Goal: Contribute content: Contribute content

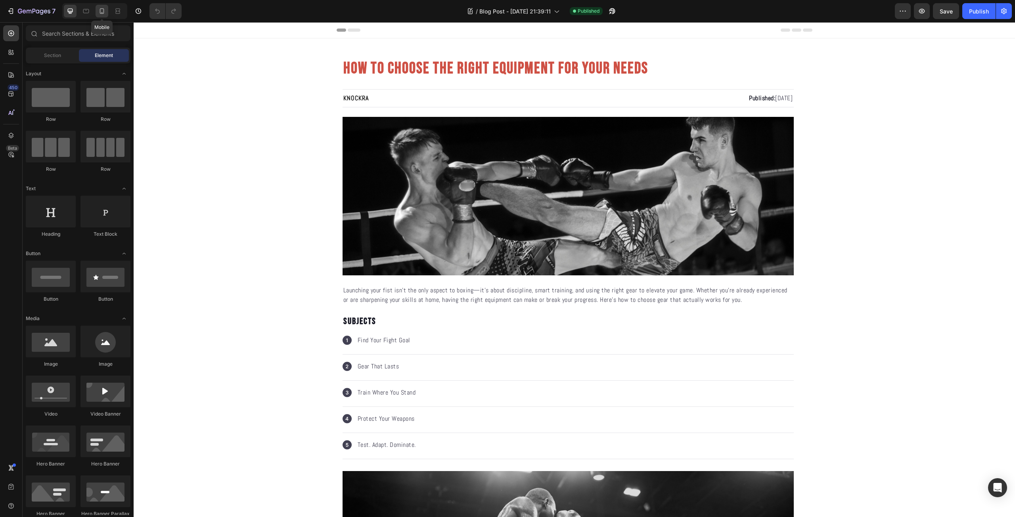
click at [99, 13] on icon at bounding box center [102, 11] width 8 height 8
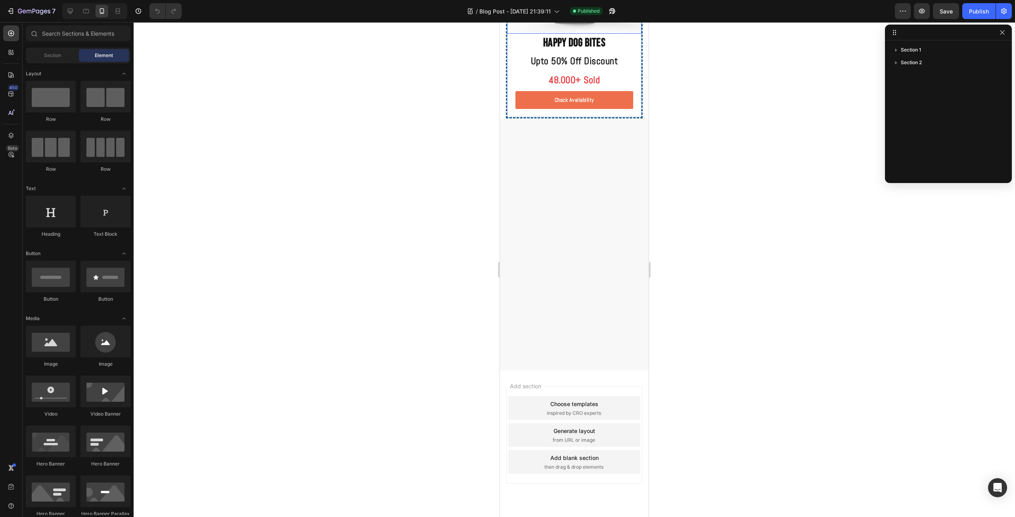
scroll to position [1018, 0]
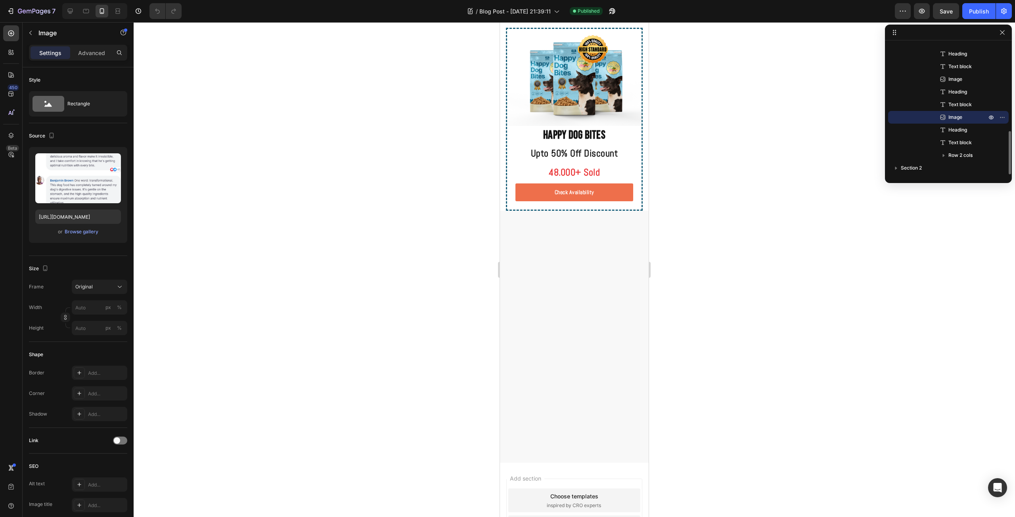
scroll to position [925, 0]
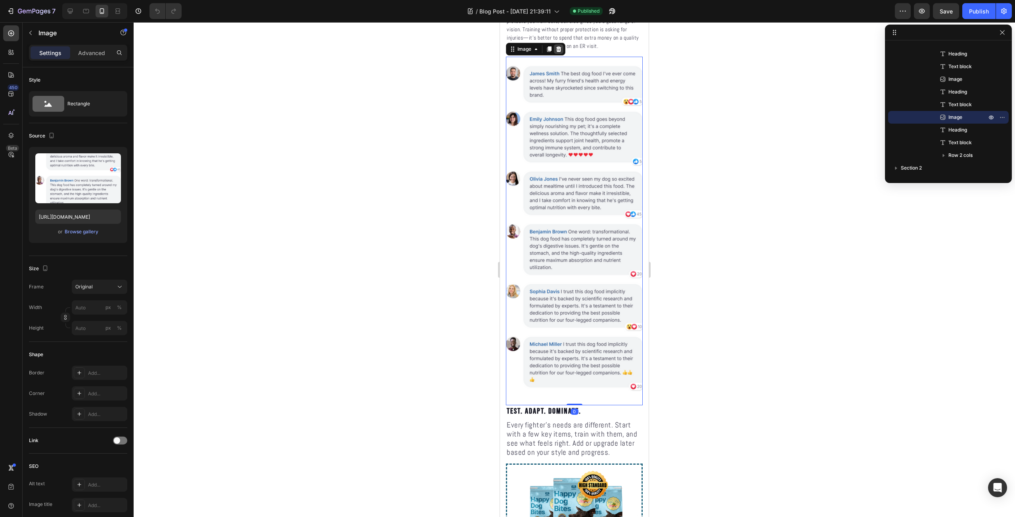
click at [557, 52] on icon at bounding box center [559, 49] width 6 height 6
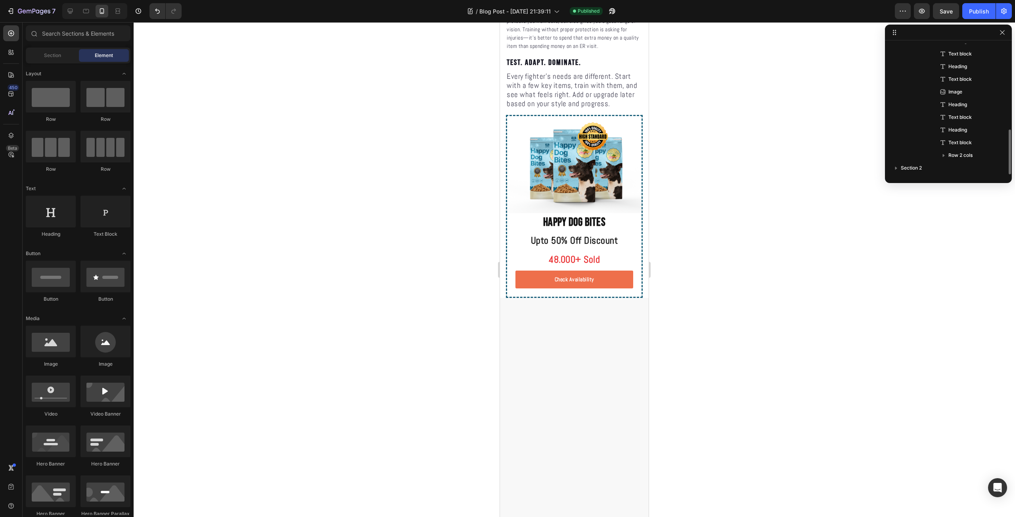
scroll to position [250, 0]
click at [88, 13] on icon at bounding box center [86, 11] width 8 height 8
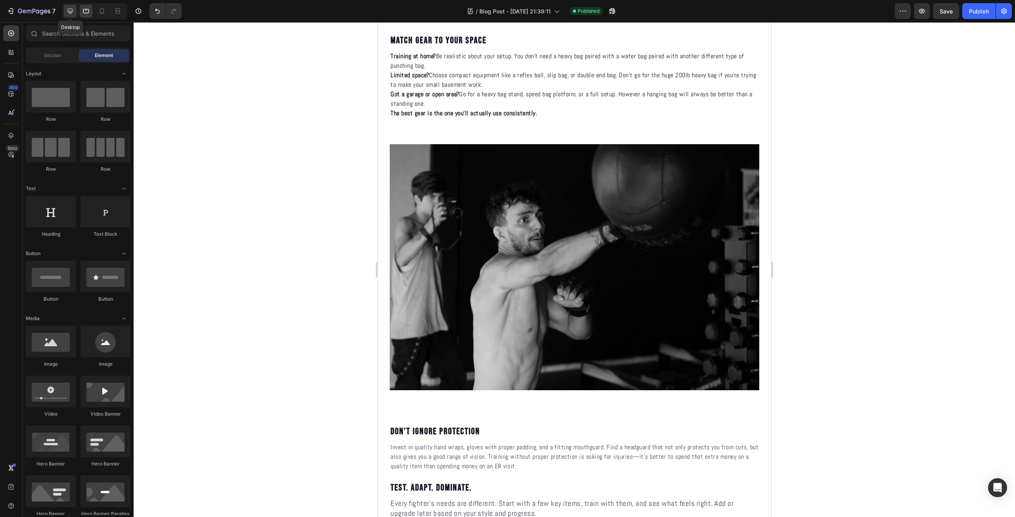
click at [70, 12] on icon at bounding box center [70, 11] width 5 height 5
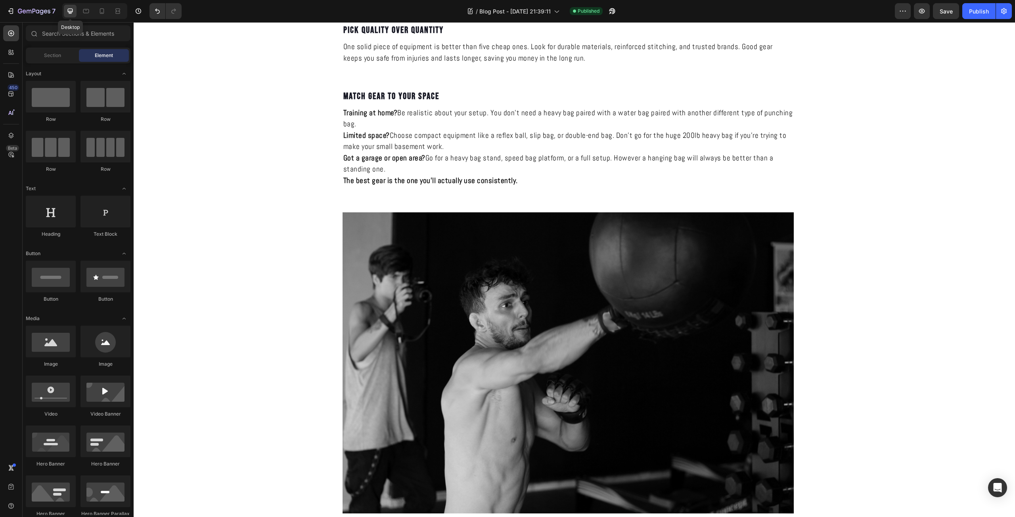
scroll to position [891, 0]
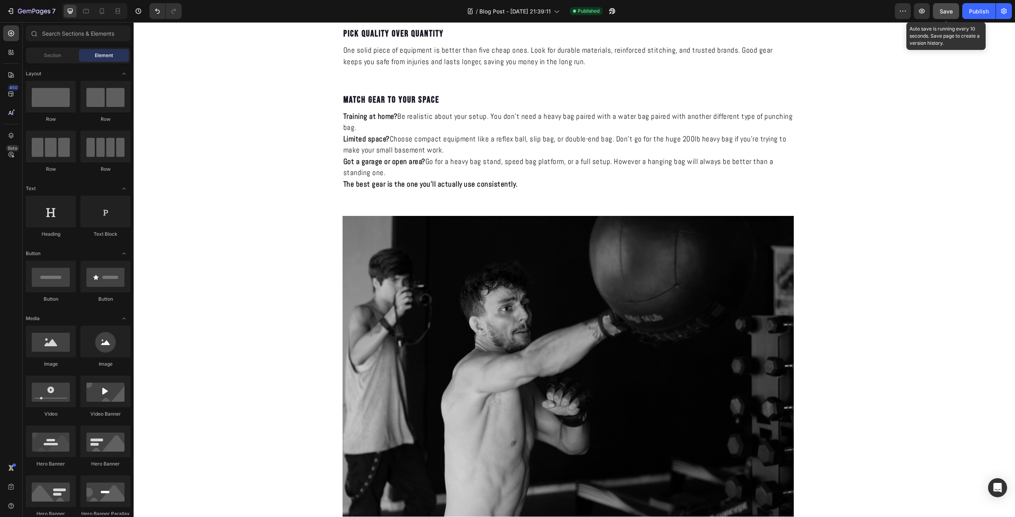
click at [949, 13] on span "Save" at bounding box center [946, 11] width 13 height 7
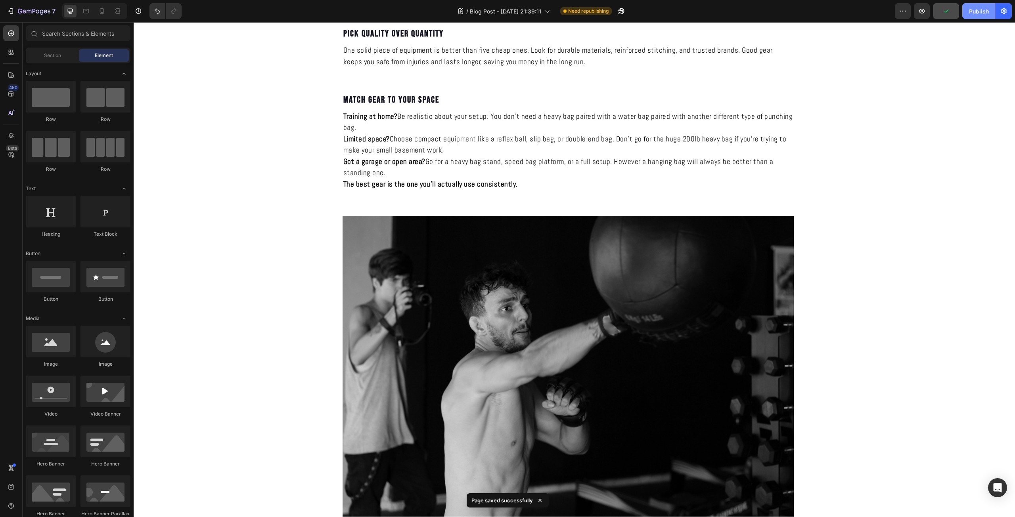
click at [975, 12] on div "Publish" at bounding box center [979, 11] width 20 height 8
click at [10, 8] on icon "button" at bounding box center [11, 11] width 8 height 8
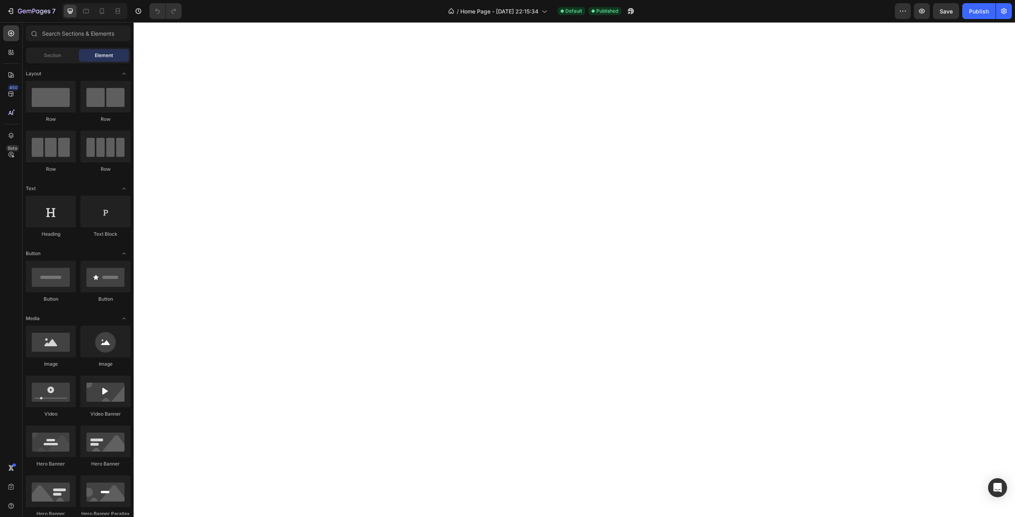
scroll to position [732, 0]
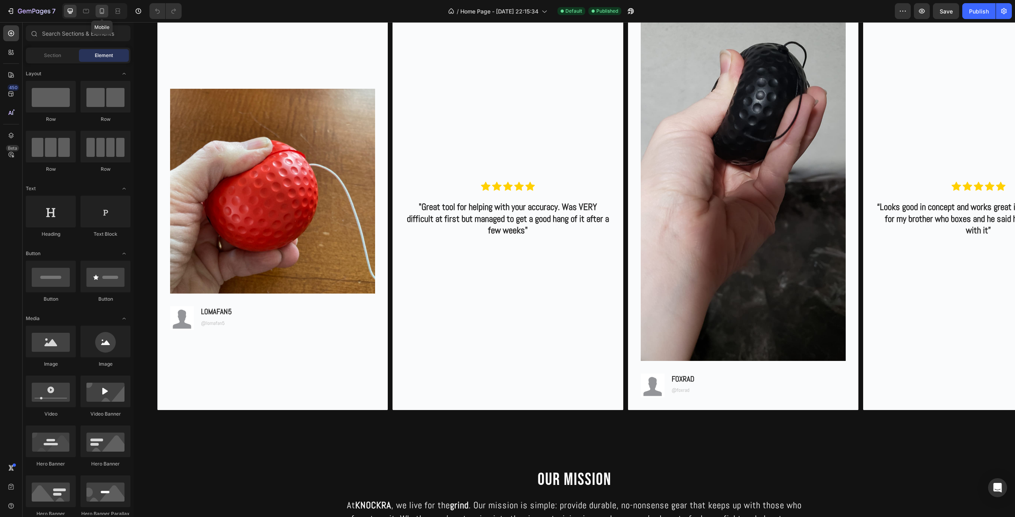
click at [99, 12] on icon at bounding box center [102, 11] width 8 height 8
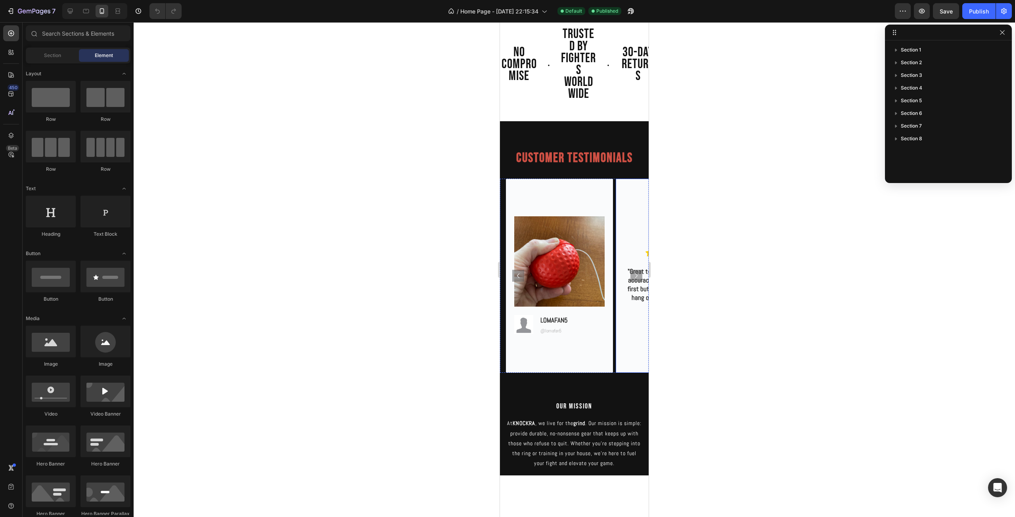
scroll to position [463, 0]
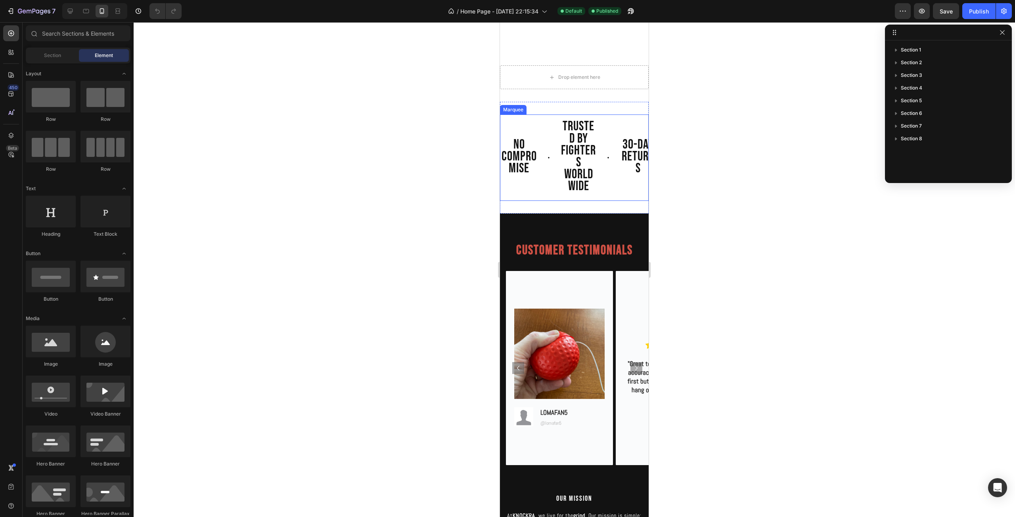
click at [629, 194] on div "NO COMPROMISE Text Block TRUSTED BY FIGHTERS WORLDWIDE Text Block 30-DAY RETURN…" at bounding box center [648, 157] width 297 height 73
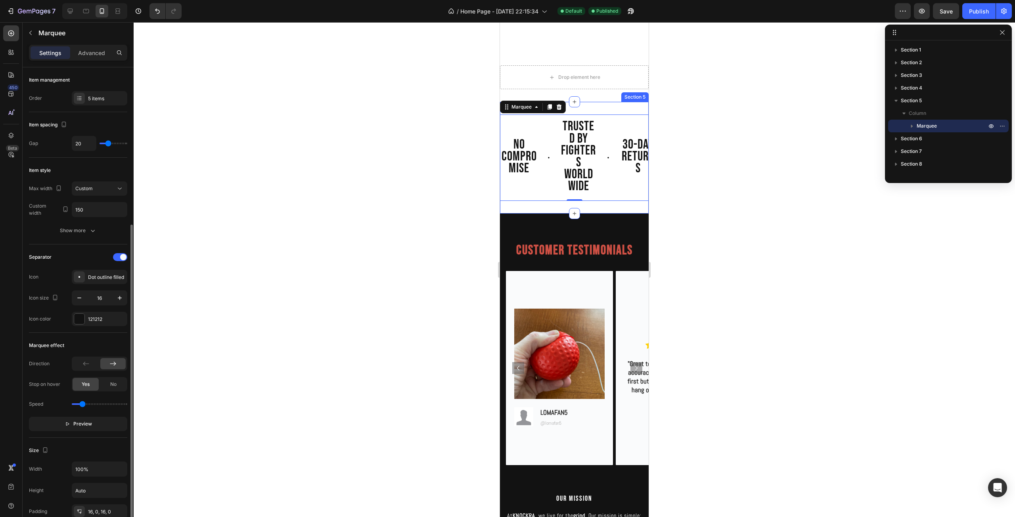
scroll to position [92, 0]
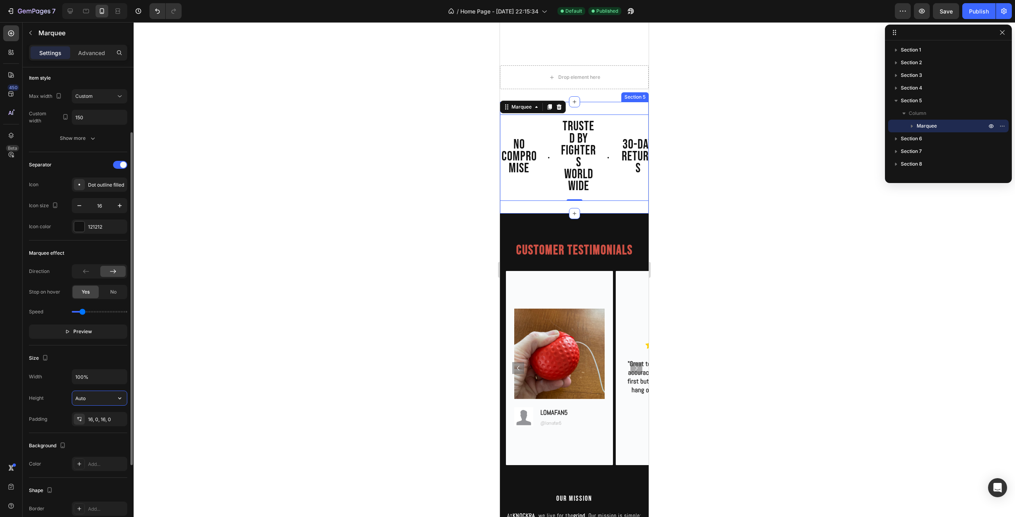
click at [102, 403] on input "Auto" at bounding box center [99, 398] width 55 height 14
click at [114, 397] on button "button" at bounding box center [120, 398] width 14 height 14
click at [102, 399] on input "Auto" at bounding box center [99, 398] width 55 height 14
type input "A"
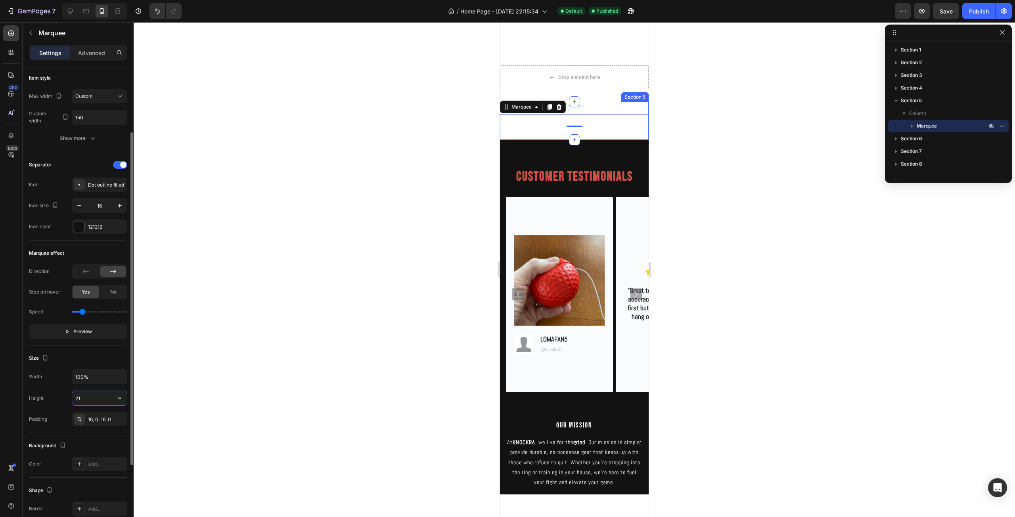
type input "2"
type input "1"
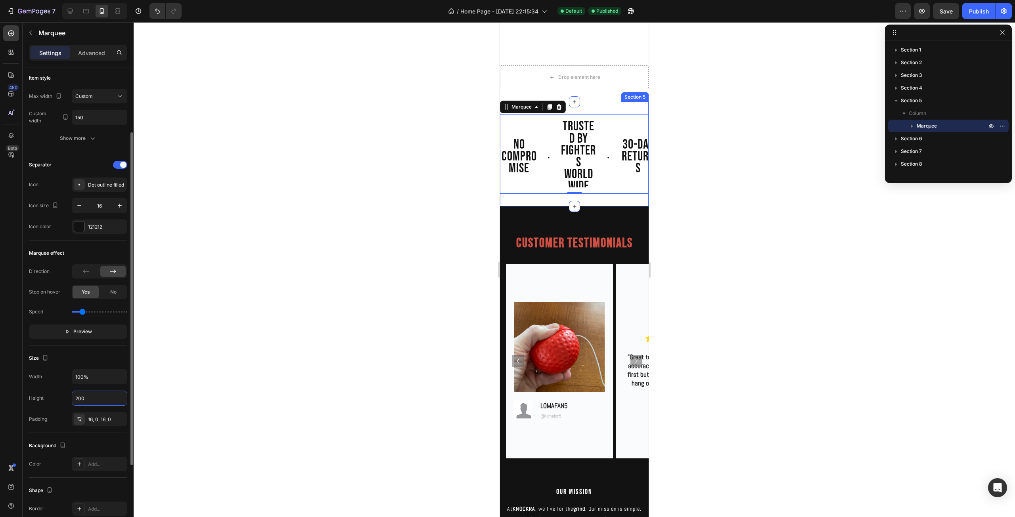
click at [49, 401] on div "Height 200" at bounding box center [78, 398] width 98 height 15
click at [110, 397] on input "200" at bounding box center [99, 398] width 55 height 14
click at [120, 398] on icon "button" at bounding box center [120, 399] width 8 height 8
click at [94, 421] on span "Fit content" at bounding box center [87, 418] width 24 height 7
type input "Auto"
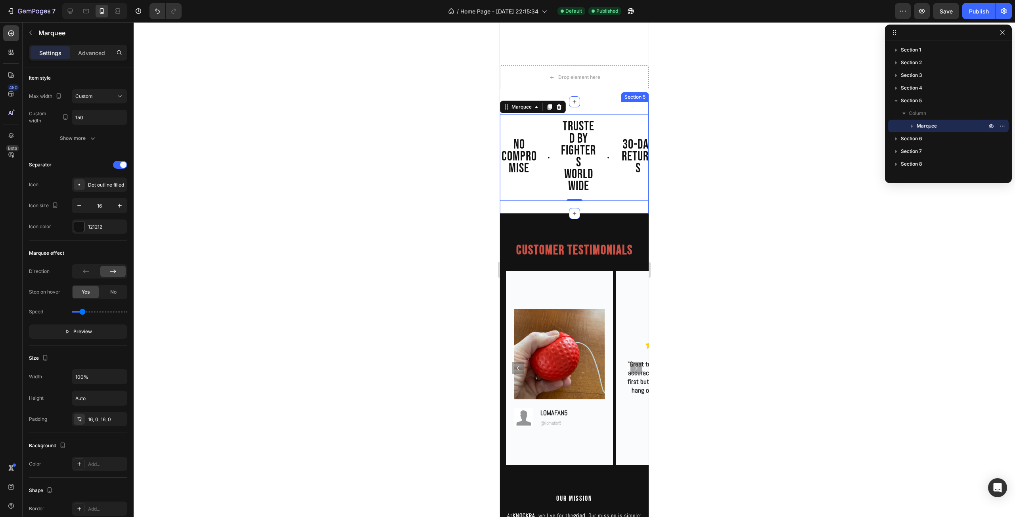
click at [469, 261] on div at bounding box center [574, 269] width 881 height 495
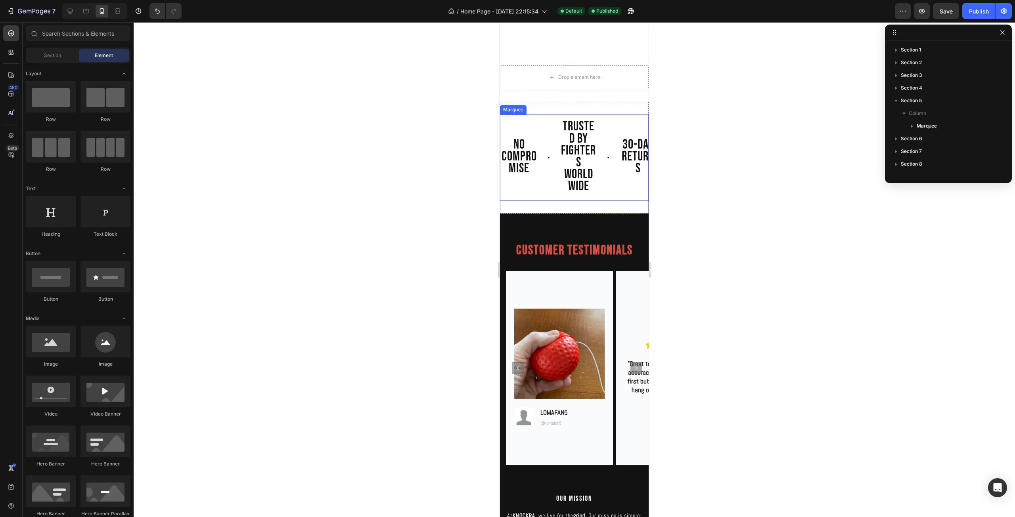
click at [589, 176] on span "TRUSTED BY FIGHTERS WORLDWIDE" at bounding box center [578, 157] width 35 height 76
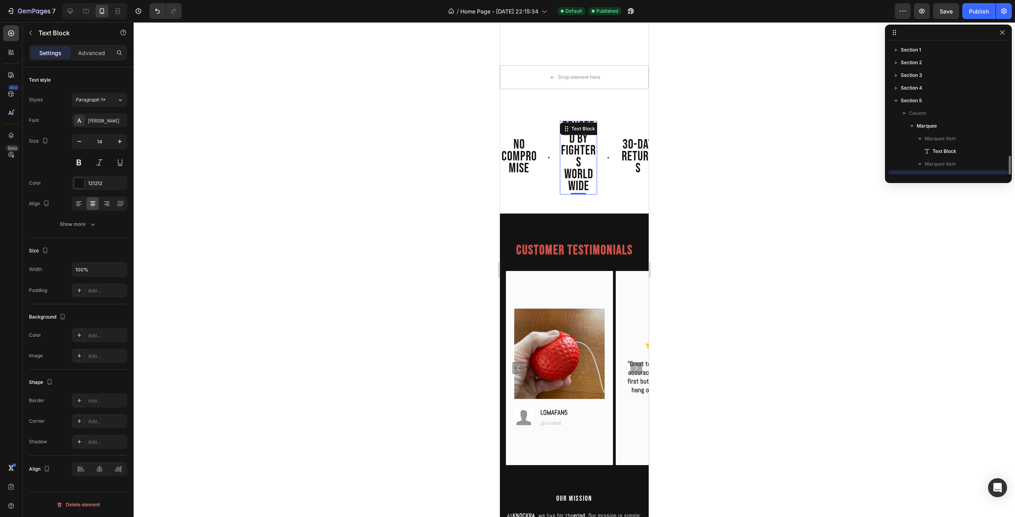
scroll to position [74, 0]
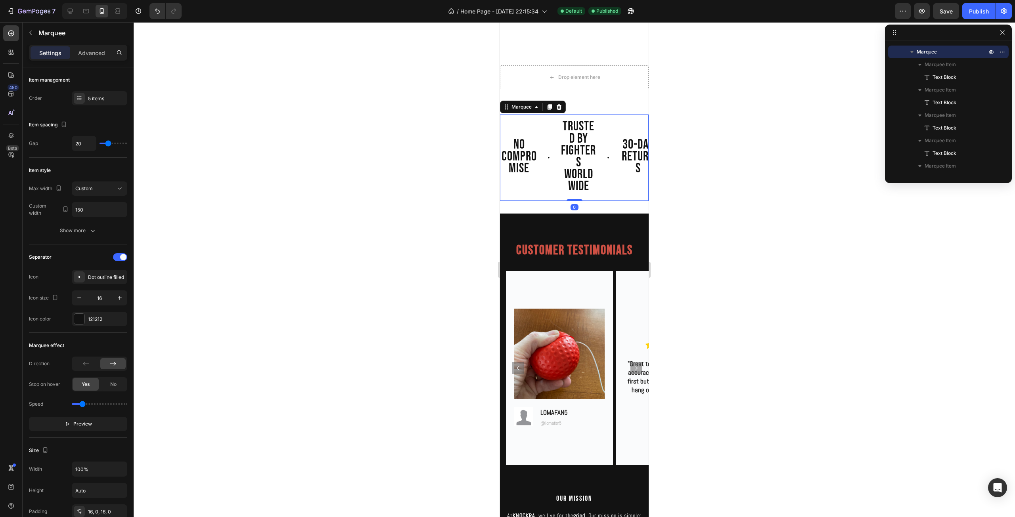
click at [536, 194] on div "NO COMPROMISE Text Block TRUSTED BY FIGHTERS WORLDWIDE Text Block 30-DAY RETURN…" at bounding box center [648, 157] width 297 height 73
click at [103, 101] on div "5 items" at bounding box center [106, 98] width 37 height 7
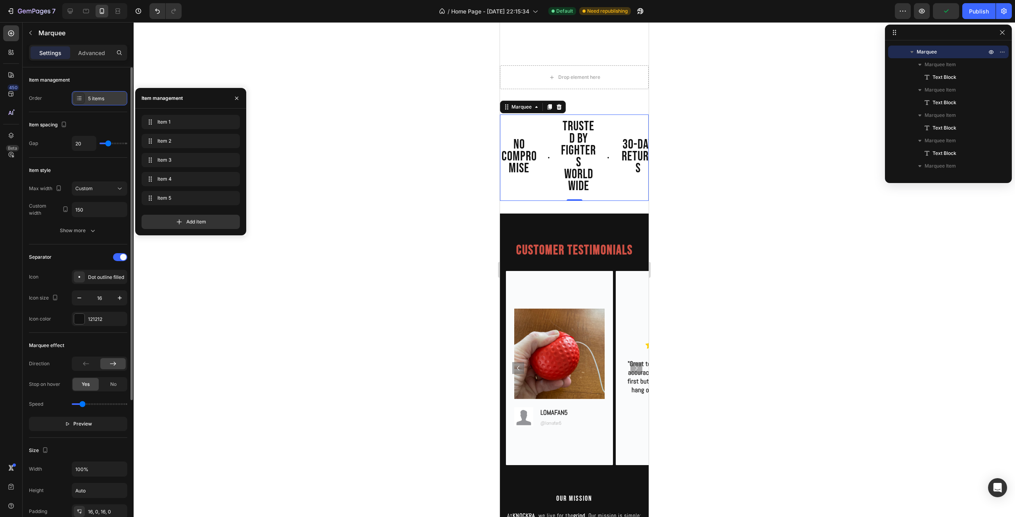
click at [103, 101] on div "5 items" at bounding box center [106, 98] width 37 height 7
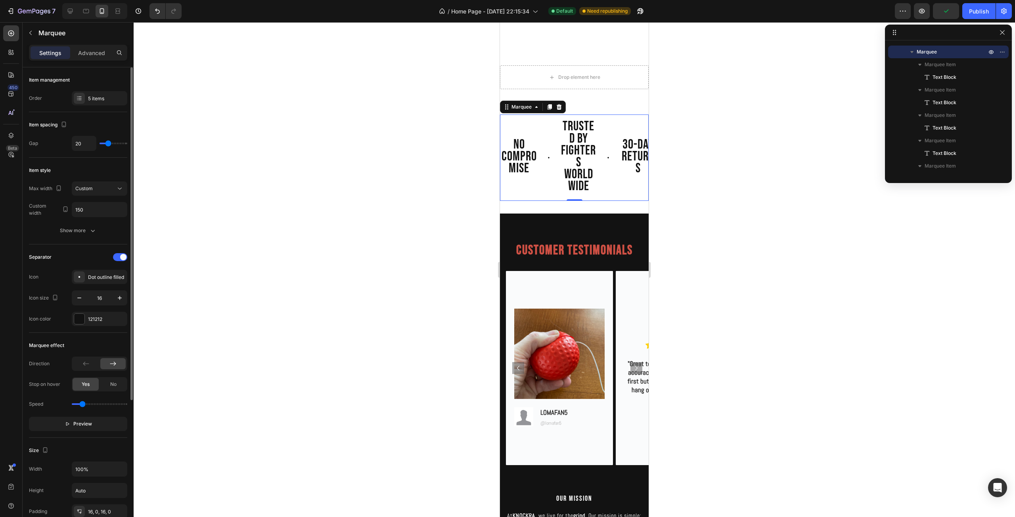
type input "30"
type input "31"
type input "33"
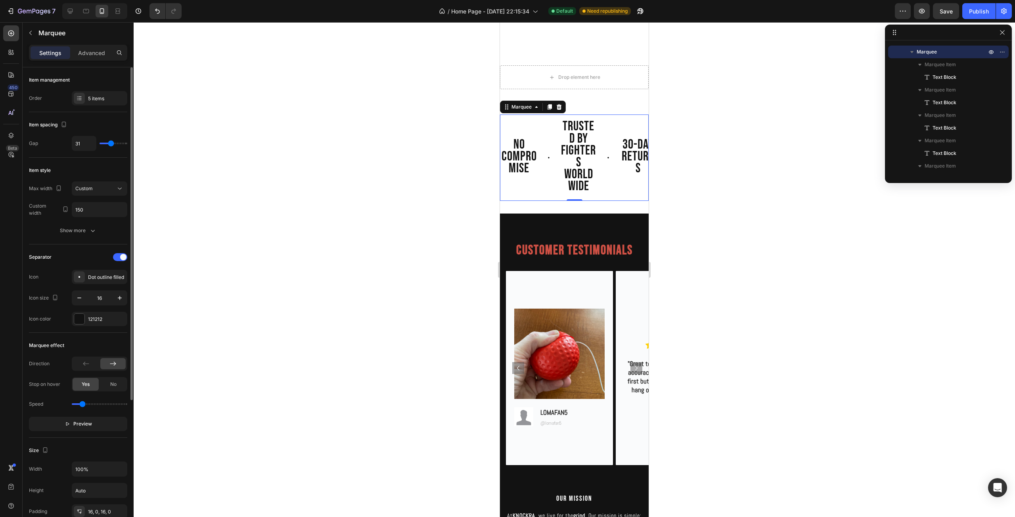
type input "33"
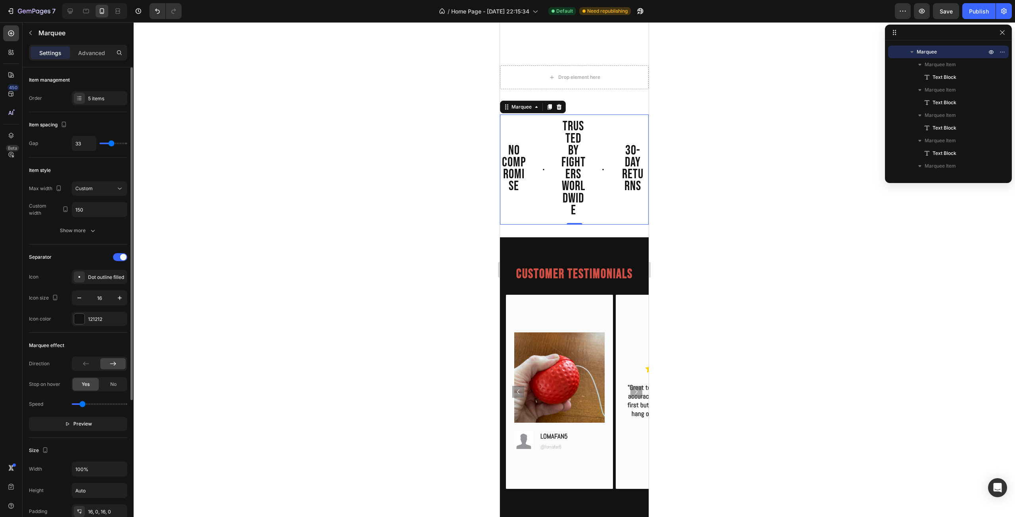
type input "28"
type input "25"
type input "24"
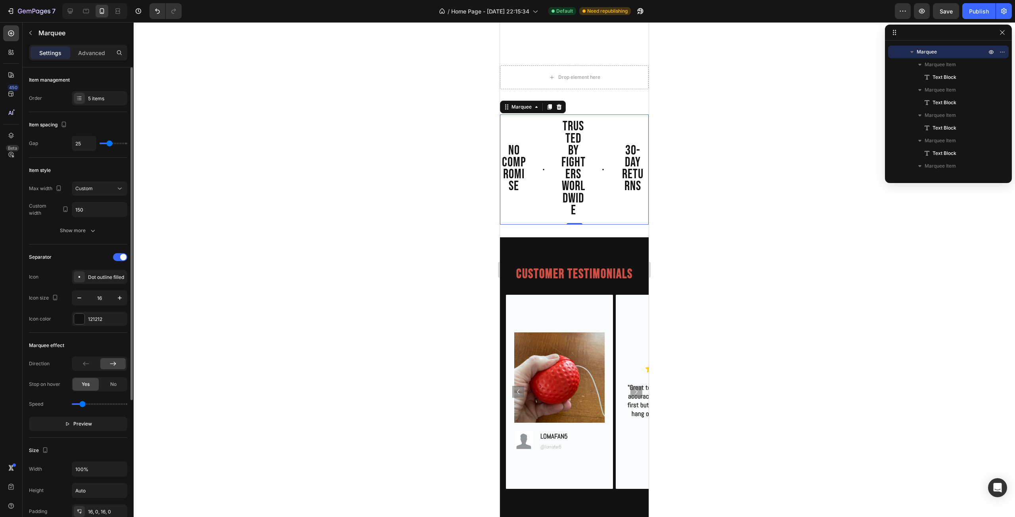
type input "24"
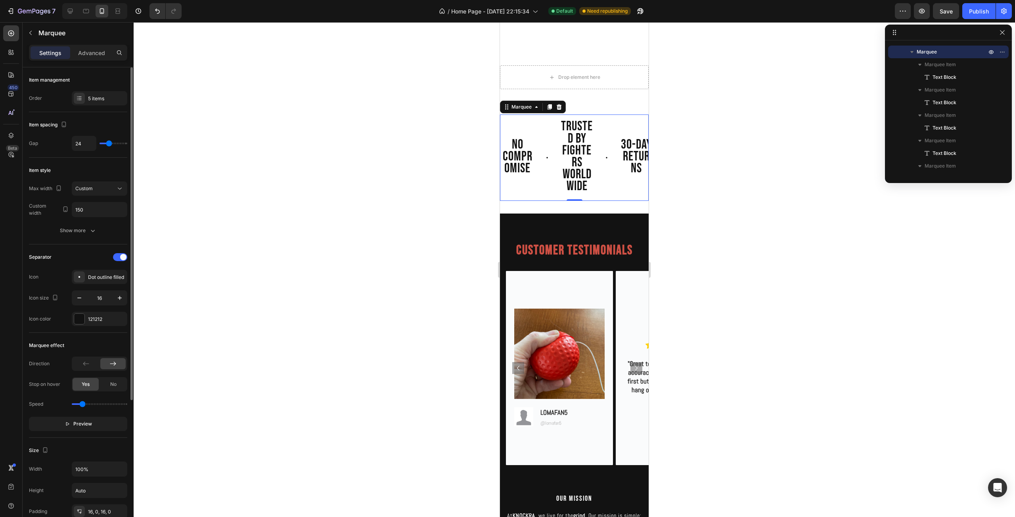
type input "21"
type input "19"
type input "18"
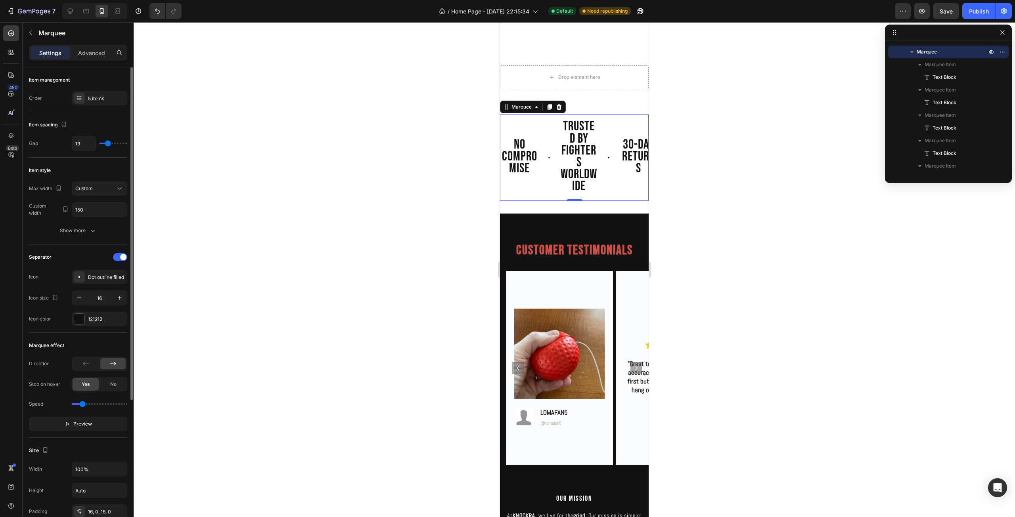
type input "18"
type input "16"
type input "15"
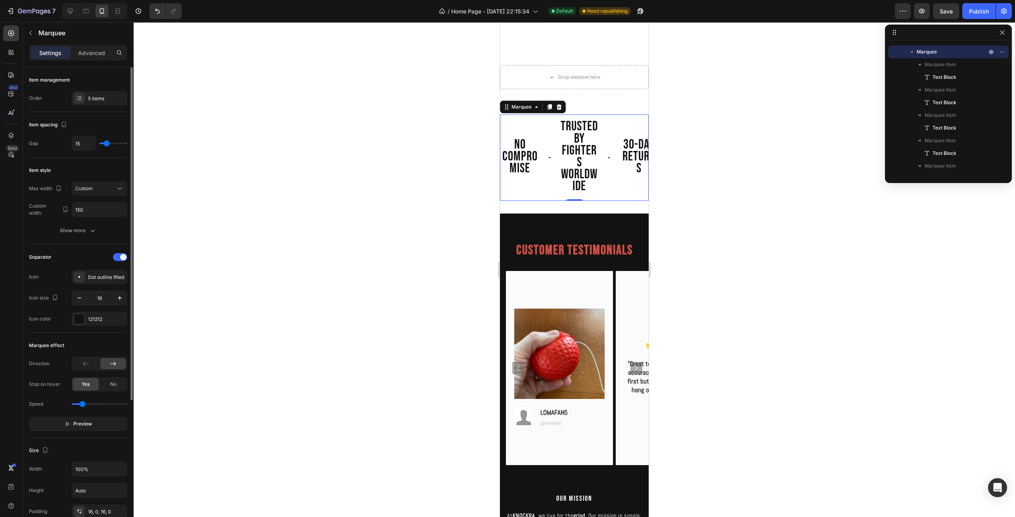
type input "12"
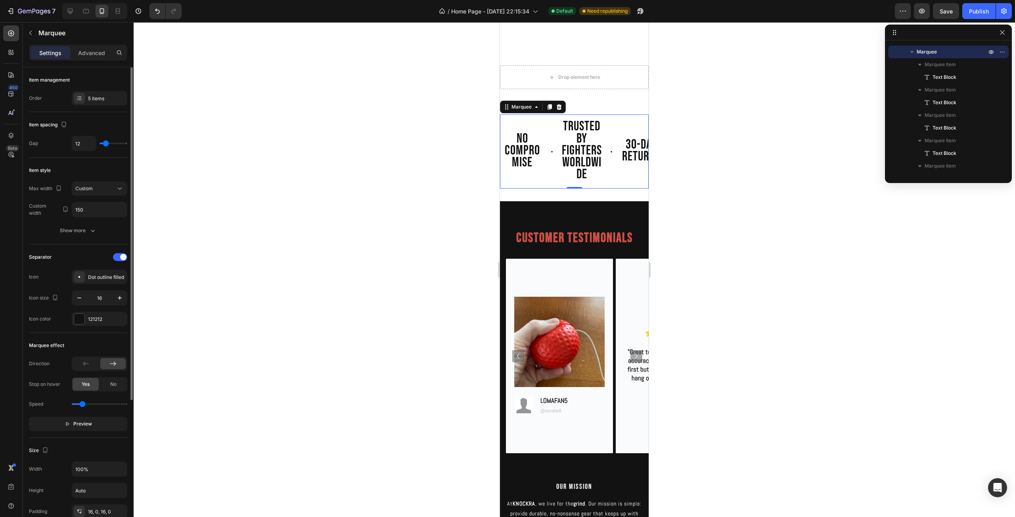
type input "7"
type input "6"
type input "1"
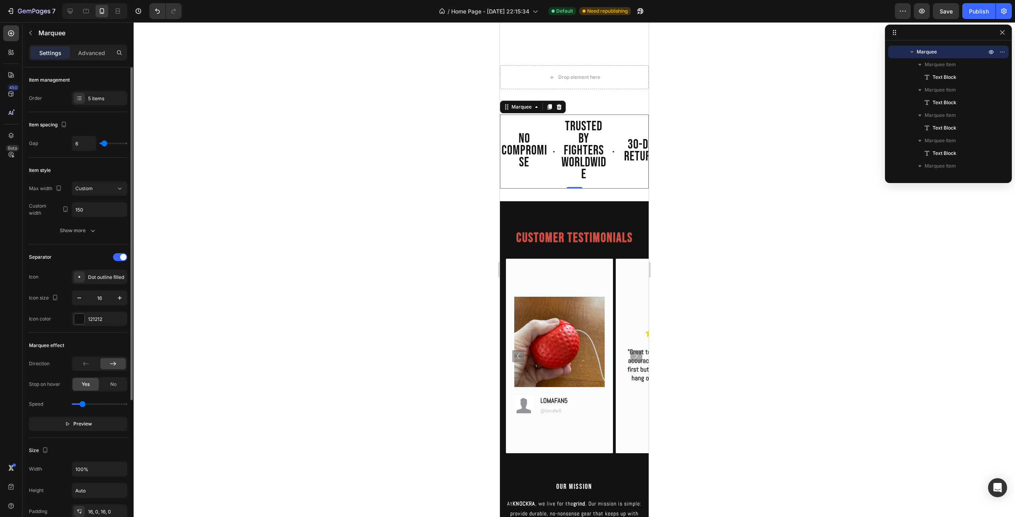
type input "1"
type input "0"
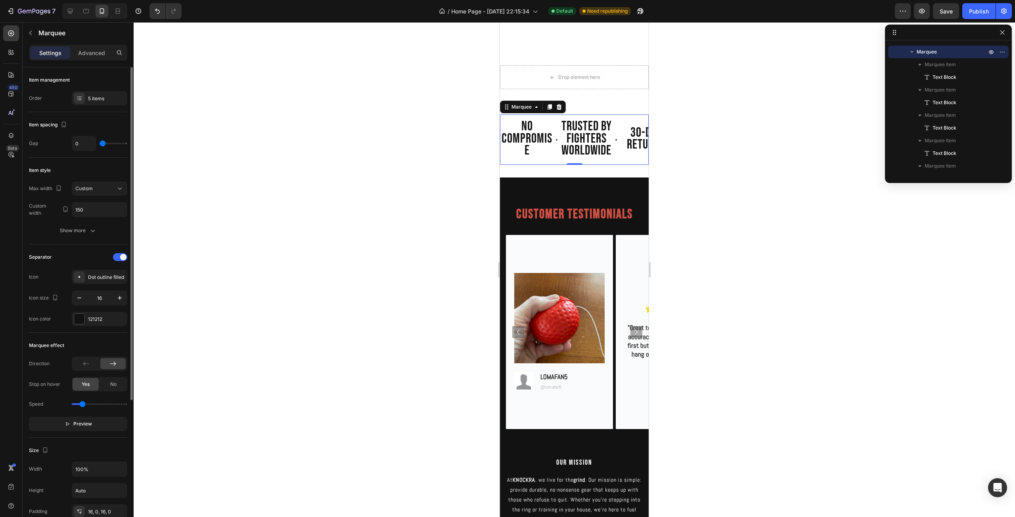
drag, startPoint x: 110, startPoint y: 144, endPoint x: 98, endPoint y: 147, distance: 12.2
type input "0"
click at [100, 144] on input "range" at bounding box center [114, 144] width 28 height 2
click at [102, 193] on button "Custom" at bounding box center [100, 189] width 56 height 14
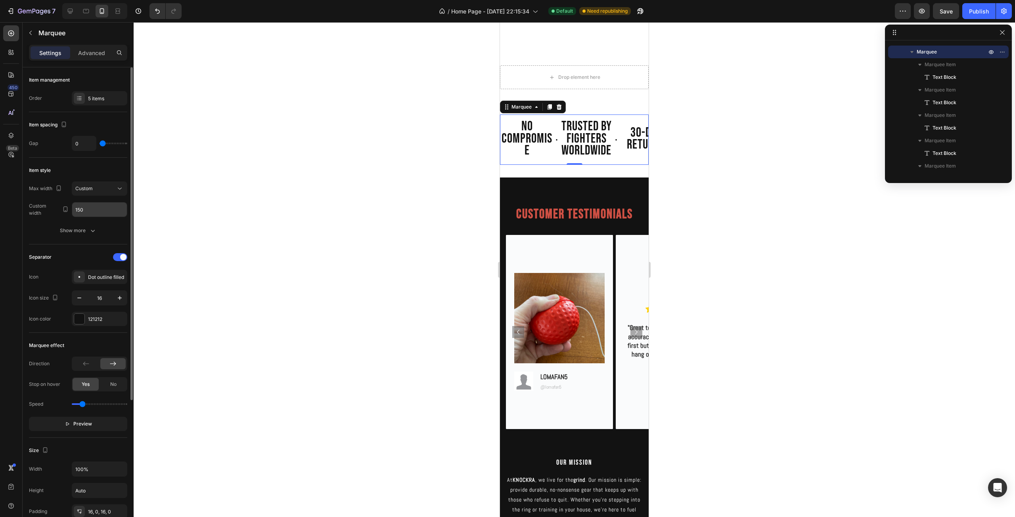
click at [103, 210] on input "150" at bounding box center [99, 210] width 55 height 14
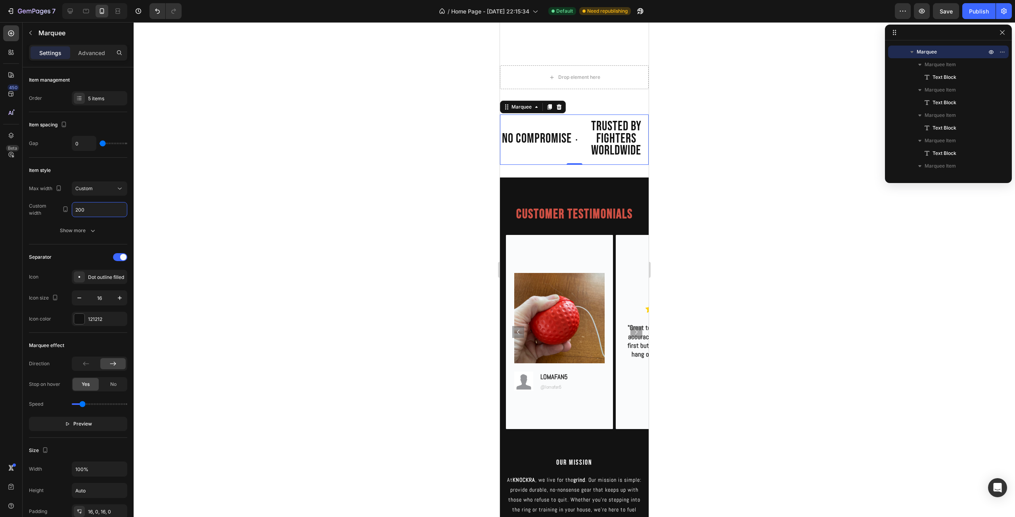
type input "200"
click at [204, 231] on div at bounding box center [574, 269] width 881 height 495
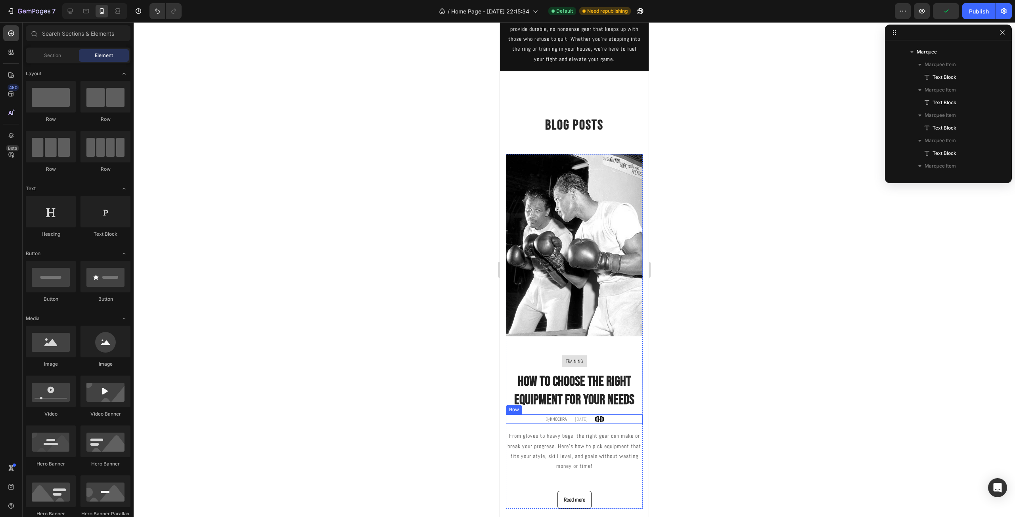
scroll to position [740, 0]
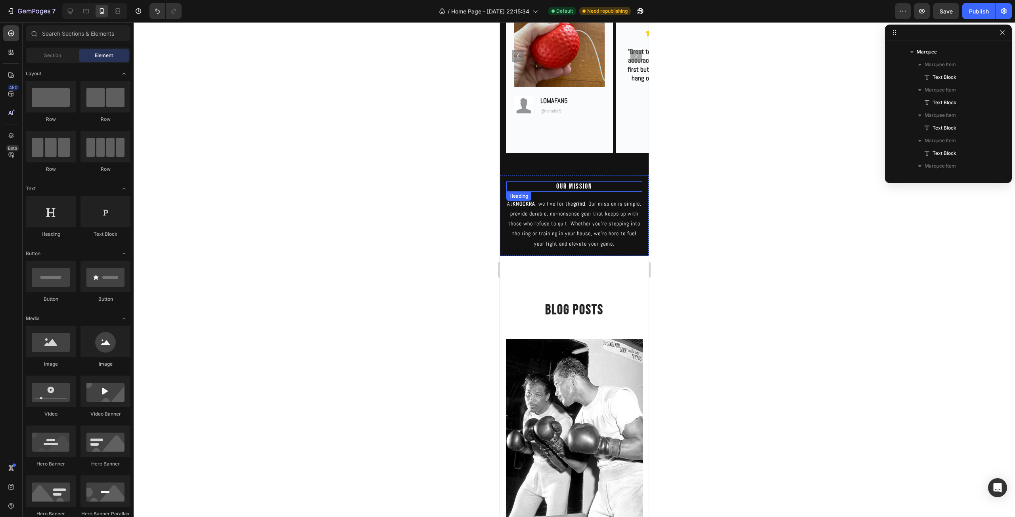
click at [589, 186] on h2 "OUR MISSION" at bounding box center [574, 187] width 136 height 10
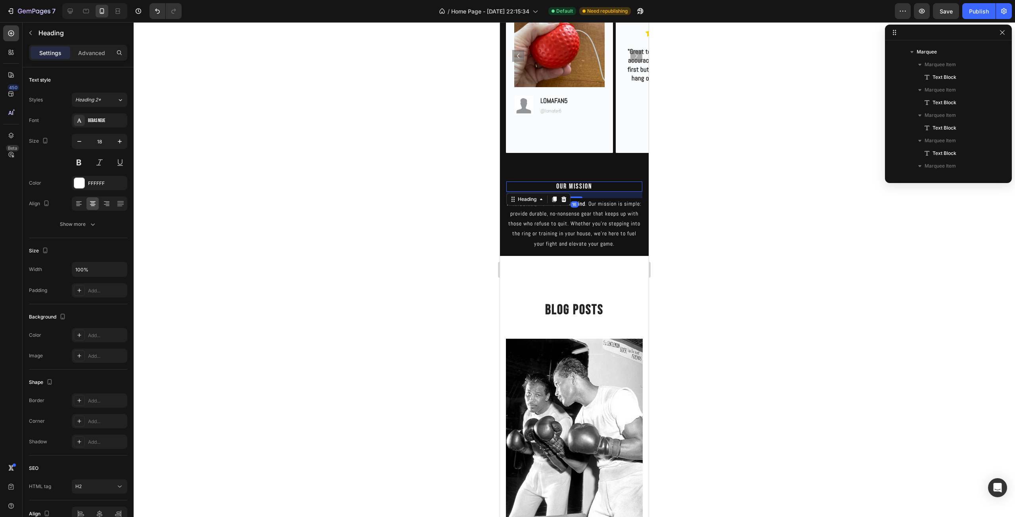
scroll to position [186, 0]
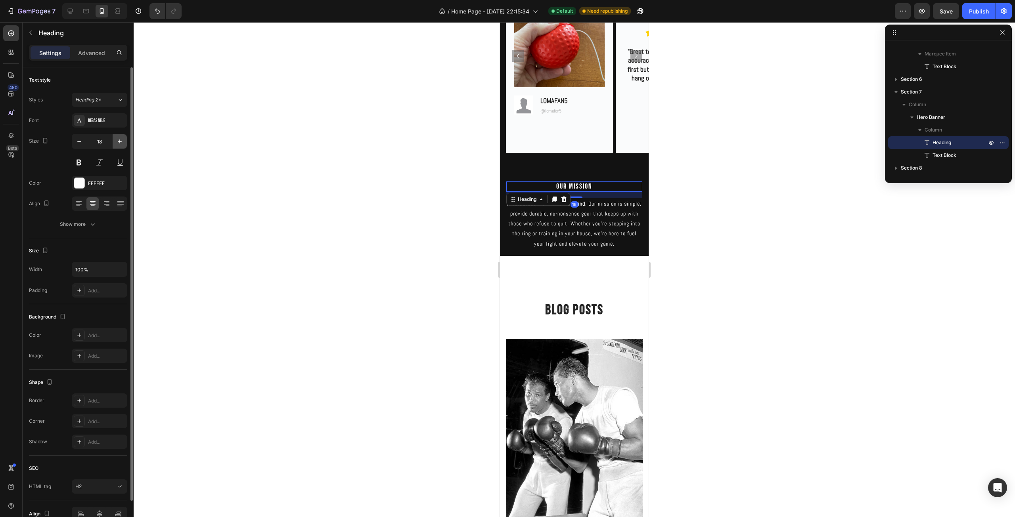
click at [116, 140] on icon "button" at bounding box center [120, 142] width 8 height 8
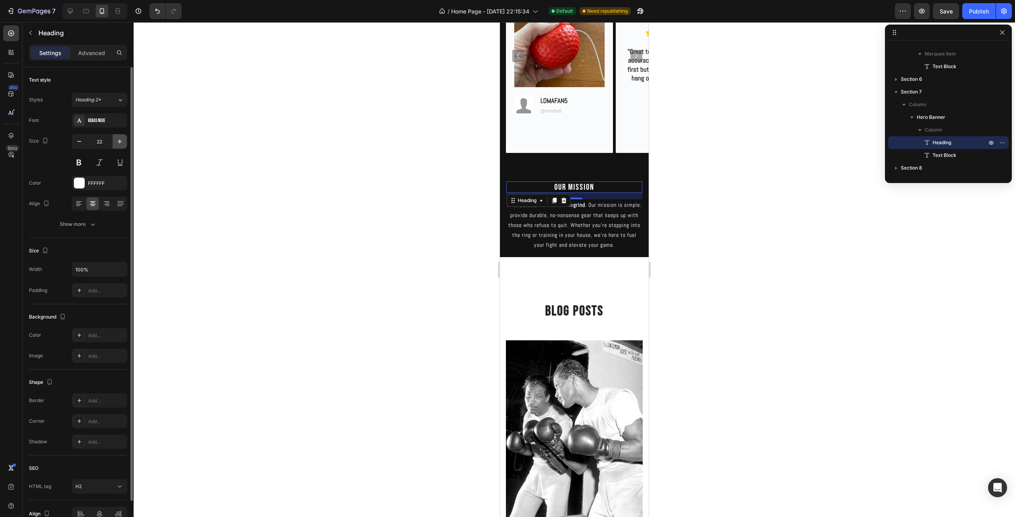
click at [116, 140] on icon "button" at bounding box center [120, 142] width 8 height 8
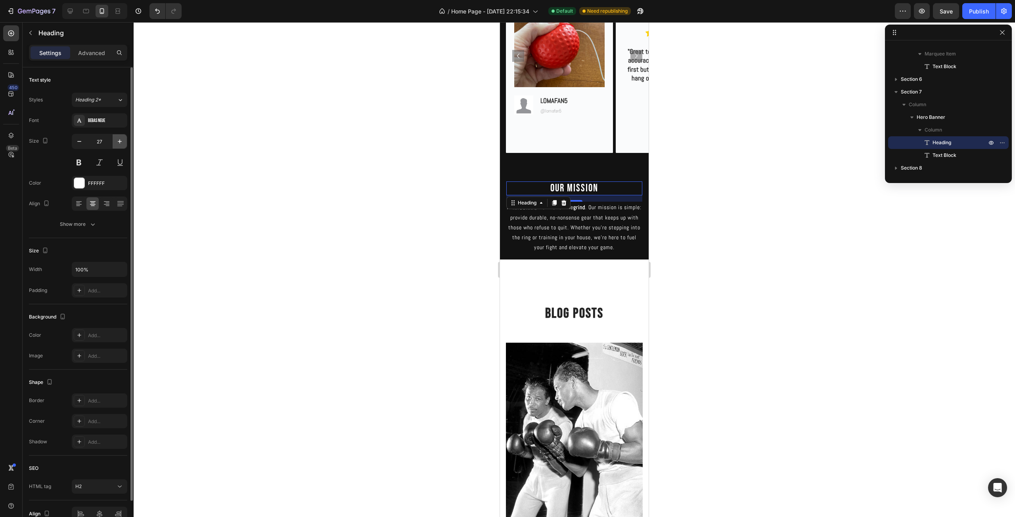
click at [116, 140] on icon "button" at bounding box center [120, 142] width 8 height 8
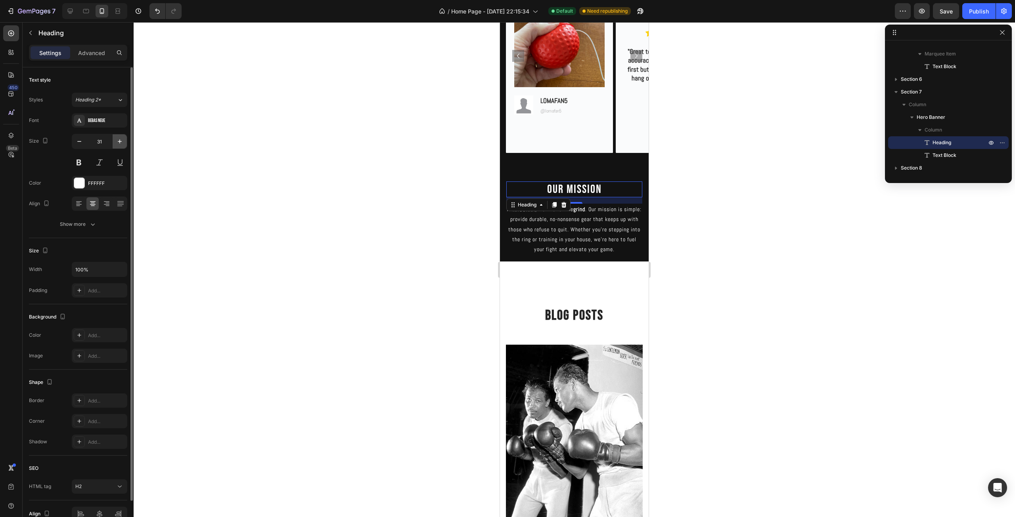
click at [116, 140] on icon "button" at bounding box center [120, 142] width 8 height 8
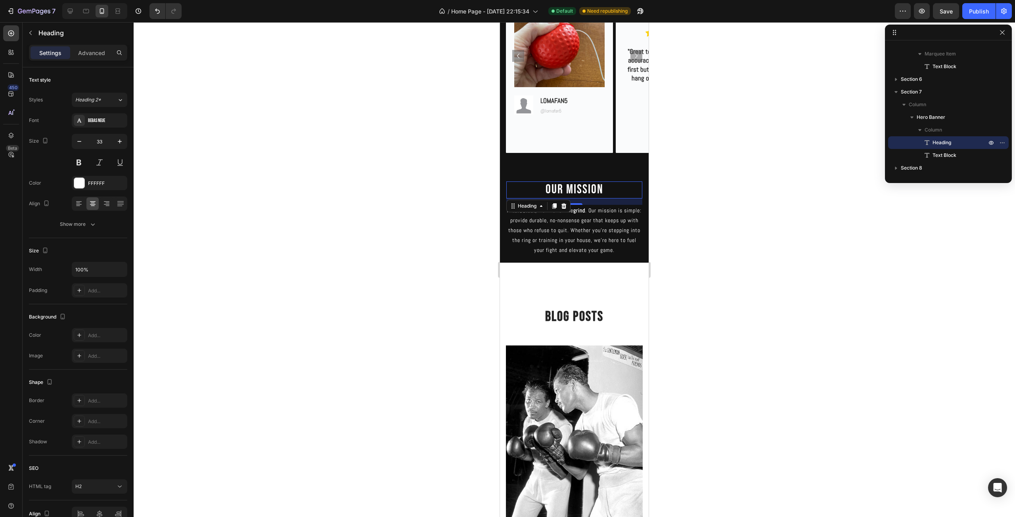
type input "34"
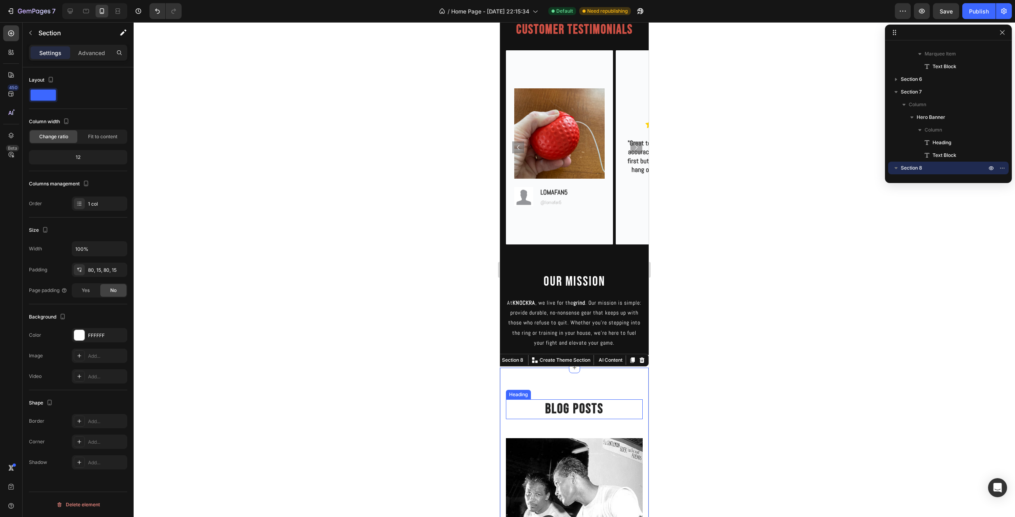
scroll to position [555, 0]
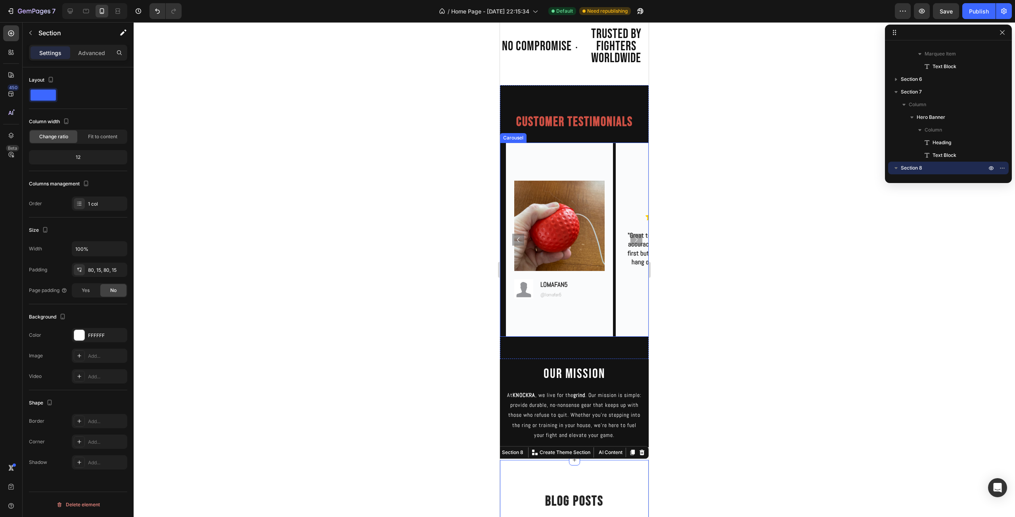
click at [632, 243] on icon "Carousel Next Arrow" at bounding box center [637, 240] width 10 height 10
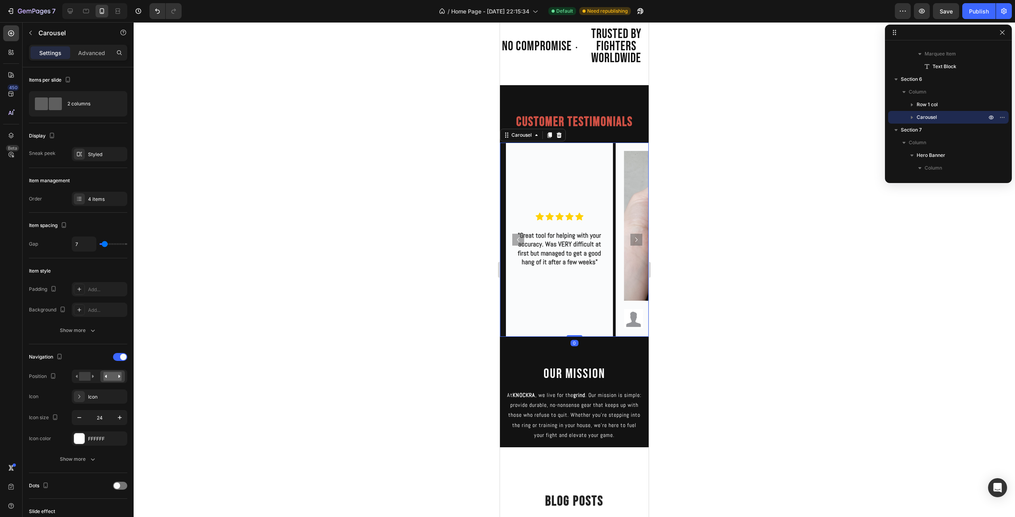
click at [632, 243] on icon "Carousel Next Arrow" at bounding box center [637, 240] width 10 height 10
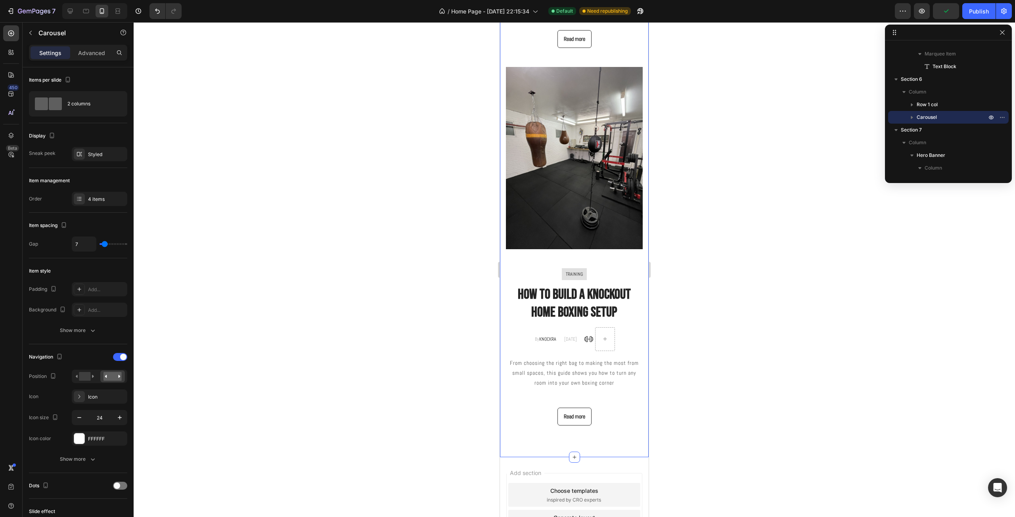
scroll to position [1219, 0]
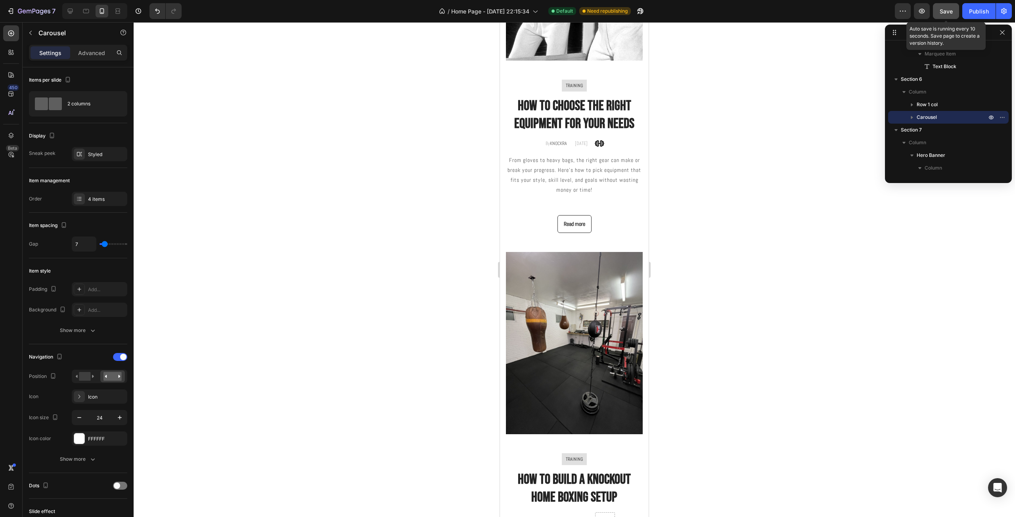
click at [947, 15] on button "Save" at bounding box center [946, 11] width 26 height 16
click at [972, 15] on div "Publish" at bounding box center [979, 11] width 20 height 8
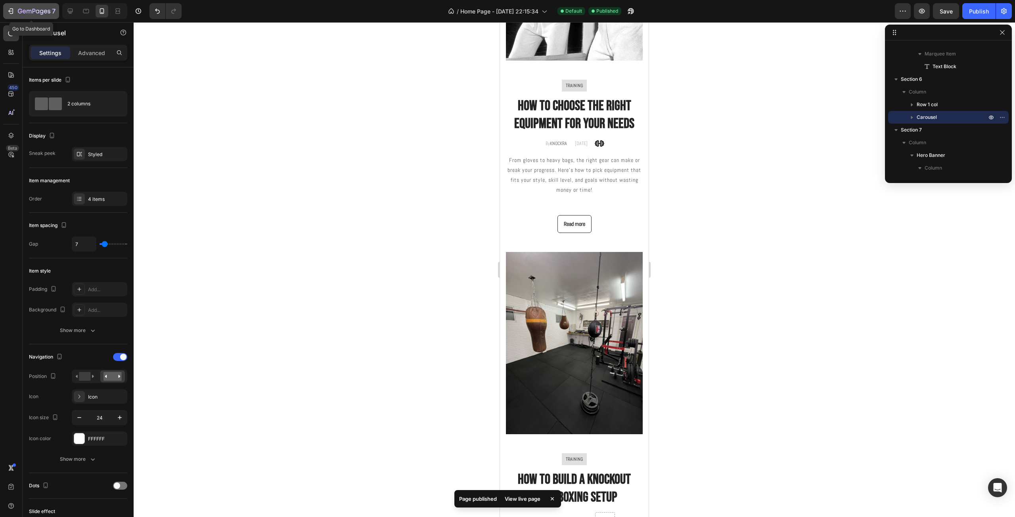
click at [23, 10] on icon "button" at bounding box center [34, 11] width 33 height 7
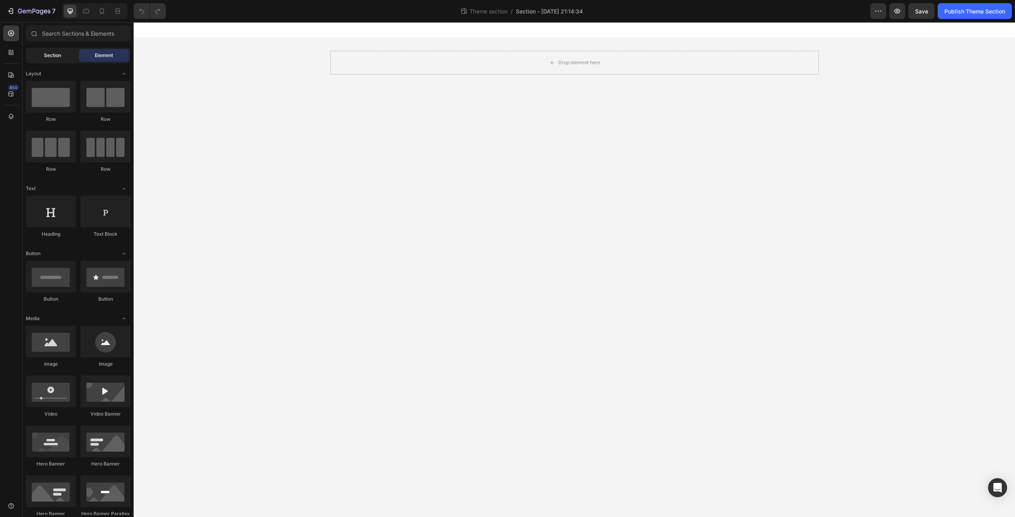
click at [66, 58] on div "Section" at bounding box center [52, 55] width 50 height 13
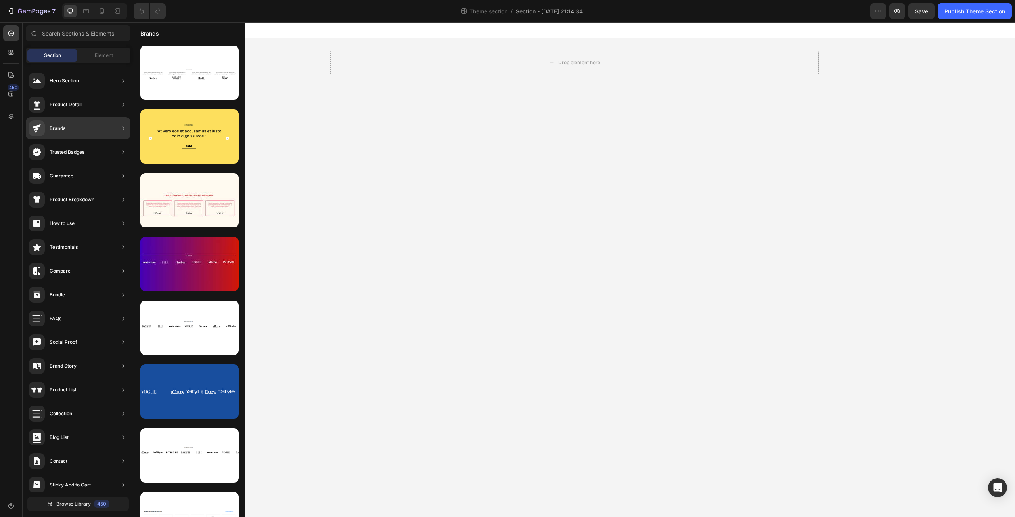
scroll to position [31, 0]
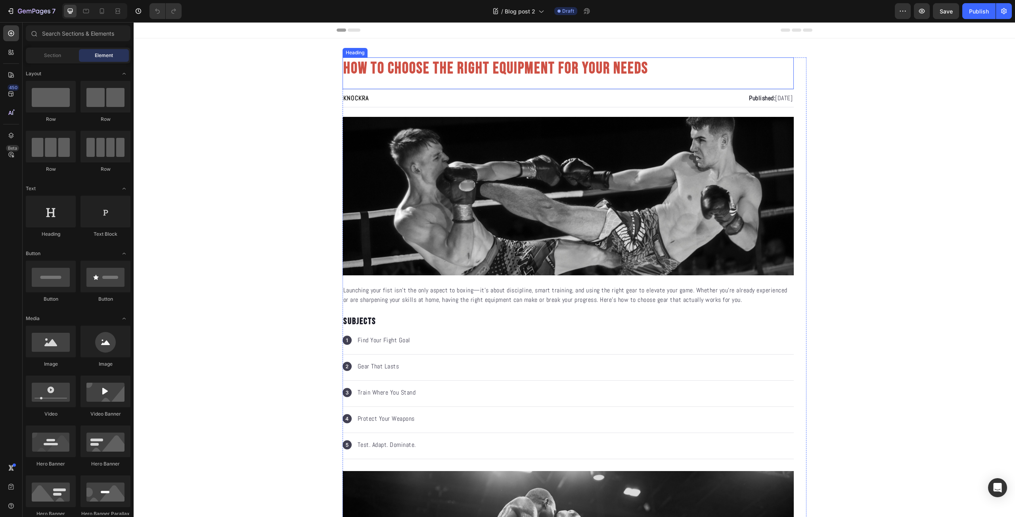
click at [506, 63] on h1 "HOW TO CHOOSE THE RIGHT EQUIPMENT FOR YOUR NEEDS" at bounding box center [568, 68] width 451 height 22
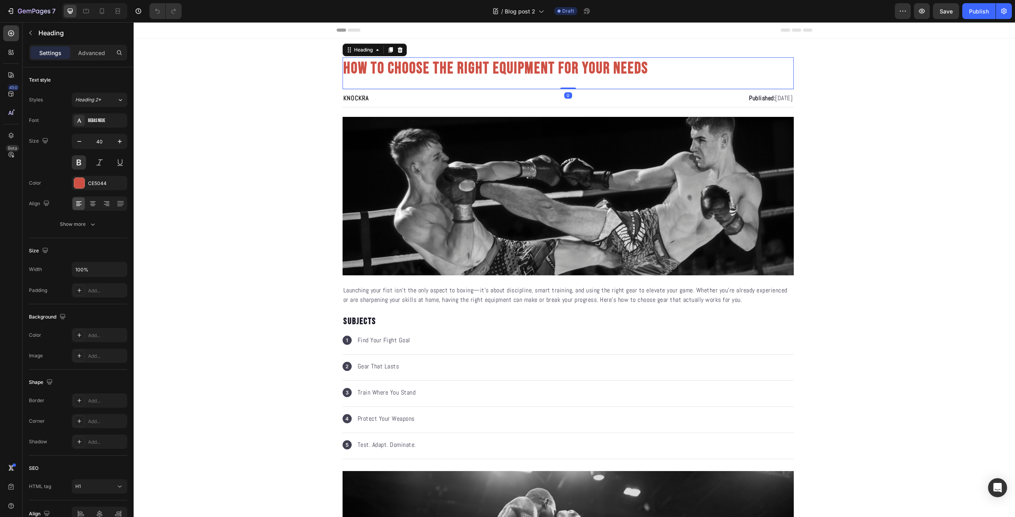
click at [506, 63] on h1 "HOW TO CHOOSE THE RIGHT EQUIPMENT FOR YOUR NEEDS" at bounding box center [568, 68] width 451 height 22
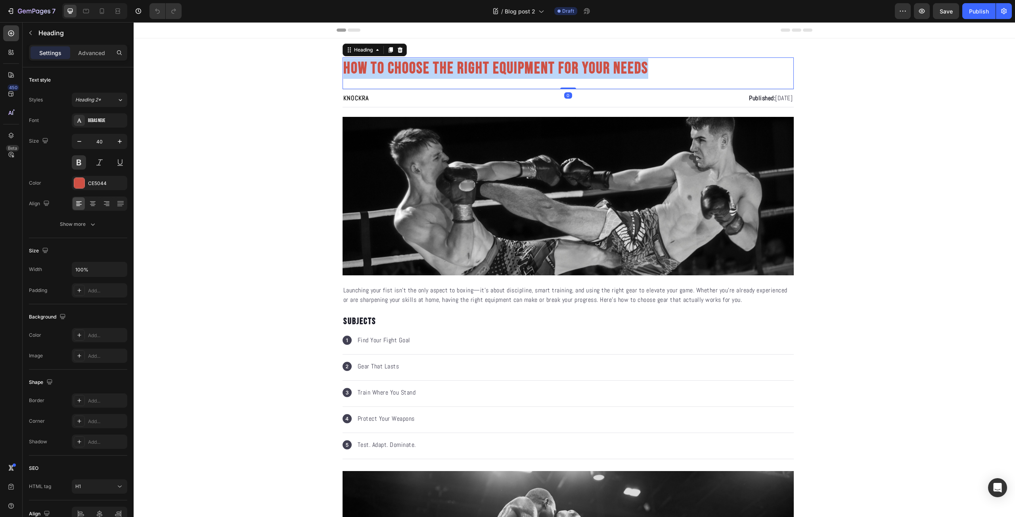
click at [506, 63] on p "HOW TO CHOOSE THE RIGHT EQUIPMENT FOR YOUR NEEDS" at bounding box center [568, 68] width 450 height 21
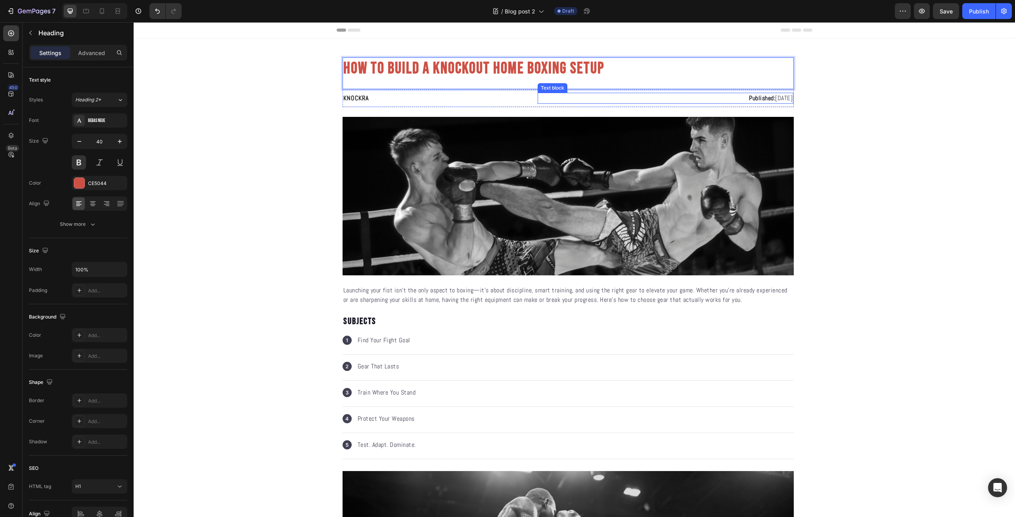
click at [762, 99] on p "Published: April 8, 2025" at bounding box center [665, 99] width 254 height 10
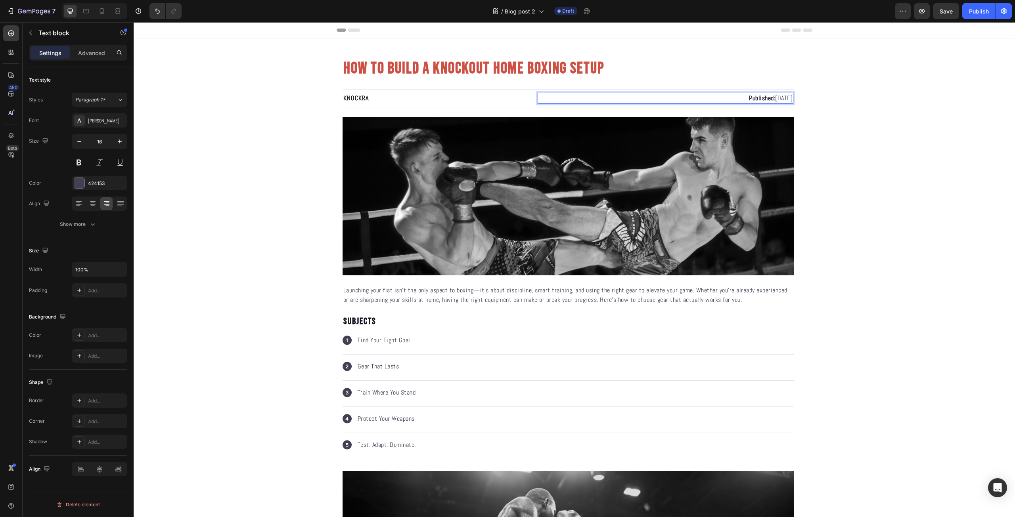
click at [762, 99] on p "Published: April 8, 2025" at bounding box center [665, 99] width 254 height 10
click at [774, 97] on p "Published: June 8, 2025" at bounding box center [665, 99] width 254 height 10
click at [517, 292] on p "Launching your fist isn't the only aspect to boxing—it’s about discipline, smar…" at bounding box center [568, 295] width 450 height 19
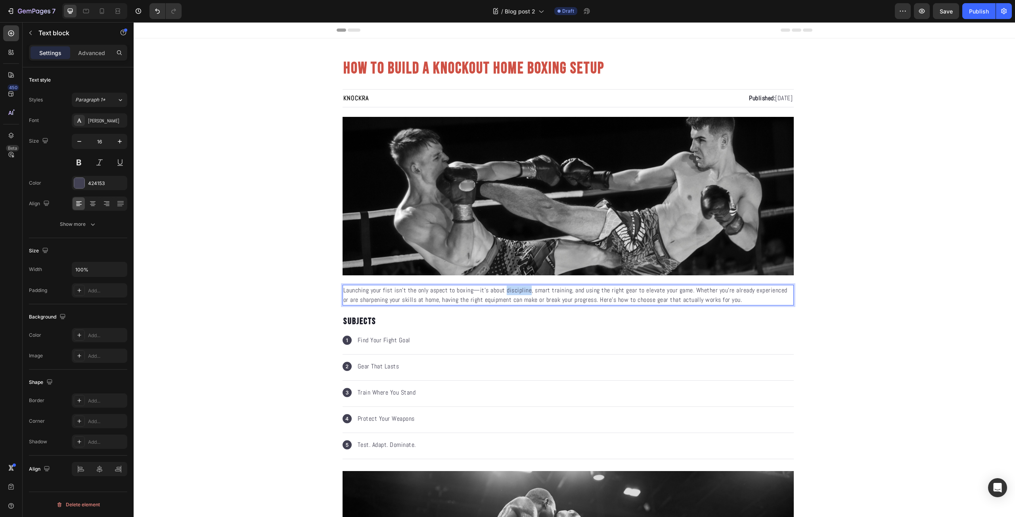
click at [517, 292] on p "Launching your fist isn't the only aspect to boxing—it’s about discipline, smar…" at bounding box center [568, 295] width 450 height 19
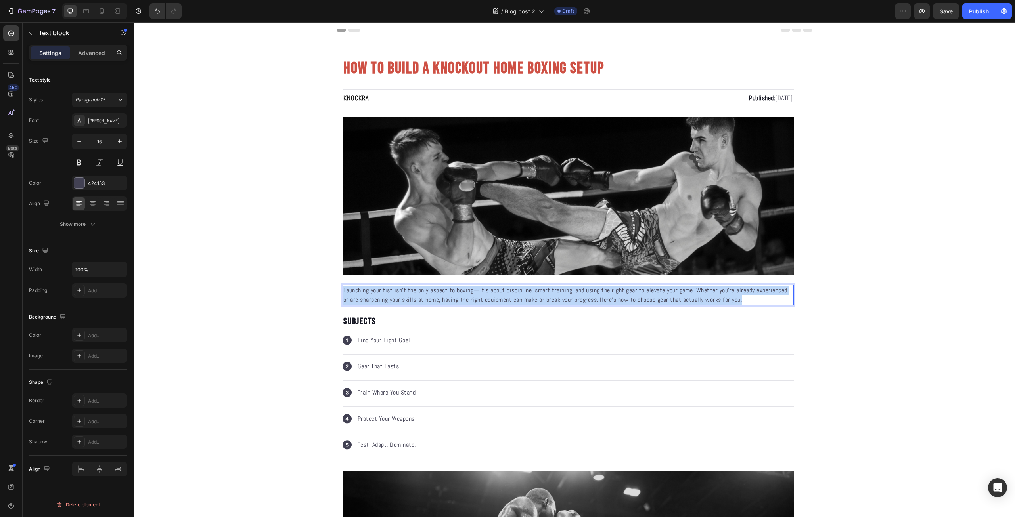
click at [517, 292] on p "Launching your fist isn't the only aspect to boxing—it’s about discipline, smar…" at bounding box center [568, 295] width 450 height 19
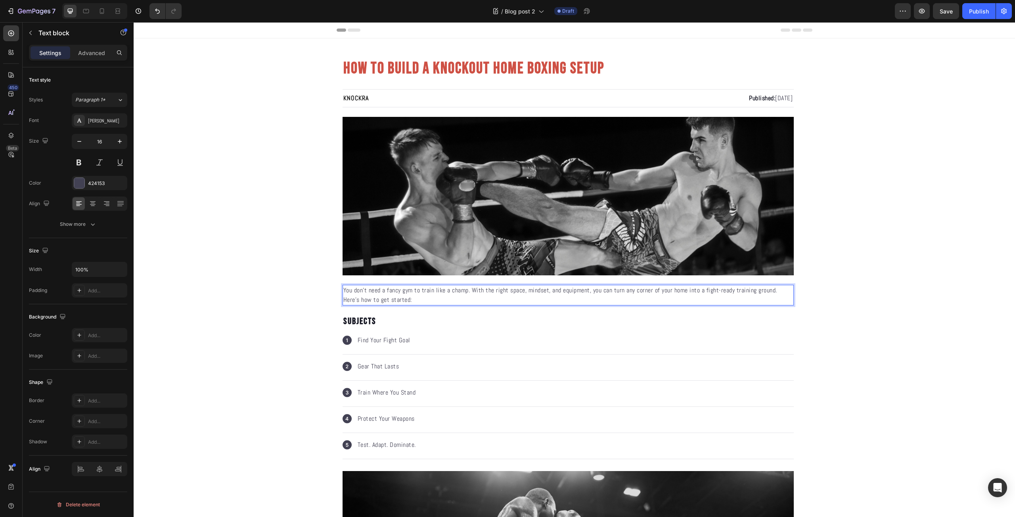
click at [412, 294] on p "You don’t need a fancy gym to train like a champ. With the right space, mindset…" at bounding box center [568, 295] width 450 height 19
click at [517, 291] on p "You don’t need a fancy gym with the highest level equipment to train like a cha…" at bounding box center [568, 295] width 450 height 19
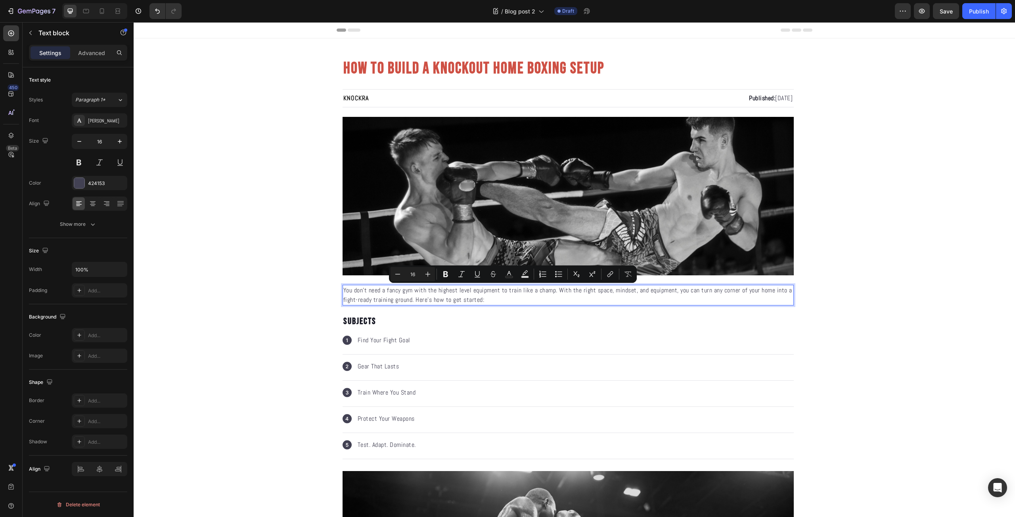
click at [531, 293] on p "You don’t need a fancy gym with the highest level equipment to train like a cha…" at bounding box center [568, 295] width 450 height 19
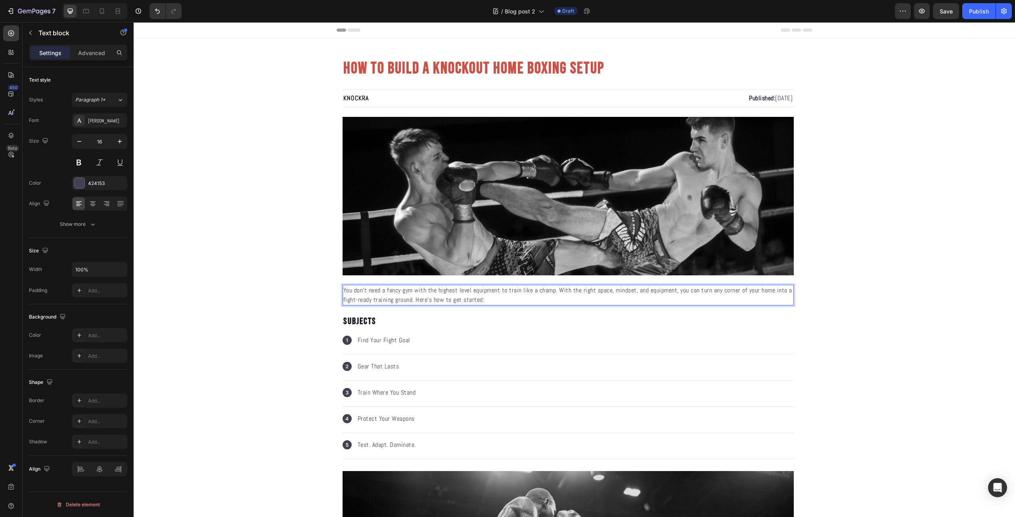
click at [542, 292] on p "You don’t need a fancy gym with the highest level equipment to train like a cha…" at bounding box center [568, 295] width 450 height 19
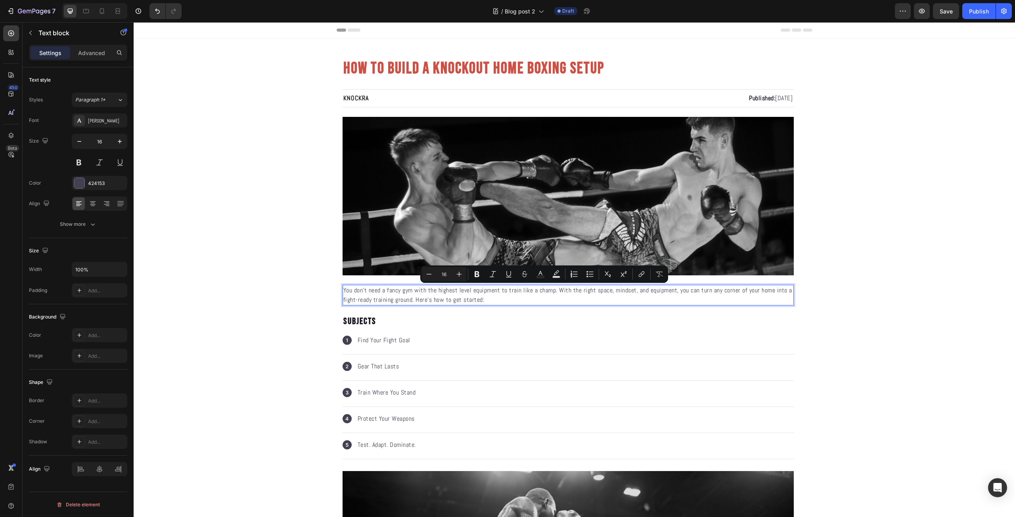
click at [557, 294] on p "You don’t need a fancy gym with the highest level equipment to train like a cha…" at bounding box center [568, 295] width 450 height 19
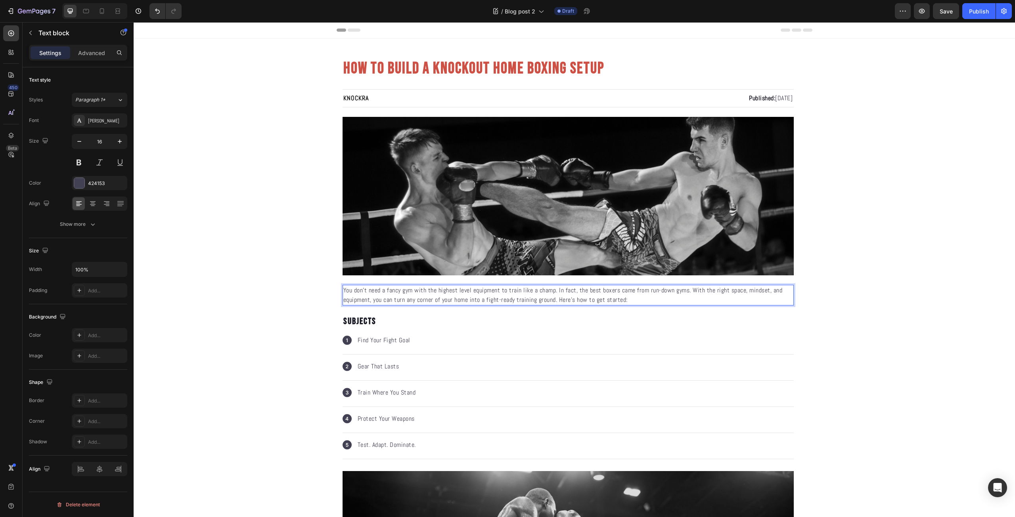
click at [629, 301] on p "You don’t need a fancy gym with the highest level equipment to train like a cha…" at bounding box center [568, 295] width 450 height 19
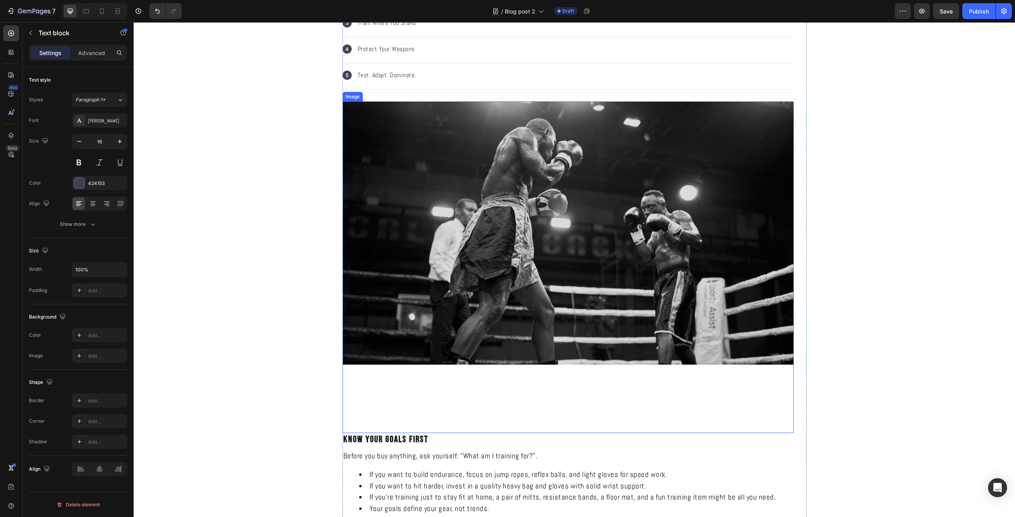
scroll to position [463, 0]
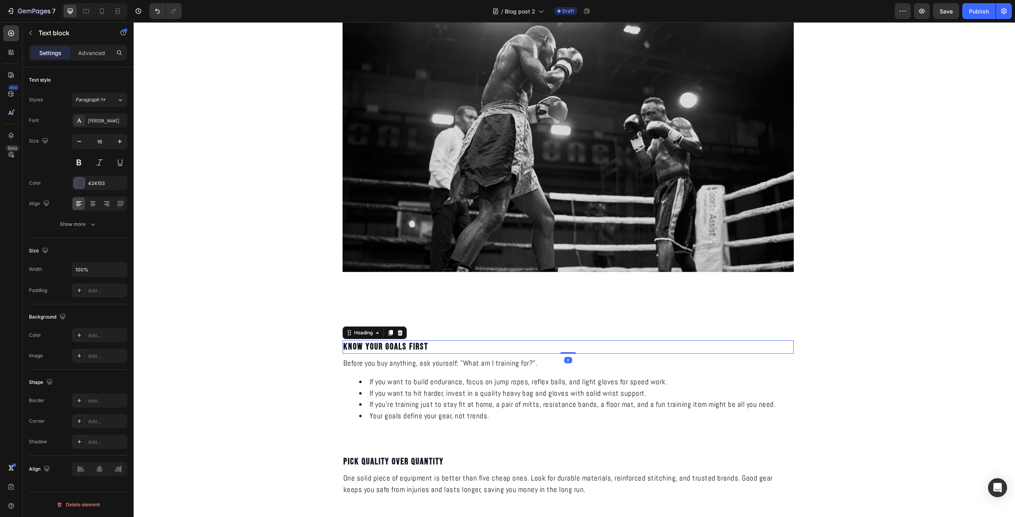
click at [392, 344] on h2 "Know Your Goals First" at bounding box center [568, 347] width 451 height 13
click at [392, 344] on p "Know Your Goals First" at bounding box center [568, 347] width 450 height 12
click at [397, 347] on p "Know Your Goals First" at bounding box center [568, 347] width 450 height 12
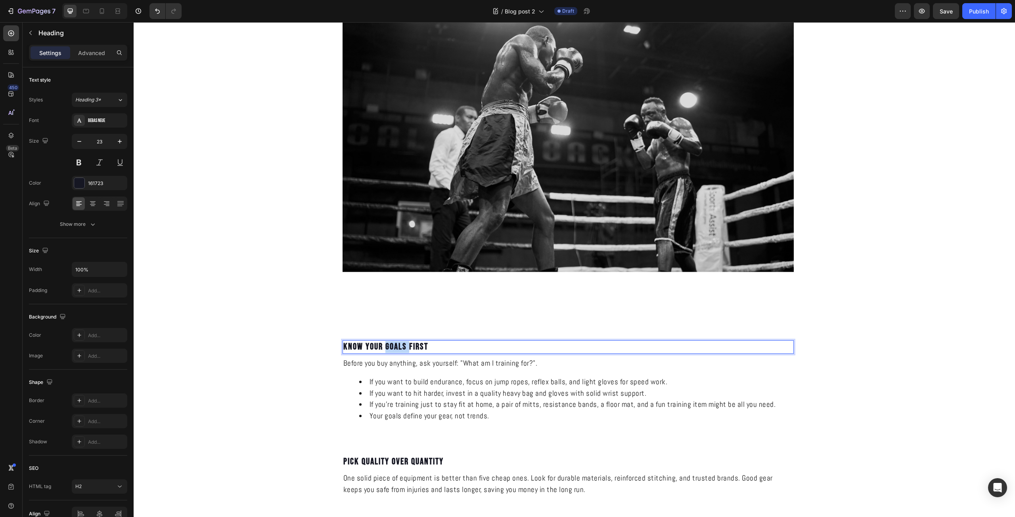
click at [397, 347] on p "Know Your Goals First" at bounding box center [568, 347] width 450 height 12
click at [404, 348] on p "Pick Your Space – Train Where You Stand" at bounding box center [568, 347] width 450 height 12
click at [412, 376] on div "Before you buy anything, ask yourself: "What am I training for?". If you want t…" at bounding box center [568, 393] width 451 height 73
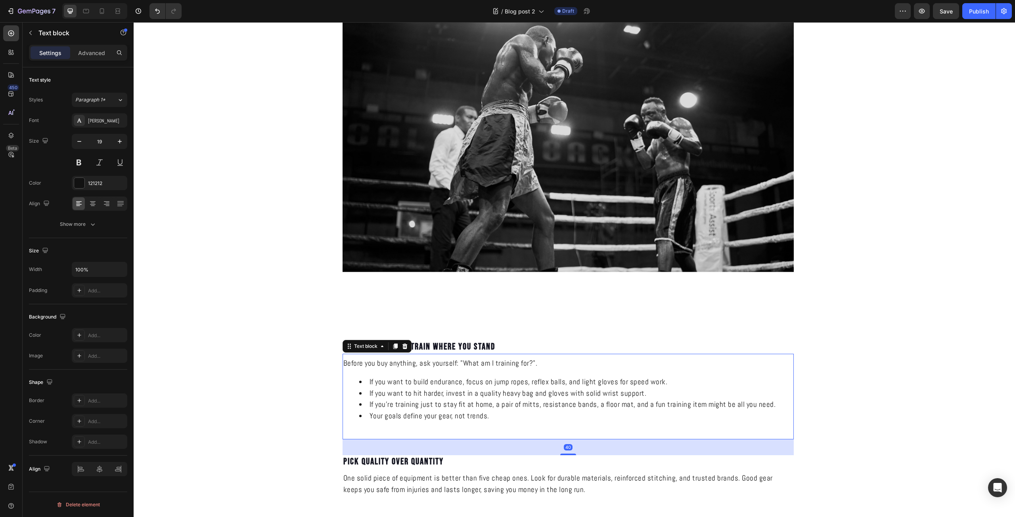
click at [493, 421] on li "Your goals define your gear, not trends." at bounding box center [576, 416] width 434 height 11
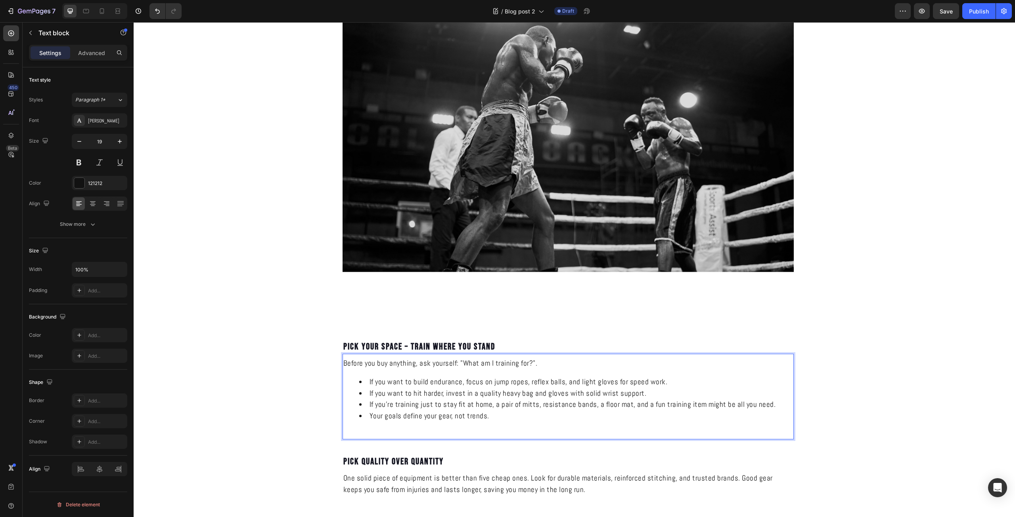
click at [493, 421] on li "Your goals define your gear, not trends." at bounding box center [576, 416] width 434 height 11
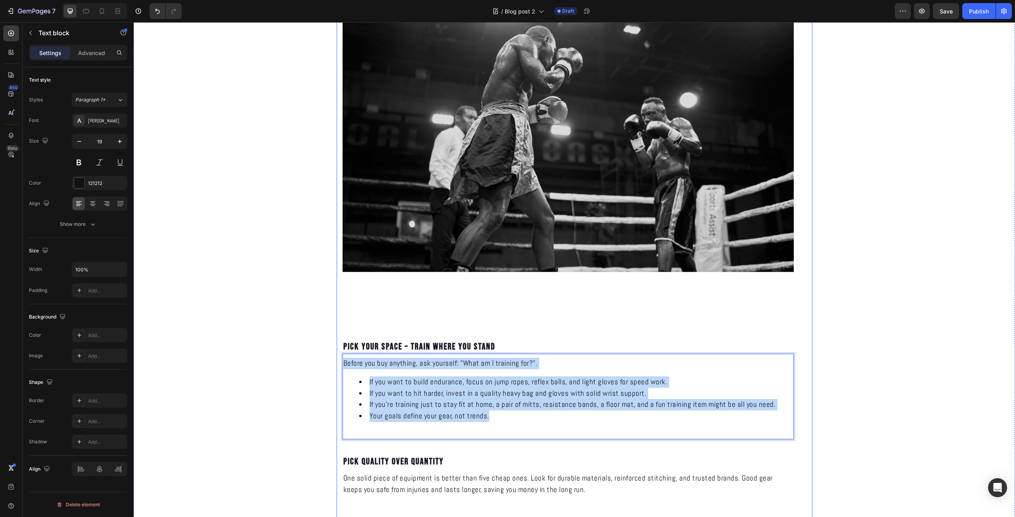
drag, startPoint x: 494, startPoint y: 419, endPoint x: 337, endPoint y: 366, distance: 165.4
click at [337, 366] on div "HOW TO BUILD A KNOCKOUT HOME BOXING SETUP Heading KNOCKRA Text Block Published:…" at bounding box center [575, 243] width 476 height 1297
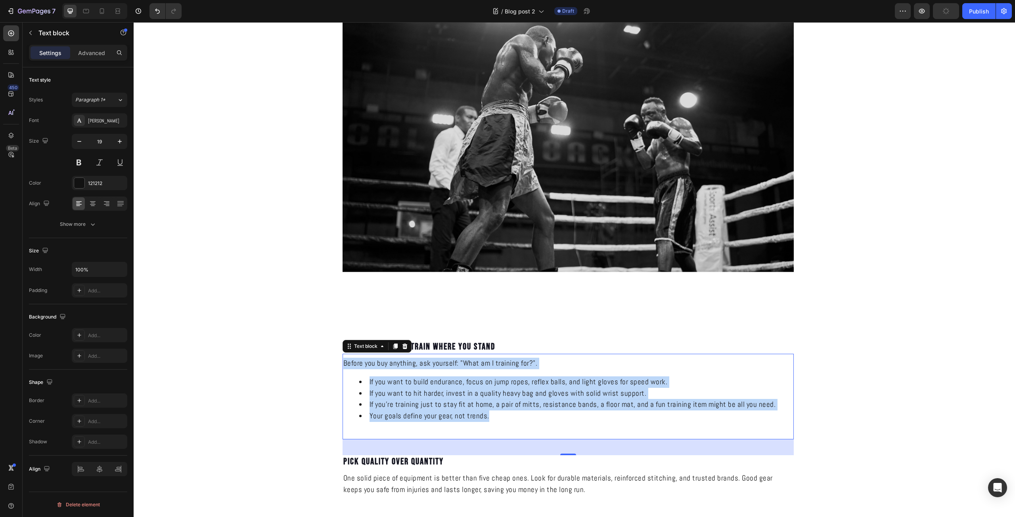
click at [459, 392] on li "If you want to hit harder, invest in a quality heavy bag and gloves with solid …" at bounding box center [576, 393] width 434 height 11
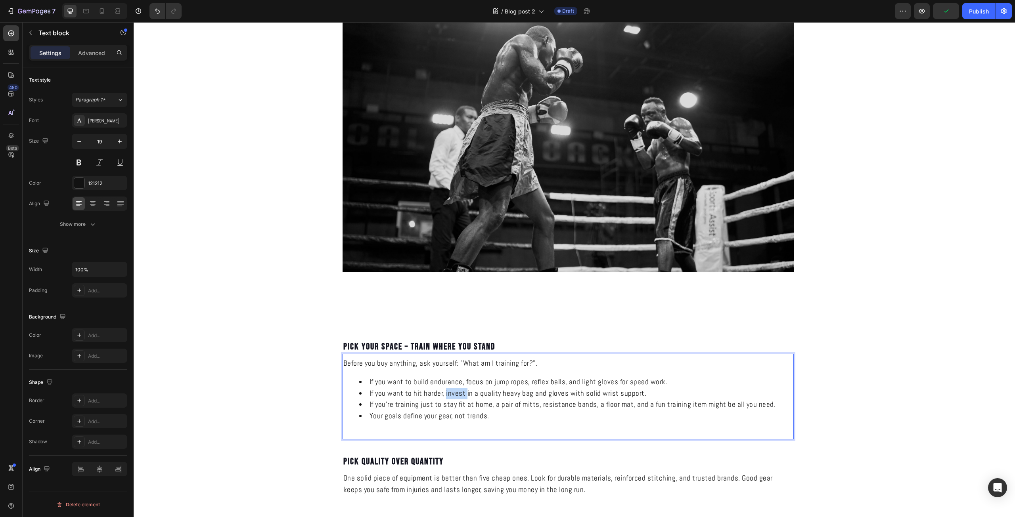
click at [459, 392] on li "If you want to hit harder, invest in a quality heavy bag and gloves with solid …" at bounding box center [576, 393] width 434 height 11
click at [483, 407] on li "If you’re training just to stay fit at home, a pair of mitts, resistance bands,…" at bounding box center [576, 404] width 434 height 11
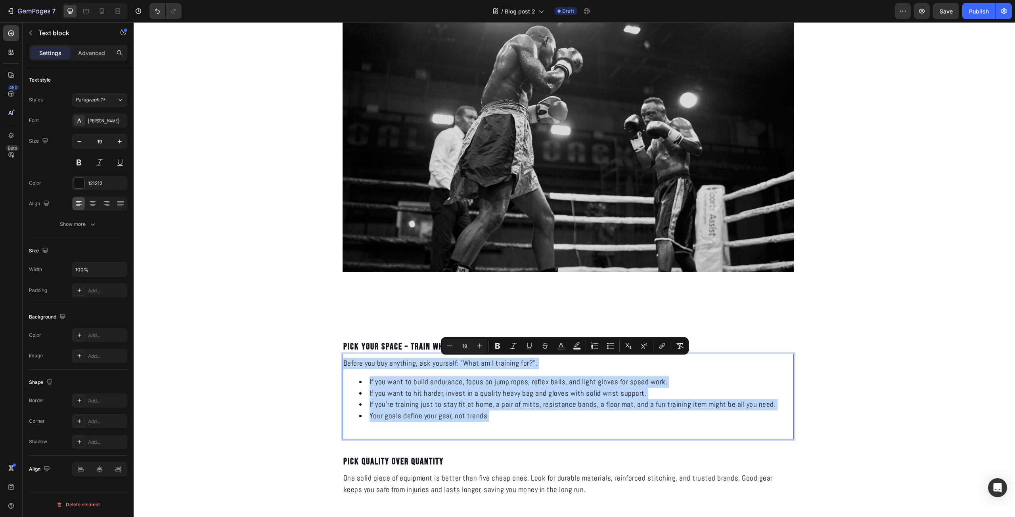
drag, startPoint x: 441, startPoint y: 408, endPoint x: 341, endPoint y: 366, distance: 108.0
click at [343, 366] on div "Before you buy anything, ask yourself: "What am I training for?". If you want t…" at bounding box center [568, 393] width 451 height 73
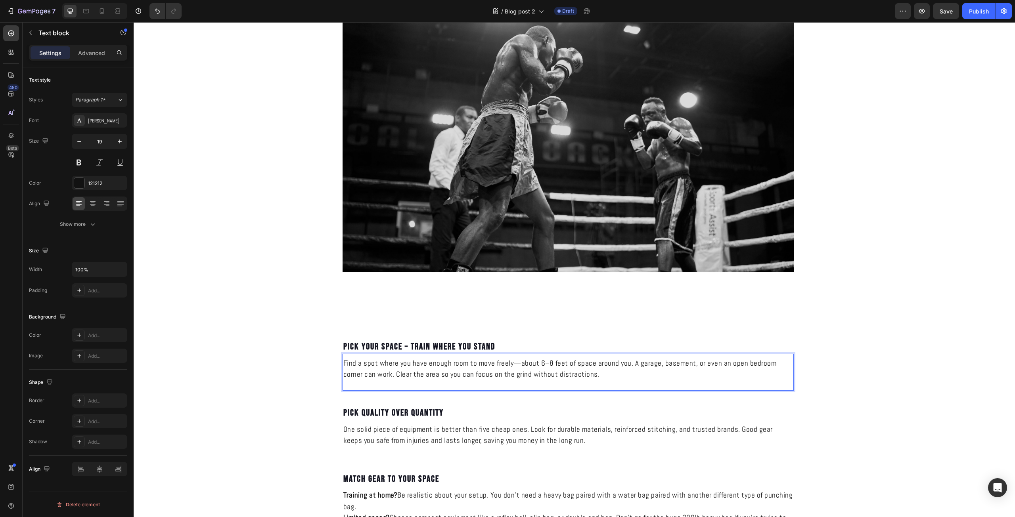
click at [515, 364] on span "Find a spot where you have enough room to move freely—about 6–8 feet of space a…" at bounding box center [559, 368] width 433 height 21
click at [578, 363] on span "Find a spot where you have enough room to move freely. For most people this is …" at bounding box center [566, 368] width 446 height 21
click at [600, 362] on span "Find a spot where you have enough room to move freely. For most people this wou…" at bounding box center [564, 368] width 443 height 21
click at [628, 366] on span "Find a spot where you have enough room to move freely. For most people this wou…" at bounding box center [561, 368] width 437 height 21
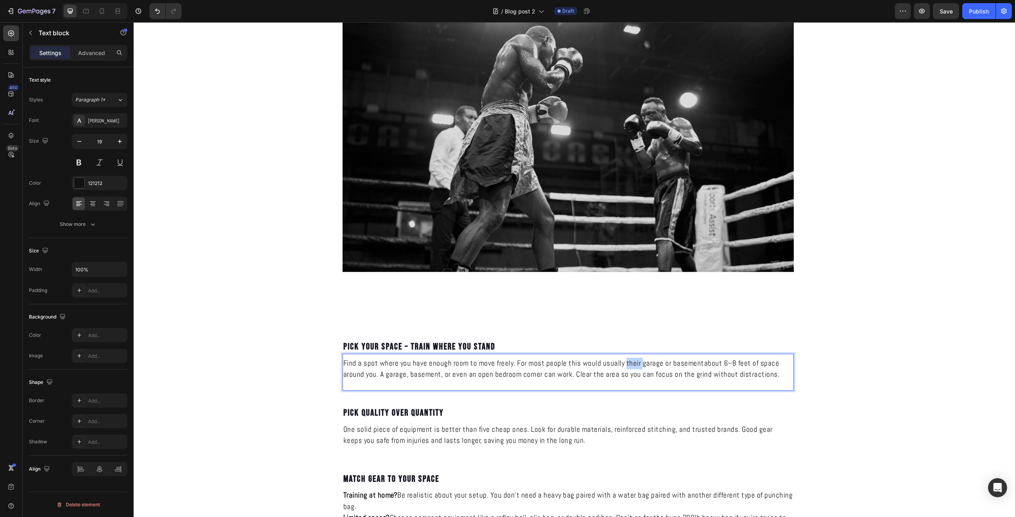
click at [628, 366] on span "Find a spot where you have enough room to move freely. For most people this wou…" at bounding box center [561, 368] width 437 height 21
click at [704, 366] on span "Find a spot where you have enough room to move freely. For most people this wou…" at bounding box center [563, 368] width 441 height 21
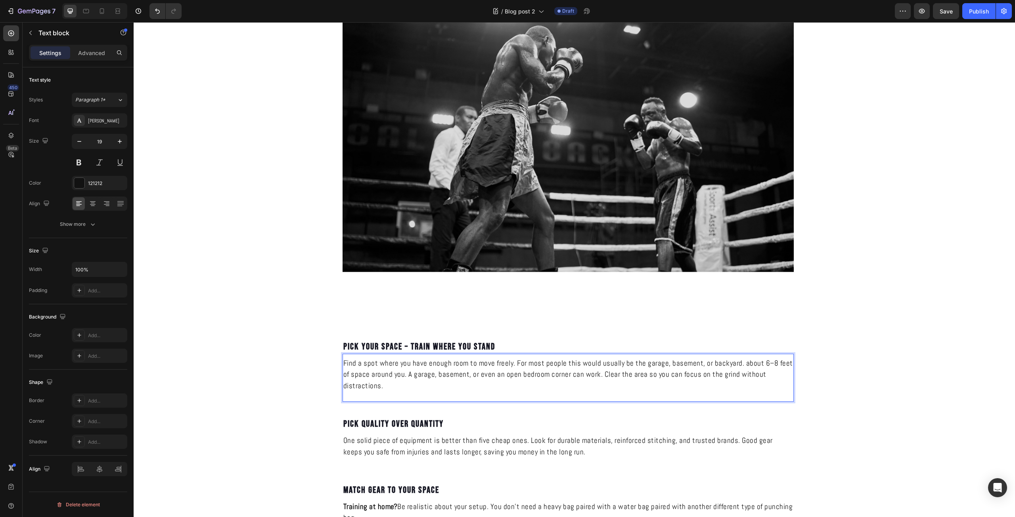
click at [745, 365] on span "Find a spot where you have enough room to move freely. For most people this wou…" at bounding box center [568, 374] width 450 height 33
click at [742, 365] on span "Find a spot where you have enough room to move freely. For most people this wou…" at bounding box center [568, 374] width 450 height 33
click at [400, 374] on span "Find a spot where you have enough room to move freely. For most people this wou…" at bounding box center [568, 374] width 450 height 33
drag, startPoint x: 621, startPoint y: 375, endPoint x: 426, endPoint y: 377, distance: 195.5
click at [426, 377] on span "Find a spot where you have enough room to move freely. For most people this wou…" at bounding box center [568, 374] width 450 height 33
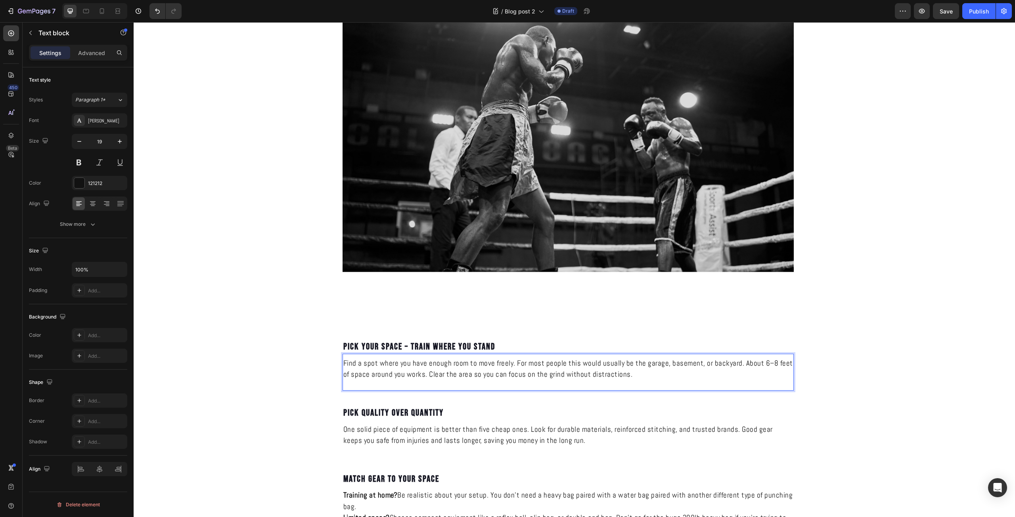
click at [471, 377] on span "Find a spot where you have enough room to move freely. For most people this wou…" at bounding box center [568, 368] width 450 height 21
click at [690, 376] on p "Find a spot where you have enough room to move freely. For most people this wou…" at bounding box center [568, 369] width 450 height 23
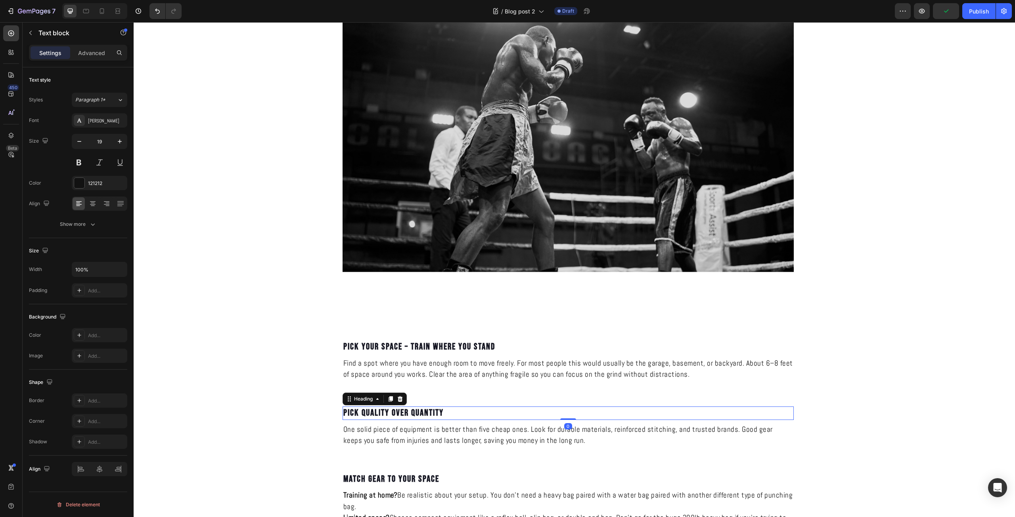
click at [413, 416] on h2 "Pick Quality Over Quantity" at bounding box center [568, 413] width 451 height 13
click at [413, 416] on p "Pick Quality Over Quantity" at bounding box center [568, 414] width 450 height 12
click at [429, 436] on p "One solid piece of equipment is better than five cheap ones. Look for durable m…" at bounding box center [568, 435] width 450 height 23
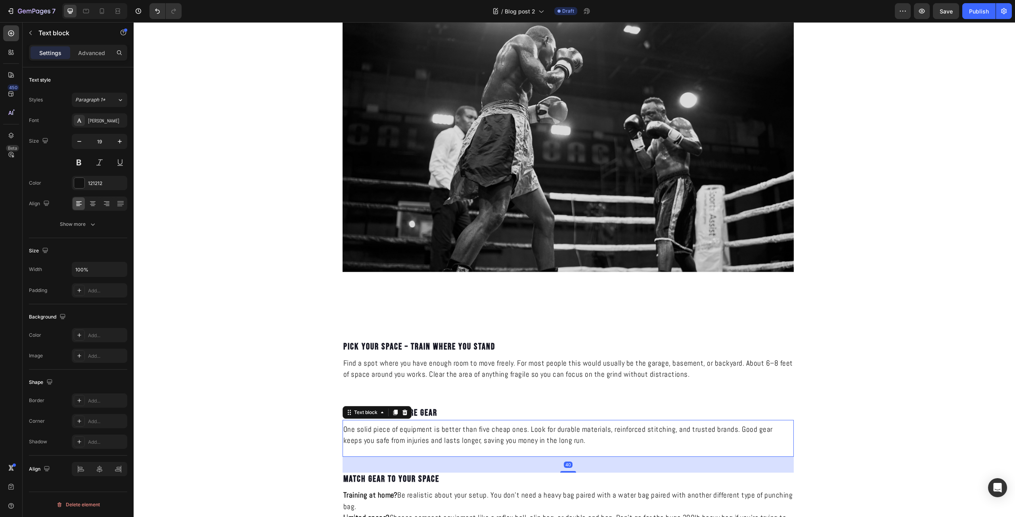
click at [429, 436] on p "One solid piece of equipment is better than five cheap ones. Look for durable m…" at bounding box center [568, 435] width 450 height 23
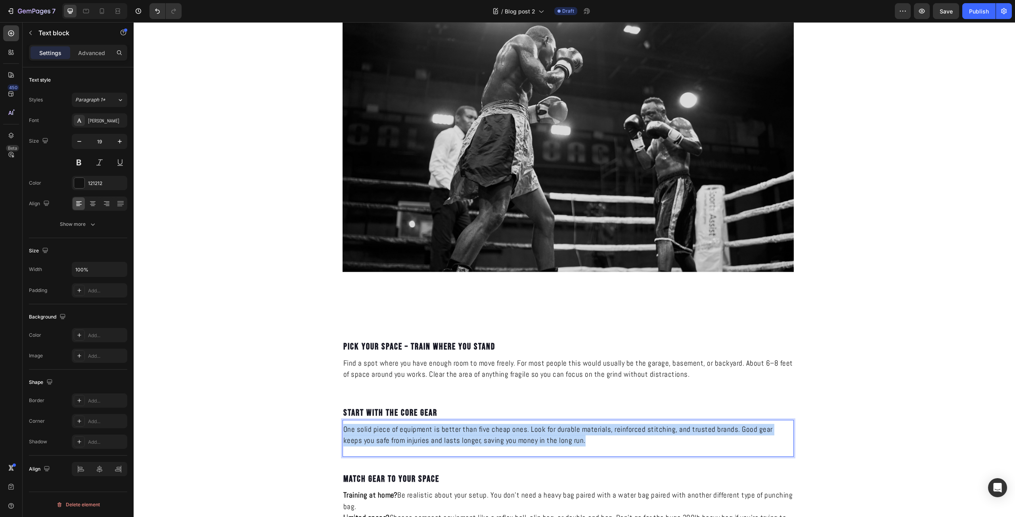
click at [429, 436] on p "One solid piece of equipment is better than five cheap ones. Look for durable m…" at bounding box center [568, 435] width 450 height 23
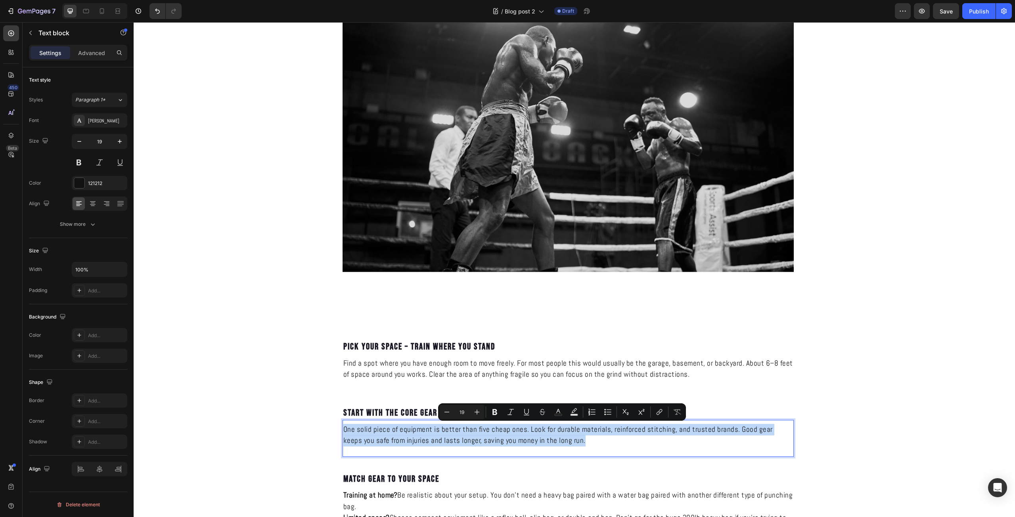
click at [429, 436] on p "One solid piece of equipment is better than five cheap ones. Look for durable m…" at bounding box center [568, 435] width 450 height 23
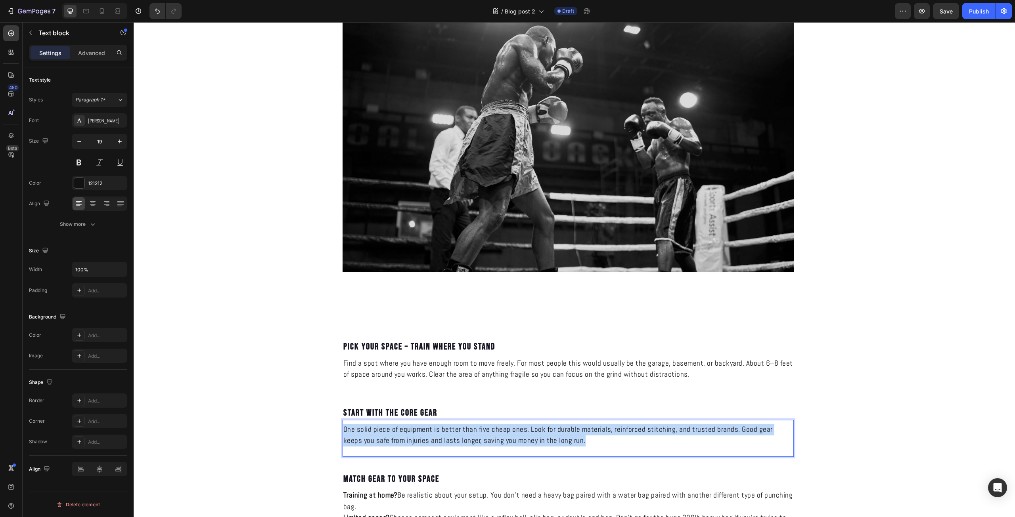
click at [421, 434] on p "One solid piece of equipment is better than five cheap ones. Look for durable m…" at bounding box center [568, 435] width 450 height 23
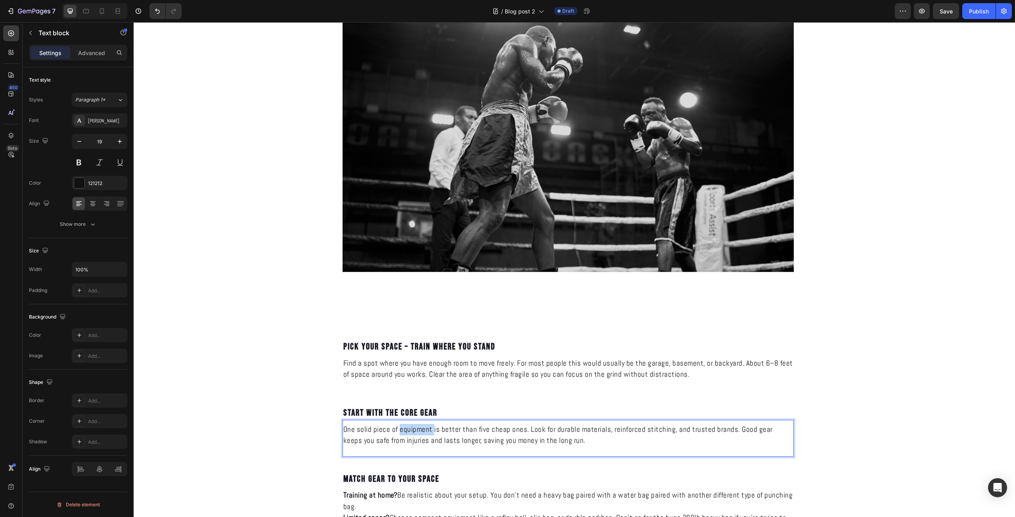
click at [421, 434] on p "One solid piece of equipment is better than five cheap ones. Look for durable m…" at bounding box center [568, 435] width 450 height 23
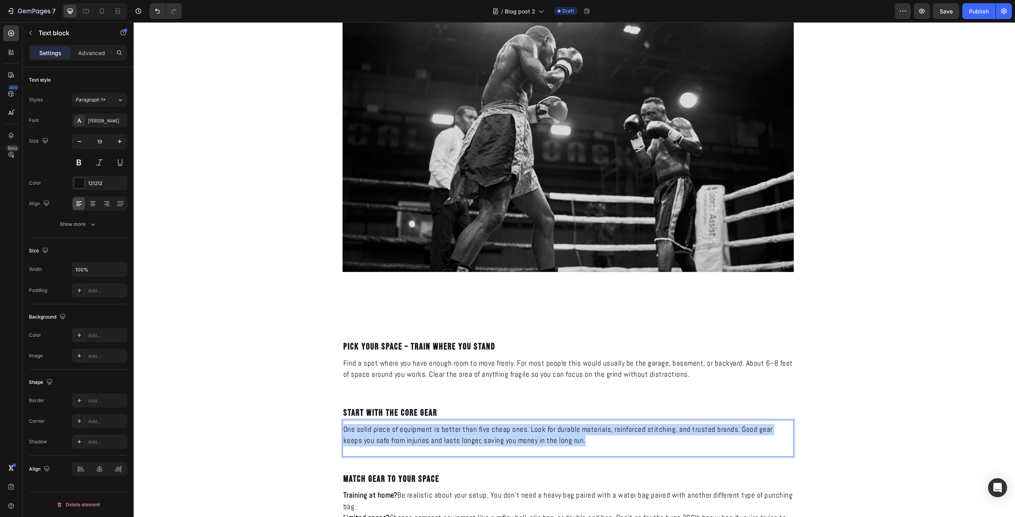
click at [421, 434] on p "One solid piece of equipment is better than five cheap ones. Look for durable m…" at bounding box center [568, 435] width 450 height 23
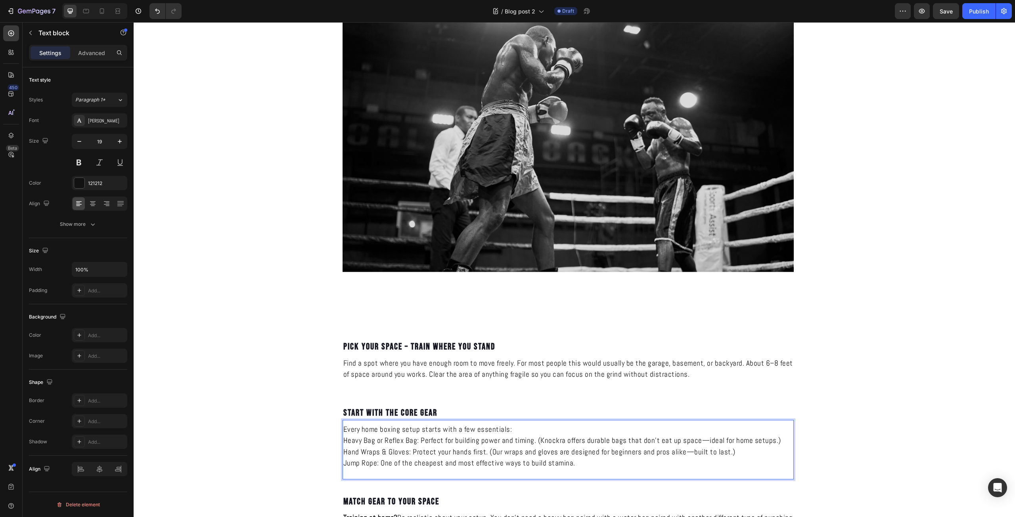
click at [509, 428] on p "Every home boxing setup starts with a few essentials:" at bounding box center [568, 429] width 450 height 11
click at [344, 444] on p "Heavy Bag or Reflex Bag: Perfect for building power and timing. (Knockra offers…" at bounding box center [568, 440] width 450 height 11
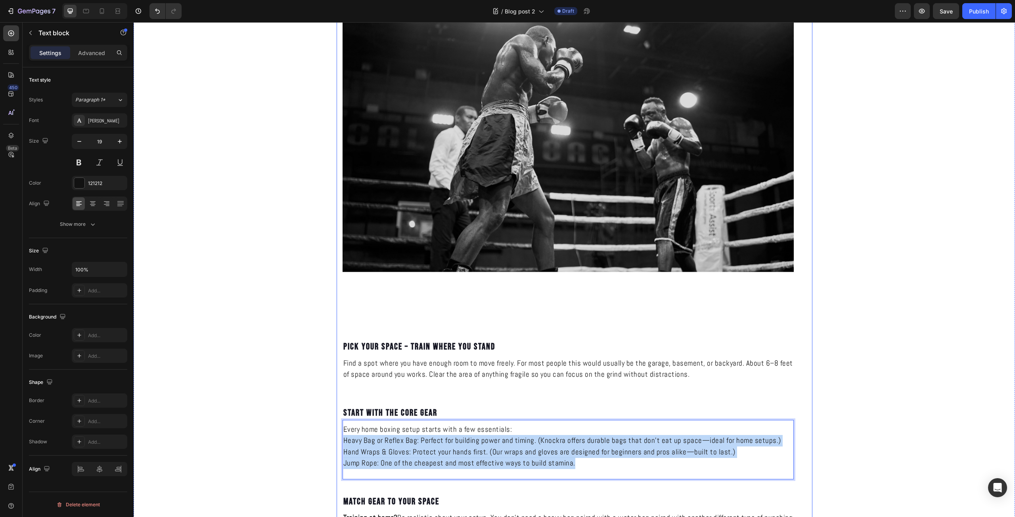
drag, startPoint x: 582, startPoint y: 468, endPoint x: 339, endPoint y: 445, distance: 244.6
click at [339, 445] on div "HOW TO BUILD A KNOCKOUT HOME BOXING SETUP Heading KNOCKRA Text Block Published:…" at bounding box center [575, 230] width 476 height 1270
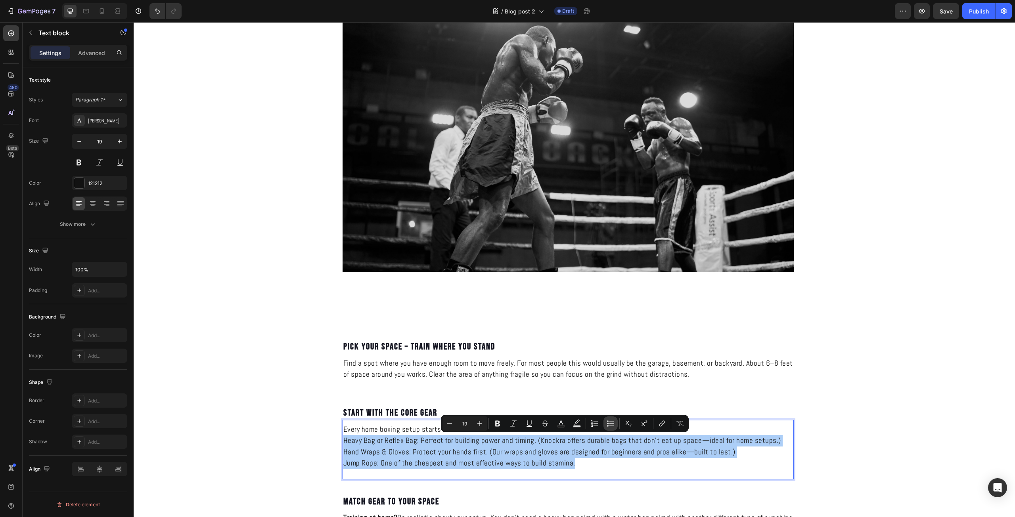
click at [608, 423] on icon "Editor contextual toolbar" at bounding box center [611, 424] width 8 height 8
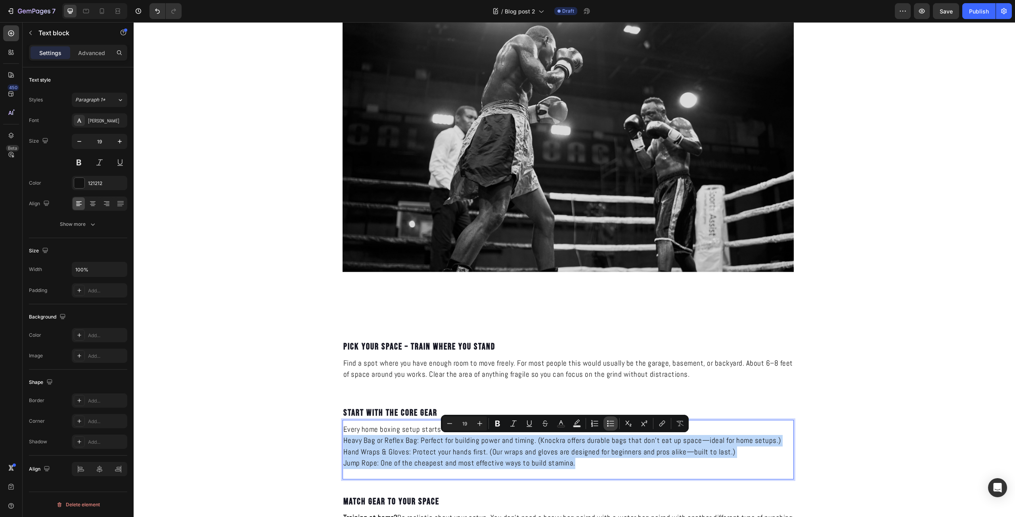
type input "19"
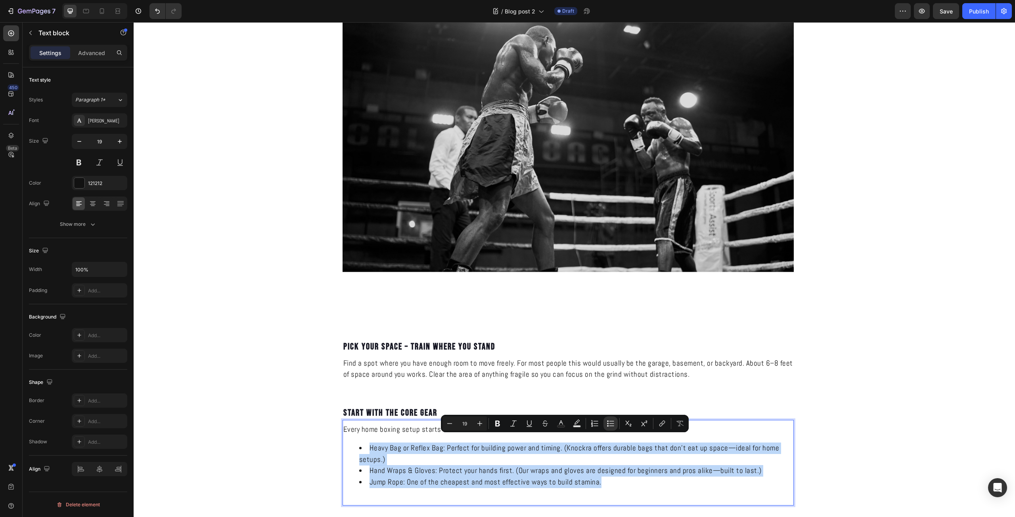
click at [539, 458] on li "Heavy Bag or Reflex Bag: Perfect for building power and timing. (Knockra offers…" at bounding box center [576, 454] width 434 height 23
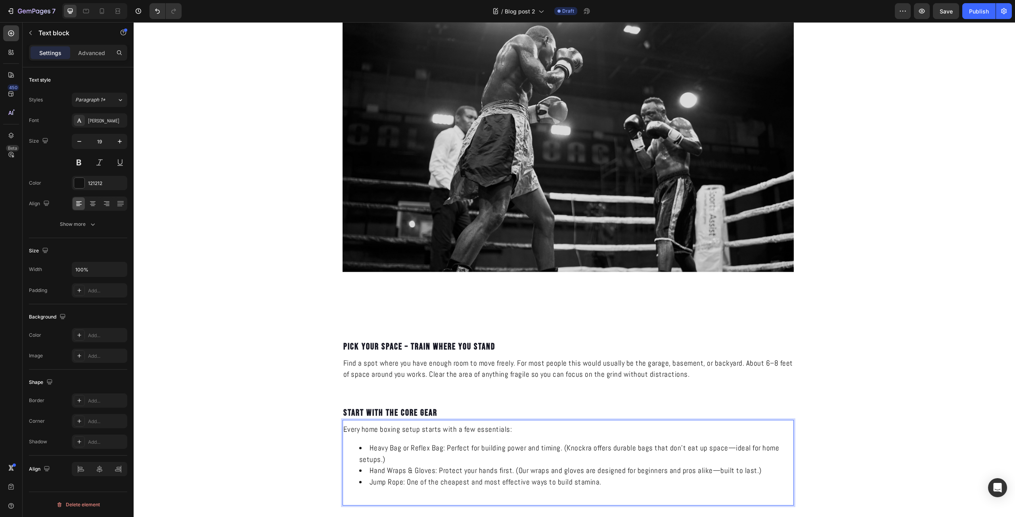
scroll to position [555, 0]
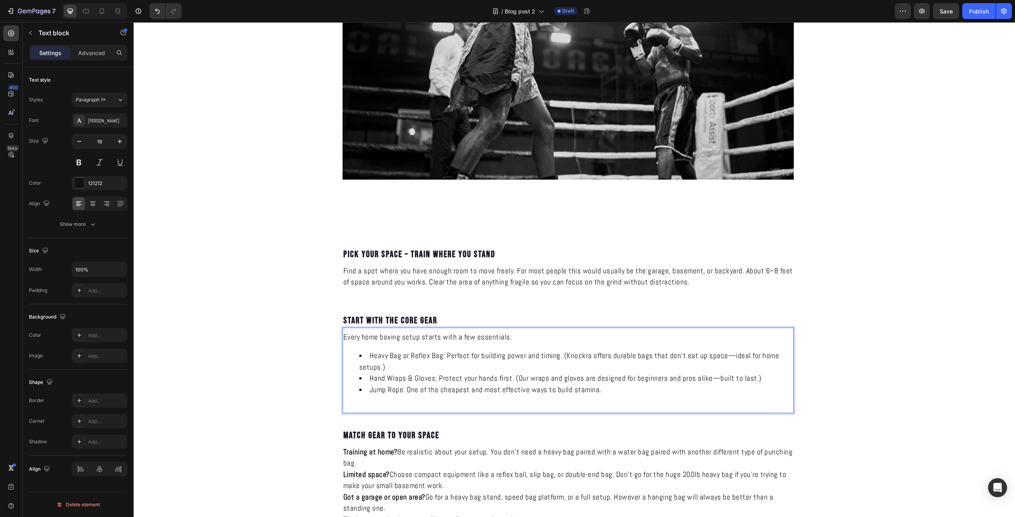
click at [610, 358] on li "Heavy Bag or Reflex Bag: Perfect for building power and timing. (Knockra offers…" at bounding box center [576, 362] width 434 height 23
click at [733, 360] on li "Heavy Bag or Reflex Bag: Perfect for building power and timing. (Knockra offers…" at bounding box center [576, 362] width 434 height 23
click at [728, 358] on li "Heavy Bag or Reflex Bag: Perfect for building power and timing. (Knockra offers…" at bounding box center [576, 362] width 434 height 23
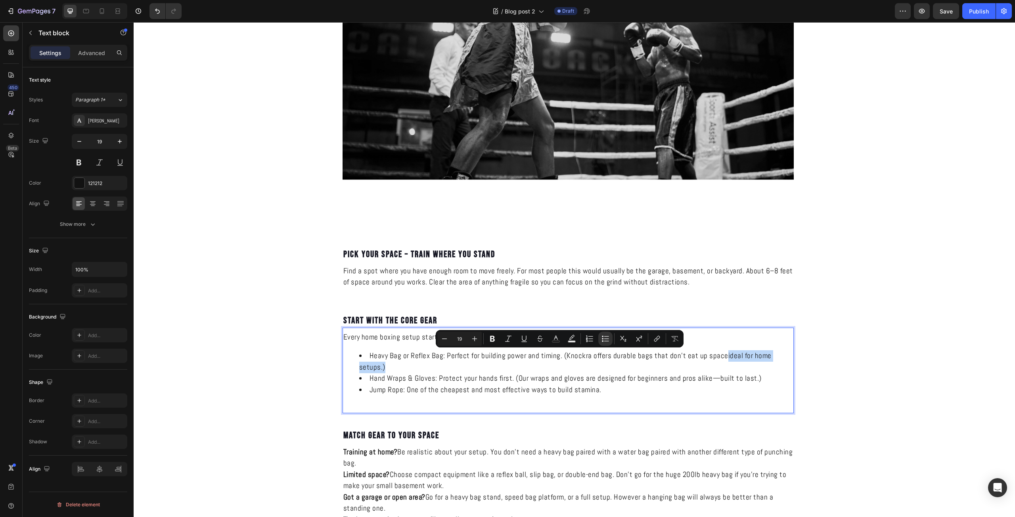
drag, startPoint x: 724, startPoint y: 363, endPoint x: 720, endPoint y: 355, distance: 8.2
click at [720, 355] on li "Heavy Bag or Reflex Bag: Perfect for building power and timing. (Knockra offers…" at bounding box center [576, 362] width 434 height 23
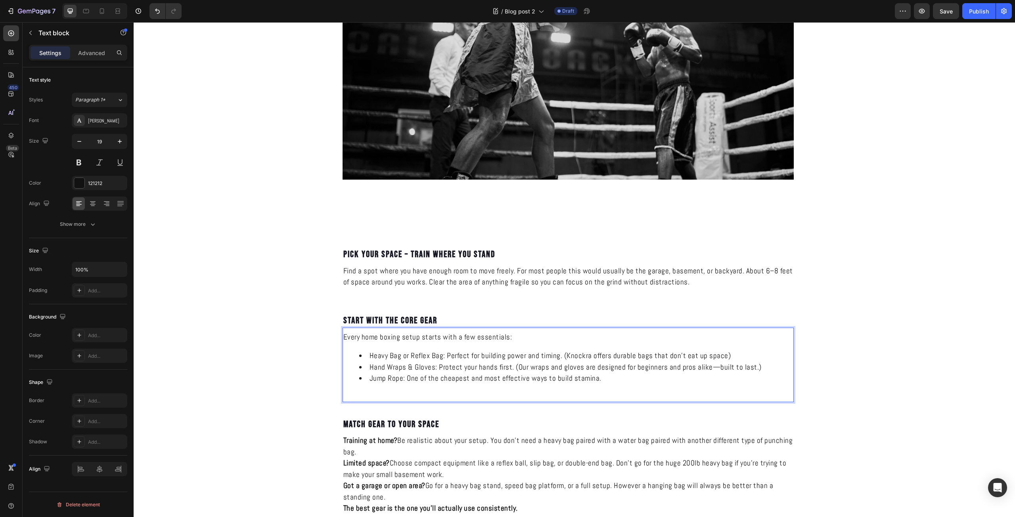
click at [572, 354] on li "Heavy Bag or Reflex Bag: Perfect for building power and timing. (Knockra offers…" at bounding box center [576, 356] width 434 height 11
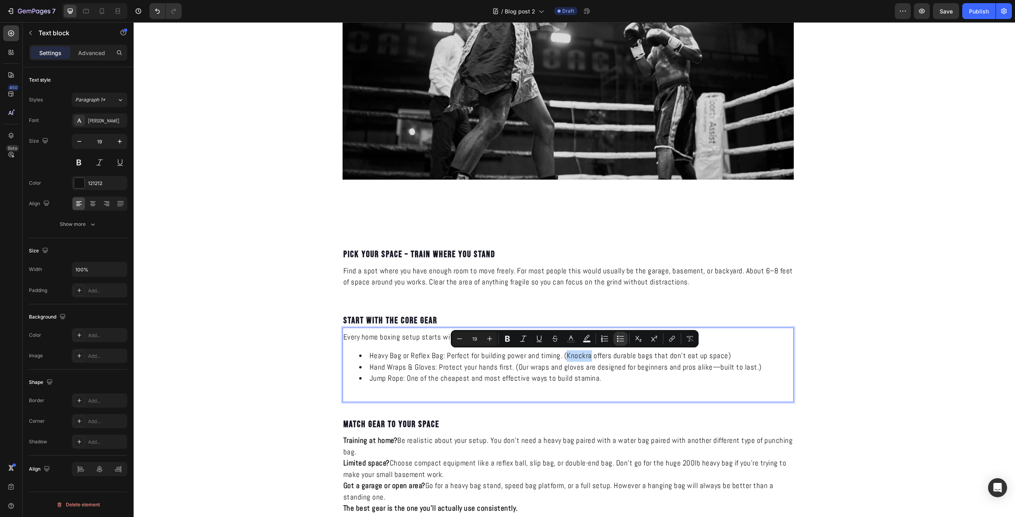
click at [575, 357] on li "Heavy Bag or Reflex Bag: Perfect for building power and timing. (Knockra offers…" at bounding box center [576, 356] width 434 height 11
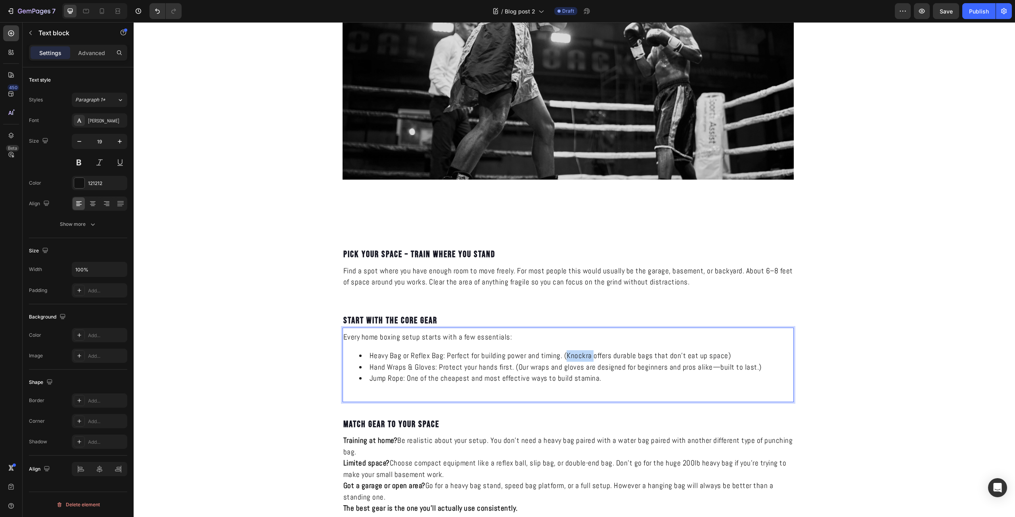
click at [575, 357] on li "Heavy Bag or Reflex Bag: Perfect for building power and timing. (Knockra offers…" at bounding box center [576, 356] width 434 height 11
click at [575, 357] on li "Heavy Bag or Reflex Bag: Perfect for building power and timing. (KNOCKRA offers…" at bounding box center [576, 356] width 434 height 11
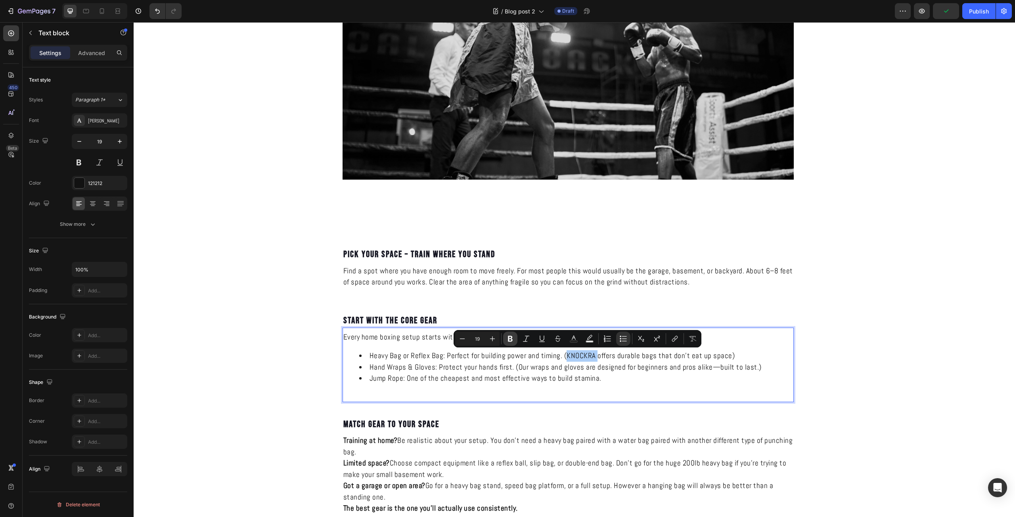
click at [515, 343] on button "Bold" at bounding box center [510, 339] width 14 height 14
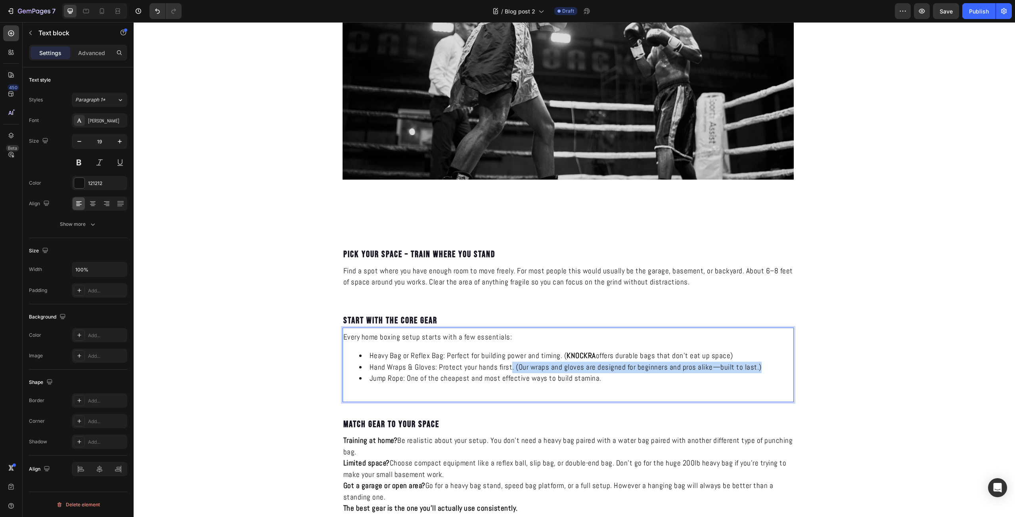
drag, startPoint x: 755, startPoint y: 367, endPoint x: 508, endPoint y: 372, distance: 246.7
click at [508, 372] on li "Hand Wraps & Gloves: Protect your hands first. (Our wraps and gloves are design…" at bounding box center [576, 367] width 434 height 11
click at [508, 372] on li "Hand Wraps & Gloves: Protect your hands first" at bounding box center [576, 367] width 434 height 11
click at [518, 366] on li "Hand Wraps & Gloves: Protect your hands first" at bounding box center [576, 367] width 434 height 11
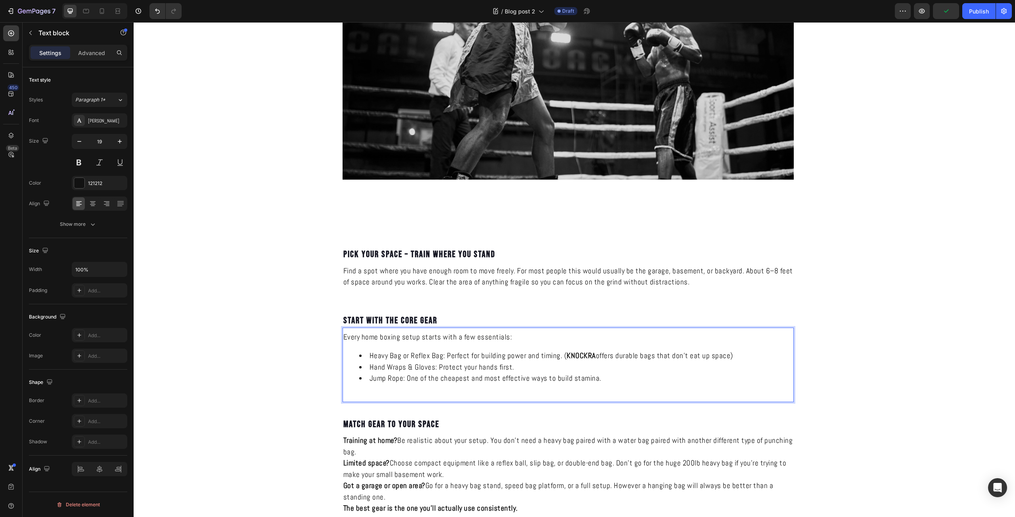
click at [490, 384] on li "Jump Rope: One of the cheapest and most effective ways to build stamina." at bounding box center [576, 378] width 434 height 11
click at [608, 378] on li "Jump Rope: One of the cheapest and most effective ways to build stamina." at bounding box center [576, 378] width 434 height 11
click at [607, 379] on li "Jump Rope: One of the cheapest and most effective ways to build stamina." at bounding box center [576, 378] width 434 height 11
click at [477, 384] on li "Jump Rope: One of the cheapest and most effective ways to build stamina." at bounding box center [576, 378] width 434 height 11
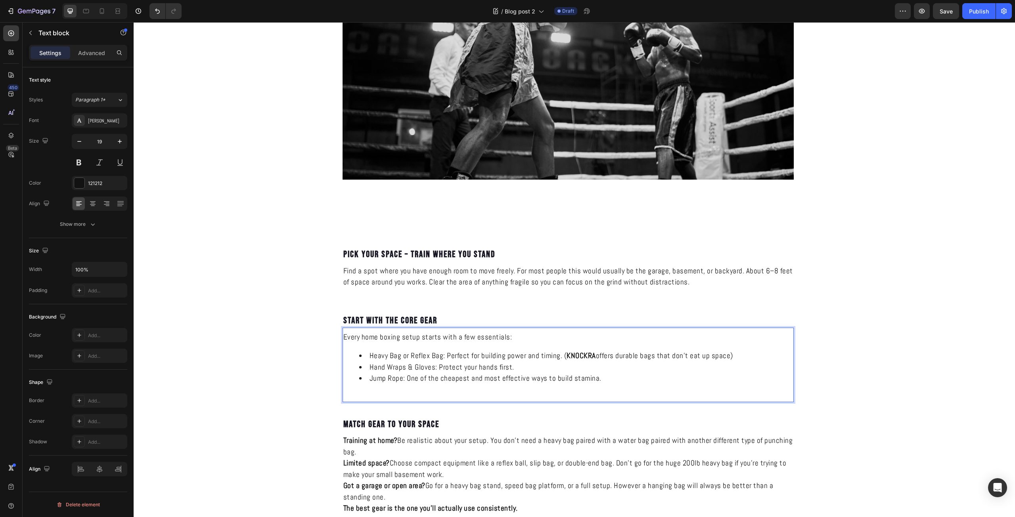
click at [630, 385] on div "Every home boxing setup starts with a few essentials: Heavy Bag or Reflex Bag: …" at bounding box center [568, 362] width 451 height 62
click at [571, 380] on li "Jump Rope: One of the cheapest and most effective ways to build stamina." at bounding box center [576, 378] width 434 height 11
click at [598, 379] on li "Jump Rope: One of the cheapest and most effective ways to build stamina." at bounding box center [576, 378] width 434 height 11
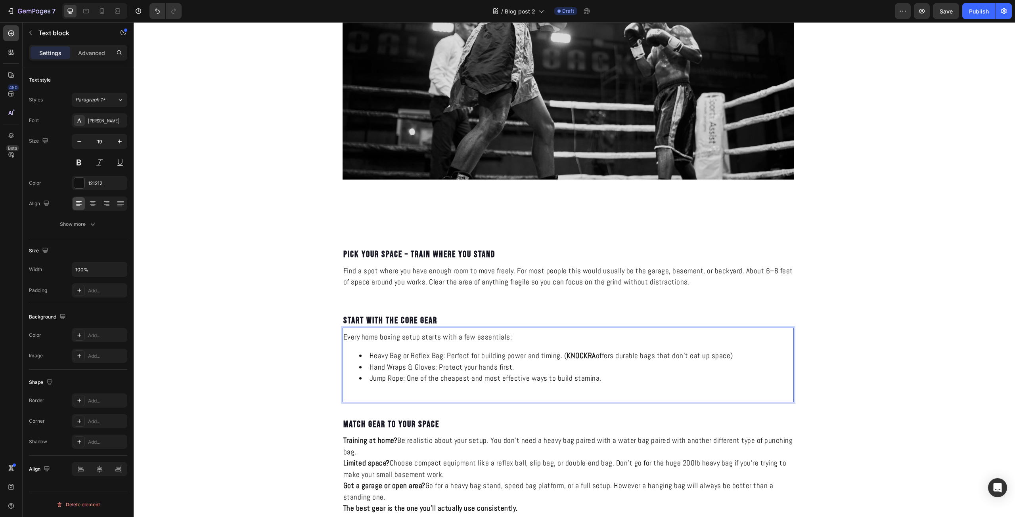
click at [619, 382] on li "Jump Rope: One of the cheapest and most effective ways to build stamina." at bounding box center [576, 378] width 434 height 11
click at [619, 382] on li "Jump Rope: One of the cheapest and most effective ways to build stamina. R" at bounding box center [576, 378] width 434 height 11
click at [160, 15] on button "Undo/Redo" at bounding box center [157, 11] width 16 height 16
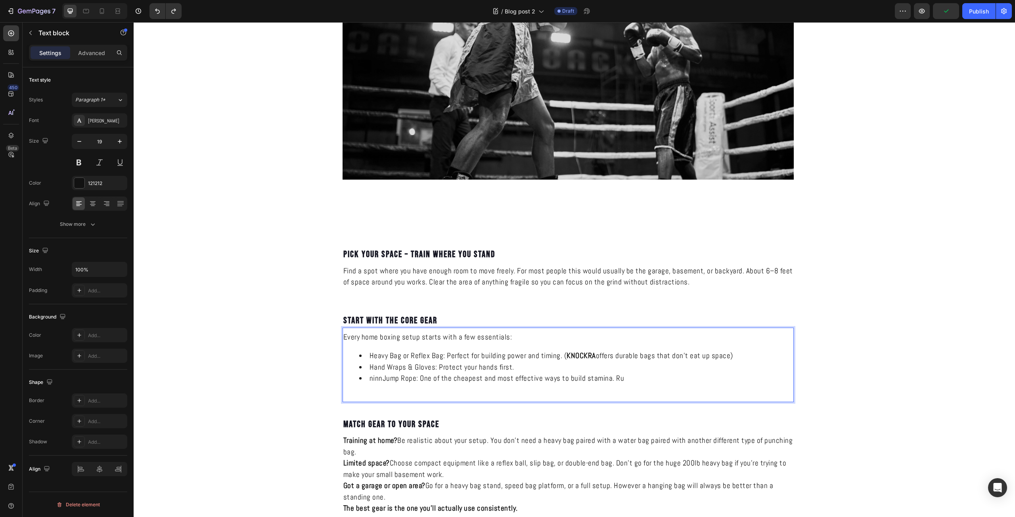
click at [650, 387] on div "Every home boxing setup starts with a few essentials: Heavy Bag or Reflex Bag: …" at bounding box center [568, 362] width 451 height 62
click at [378, 378] on li "ninnJump Rope: One of the cheapest and most effective ways to build stamina." at bounding box center [576, 378] width 434 height 11
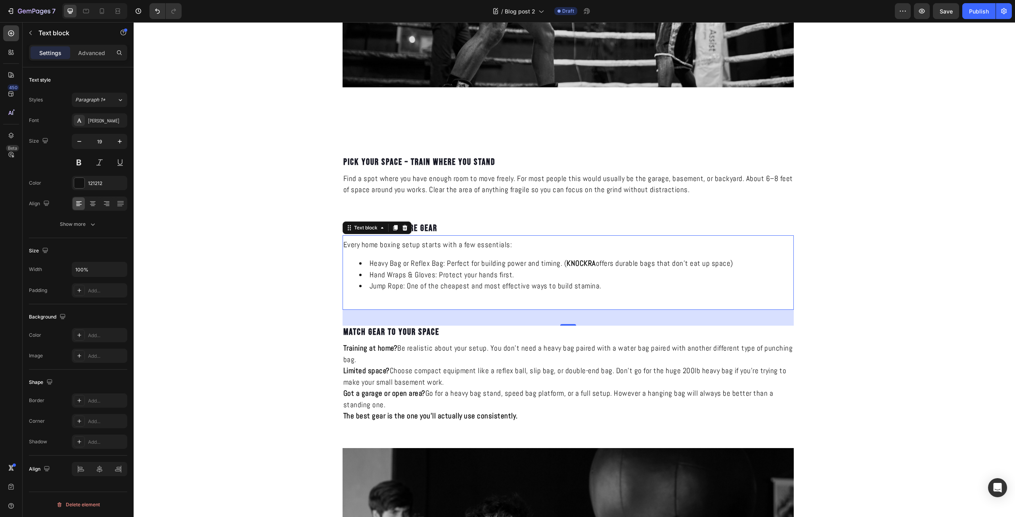
click at [465, 243] on p "Every home boxing setup starts with a few essentials:" at bounding box center [568, 245] width 450 height 11
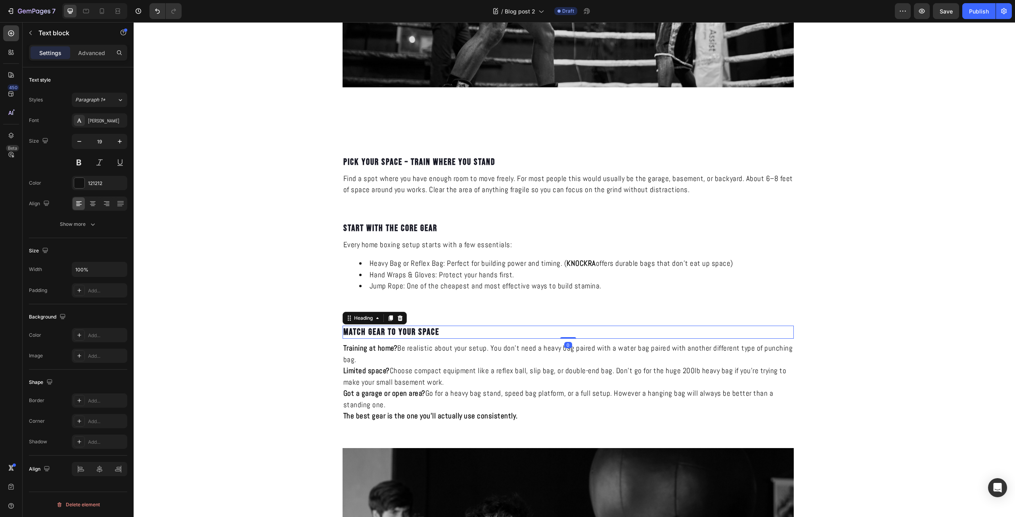
click at [417, 334] on h2 "Match Gear to Your Space" at bounding box center [568, 332] width 451 height 13
click at [417, 334] on p "Match Gear to Your Space" at bounding box center [568, 333] width 450 height 12
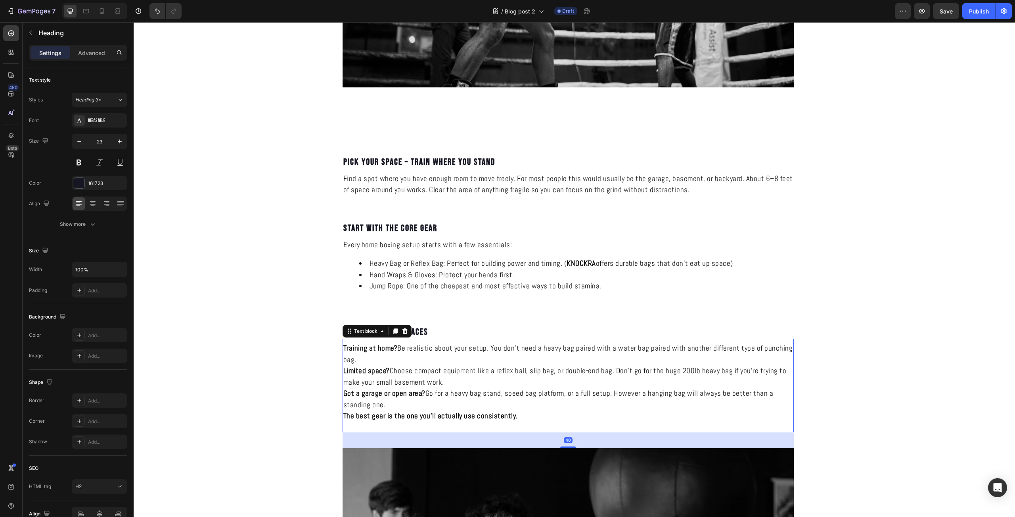
click at [441, 359] on p "Training at home? Be realistic about your setup. You don't need a heavy bag pai…" at bounding box center [568, 354] width 450 height 23
click at [481, 407] on p "Got a garage or open area? Go for a heavy bag stand, speed bag platform, or a f…" at bounding box center [568, 399] width 450 height 23
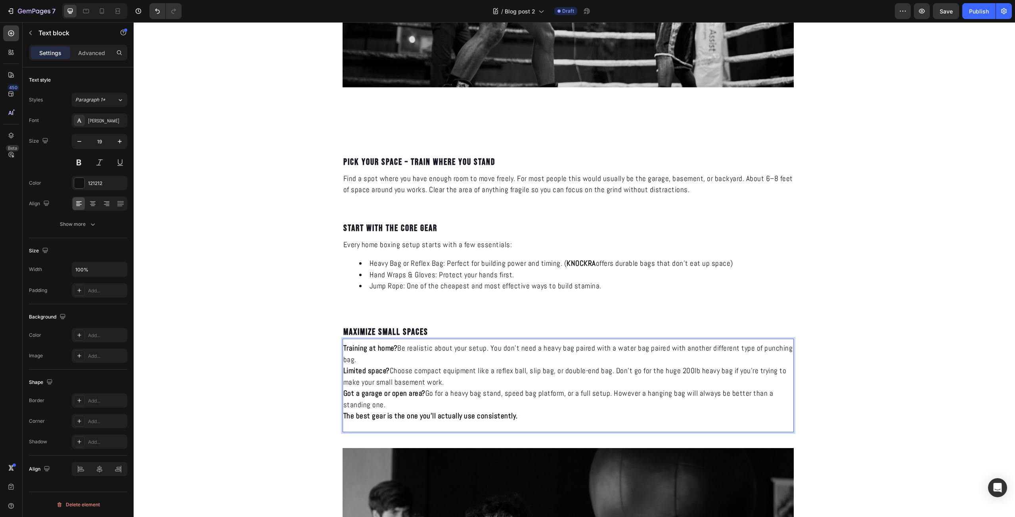
click at [481, 407] on p "Got a garage or open area? Go for a heavy bag stand, speed bag platform, or a f…" at bounding box center [568, 399] width 450 height 23
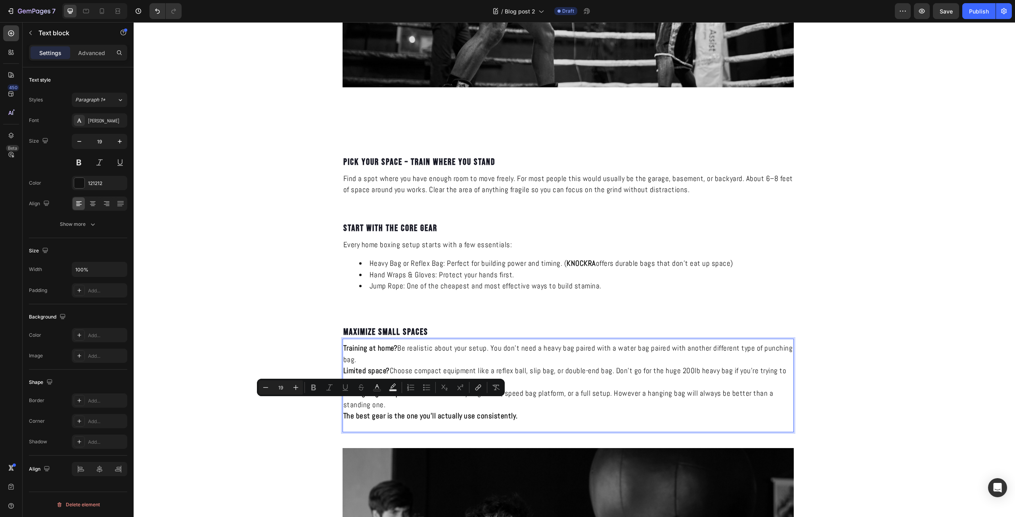
click at [546, 425] on div "Training at home? Be realistic about your setup. You don't need a heavy bag pai…" at bounding box center [568, 386] width 451 height 94
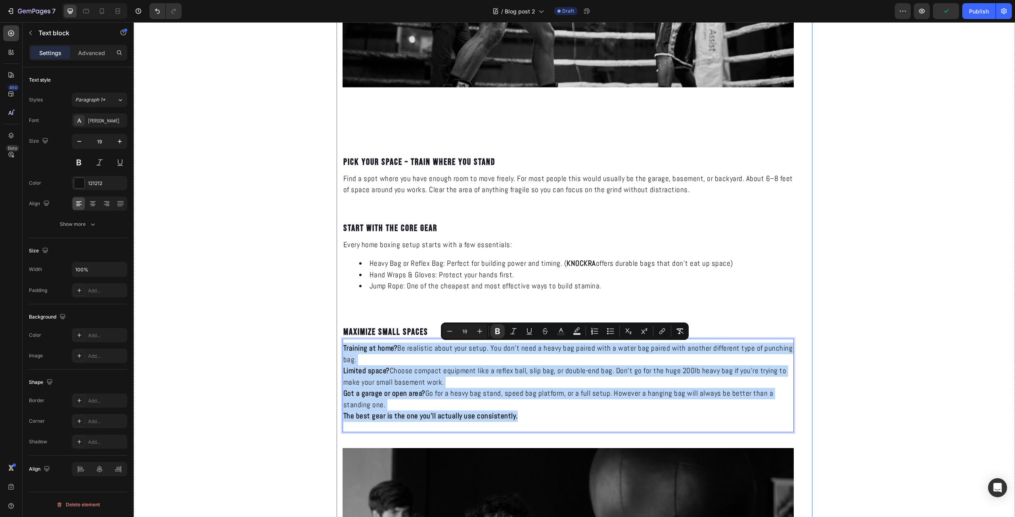
drag, startPoint x: 531, startPoint y: 419, endPoint x: 336, endPoint y: 351, distance: 206.4
click at [337, 351] on div "HOW TO BUILD A KNOCKOUT HOME BOXING SETUP Heading KNOCKRA Text Block Published:…" at bounding box center [575, 203] width 476 height 1586
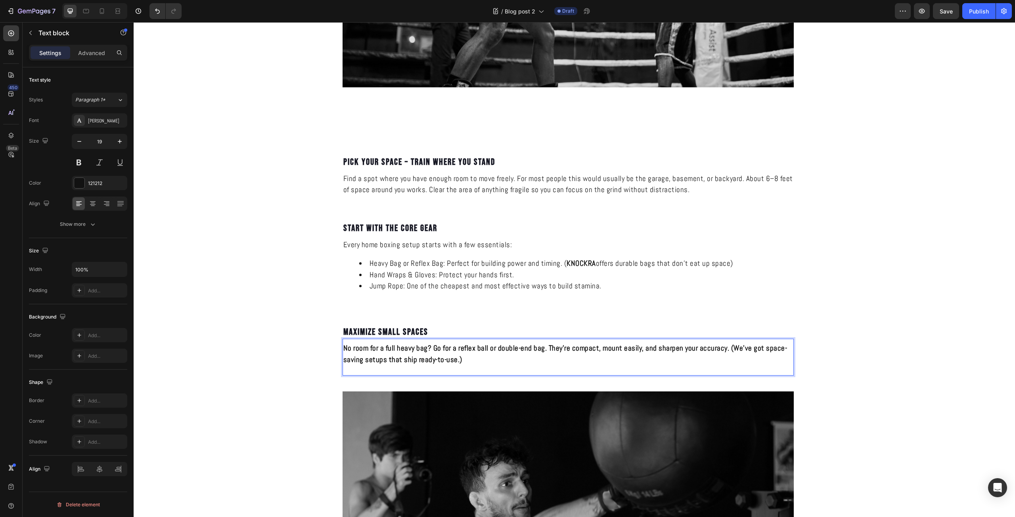
click at [403, 356] on strong "No room for a full heavy bag? Go for a reflex ball or double-end bag. They’re c…" at bounding box center [565, 353] width 444 height 21
click at [426, 349] on strong "No room for a full heavy bag? Go for a reflex ball or double-end bag. They’re c…" at bounding box center [565, 353] width 444 height 21
click at [427, 353] on strong "No room for a full heavy bag? Go for a reflex ball or double-end bag. They’re c…" at bounding box center [565, 353] width 444 height 21
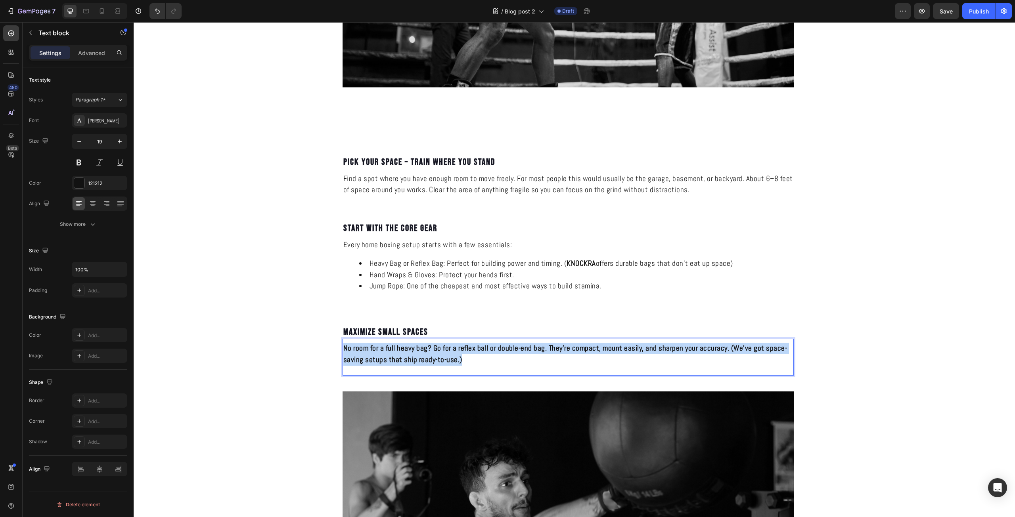
click at [427, 353] on strong "No room for a full heavy bag? Go for a reflex ball or double-end bag. They’re c…" at bounding box center [565, 353] width 444 height 21
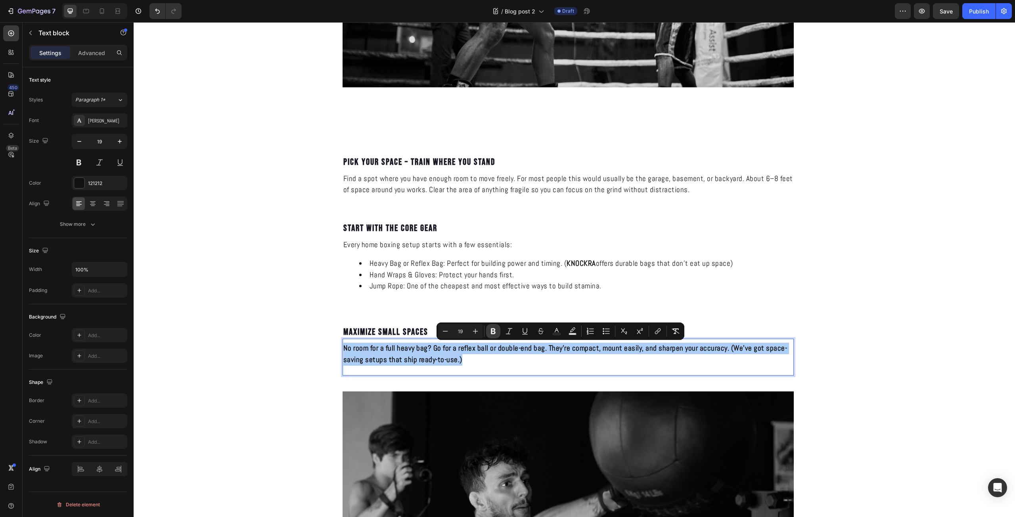
click at [496, 335] on icon "Editor contextual toolbar" at bounding box center [493, 332] width 8 height 8
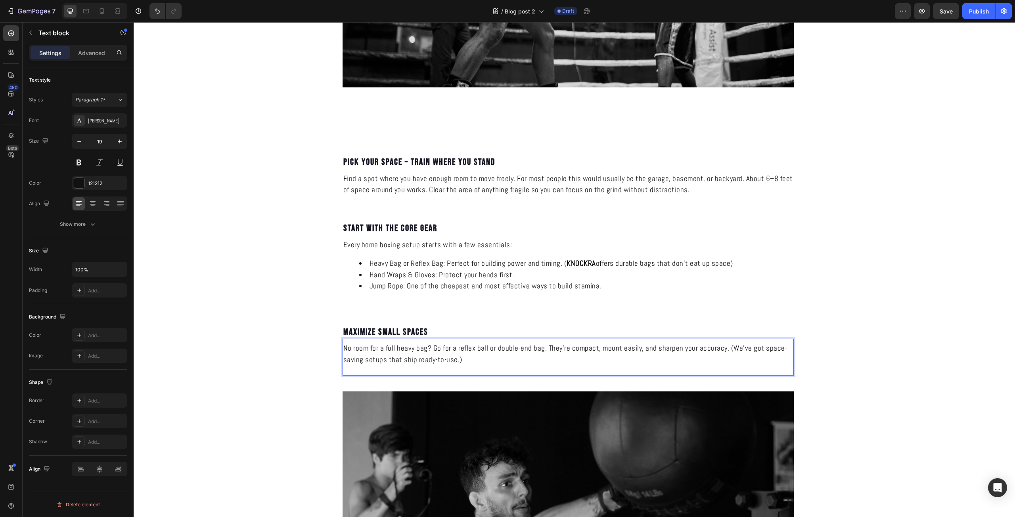
click at [484, 366] on div "No room for a full heavy bag? Go for a reflex ball or double-end bag. They’re c…" at bounding box center [568, 354] width 451 height 24
click at [446, 349] on p "No room for a full heavy bag? Go for a reflex ball or double-end bag. They’re c…" at bounding box center [568, 354] width 450 height 23
click at [485, 364] on p "No room for a full heavy bag? Go for a reflex ball or double-end bag. They’re c…" at bounding box center [568, 354] width 450 height 23
drag, startPoint x: 469, startPoint y: 361, endPoint x: 385, endPoint y: 362, distance: 84.9
click at [385, 362] on p "No room for a full heavy bag? Go for a reflex ball or double-end bag. They’re c…" at bounding box center [568, 354] width 450 height 23
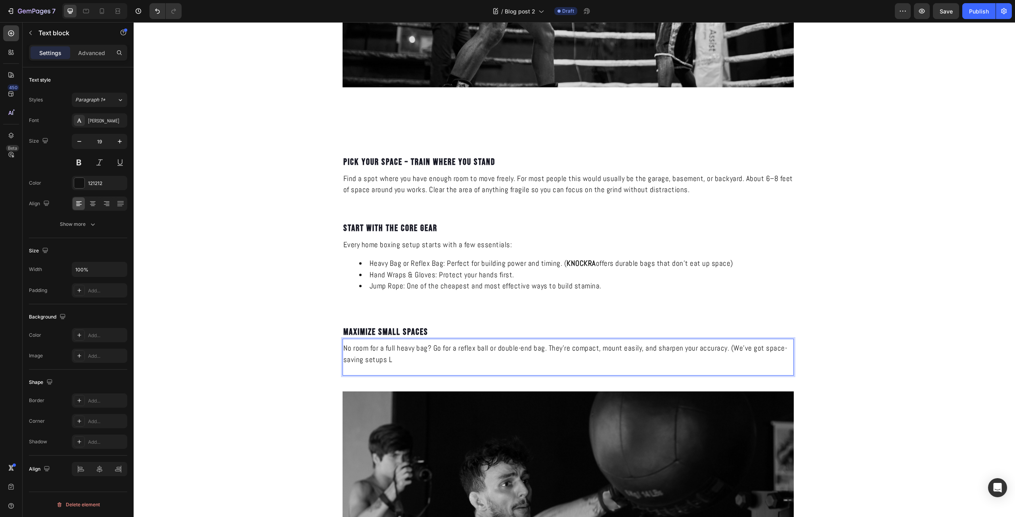
click at [395, 358] on p "No room for a full heavy bag? Go for a reflex ball or double-end bag. They’re c…" at bounding box center [568, 354] width 450 height 23
click at [397, 365] on p "No room for a full heavy bag? Go for a reflex ball or double-end bag. They’re c…" at bounding box center [568, 354] width 450 height 23
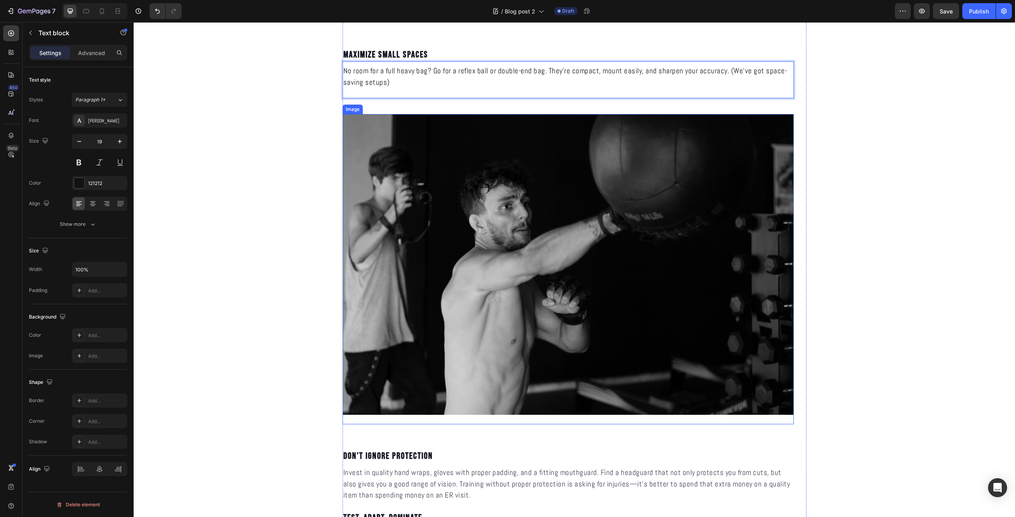
scroll to position [1110, 0]
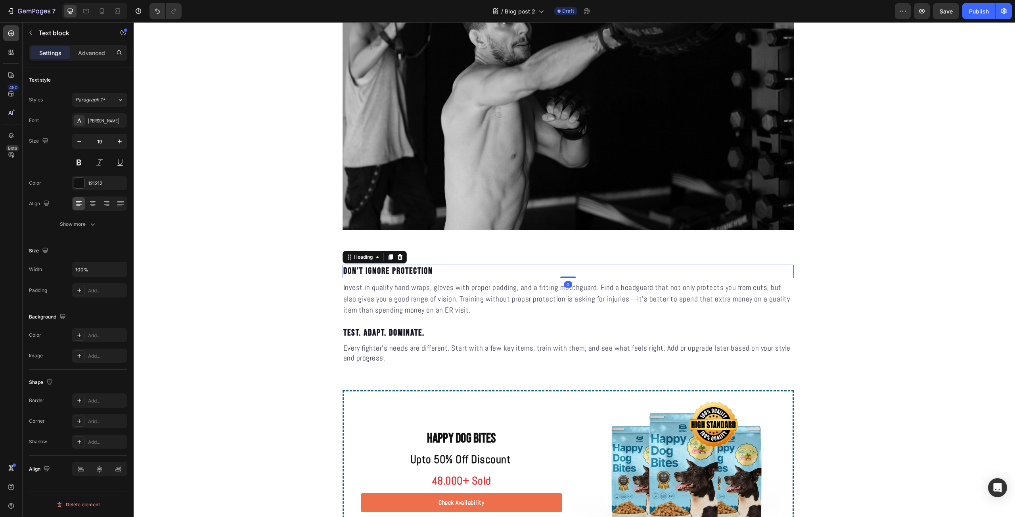
click at [416, 275] on h2 "Don’t Ignore Protection" at bounding box center [568, 271] width 451 height 13
click at [416, 275] on p "Don’t Ignore Protection" at bounding box center [568, 272] width 450 height 12
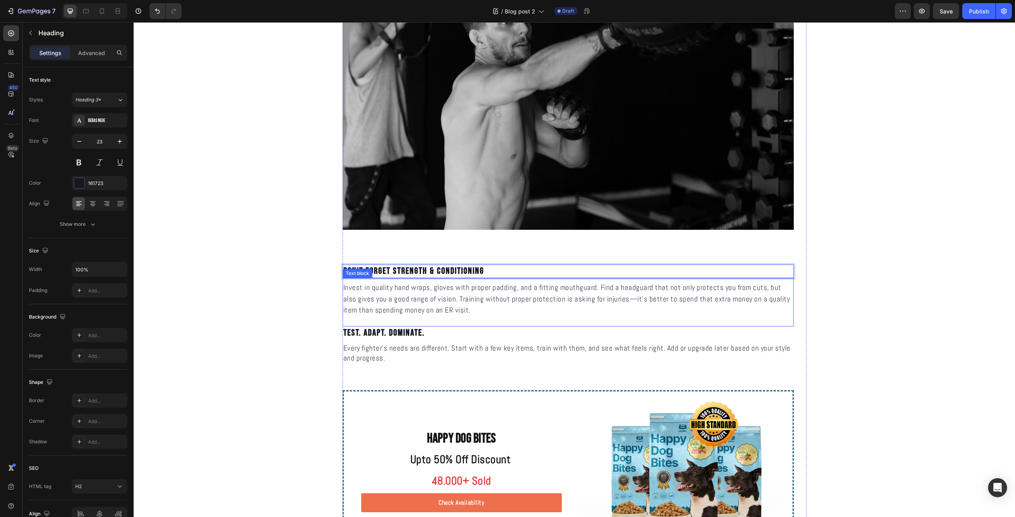
click at [422, 301] on p "Invest in quality hand wraps, gloves with proper padding, and a fitting mouthgu…" at bounding box center [568, 299] width 450 height 34
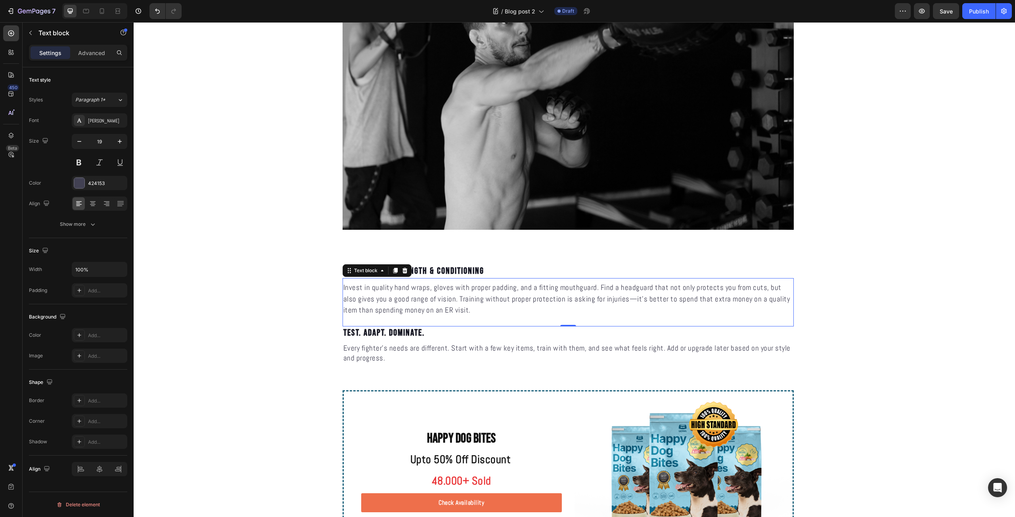
click at [447, 306] on p "Invest in quality hand wraps, gloves with proper padding, and a fitting mouthgu…" at bounding box center [568, 299] width 450 height 34
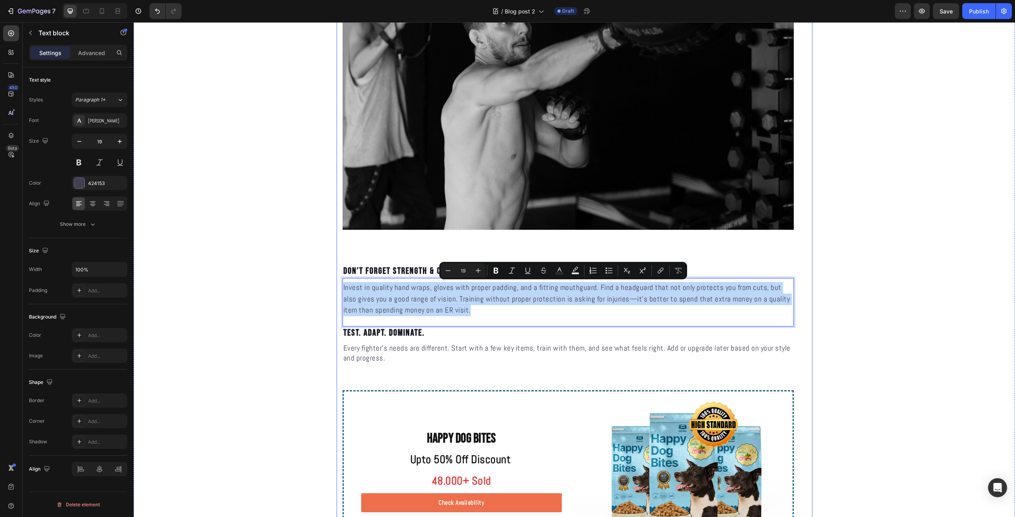
drag, startPoint x: 459, startPoint y: 308, endPoint x: 336, endPoint y: 289, distance: 124.1
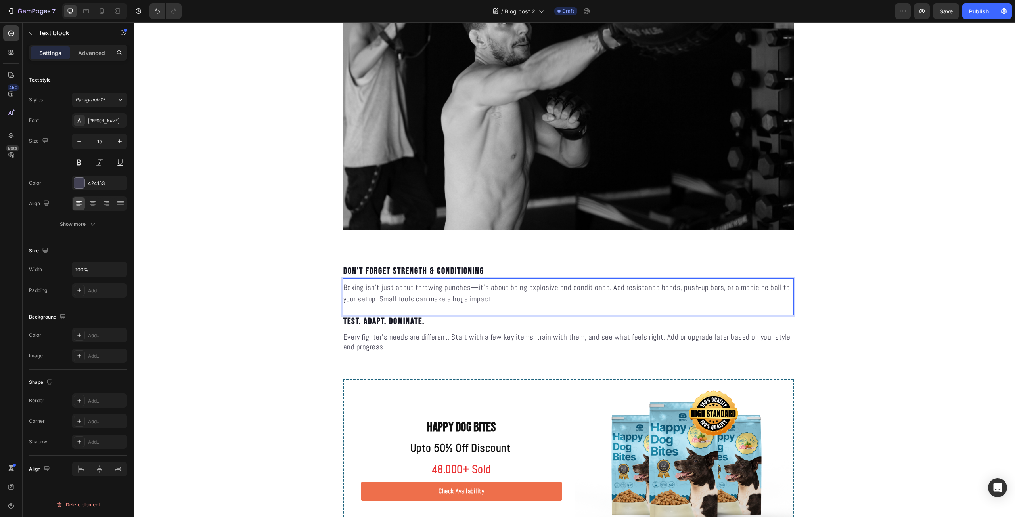
click at [473, 288] on p "Boxing isn’t just about throwing punches—it’s about being explosive and conditi…" at bounding box center [568, 293] width 450 height 23
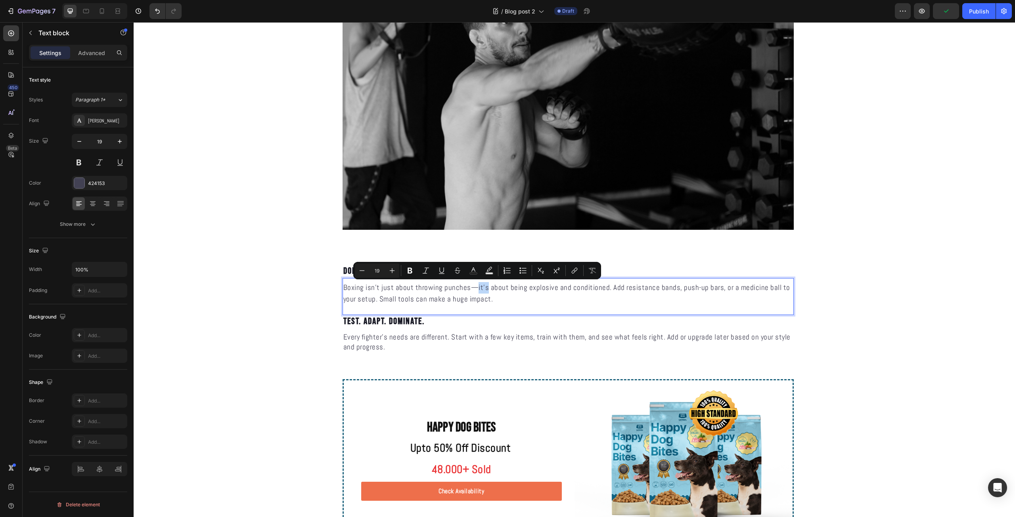
drag, startPoint x: 472, startPoint y: 288, endPoint x: 483, endPoint y: 289, distance: 10.3
click at [483, 289] on p "Boxing isn’t just about throwing punches—it’s about being explosive and conditi…" at bounding box center [568, 293] width 450 height 23
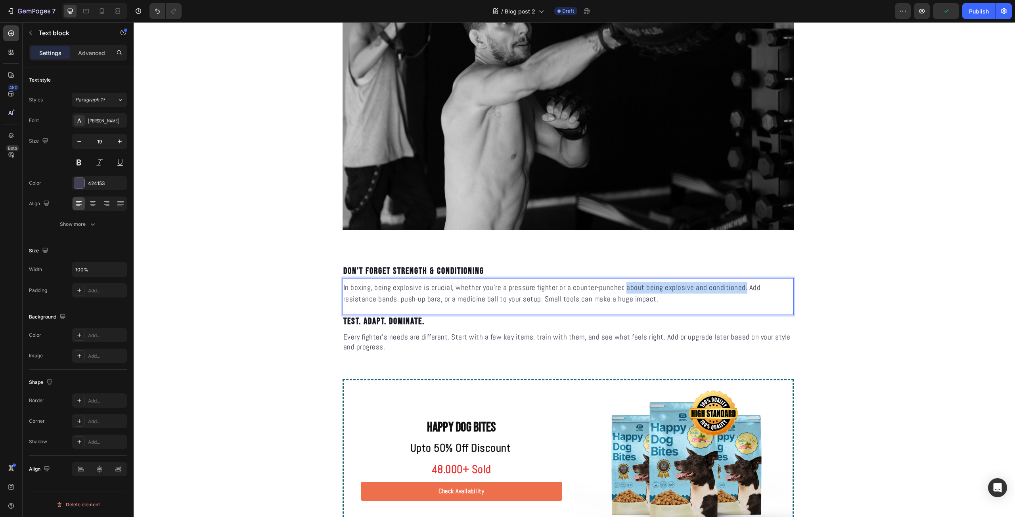
drag, startPoint x: 731, startPoint y: 287, endPoint x: 621, endPoint y: 289, distance: 109.9
click at [621, 289] on p "In boxing, being explosive is crucial, whether you're a pressure fighter or a c…" at bounding box center [568, 293] width 450 height 23
click at [522, 305] on p "In boxing, being explosive is crucial, whether you're a pressure fighter or a c…" at bounding box center [568, 293] width 450 height 23
click at [462, 302] on p "In boxing, being explosive is crucial, whether you're a pressure fighter or a c…" at bounding box center [568, 293] width 450 height 23
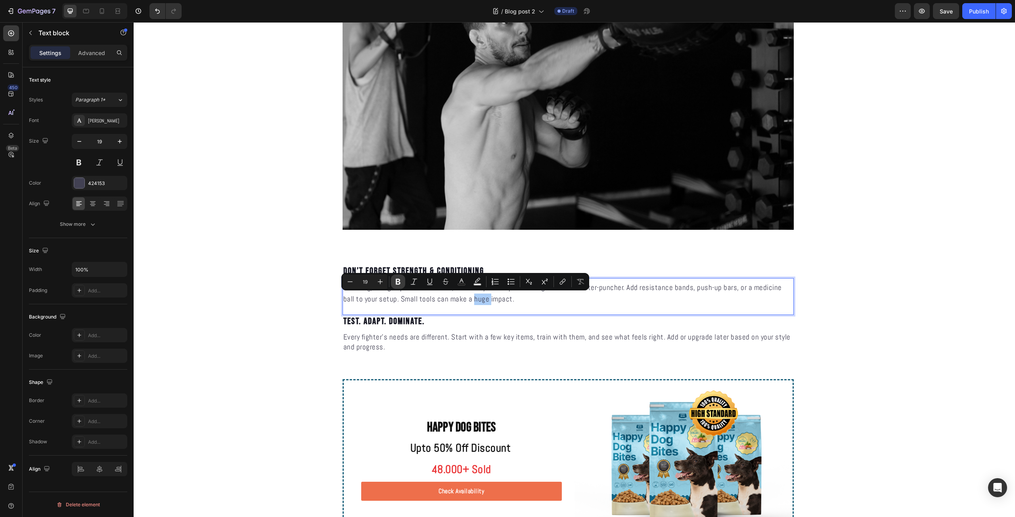
click at [401, 279] on icon "Editor contextual toolbar" at bounding box center [398, 282] width 8 height 8
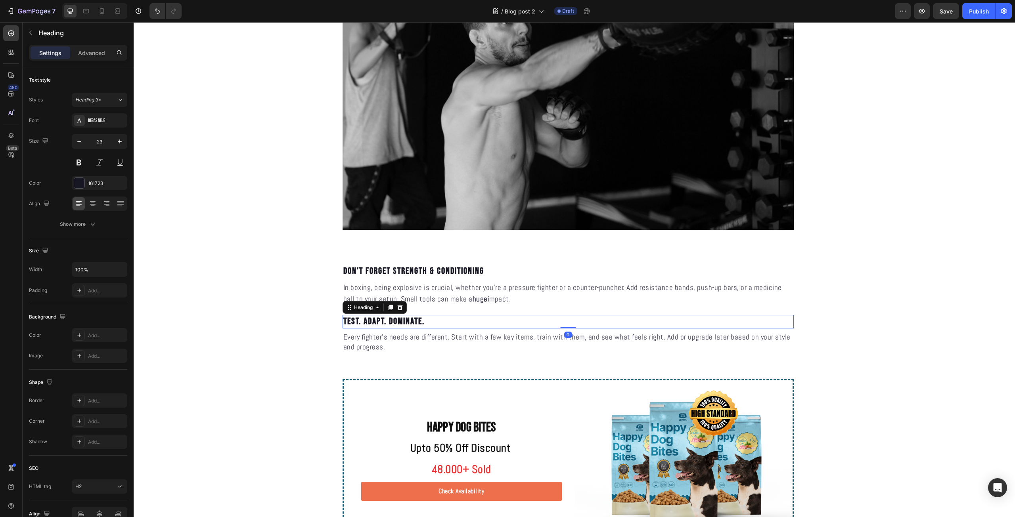
click at [503, 317] on h2 "Test. adapt. dominate." at bounding box center [568, 321] width 451 height 13
click at [488, 344] on p "Every fighter’s needs are different. Start with a few key items, train with the…" at bounding box center [568, 343] width 450 height 20
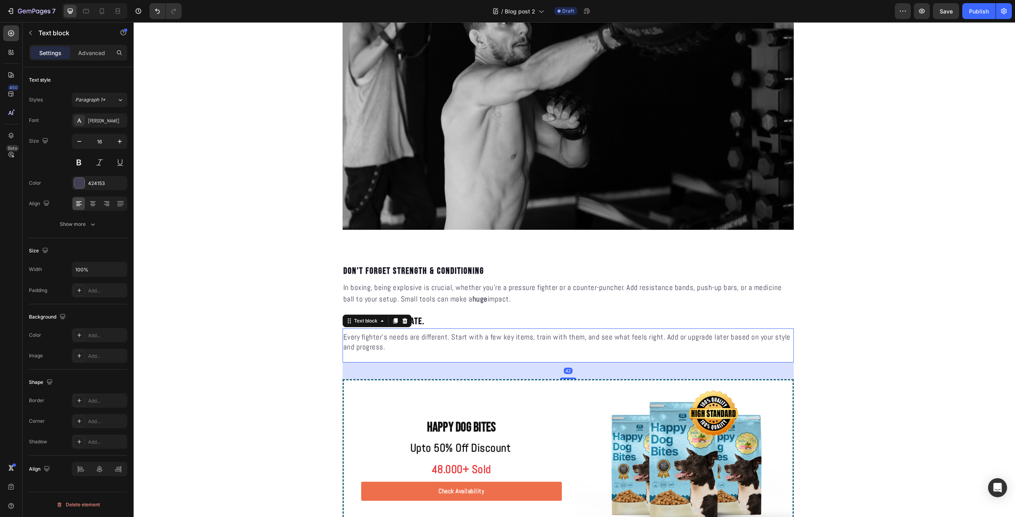
click at [444, 345] on p "Every fighter’s needs are different. Start with a few key items, train with the…" at bounding box center [568, 343] width 450 height 20
click at [437, 341] on span "Every fighter’s needs are different. Start with a few key items, train with the…" at bounding box center [566, 342] width 447 height 20
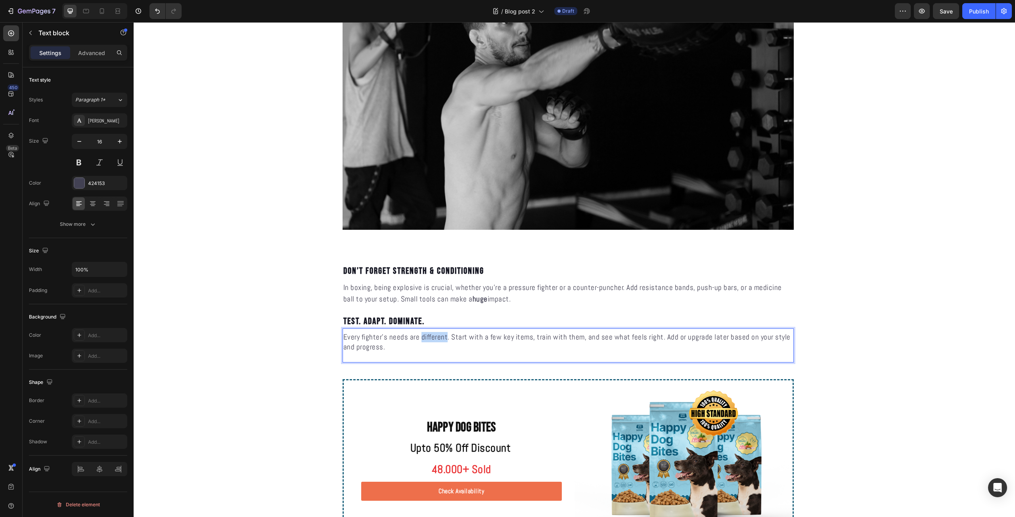
click at [437, 341] on span "Every fighter’s needs are different. Start with a few key items, train with the…" at bounding box center [566, 342] width 447 height 20
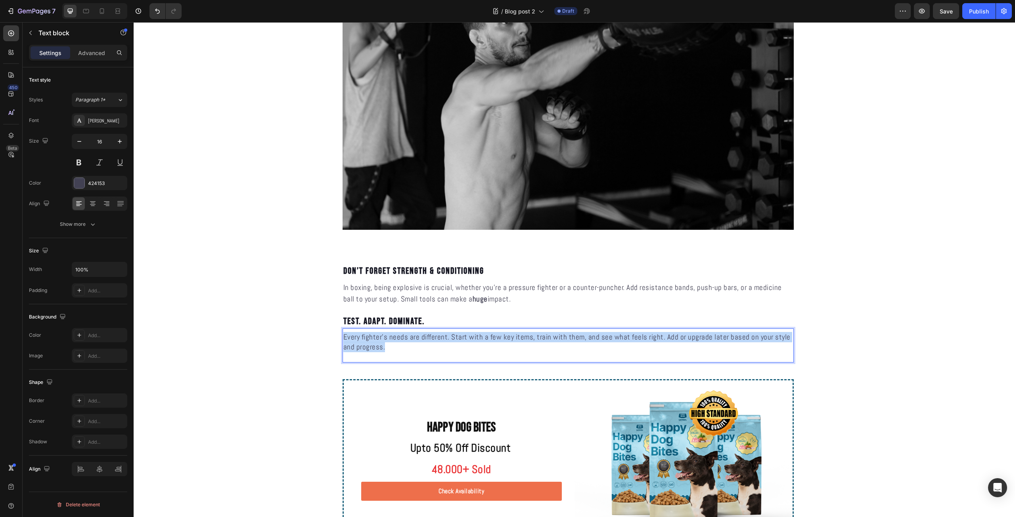
click at [437, 341] on span "Every fighter’s needs are different. Start with a few key items, train with the…" at bounding box center [566, 342] width 447 height 20
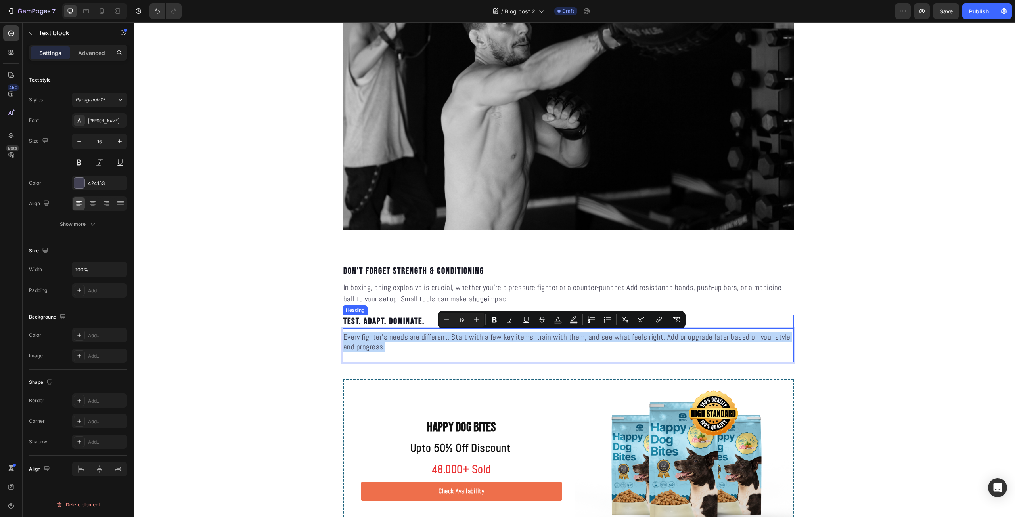
click at [405, 325] on h2 "Test. adapt. dominate." at bounding box center [568, 321] width 451 height 13
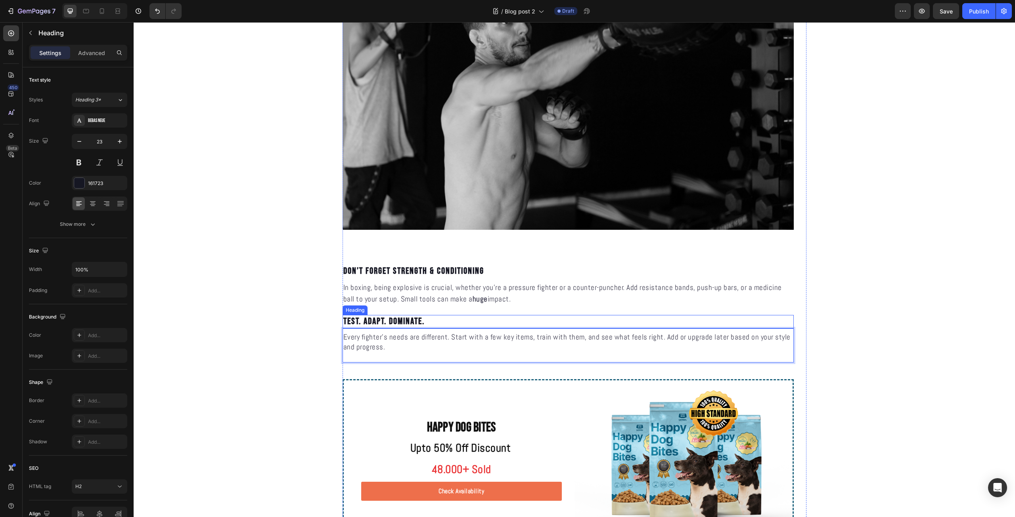
click at [405, 325] on h2 "Test. adapt. dominate." at bounding box center [568, 321] width 451 height 13
click at [405, 325] on p "Test. adapt. dominate." at bounding box center [568, 322] width 450 height 12
click at [425, 341] on span "Every fighter’s needs are different. Start with a few key items, train with the…" at bounding box center [566, 342] width 447 height 20
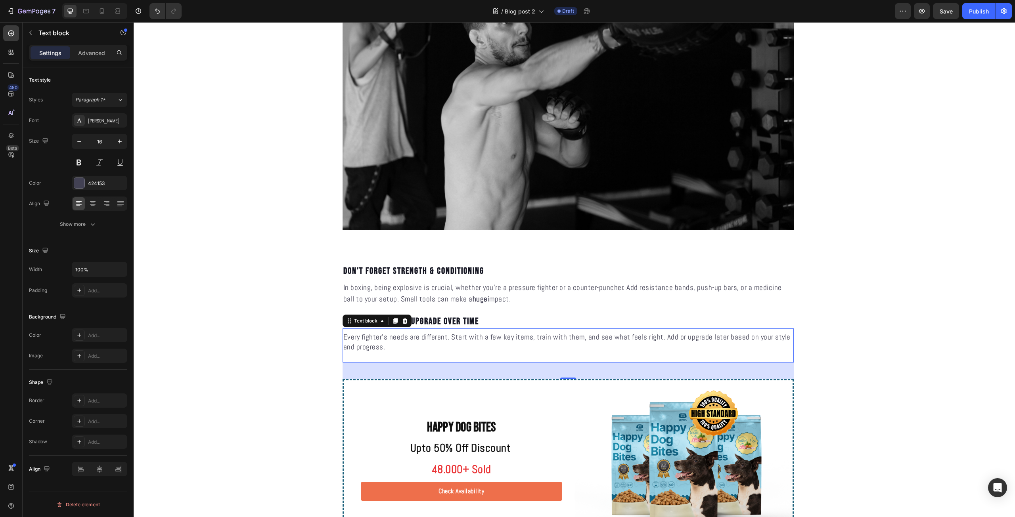
click at [438, 345] on p "Every fighter’s needs are different. Start with a few key items, train with the…" at bounding box center [568, 343] width 450 height 20
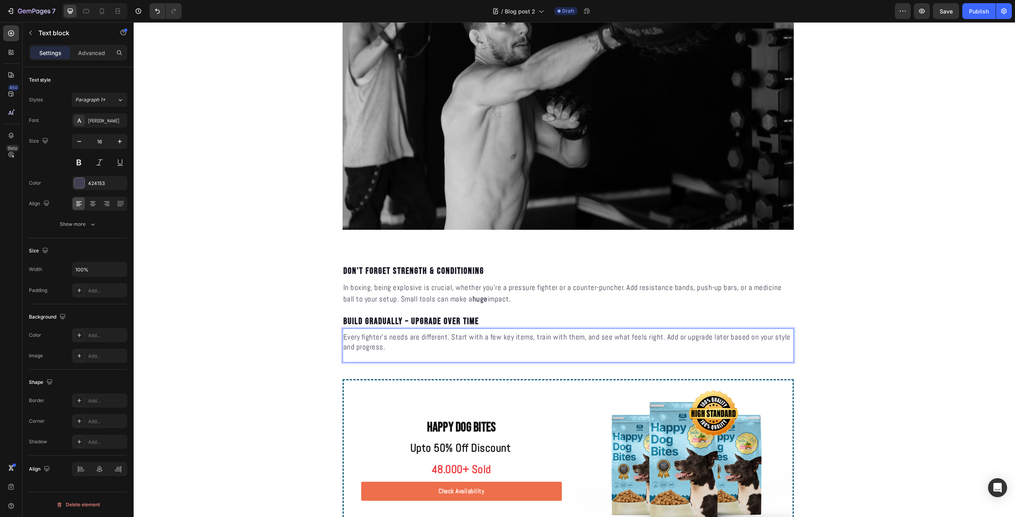
click at [438, 345] on p "Every fighter’s needs are different. Start with a few key items, train with the…" at bounding box center [568, 343] width 450 height 20
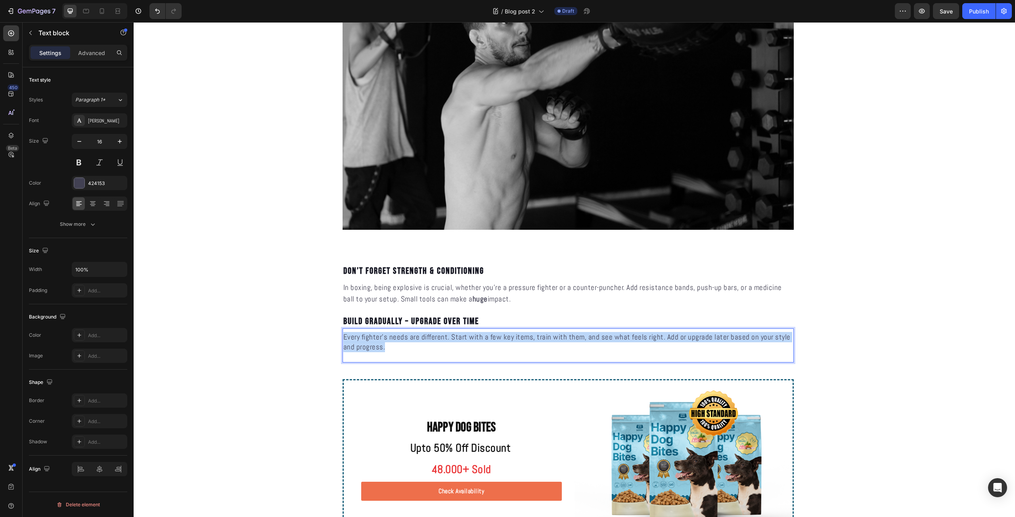
click at [438, 345] on p "Every fighter’s needs are different. Start with a few key items, train with the…" at bounding box center [568, 343] width 450 height 20
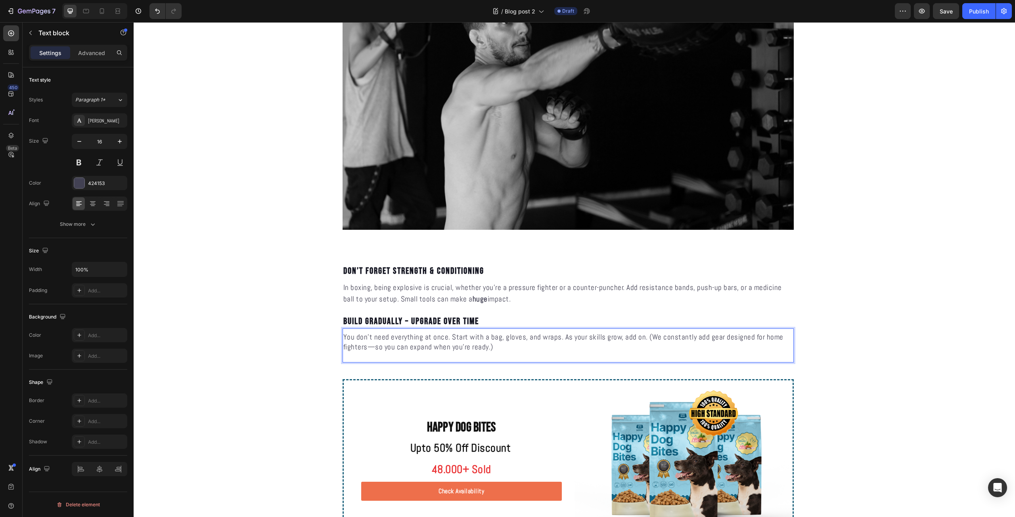
click at [446, 336] on span "You don’t need everything at once. Start with a bag, gloves, and wraps. As your…" at bounding box center [563, 342] width 440 height 20
click at [466, 337] on span "You don’t need everything at once. Start with a bag, gloves, and wraps. As your…" at bounding box center [563, 342] width 440 height 20
click at [494, 339] on span "You don’t need everything at once. Start with a bag, gloves, and wraps. As your…" at bounding box center [563, 342] width 440 height 20
click at [486, 339] on span "You don’t need everything at once. Start with a bag, gloves, and wraps. As your…" at bounding box center [563, 342] width 440 height 20
click at [480, 339] on span "You don’t need everything at once. Start with a bag, gloves, and wraps. As your…" at bounding box center [563, 342] width 440 height 20
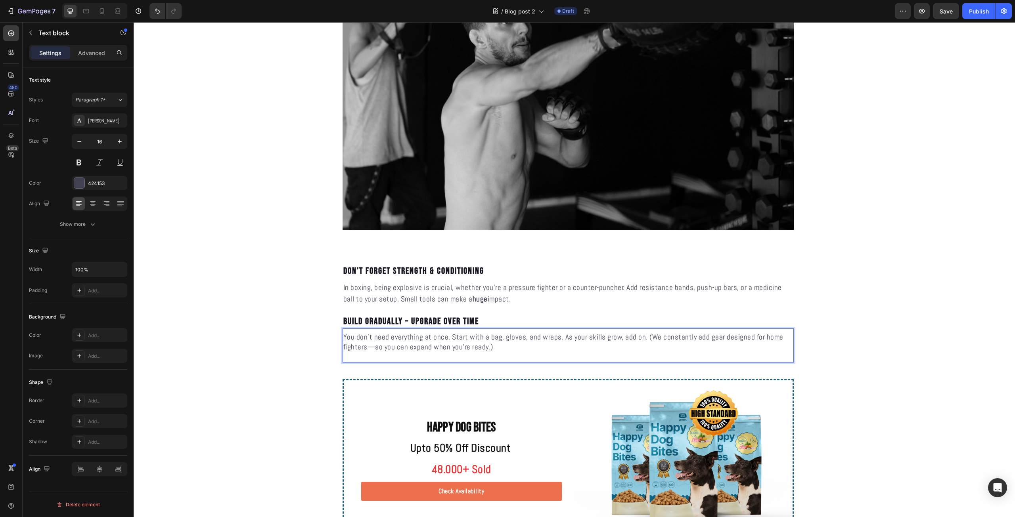
click at [483, 339] on span "You don’t need everything at once. Start with a bag, gloves, and wraps. As your…" at bounding box center [563, 342] width 440 height 20
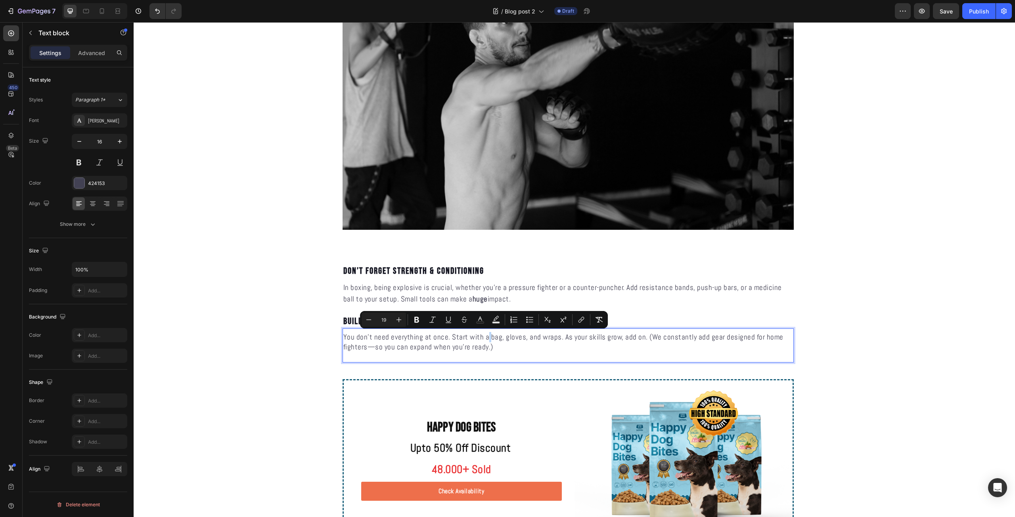
click at [487, 339] on span "You don’t need everything at once. Start with a bag, gloves, and wraps. As your…" at bounding box center [563, 342] width 440 height 20
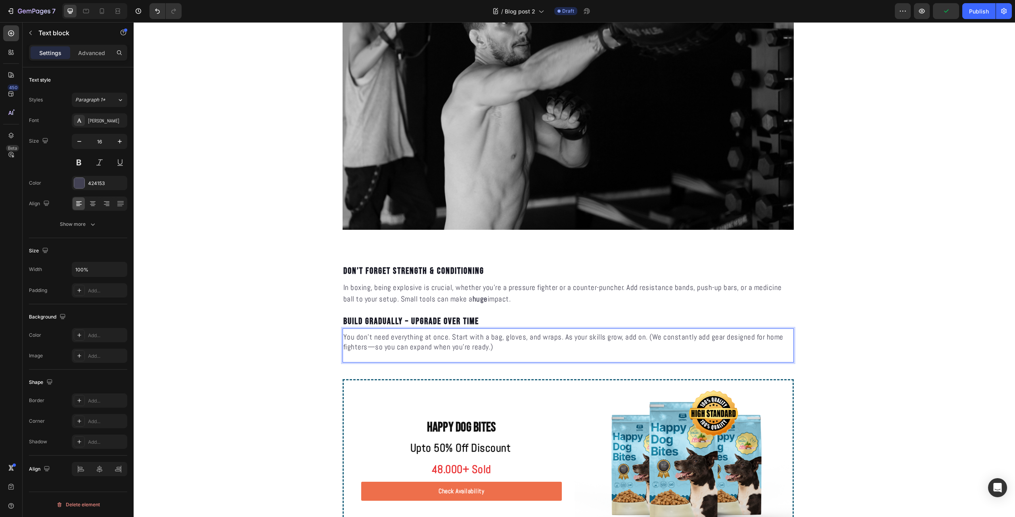
click at [481, 339] on span "You don’t need everything at once. Start with a bag, gloves, and wraps. As your…" at bounding box center [563, 342] width 440 height 20
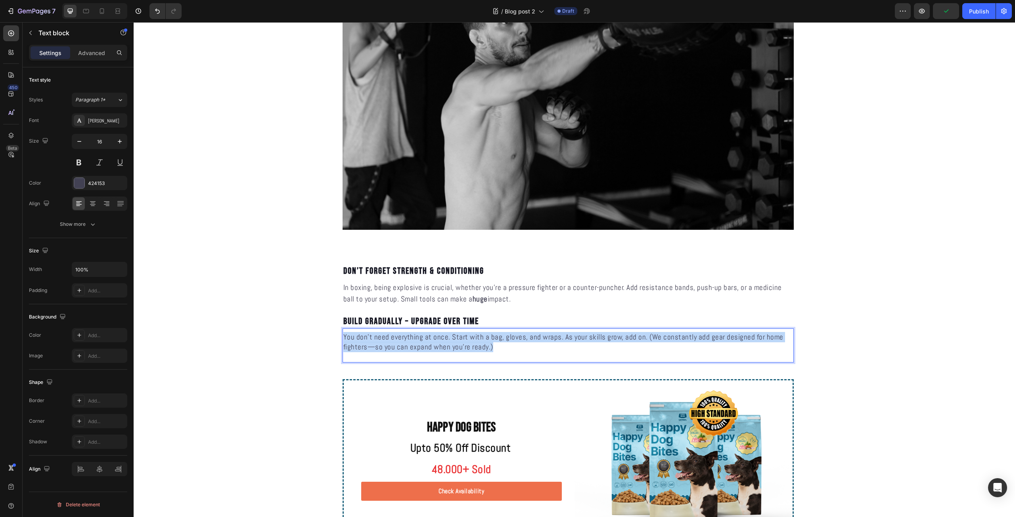
click at [481, 339] on span "You don’t need everything at once. Start with a bag, gloves, and wraps. As your…" at bounding box center [563, 342] width 440 height 20
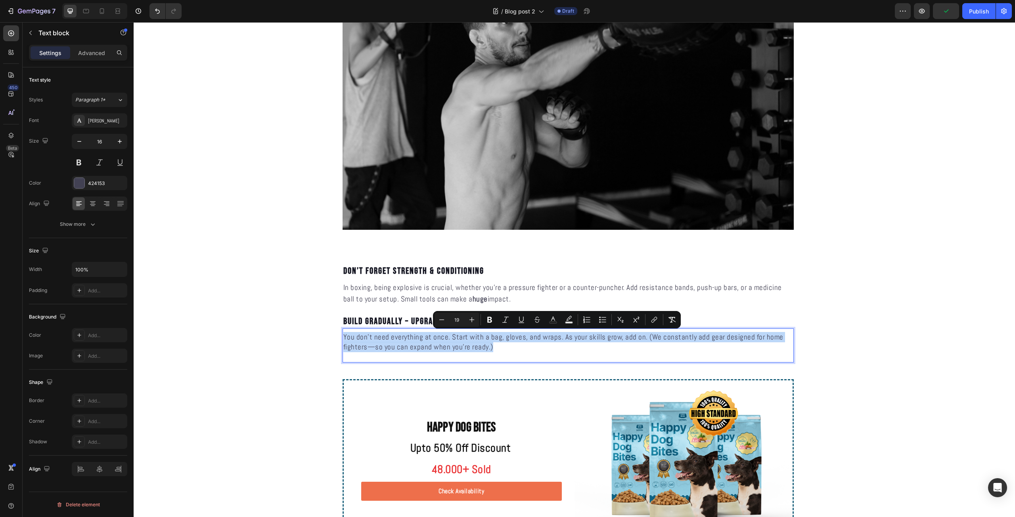
click at [478, 339] on span "You don’t need everything at once. Start with a bag, gloves, and wraps. As your…" at bounding box center [563, 342] width 440 height 20
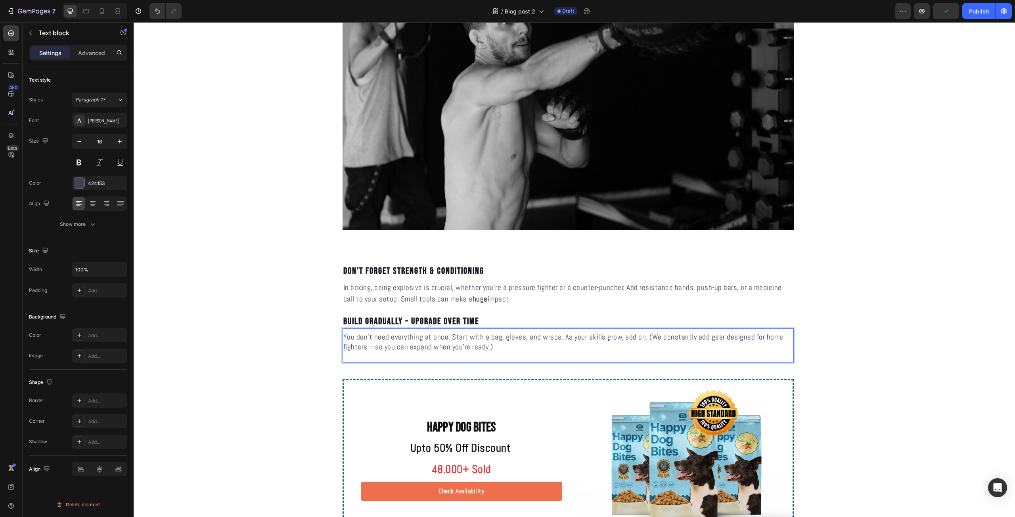
click at [480, 339] on span "You don’t need everything at once. Start with a bag, gloves, and wraps. As your…" at bounding box center [563, 342] width 440 height 20
click at [551, 347] on p "You don’t need everything at once. Start with one bag, gloves, and wraps. As yo…" at bounding box center [568, 343] width 450 height 20
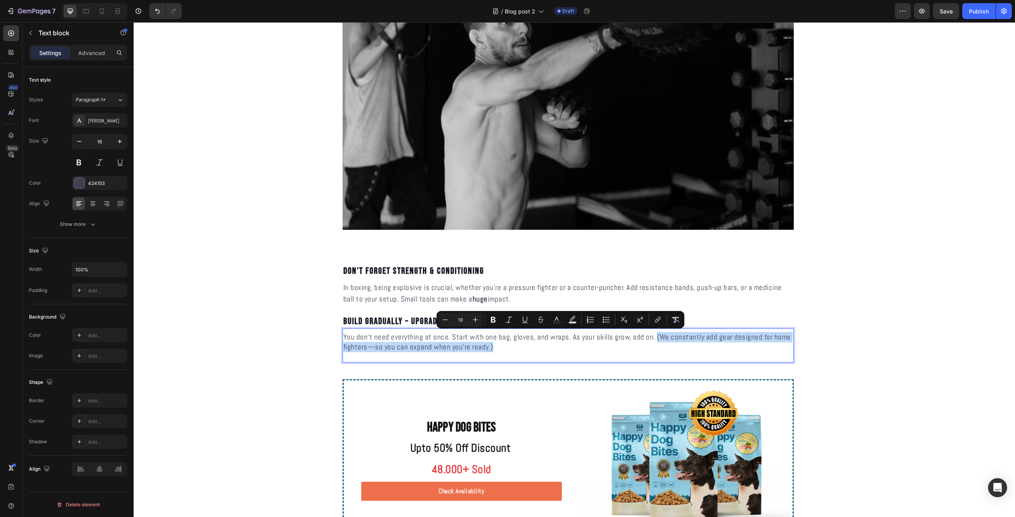
drag, startPoint x: 661, startPoint y: 349, endPoint x: 649, endPoint y: 337, distance: 16.3
click at [649, 337] on p "You don’t need everything at once. Start with one bag, gloves, and wraps. As yo…" at bounding box center [568, 343] width 450 height 20
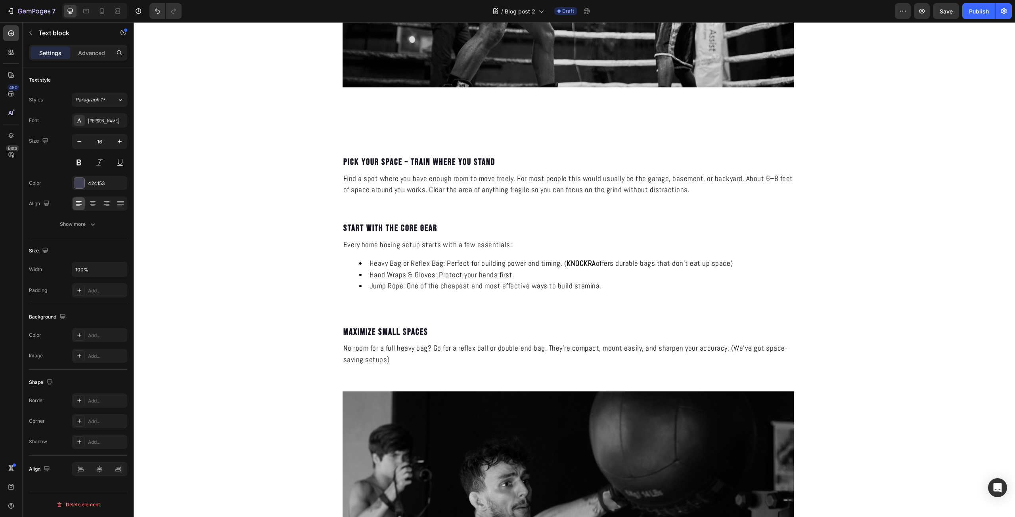
scroll to position [463, 0]
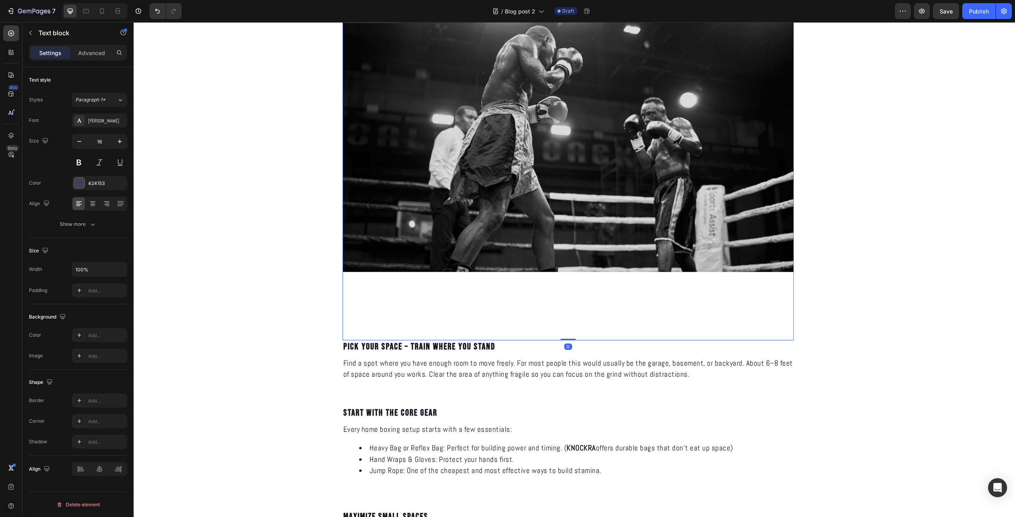
click at [537, 304] on img at bounding box center [568, 170] width 451 height 322
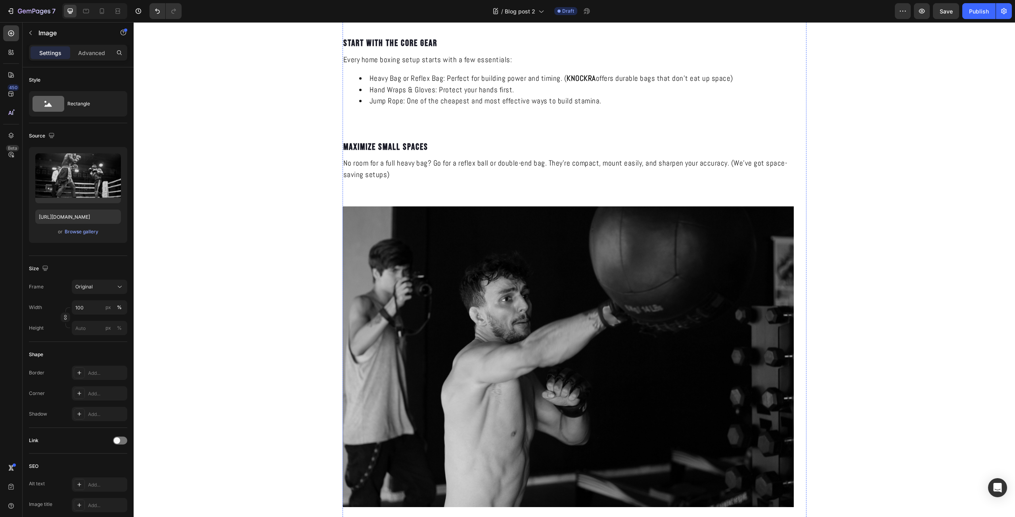
scroll to position [1295, 0]
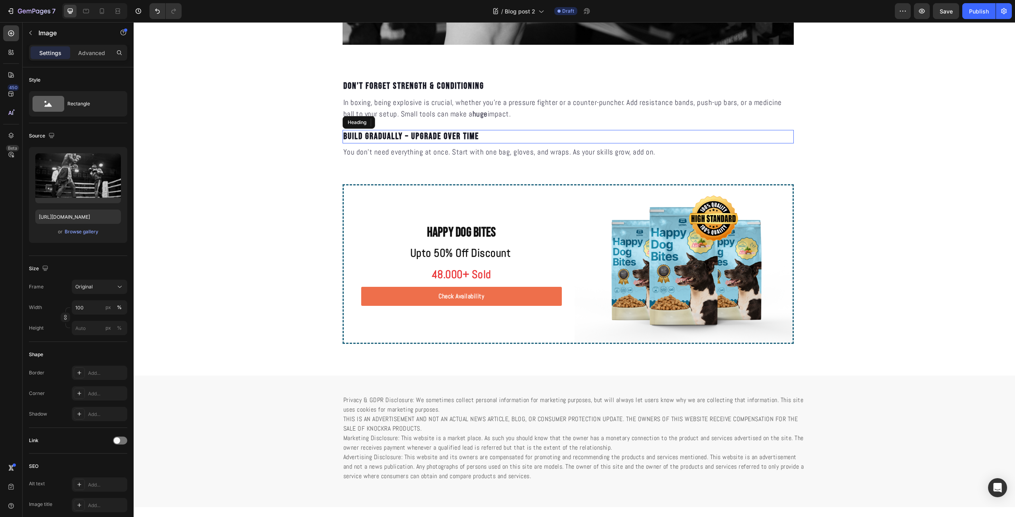
click at [535, 134] on p "Build Gradually – Upgrade Over Time" at bounding box center [568, 137] width 450 height 12
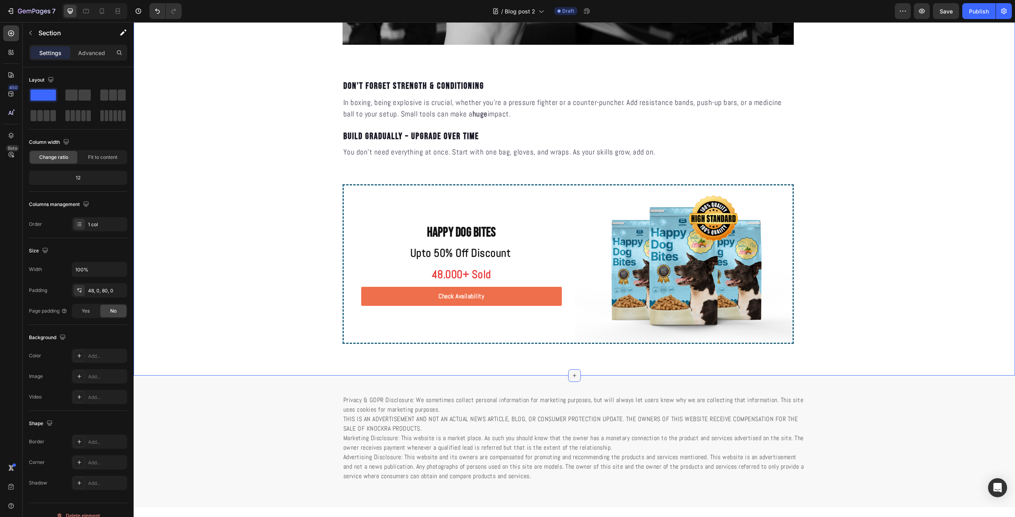
click at [573, 372] on div at bounding box center [574, 376] width 13 height 13
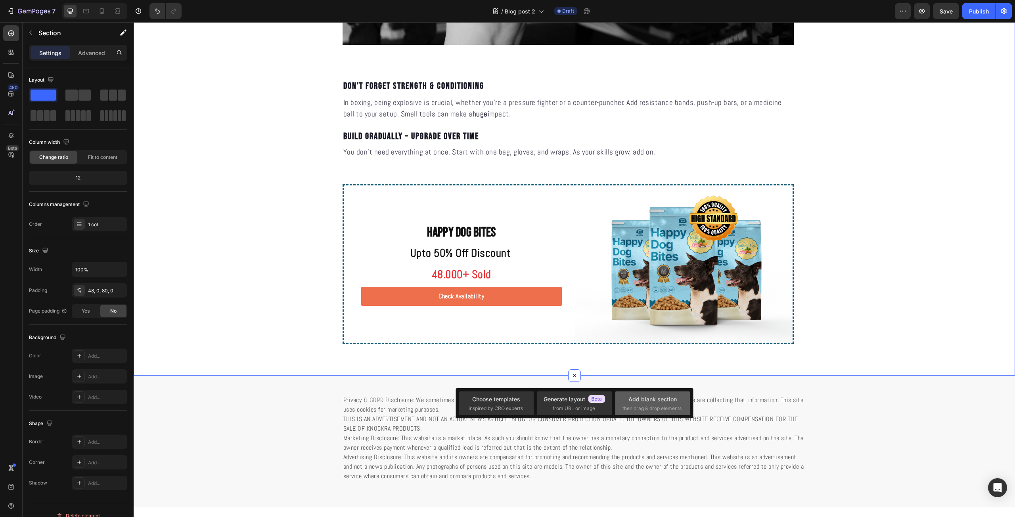
click at [634, 405] on span "then drag & drop elements" at bounding box center [652, 408] width 59 height 7
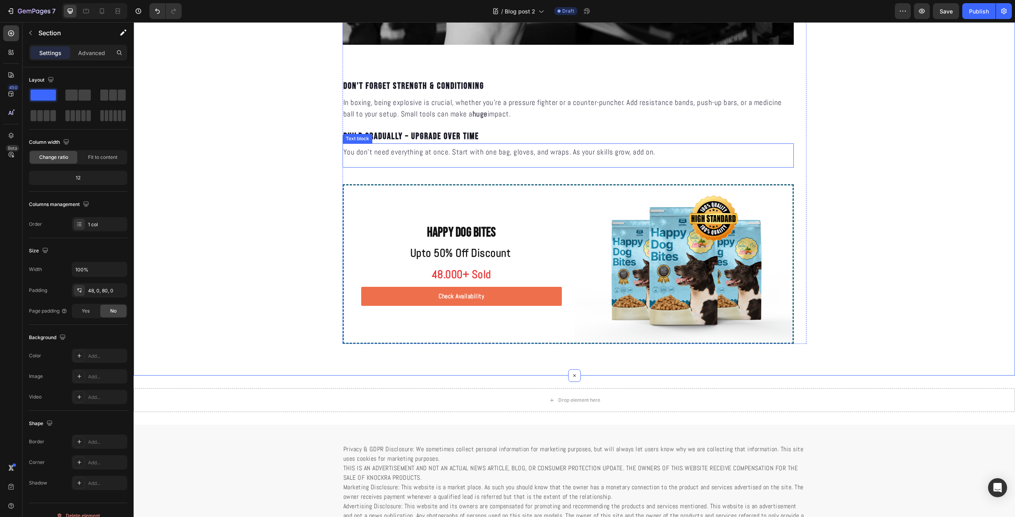
click at [662, 153] on p "You don’t need everything at once. Start with one bag, gloves, and wraps. As yo…" at bounding box center [568, 153] width 450 height 10
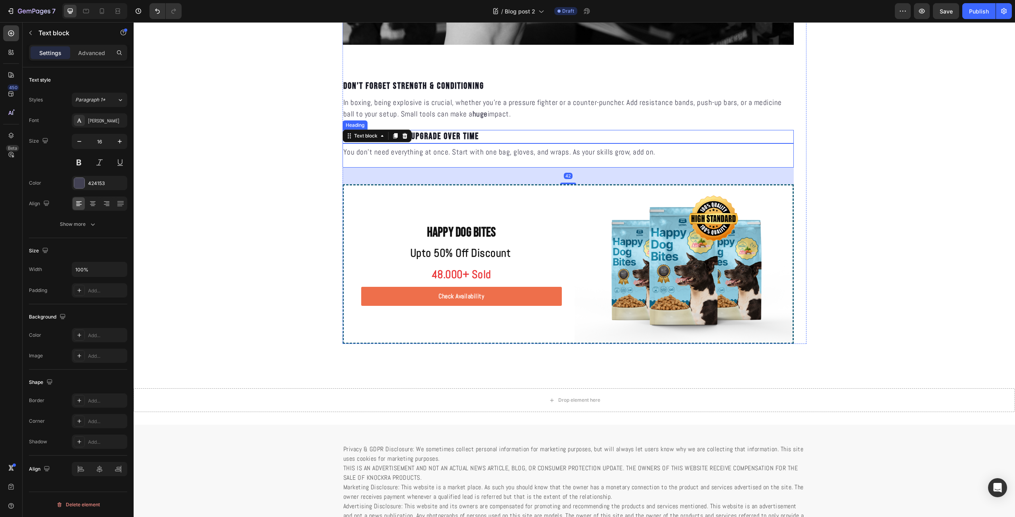
click at [673, 134] on p "Build Gradually – Upgrade Over Time" at bounding box center [568, 137] width 450 height 12
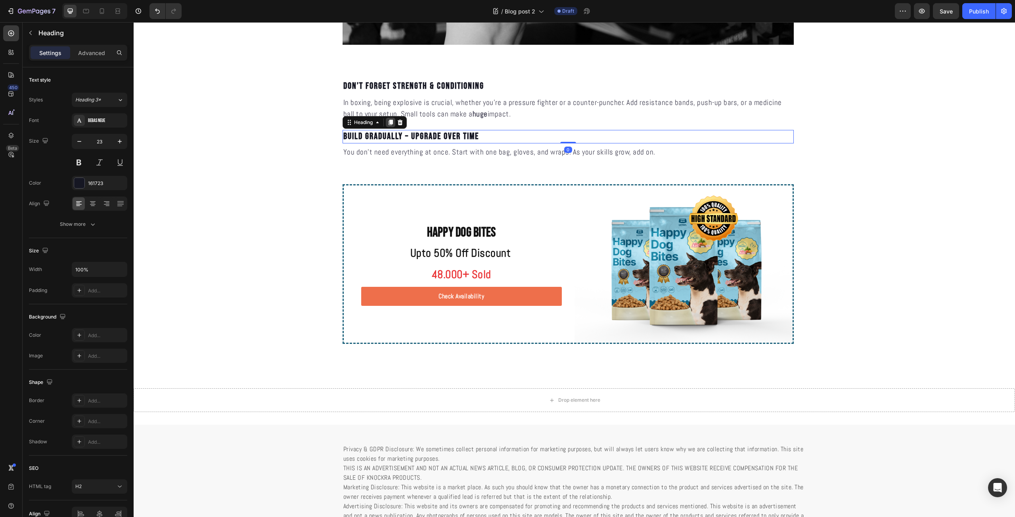
click at [390, 124] on icon at bounding box center [390, 122] width 6 height 6
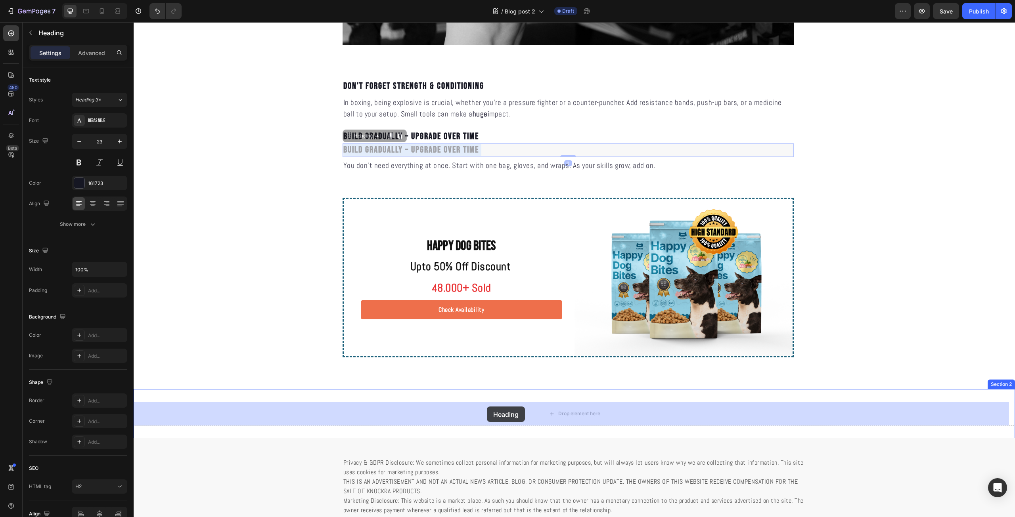
drag, startPoint x: 484, startPoint y: 148, endPoint x: 487, endPoint y: 404, distance: 255.8
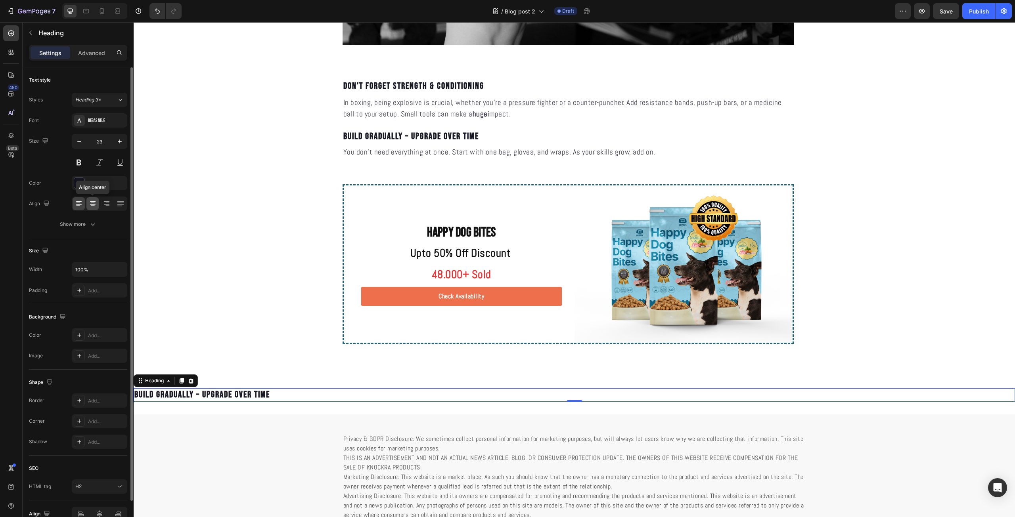
click at [90, 209] on div at bounding box center [92, 203] width 12 height 13
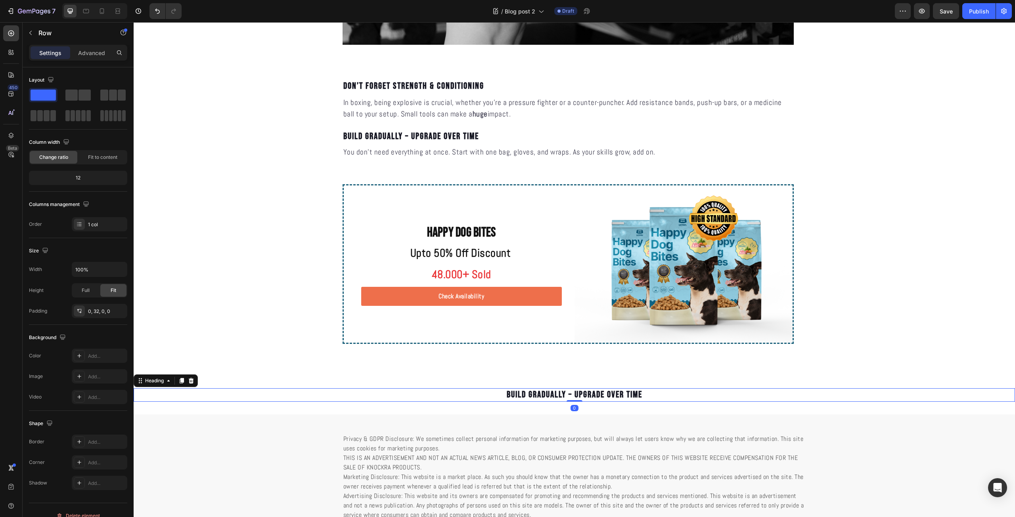
click at [564, 392] on h2 "Build Gradually – Upgrade Over Time" at bounding box center [574, 395] width 881 height 13
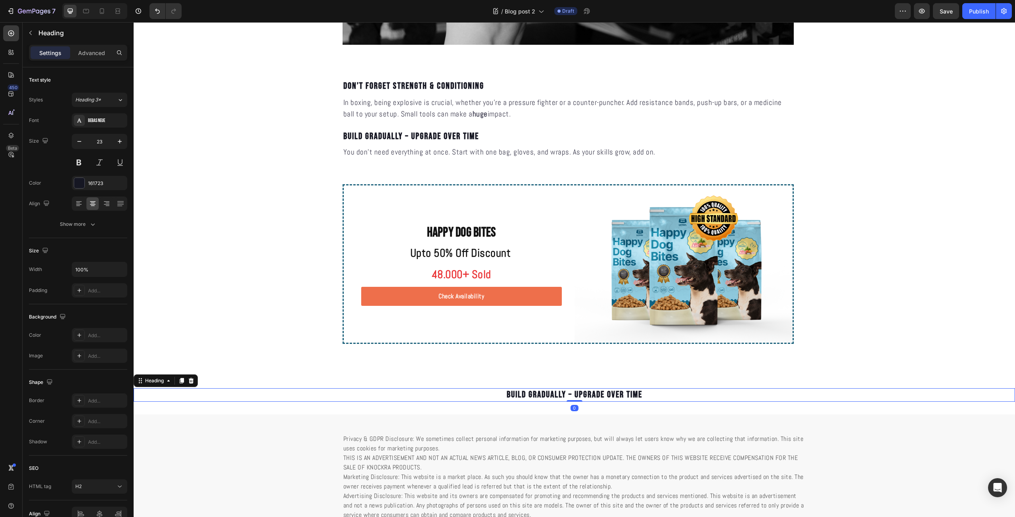
click at [570, 393] on h2 "Build Gradually – Upgrade Over Time" at bounding box center [574, 395] width 881 height 13
click at [570, 393] on p "Build Gradually – Upgrade Over Time" at bounding box center [574, 395] width 880 height 12
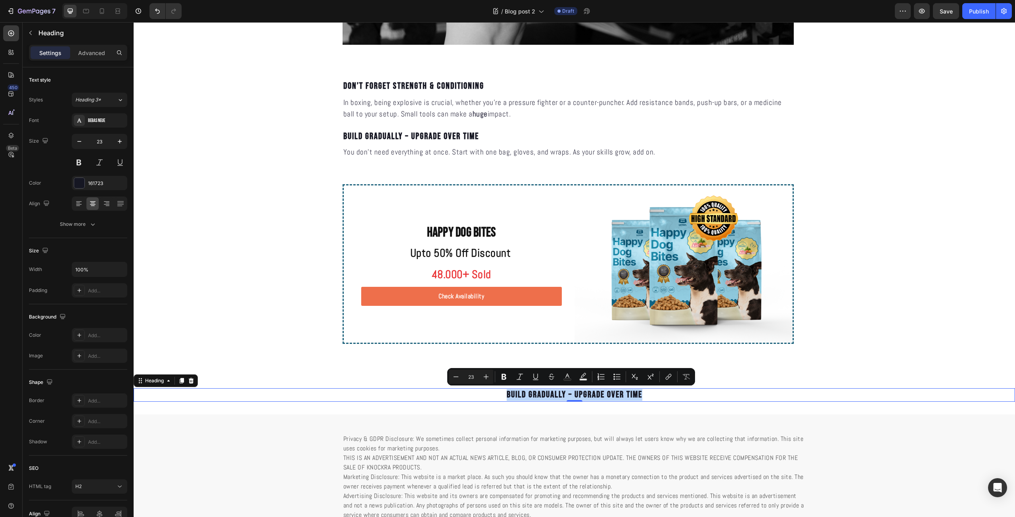
click at [587, 398] on p "Build Gradually – Upgrade Over Time" at bounding box center [574, 395] width 880 height 12
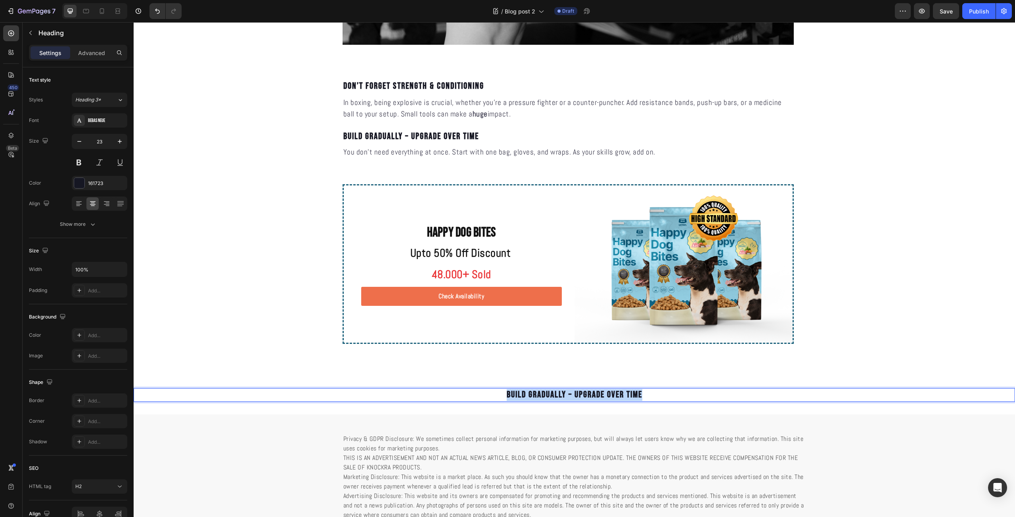
click at [587, 398] on p "Build Gradually – Upgrade Over Time" at bounding box center [574, 395] width 880 height 12
click at [624, 394] on p "The Knockra Edge" at bounding box center [574, 395] width 880 height 12
click at [577, 402] on h2 "The Knockra Edge" at bounding box center [574, 395] width 881 height 13
click at [570, 397] on p "The Knockra Edge" at bounding box center [574, 395] width 880 height 12
click at [611, 396] on p "The Knockra Edge" at bounding box center [574, 395] width 880 height 12
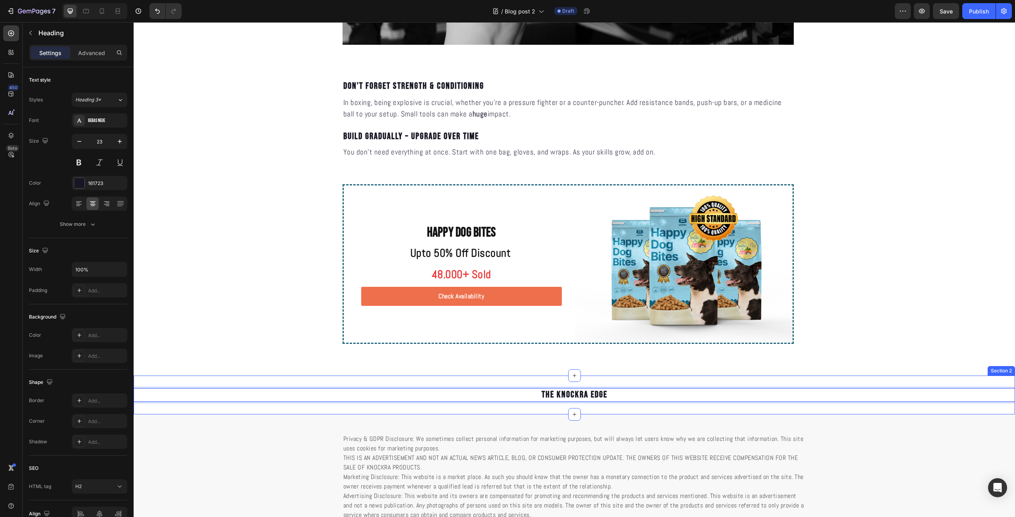
click at [590, 382] on div "The Knockra Edge Heading 0 Section 2" at bounding box center [574, 395] width 881 height 39
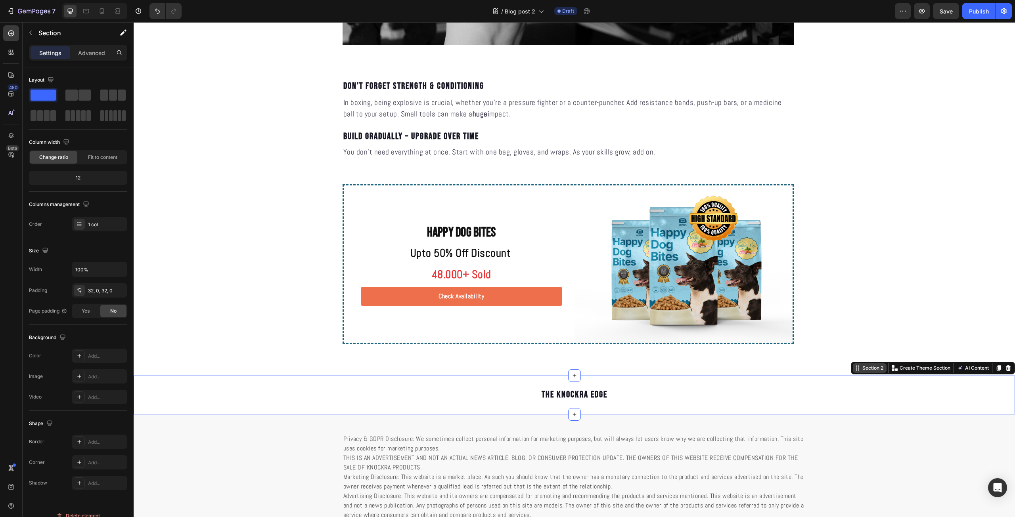
click at [862, 368] on div "Section 2" at bounding box center [873, 368] width 24 height 7
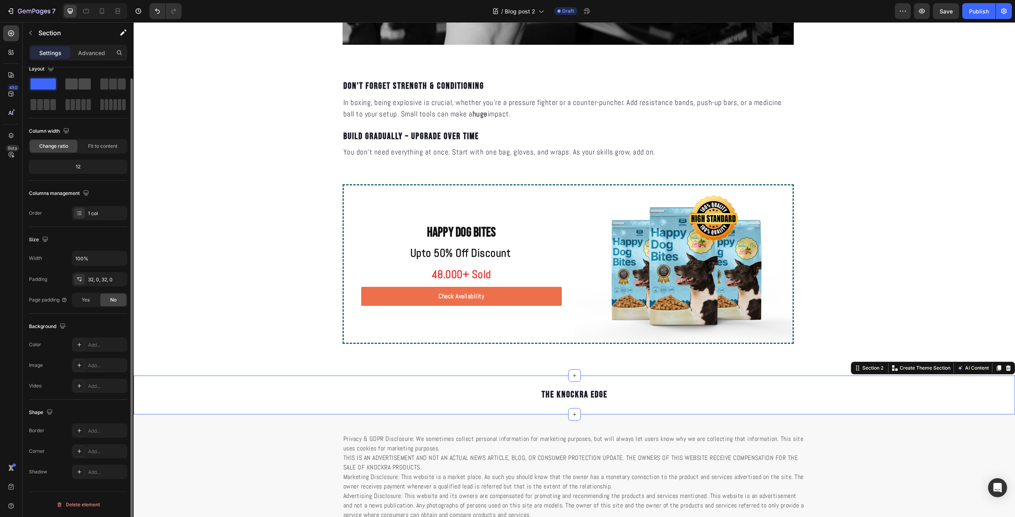
click at [82, 86] on span at bounding box center [85, 84] width 12 height 11
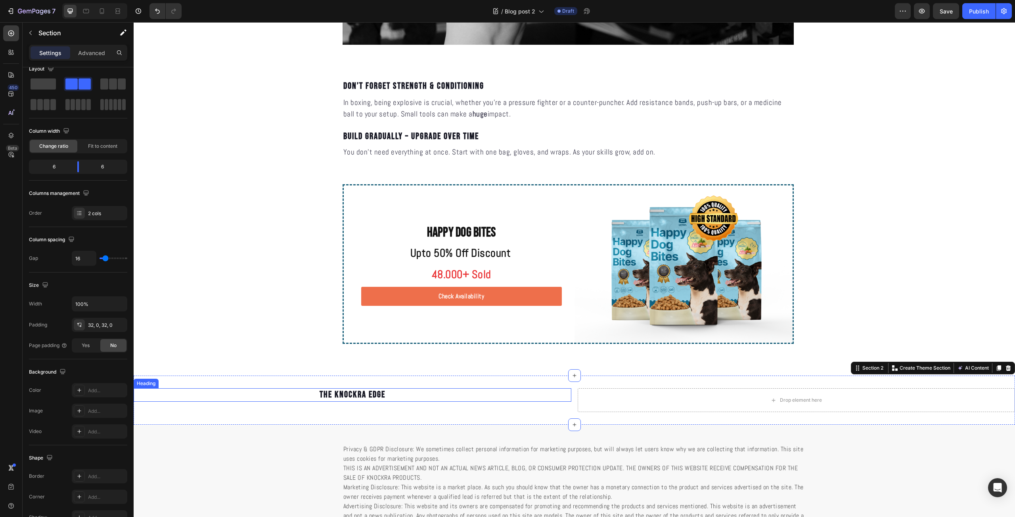
click at [367, 395] on p "The Knockra Edge" at bounding box center [352, 395] width 436 height 12
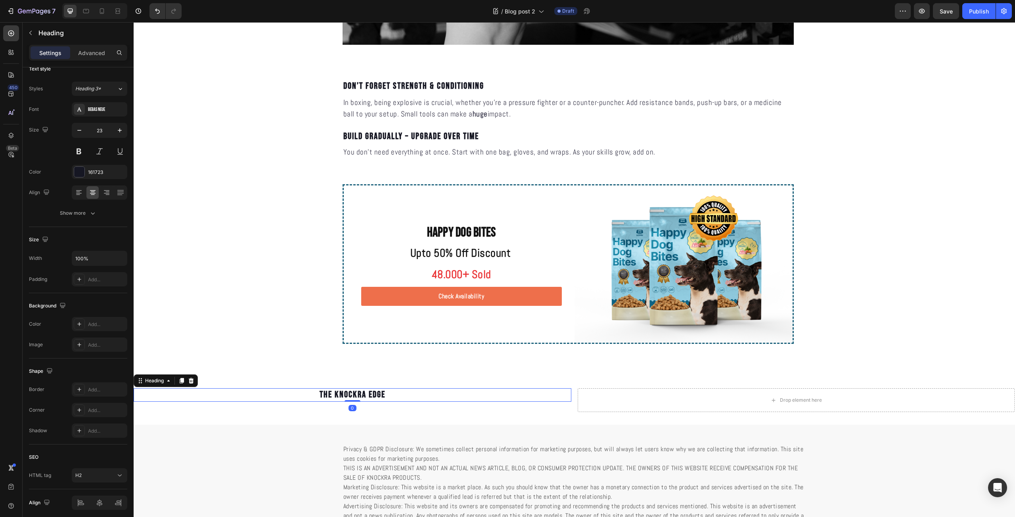
scroll to position [0, 0]
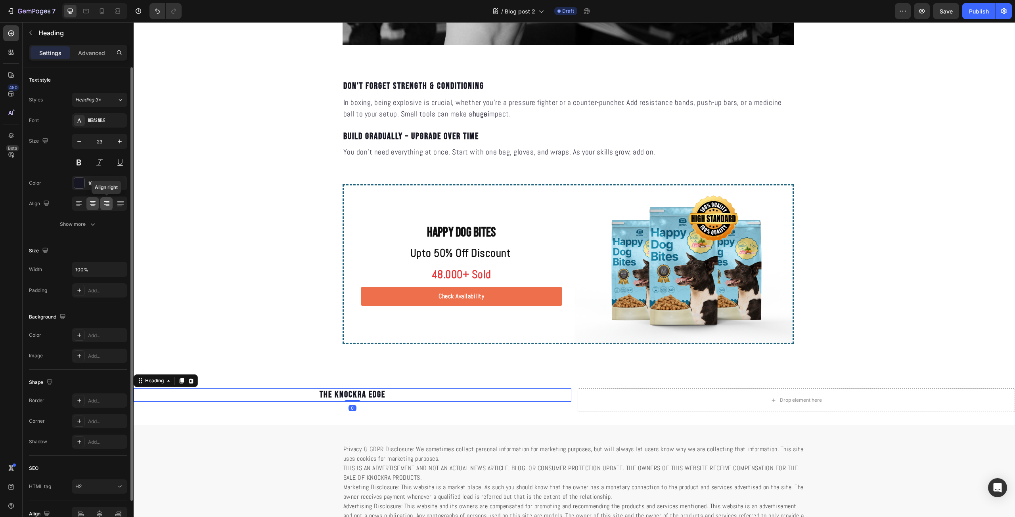
click at [109, 207] on icon at bounding box center [107, 204] width 8 height 8
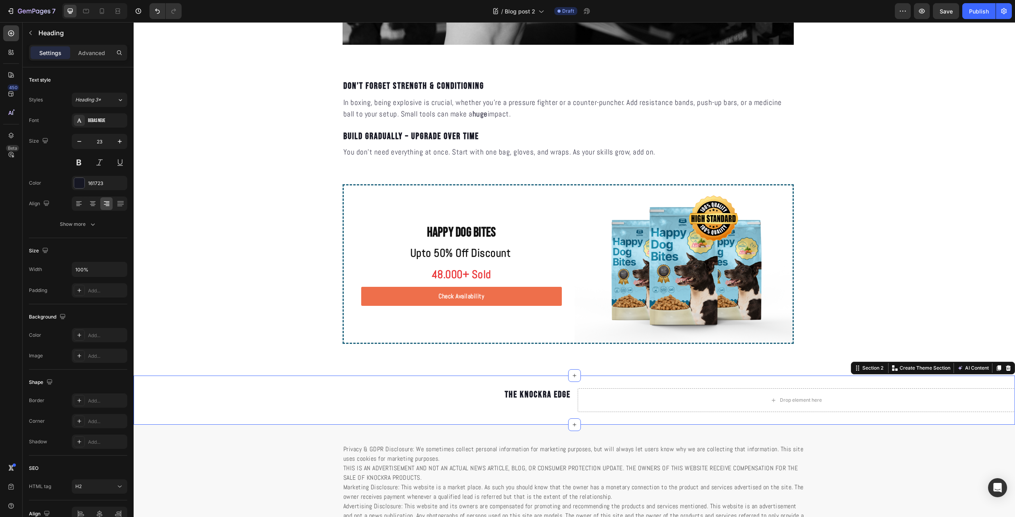
click at [380, 417] on div "The Knockra Edge Heading Drop element here Section 2 You can create reusable se…" at bounding box center [574, 400] width 881 height 49
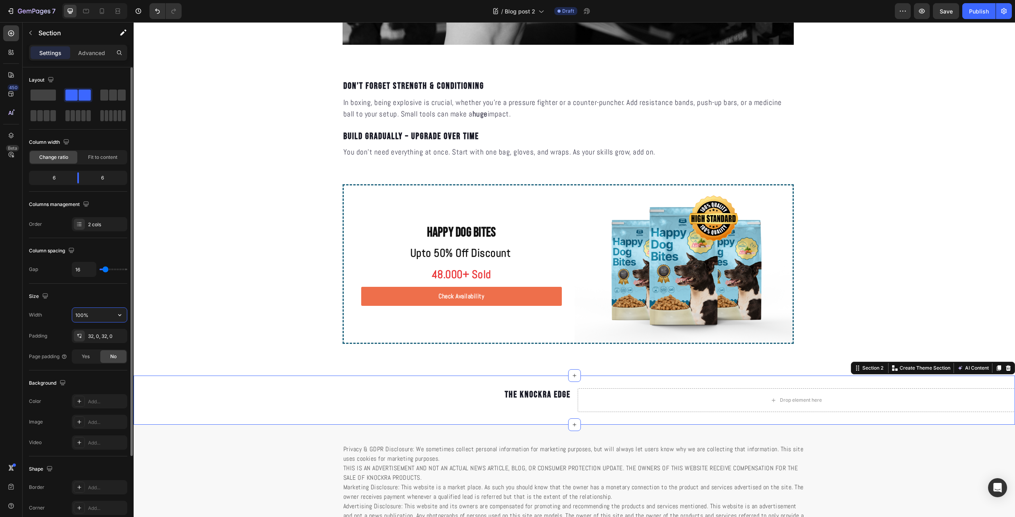
click at [102, 318] on input "100%" at bounding box center [99, 315] width 55 height 14
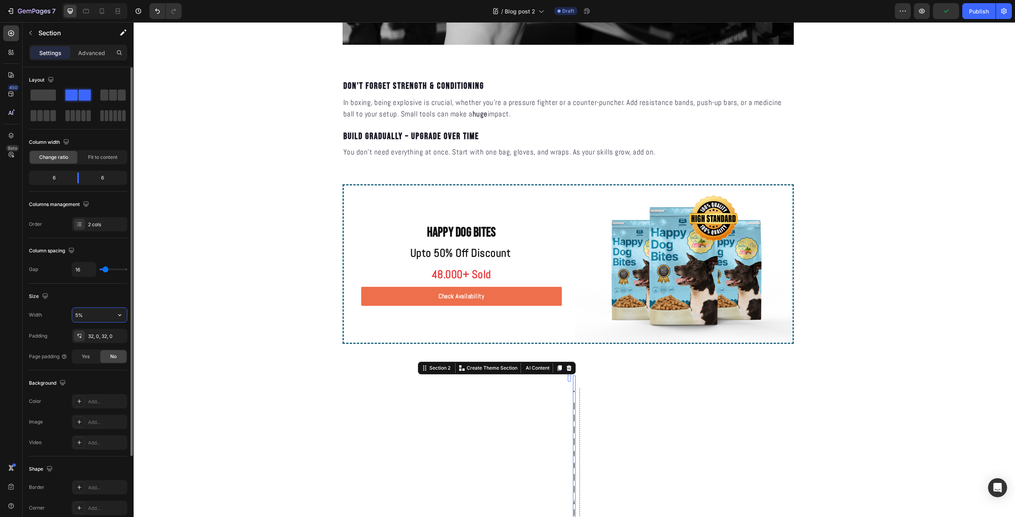
type input "%"
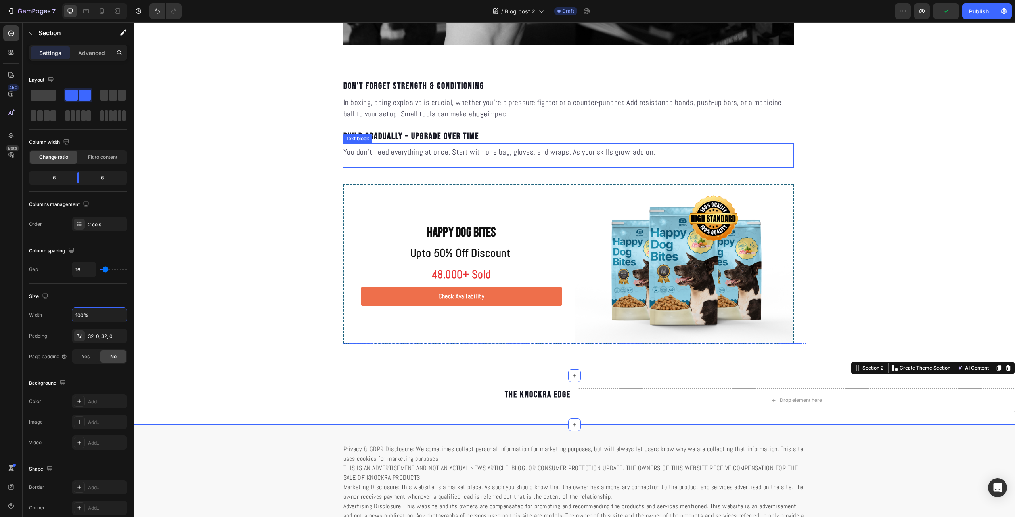
click at [382, 166] on div "You don’t need everything at once. Start with one bag, gloves, and wraps. As yo…" at bounding box center [568, 156] width 451 height 24
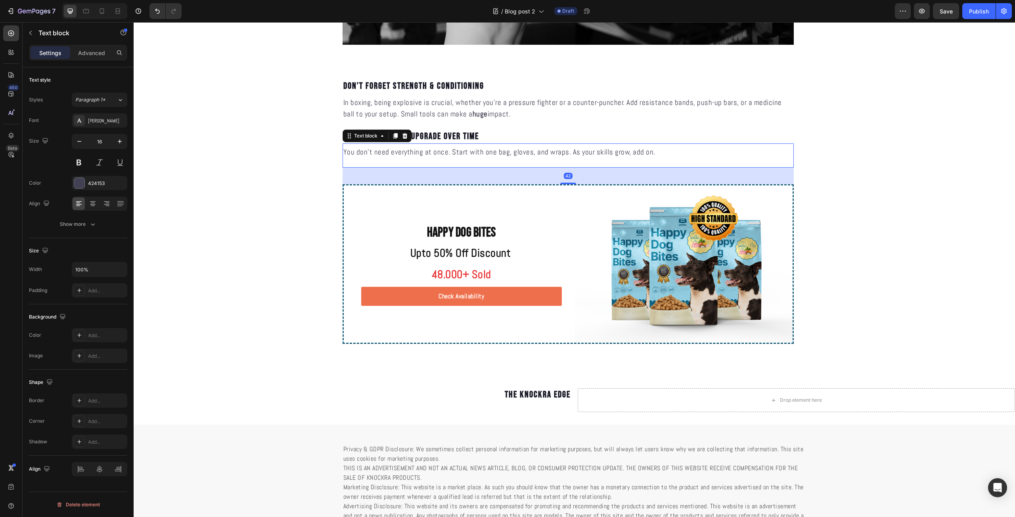
click at [381, 171] on div "42" at bounding box center [568, 176] width 451 height 17
click at [381, 177] on div "42" at bounding box center [568, 176] width 451 height 17
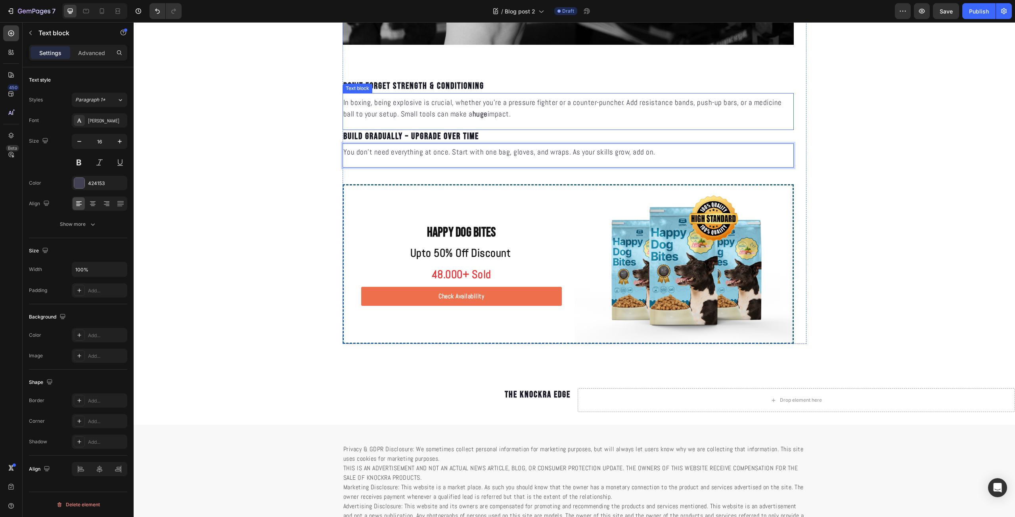
click at [609, 113] on p "In boxing, being explosive is crucial, whether you're a pressure fighter or a c…" at bounding box center [568, 108] width 450 height 23
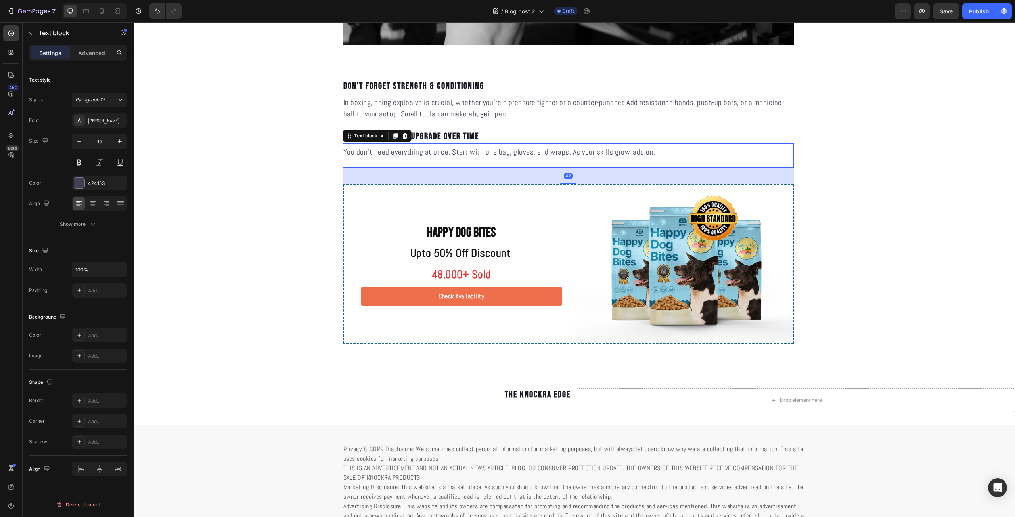
click at [717, 148] on p "You don’t need everything at once. Start with one bag, gloves, and wraps. As yo…" at bounding box center [568, 153] width 450 height 10
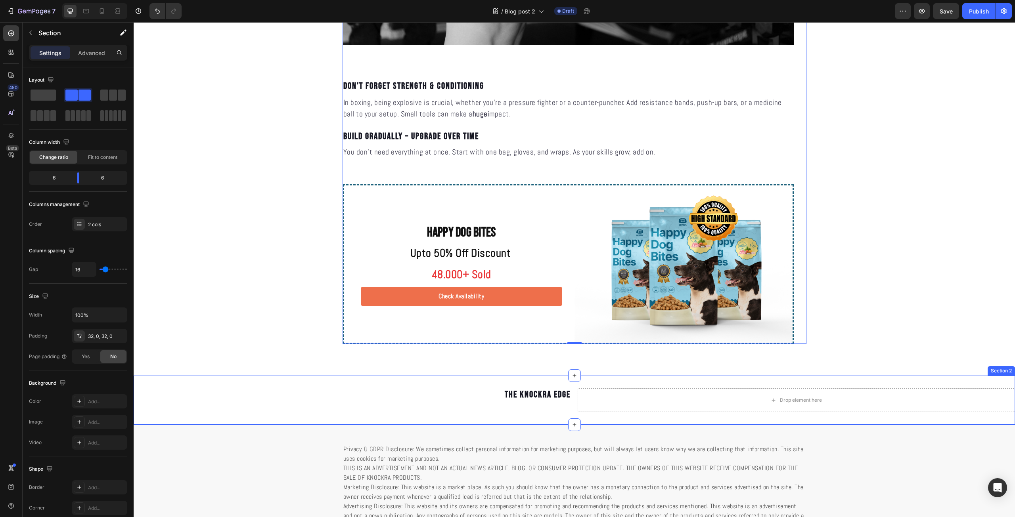
click at [523, 412] on div "The Knockra Edge Heading" at bounding box center [353, 401] width 438 height 24
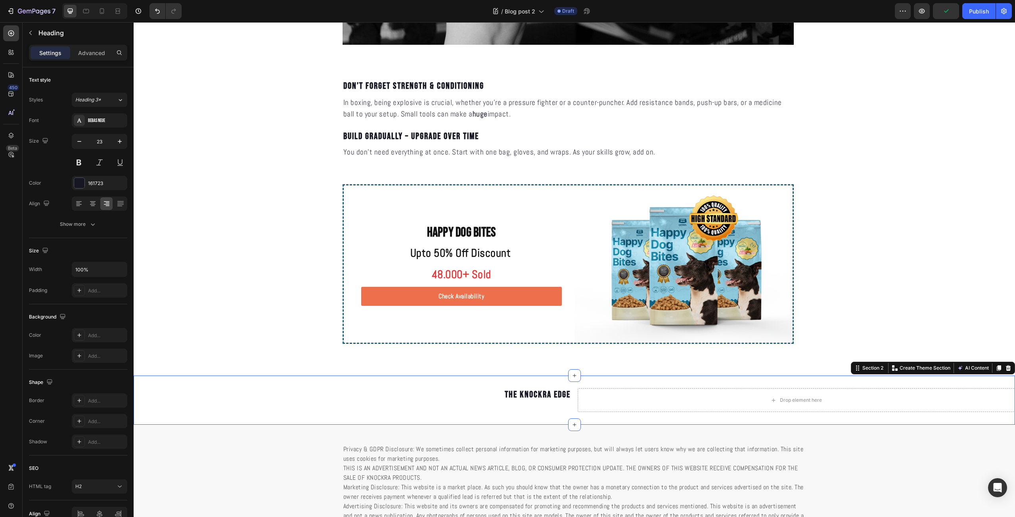
click at [460, 397] on p "The Knockra Edge" at bounding box center [352, 395] width 436 height 12
click at [452, 417] on div "The Knockra Edge Heading Drop element here Section 2 You can create reusable se…" at bounding box center [574, 400] width 881 height 49
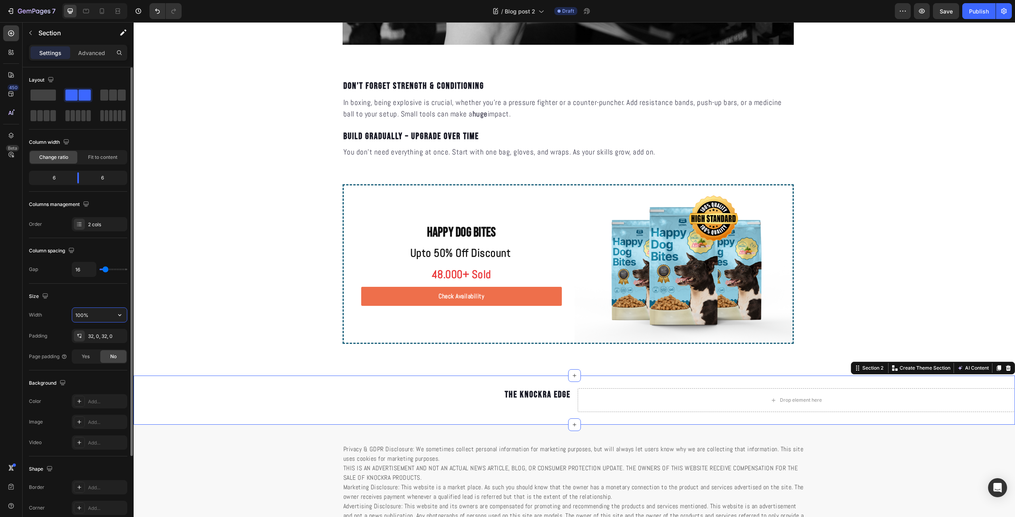
click at [106, 318] on input "100%" at bounding box center [99, 315] width 55 height 14
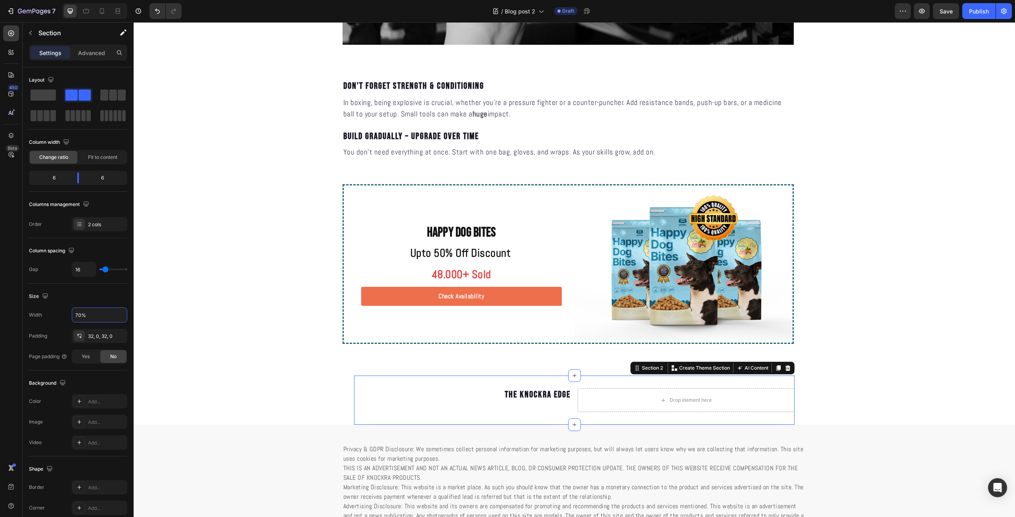
type input "70%"
click at [622, 395] on div "Drop element here" at bounding box center [686, 401] width 217 height 24
click at [540, 395] on p "The Knockra Edge" at bounding box center [463, 395] width 216 height 12
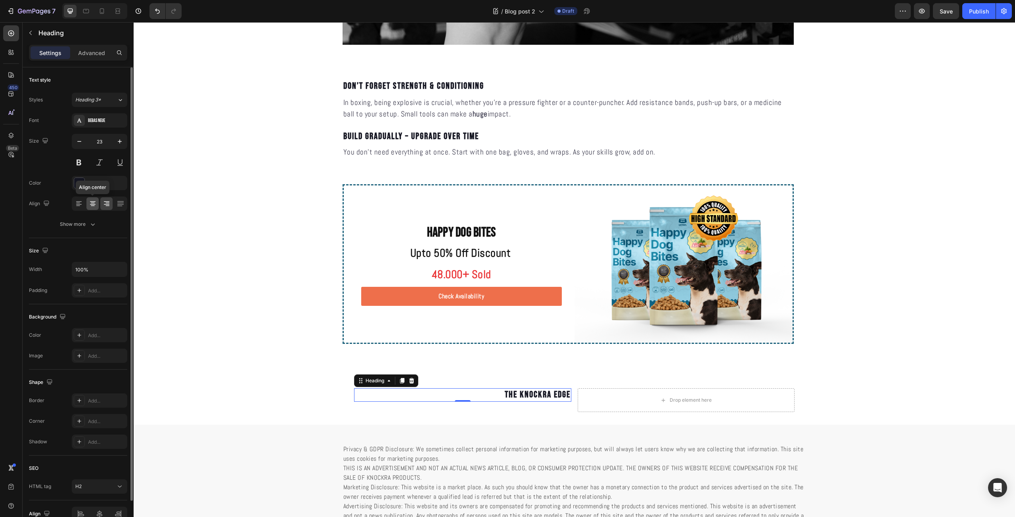
click at [93, 205] on icon at bounding box center [93, 204] width 8 height 8
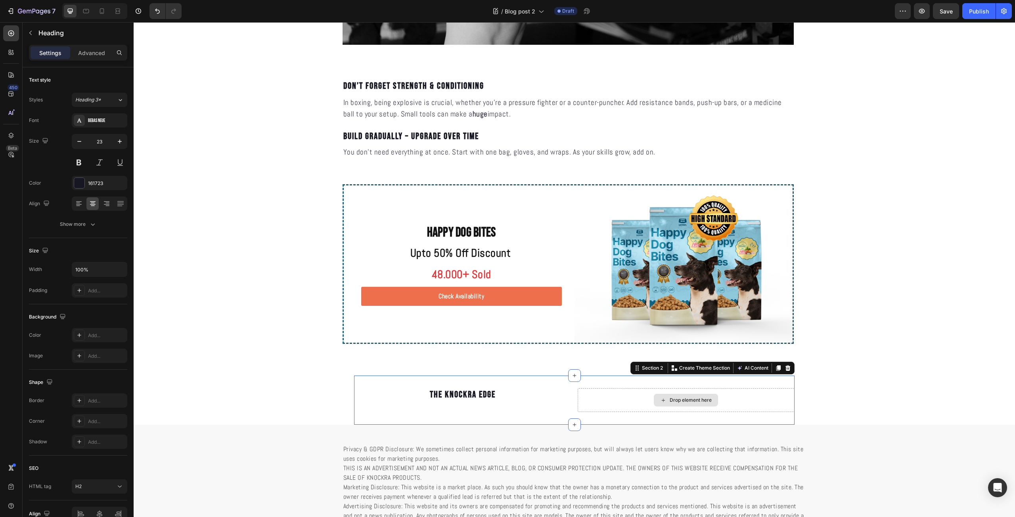
click at [623, 399] on div "Drop element here" at bounding box center [686, 401] width 217 height 24
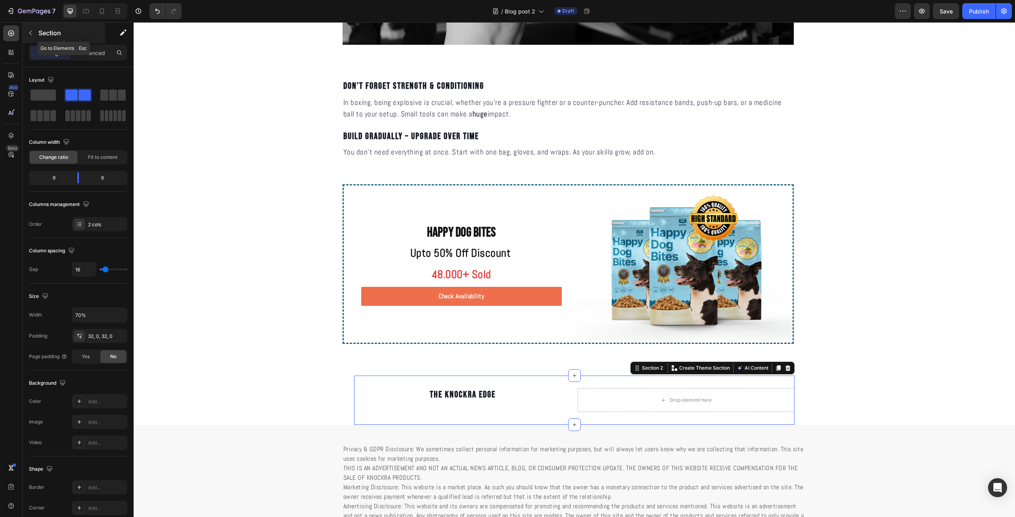
click at [26, 33] on button "button" at bounding box center [30, 33] width 13 height 13
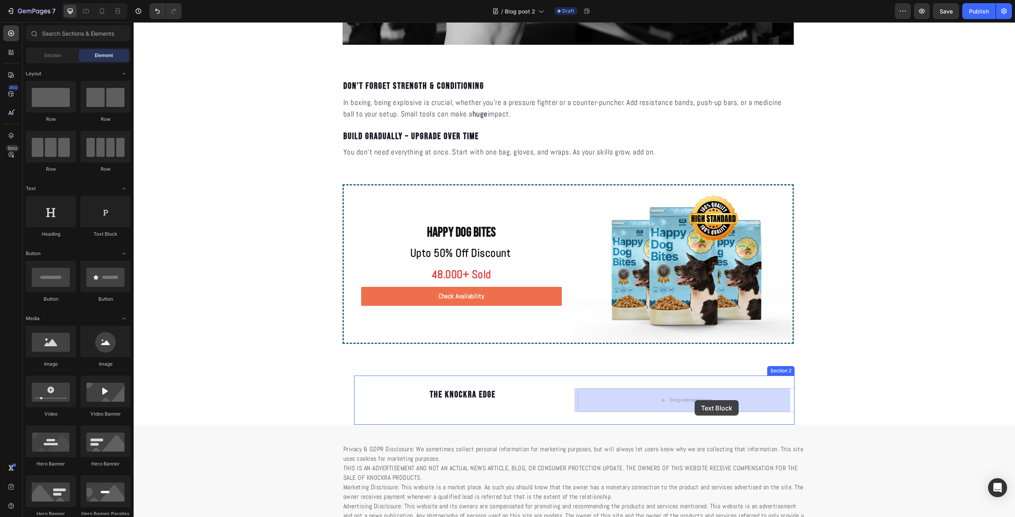
drag, startPoint x: 248, startPoint y: 239, endPoint x: 696, endPoint y: 400, distance: 476.1
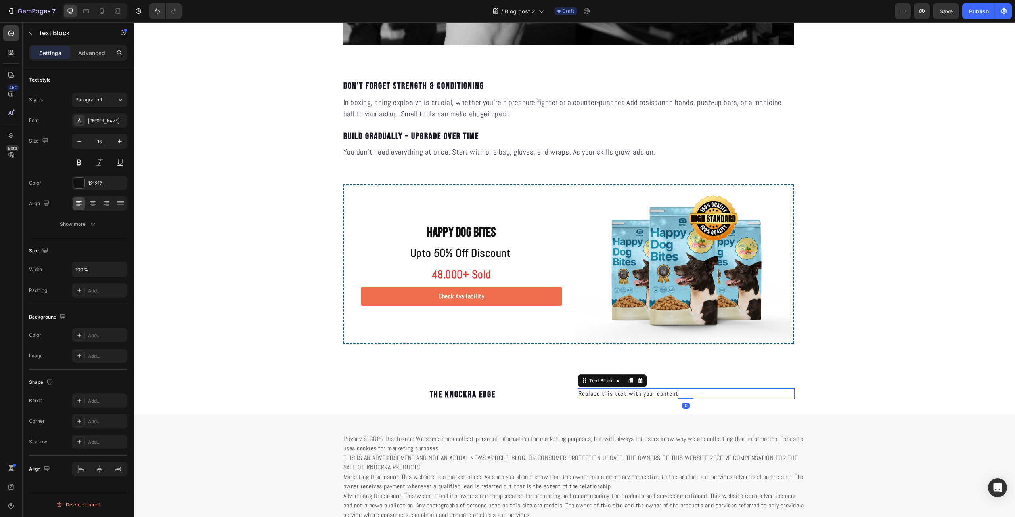
click at [656, 394] on div "Replace this text with your content" at bounding box center [686, 394] width 217 height 11
click at [657, 394] on p "Replace this text with your content" at bounding box center [687, 394] width 216 height 10
click at [473, 392] on p "The Knockra Edge" at bounding box center [463, 395] width 216 height 12
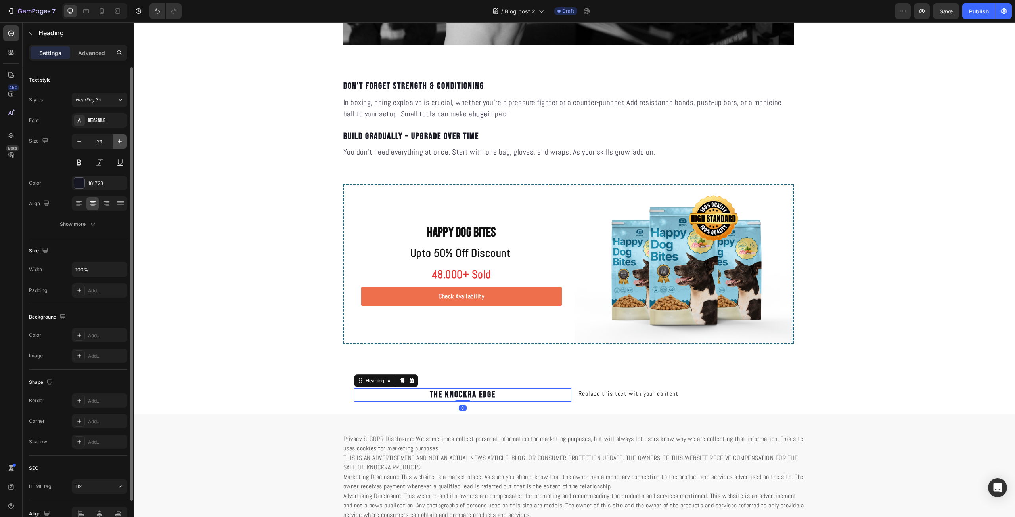
click at [116, 143] on icon "button" at bounding box center [120, 142] width 8 height 8
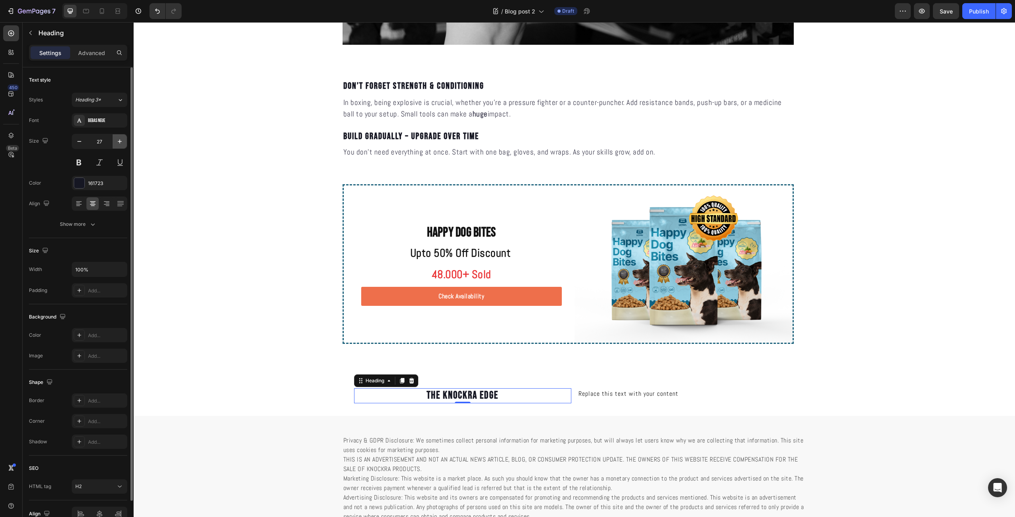
click at [116, 143] on icon "button" at bounding box center [120, 142] width 8 height 8
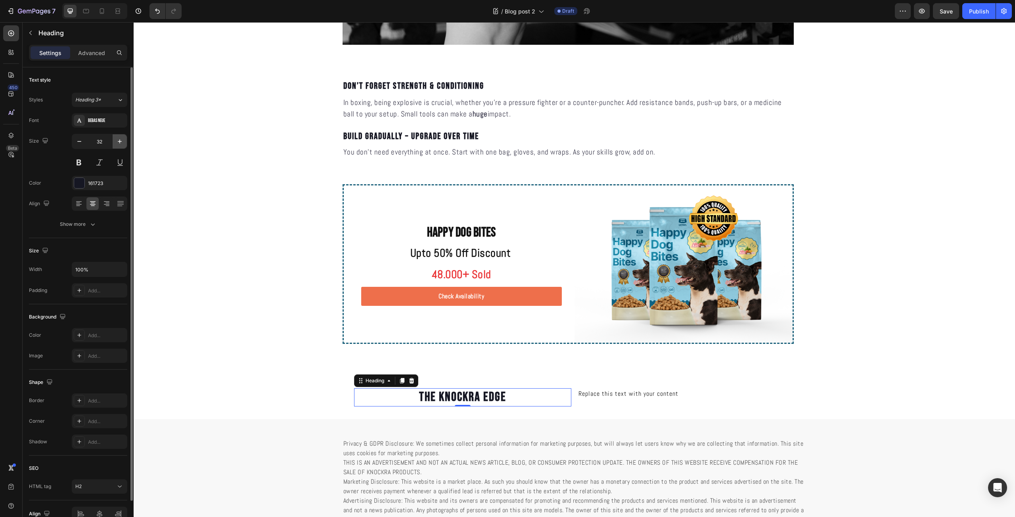
click at [116, 143] on icon "button" at bounding box center [120, 142] width 8 height 8
type input "35"
click at [602, 398] on p "Replace this text with your content" at bounding box center [687, 394] width 216 height 10
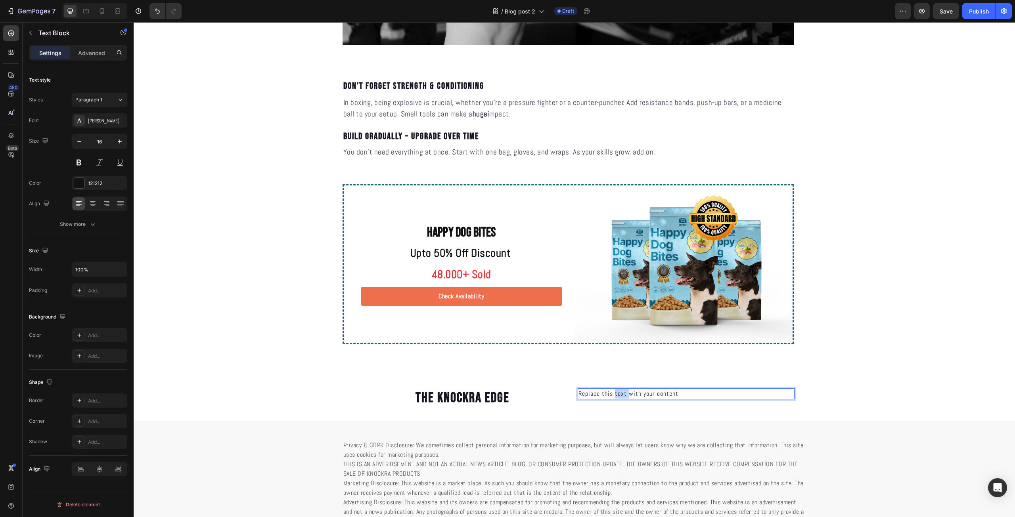
click at [616, 393] on p "Replace this text with your content" at bounding box center [687, 394] width 216 height 10
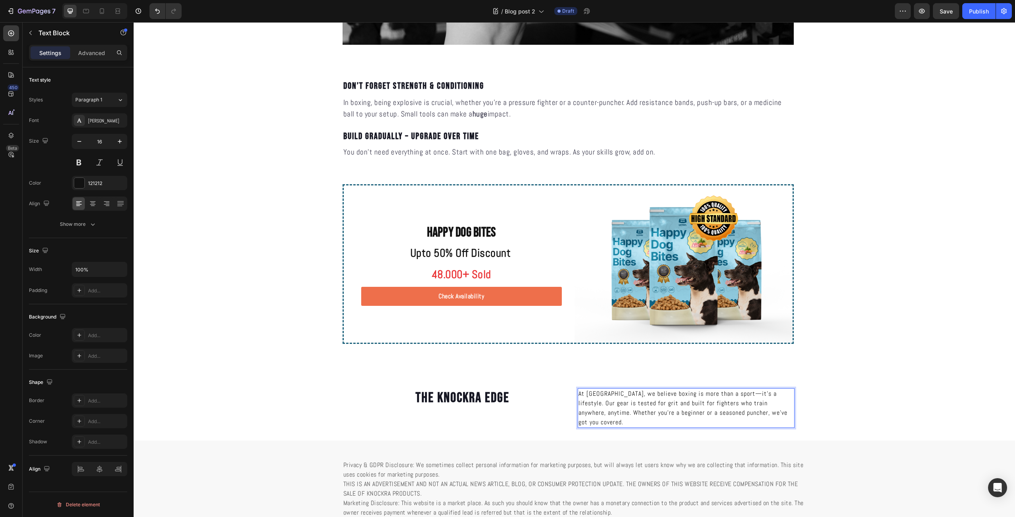
click at [640, 405] on p "At Knockra, we believe boxing is more than a sport—it’s a lifestyle. Our gear i…" at bounding box center [687, 408] width 216 height 38
click at [784, 405] on p "At Knockra, we believe boxing is more than a sport—it’s a lifestyle. Our gear i…" at bounding box center [687, 408] width 216 height 38
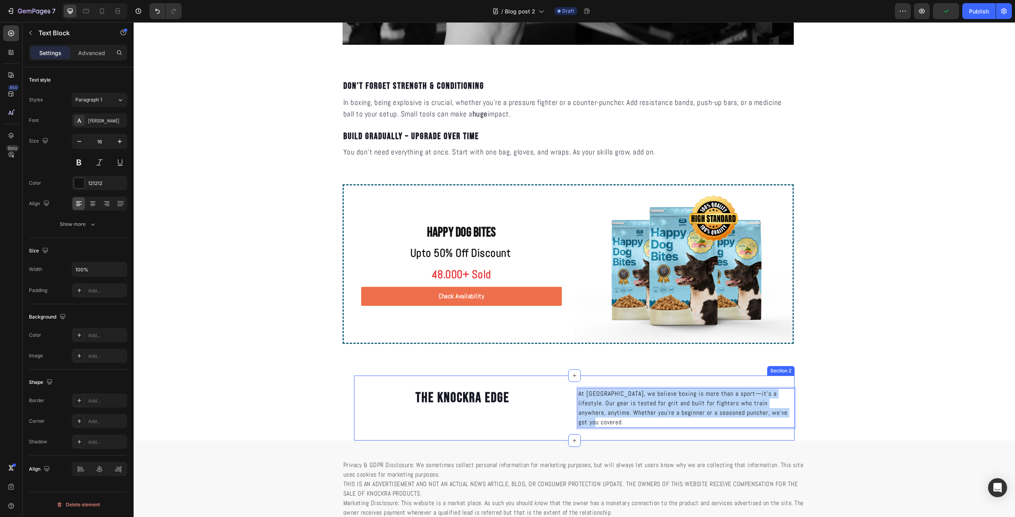
drag, startPoint x: 753, startPoint y: 404, endPoint x: 564, endPoint y: 387, distance: 189.5
click at [564, 387] on div "The Knockra Edge Heading At Knockra, we believe boxing is more than a sport—it’…" at bounding box center [574, 408] width 441 height 65
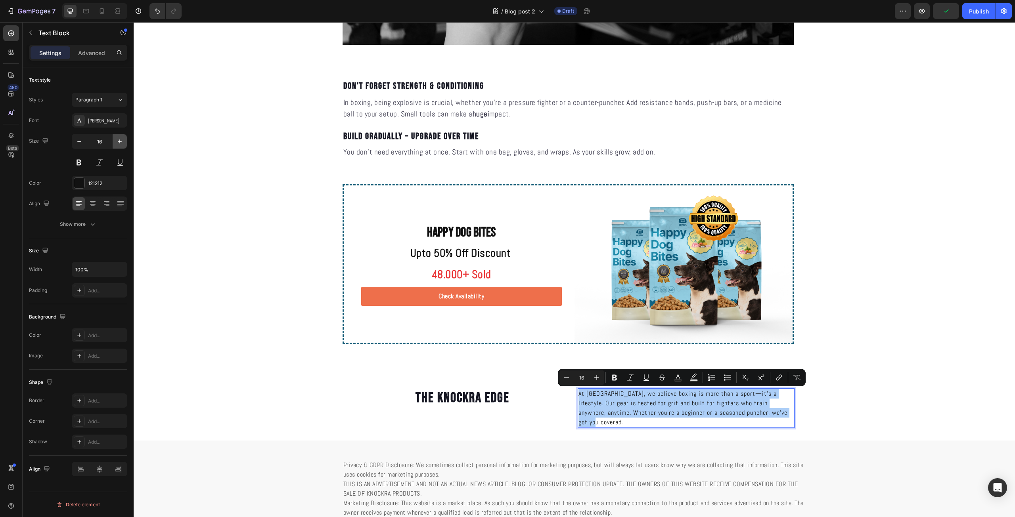
click at [117, 142] on icon "button" at bounding box center [120, 142] width 8 height 8
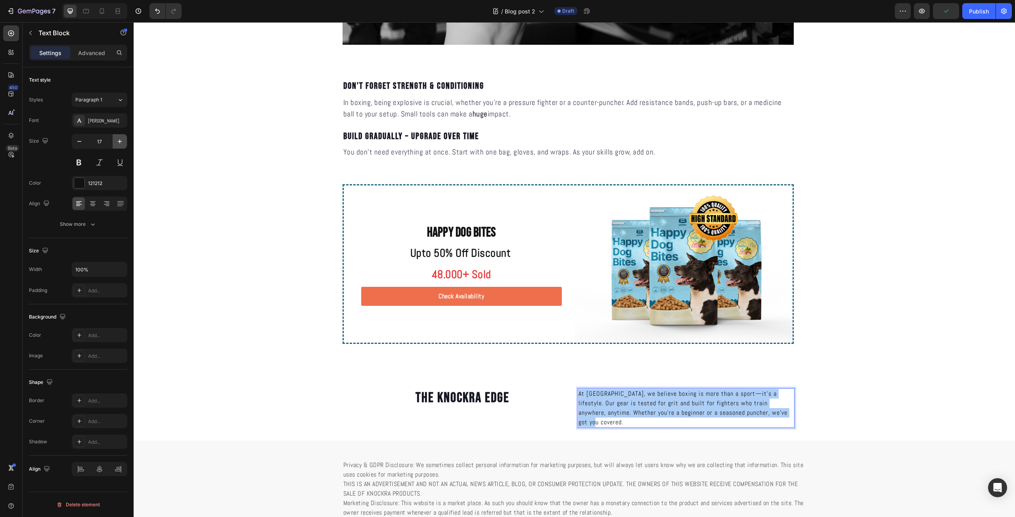
click at [117, 142] on icon "button" at bounding box center [120, 142] width 8 height 8
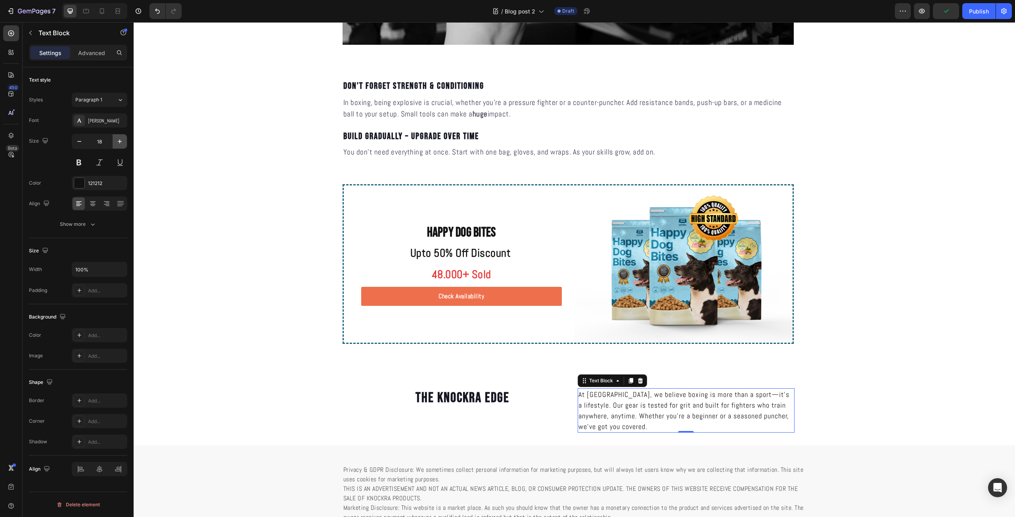
click at [117, 142] on icon "button" at bounding box center [120, 142] width 8 height 8
type input "20"
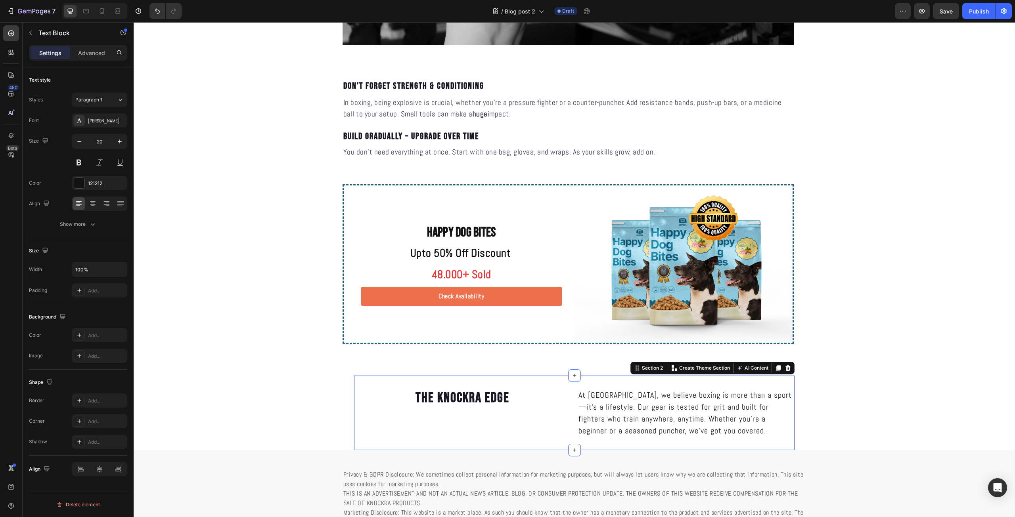
click at [464, 416] on div "The Knockra Edge Heading" at bounding box center [462, 413] width 217 height 49
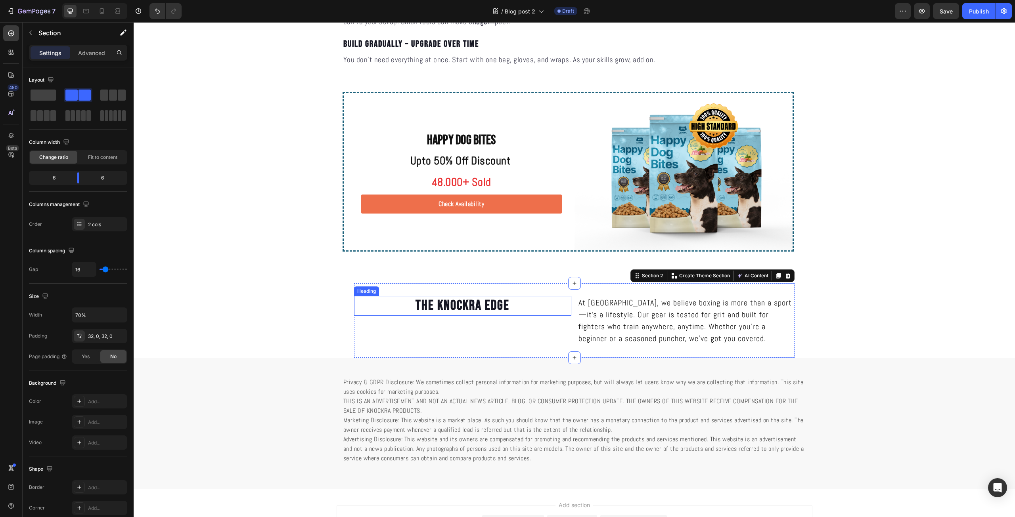
scroll to position [1474, 0]
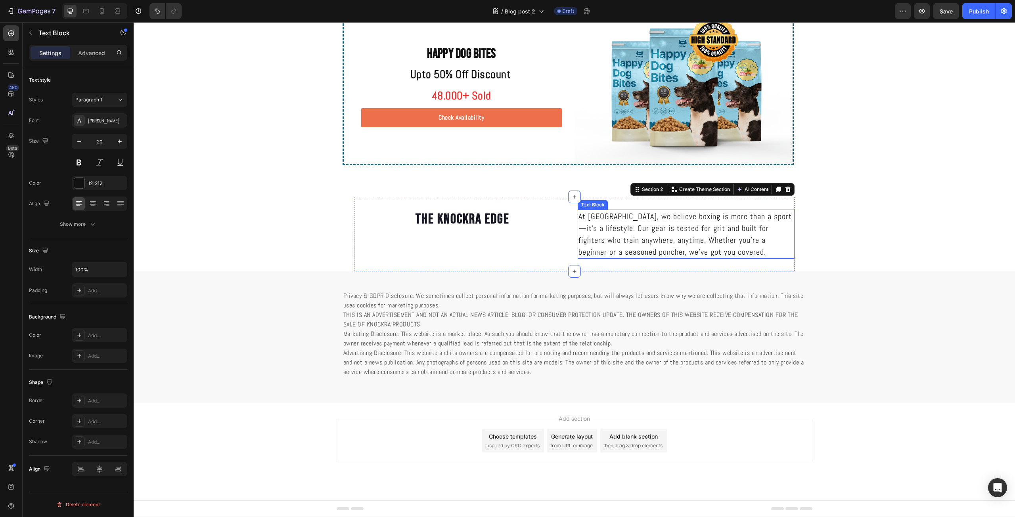
click at [635, 251] on p "At Knockra, we believe boxing is more than a sport—it’s a lifestyle. Our gear i…" at bounding box center [687, 235] width 216 height 48
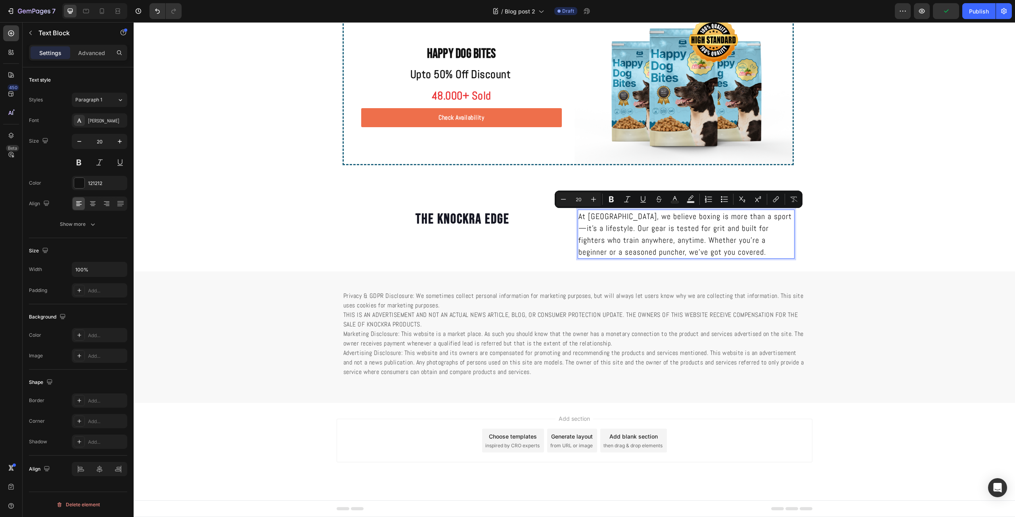
click at [692, 241] on p "At Knockra, we believe boxing is more than a sport—it’s a lifestyle. Our gear i…" at bounding box center [687, 235] width 216 height 48
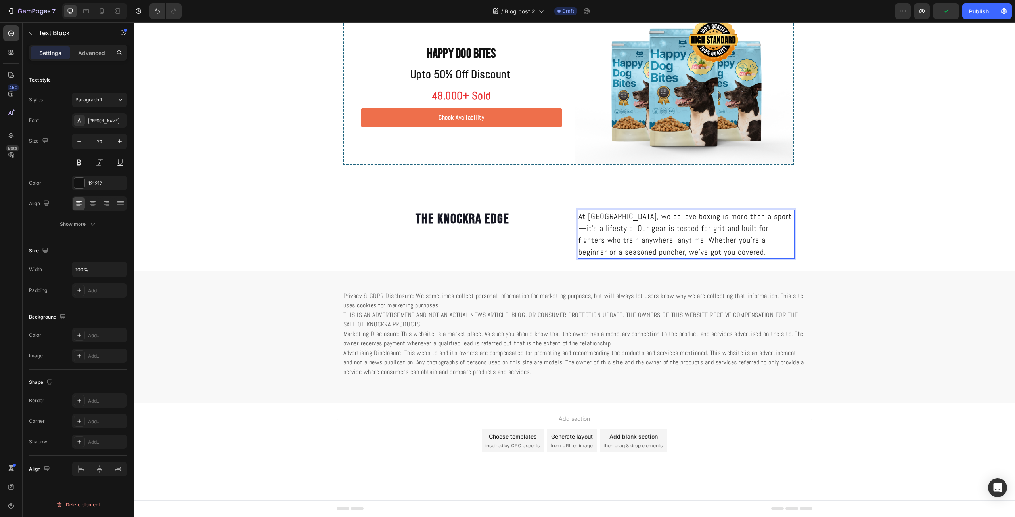
click at [598, 215] on p "At Knockra, we believe boxing is more than a sport—it’s a lifestyle. Our gear i…" at bounding box center [687, 235] width 216 height 48
click at [598, 215] on p "At KNOCKRA, we believe boxing is more than a sport—it’s a lifestyle. Our gear i…" at bounding box center [687, 235] width 216 height 48
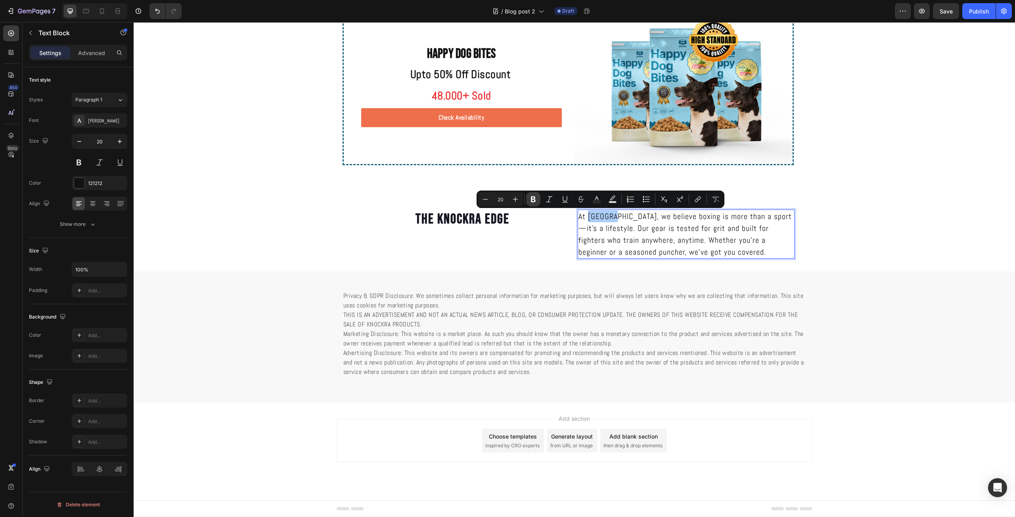
click at [532, 199] on icon "Editor contextual toolbar" at bounding box center [533, 200] width 5 height 6
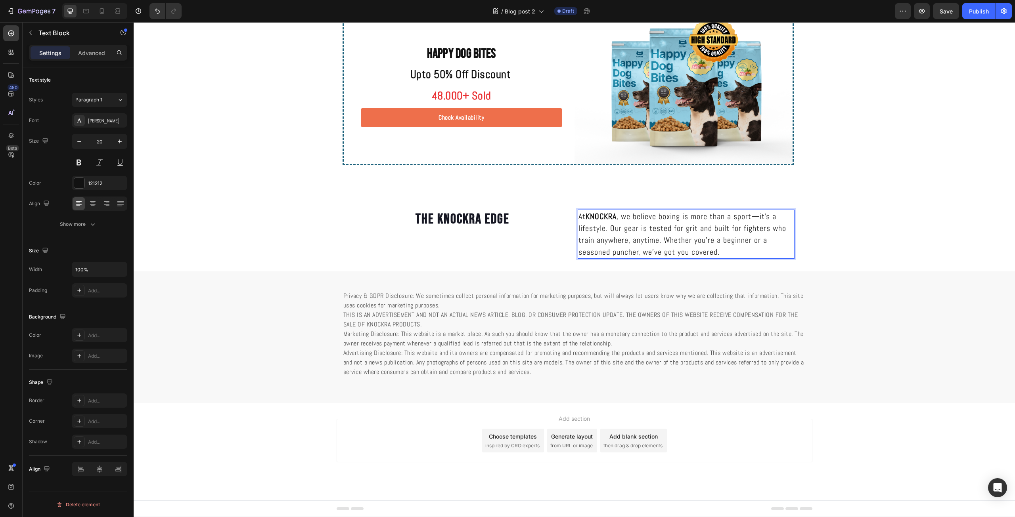
click at [736, 222] on p "At KNOCKRA , we believe boxing is more than a sport—it’s a lifestyle. Our gear …" at bounding box center [687, 235] width 216 height 48
drag, startPoint x: 606, startPoint y: 228, endPoint x: 752, endPoint y: 218, distance: 146.7
click at [752, 218] on p "At KNOCKRA , we believe boxing is more than a sport—it’s a lifestyle. Our gear …" at bounding box center [687, 235] width 216 height 48
click at [757, 215] on p "At KNOCKRA ., we believe boxing is more than a sport Our gear is tested for gri…" at bounding box center [687, 235] width 216 height 48
click at [677, 245] on p "At KNOCKRA ., we believe boxing is more than a sport. Our gear is tested for gr…" at bounding box center [687, 235] width 216 height 48
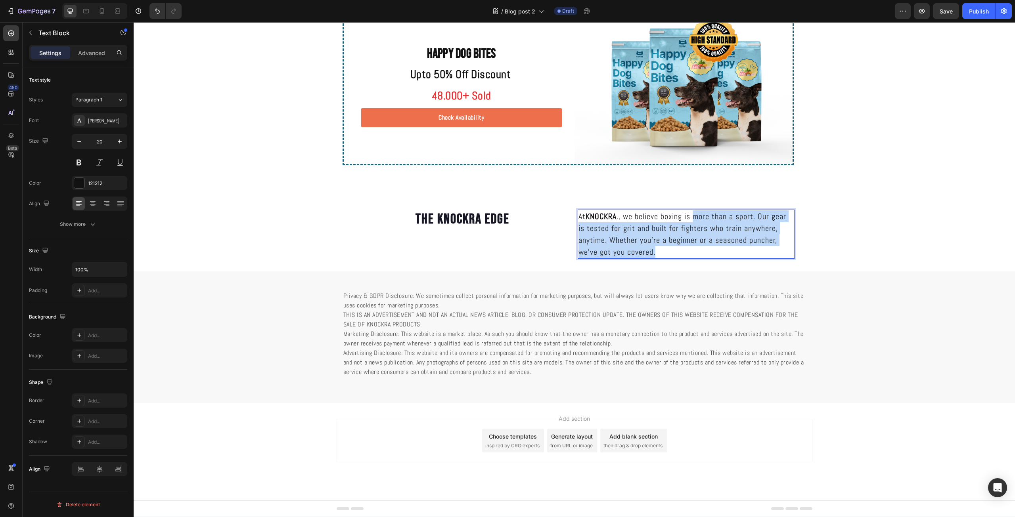
drag, startPoint x: 671, startPoint y: 253, endPoint x: 694, endPoint y: 219, distance: 41.0
click at [694, 219] on p "At KNOCKRA ., we believe boxing is more than a sport. Our gear is tested for gr…" at bounding box center [687, 235] width 216 height 48
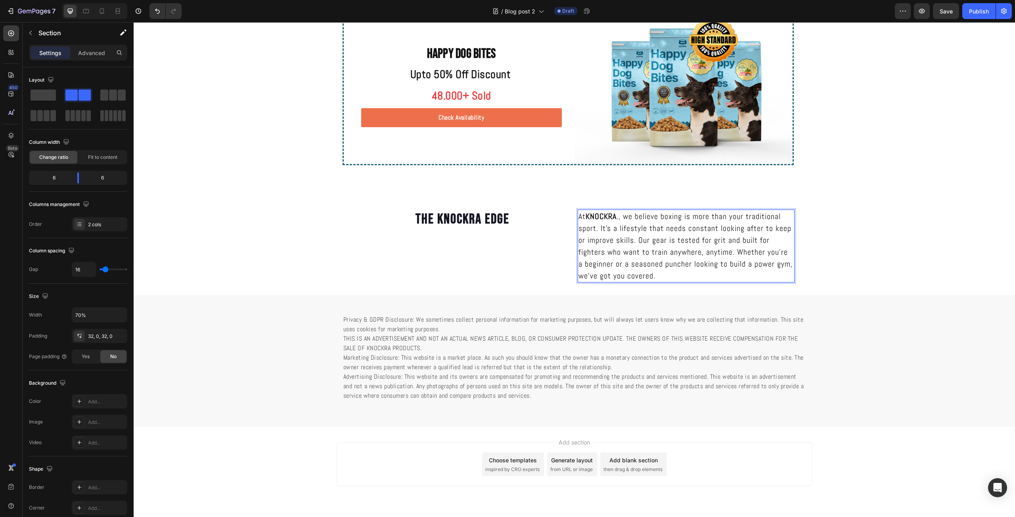
click at [542, 256] on div "The Knockra Edge Heading" at bounding box center [462, 246] width 217 height 73
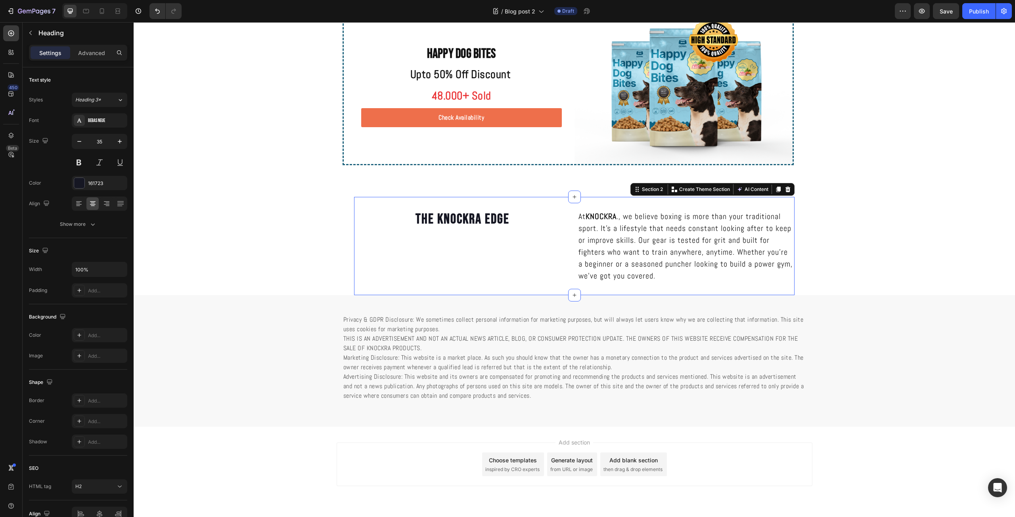
click at [488, 214] on p "The Knockra Edge" at bounding box center [463, 220] width 216 height 18
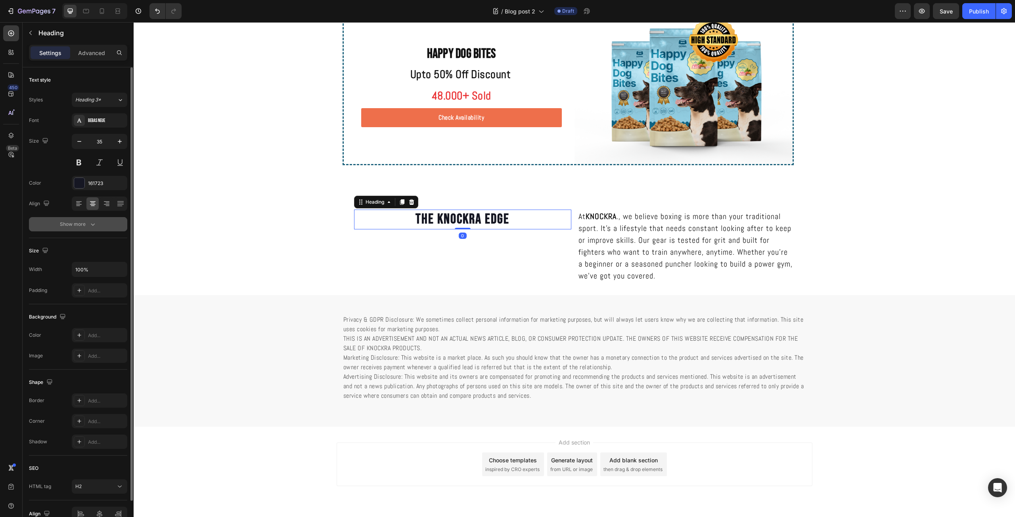
click at [92, 221] on icon "button" at bounding box center [93, 224] width 8 height 8
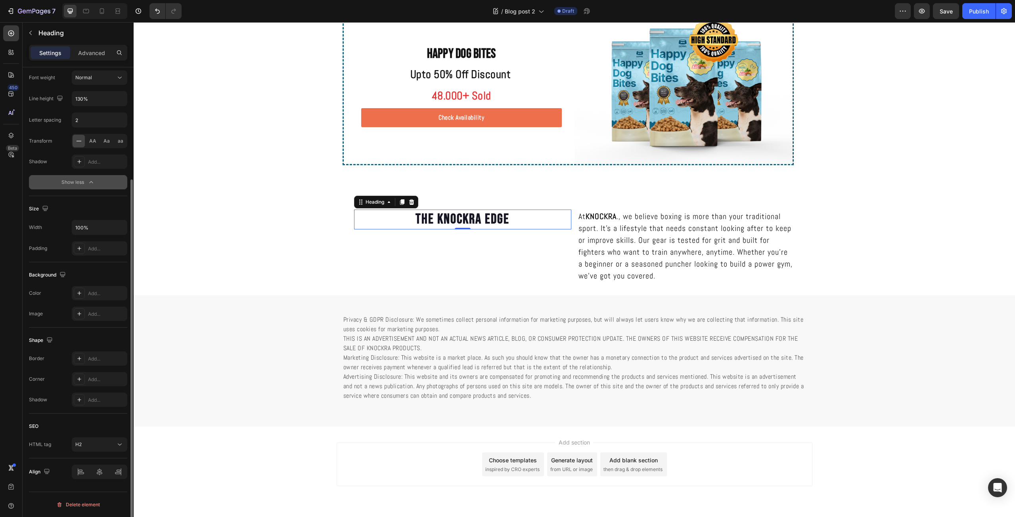
scroll to position [0, 0]
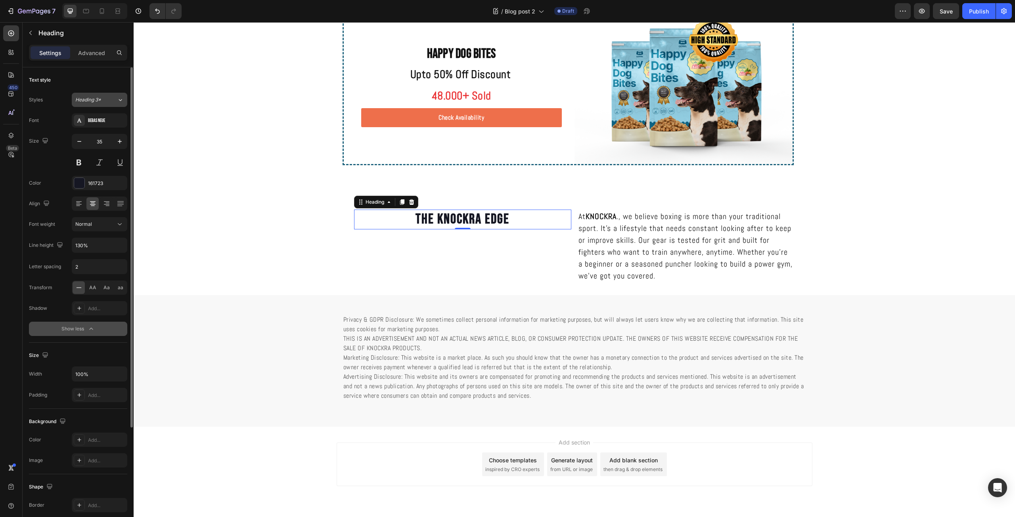
click at [113, 93] on button "Heading 3*" at bounding box center [100, 100] width 56 height 14
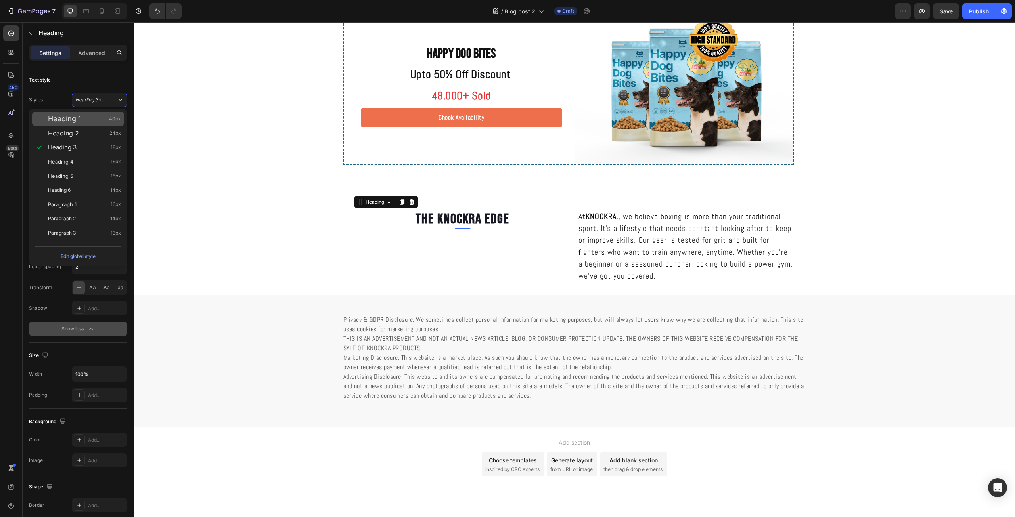
click at [108, 124] on div "Heading 1 40px" at bounding box center [78, 119] width 92 height 14
type input "40"
type input "120%"
type input "0.6"
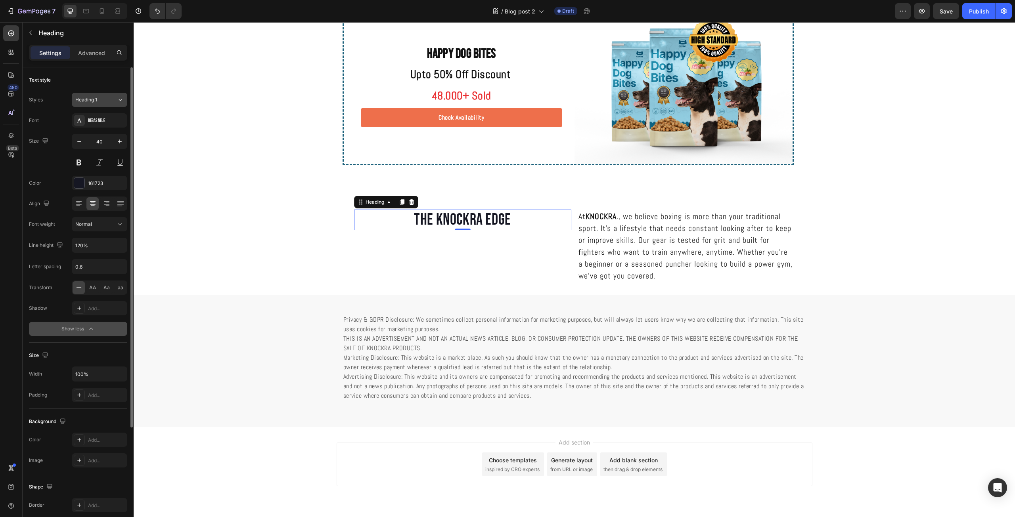
click at [114, 103] on button "Heading 1" at bounding box center [100, 100] width 56 height 14
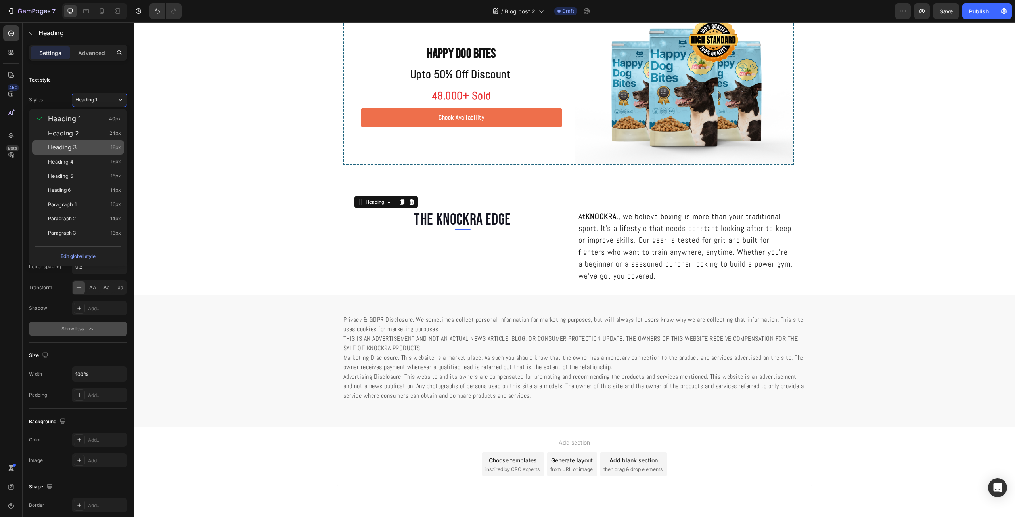
click at [102, 145] on div "Heading 3 18px" at bounding box center [84, 148] width 73 height 8
type input "18"
type input "140%"
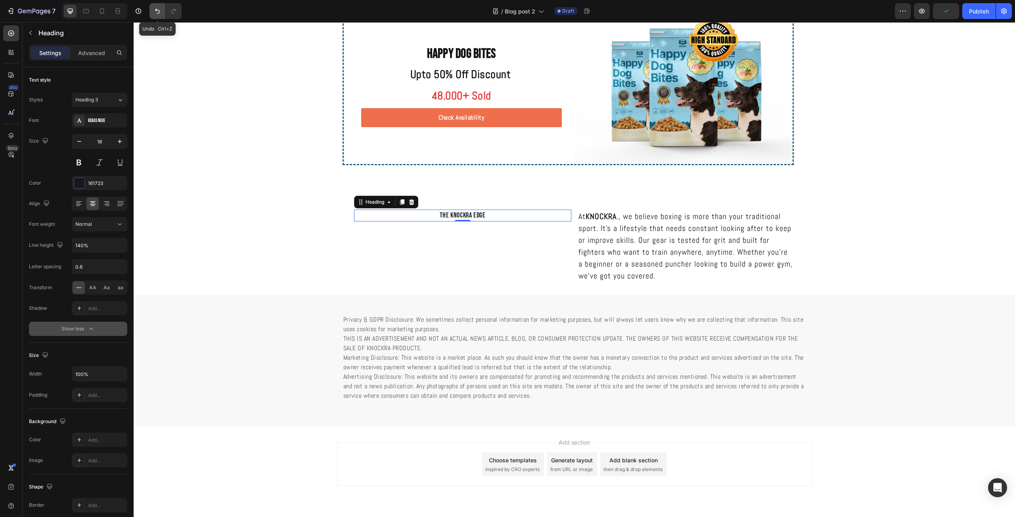
click at [159, 5] on button "Undo/Redo" at bounding box center [157, 11] width 16 height 16
type input "40"
type input "120%"
click at [159, 5] on button "Undo/Redo" at bounding box center [157, 11] width 16 height 16
type input "35"
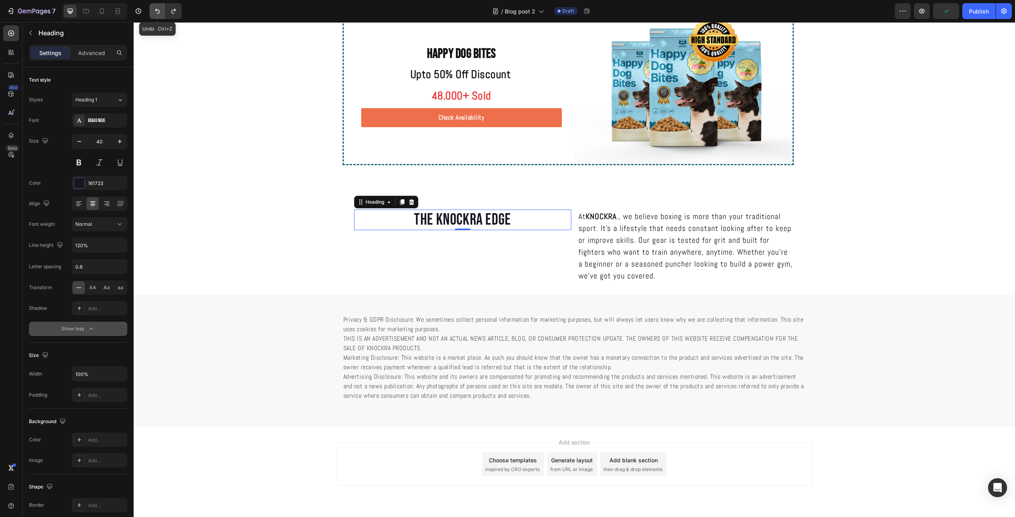
type input "130%"
type input "2"
click at [518, 243] on div "The Knockra Edge Heading 0" at bounding box center [462, 246] width 217 height 73
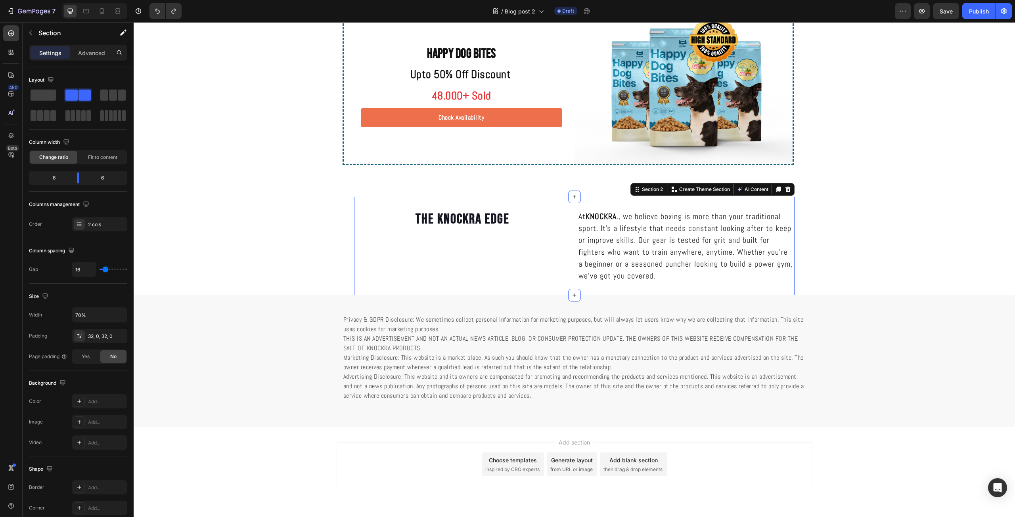
click at [439, 254] on div "The Knockra Edge Heading" at bounding box center [462, 246] width 217 height 73
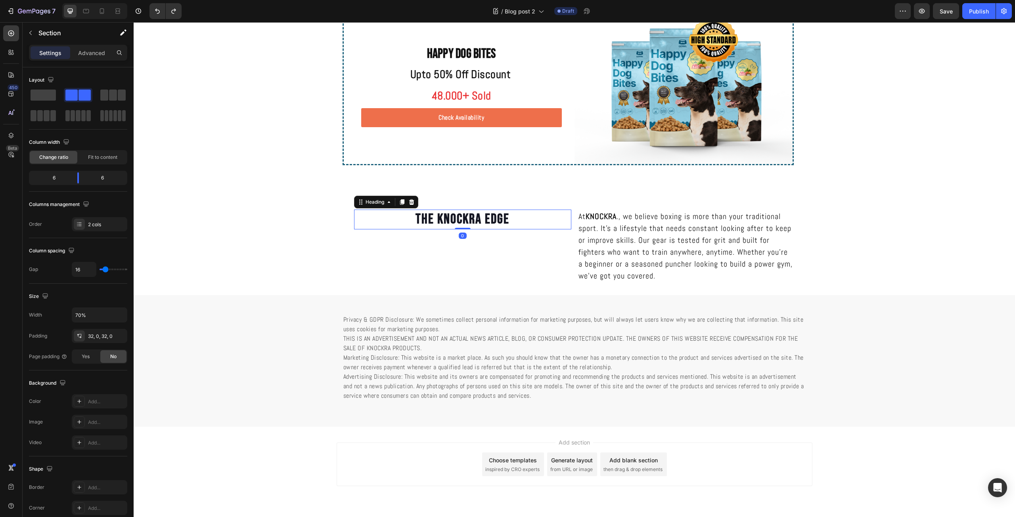
click at [469, 217] on p "The Knockra Edge" at bounding box center [463, 220] width 216 height 18
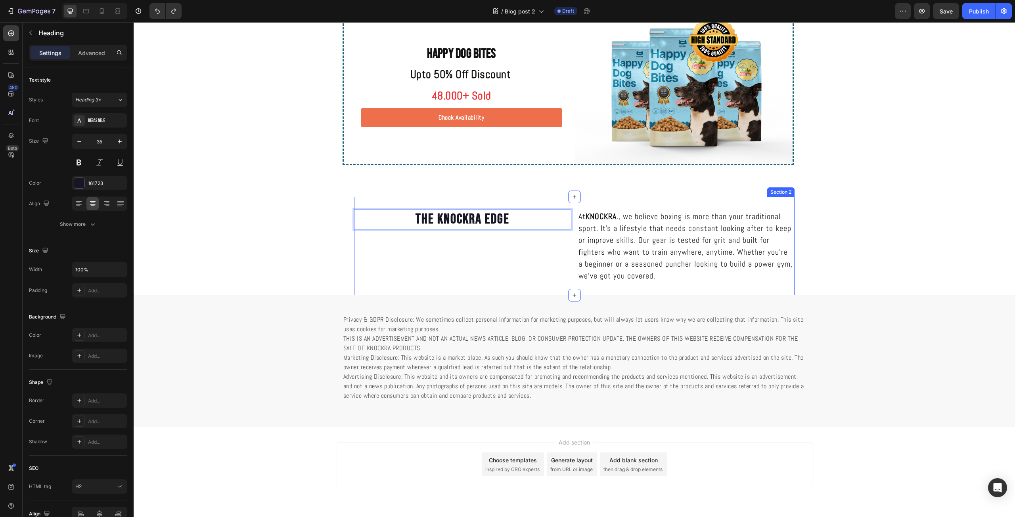
drag, startPoint x: 515, startPoint y: 220, endPoint x: 515, endPoint y: 238, distance: 17.8
click at [512, 219] on p "The Knockra Edge" at bounding box center [463, 220] width 216 height 18
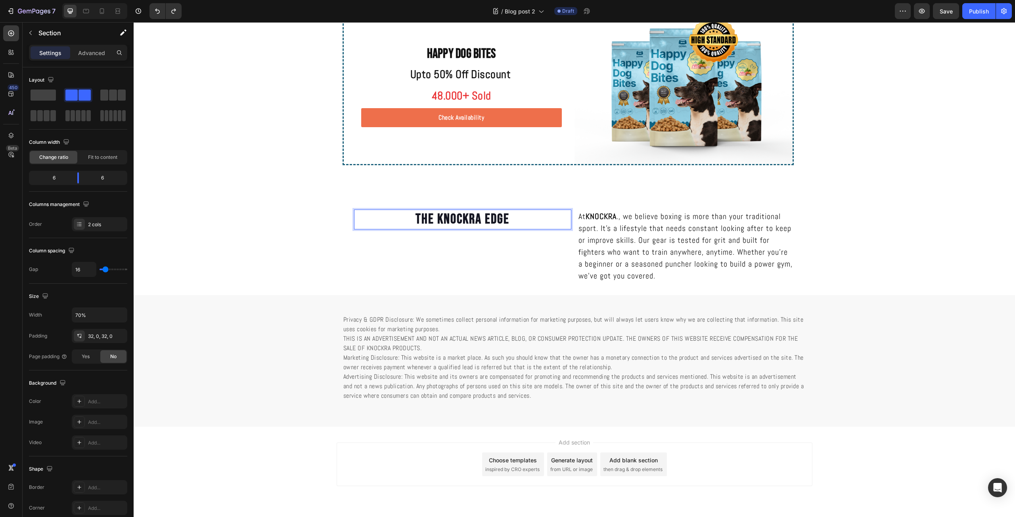
click at [530, 250] on div "The Knockra Edge Heading 0" at bounding box center [462, 246] width 217 height 73
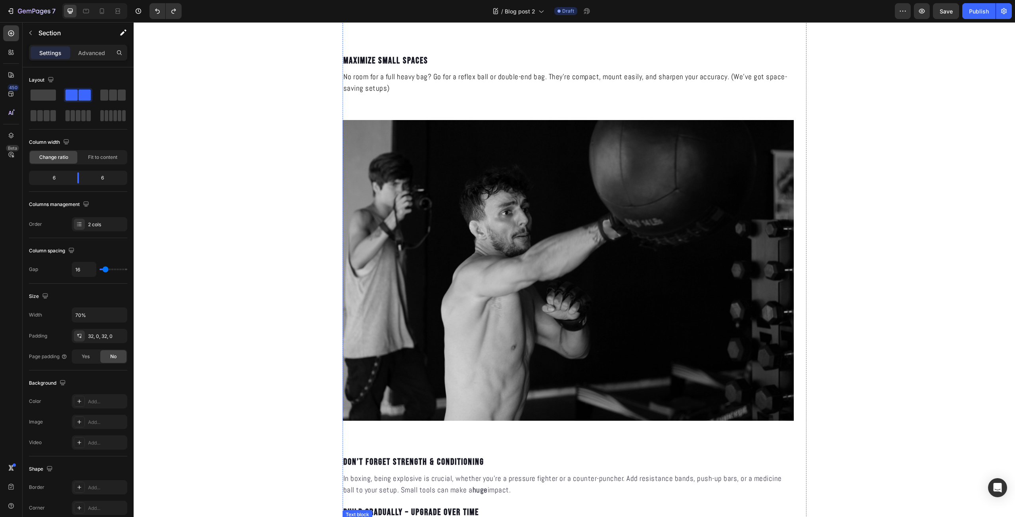
scroll to position [827, 0]
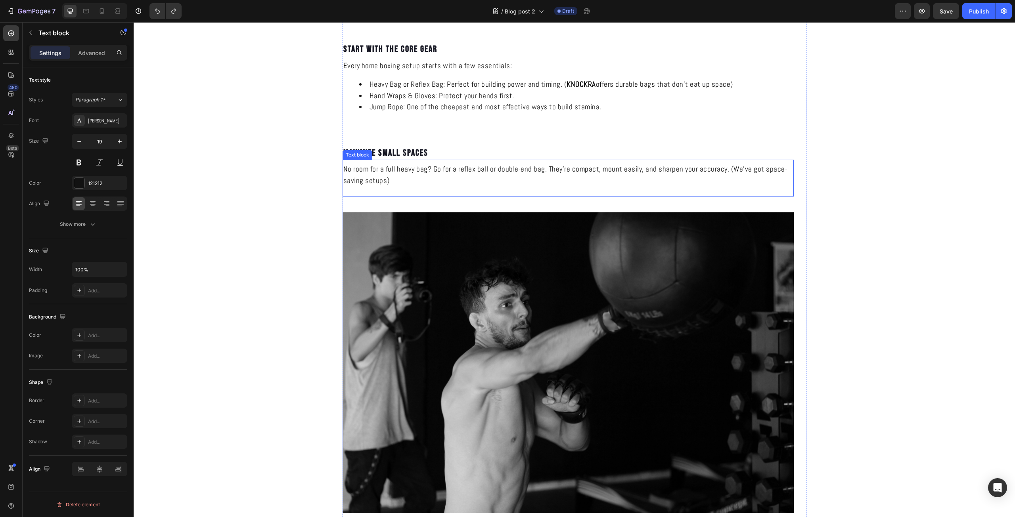
click at [438, 173] on p "No room for a full heavy bag? Go for a reflex ball or double-end bag. They’re c…" at bounding box center [568, 175] width 450 height 23
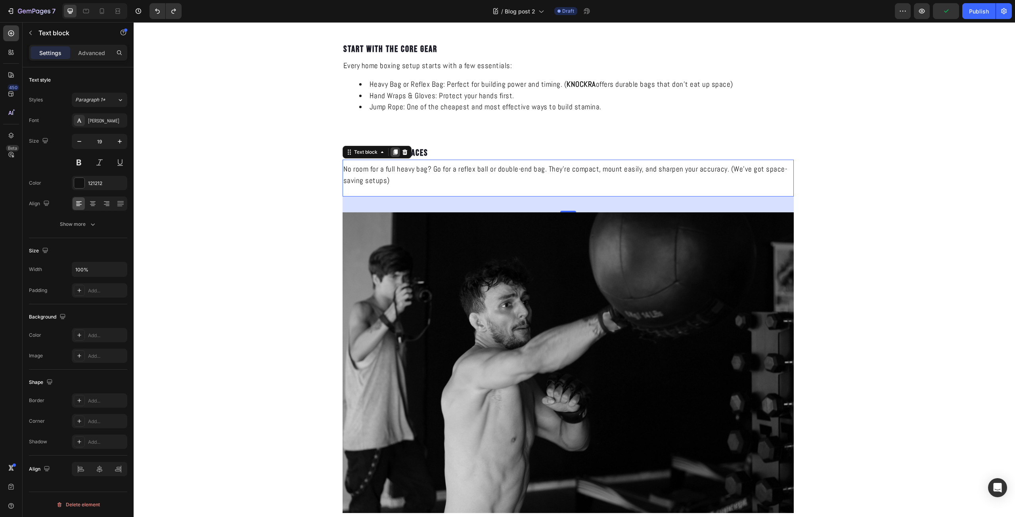
click at [393, 155] on icon at bounding box center [395, 152] width 6 height 6
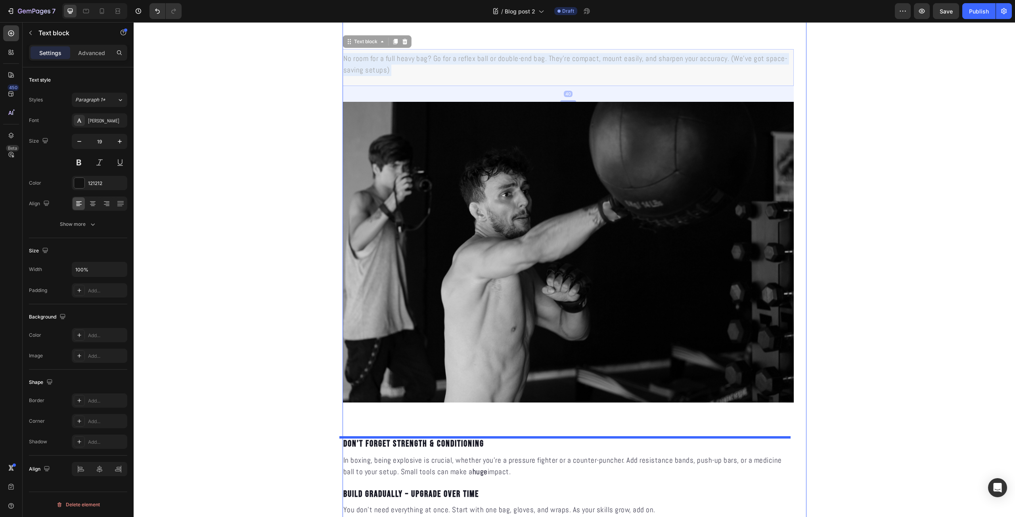
scroll to position [1347, 0]
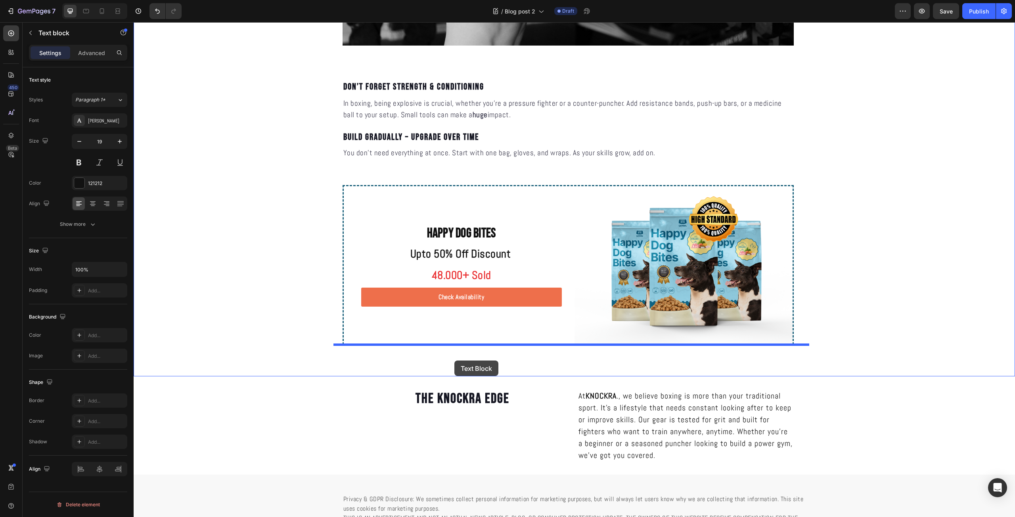
drag, startPoint x: 418, startPoint y: 235, endPoint x: 454, endPoint y: 358, distance: 128.9
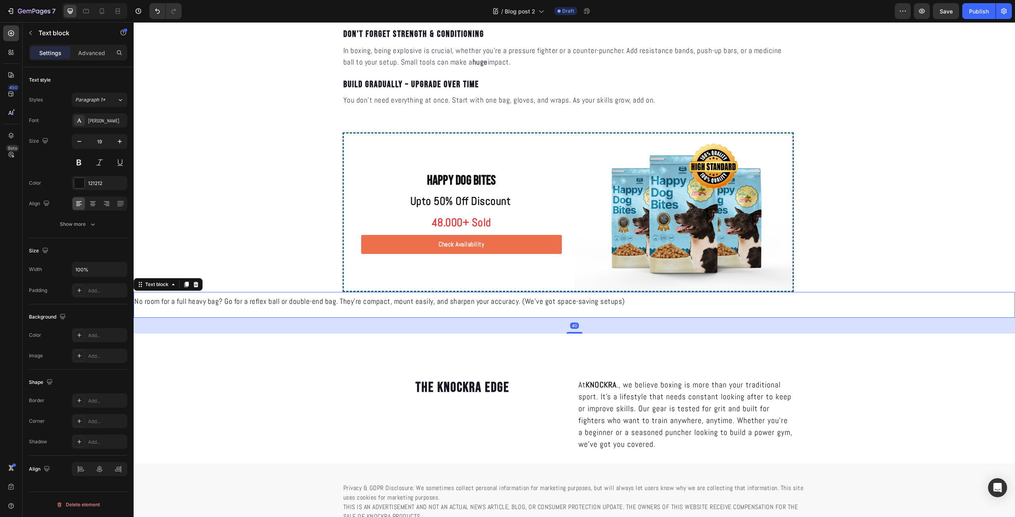
scroll to position [1295, 0]
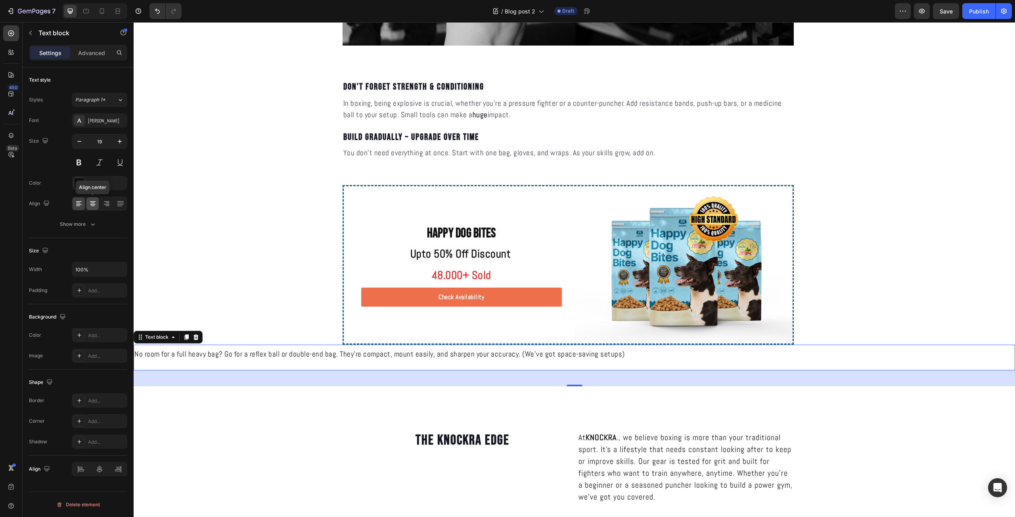
click at [93, 201] on icon at bounding box center [93, 204] width 8 height 8
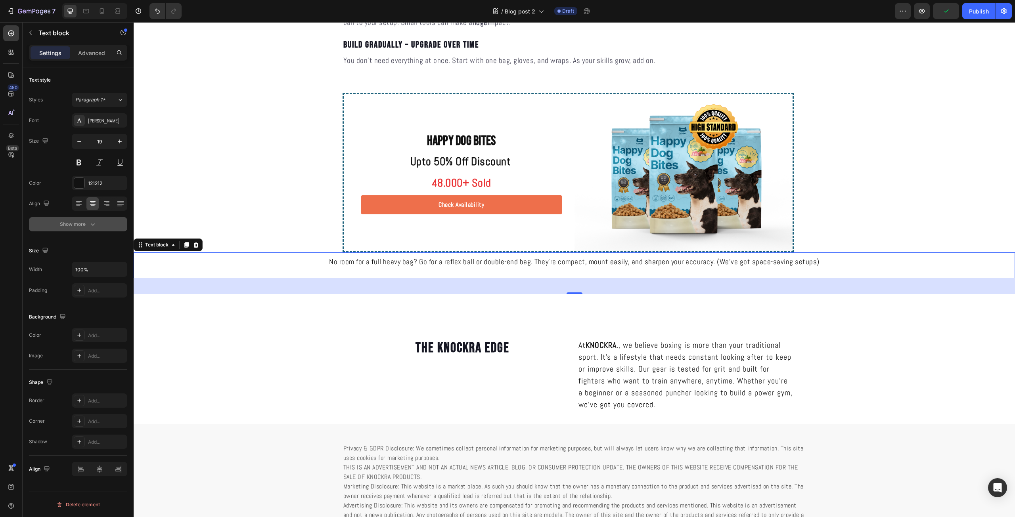
click at [85, 225] on div "Show more" at bounding box center [78, 224] width 37 height 8
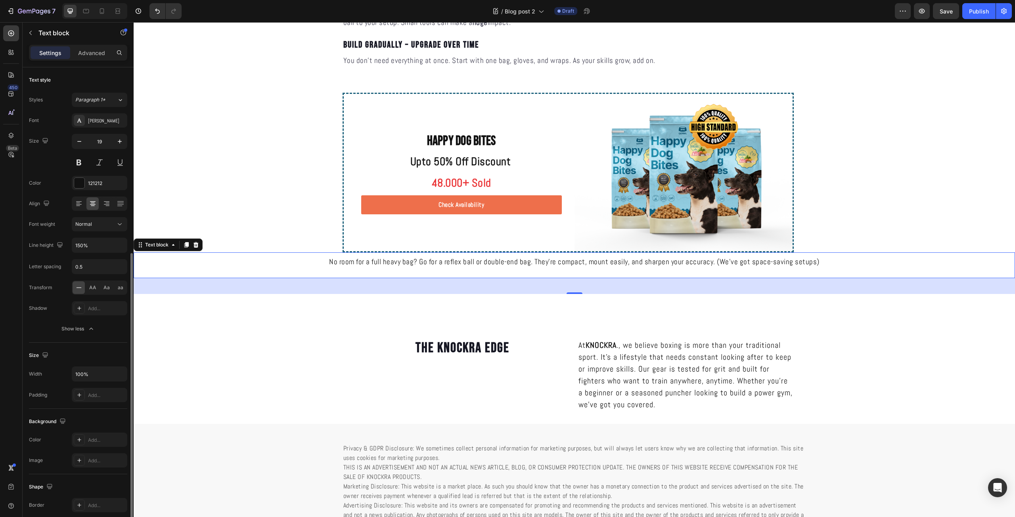
scroll to position [102, 0]
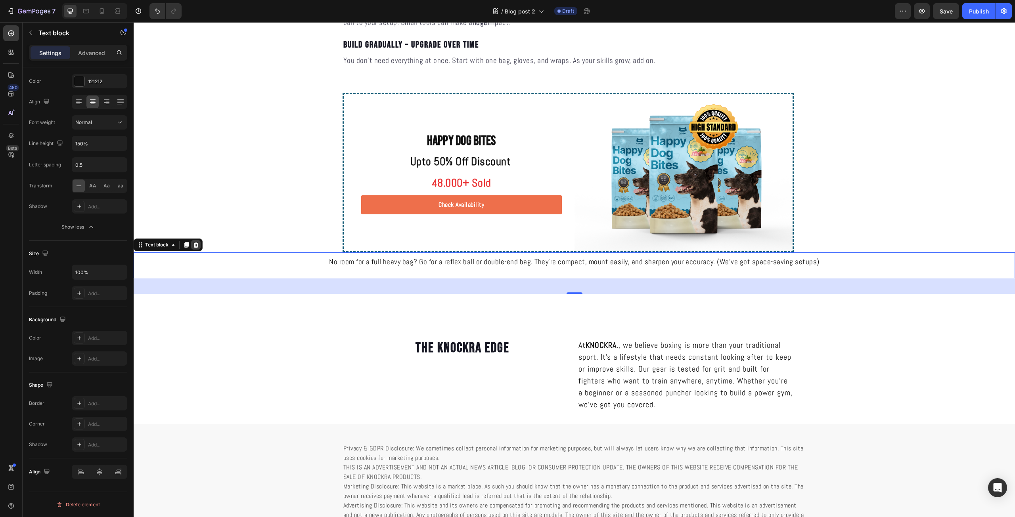
click at [199, 247] on div at bounding box center [196, 245] width 10 height 10
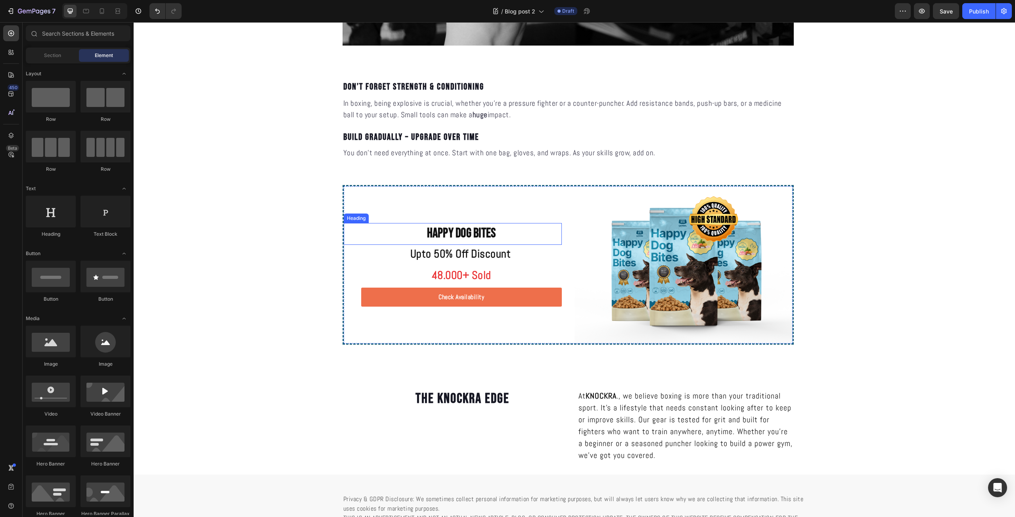
scroll to position [1202, 0]
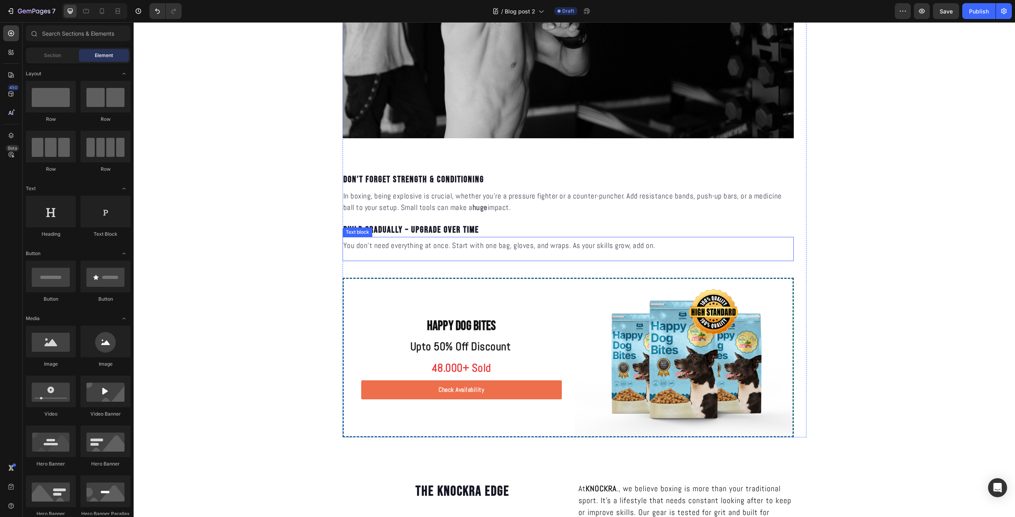
click at [778, 249] on p "You don’t need everything at once. Start with one bag, gloves, and wraps. As yo…" at bounding box center [568, 246] width 450 height 10
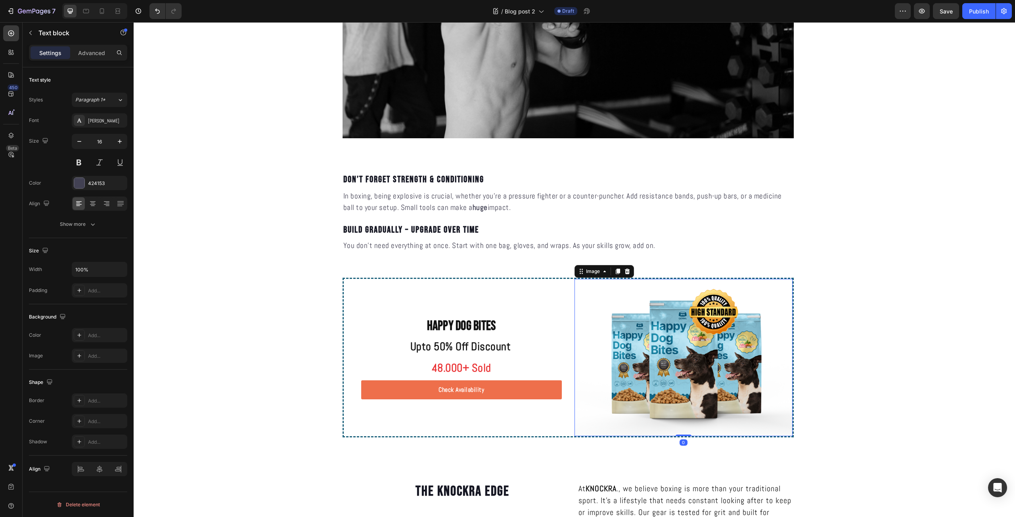
click at [671, 368] on img at bounding box center [684, 357] width 218 height 157
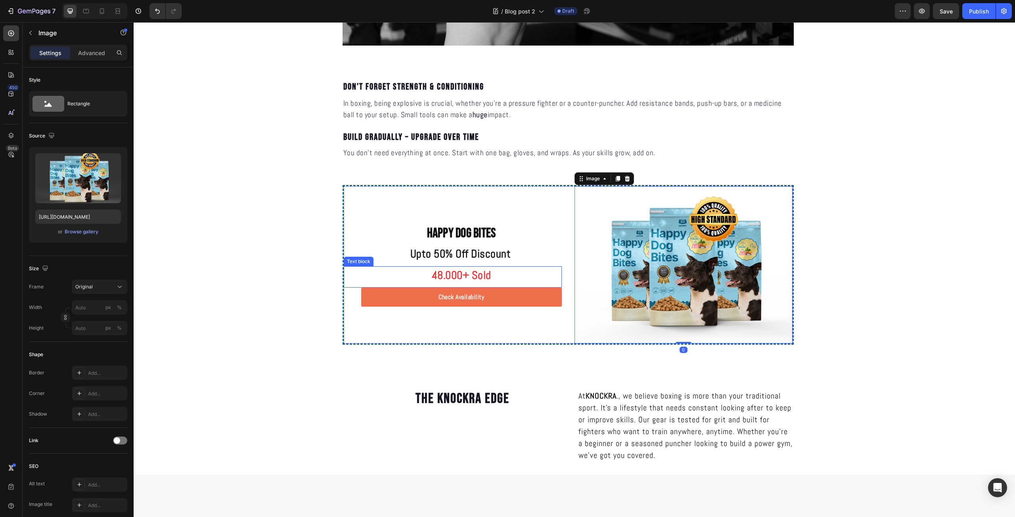
scroll to position [1387, 0]
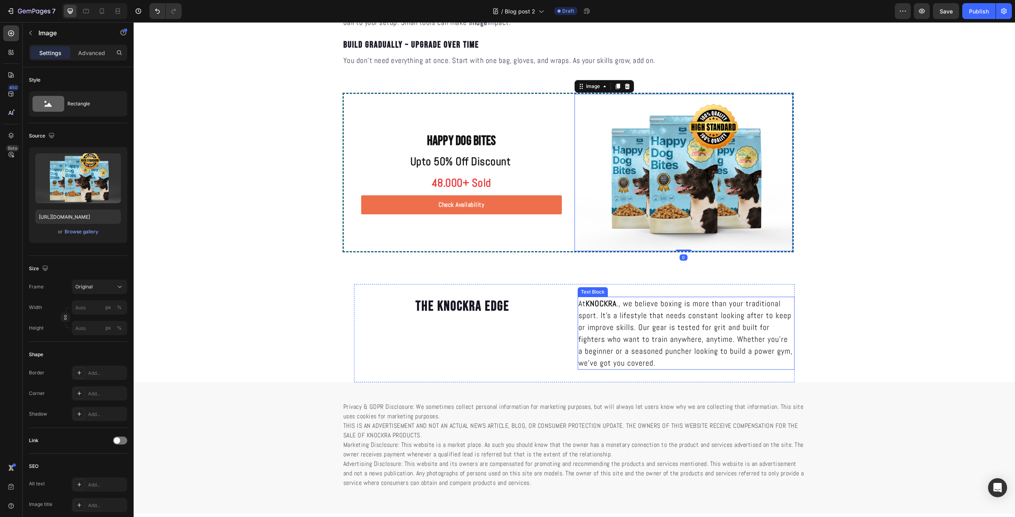
click at [611, 326] on p "At KNOCKRA ., we believe boxing is more than your traditional sport. It's a lif…" at bounding box center [687, 333] width 216 height 71
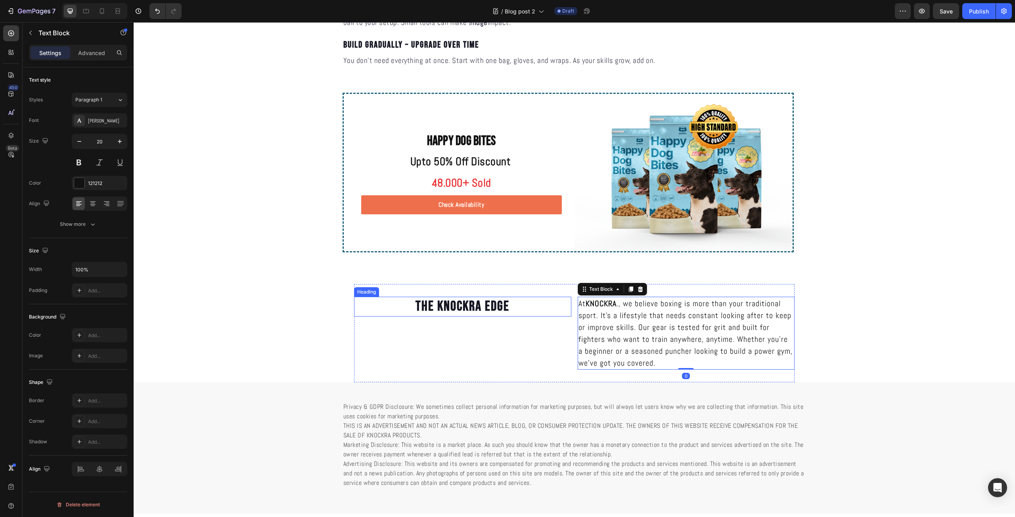
click at [495, 306] on h2 "The Knockra Edge" at bounding box center [462, 307] width 217 height 20
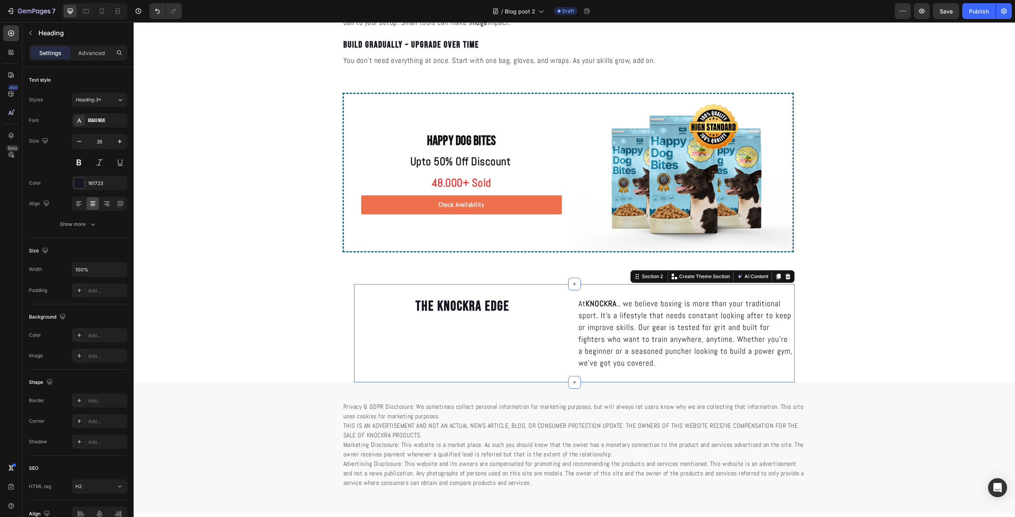
click at [507, 360] on div "The Knockra Edge Heading" at bounding box center [462, 333] width 217 height 73
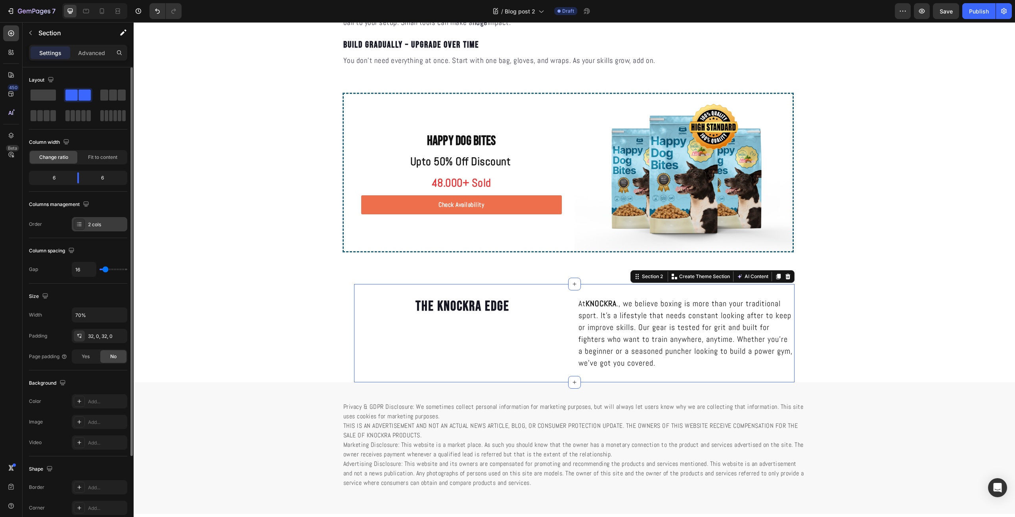
click at [98, 223] on div "2 cols" at bounding box center [106, 224] width 37 height 7
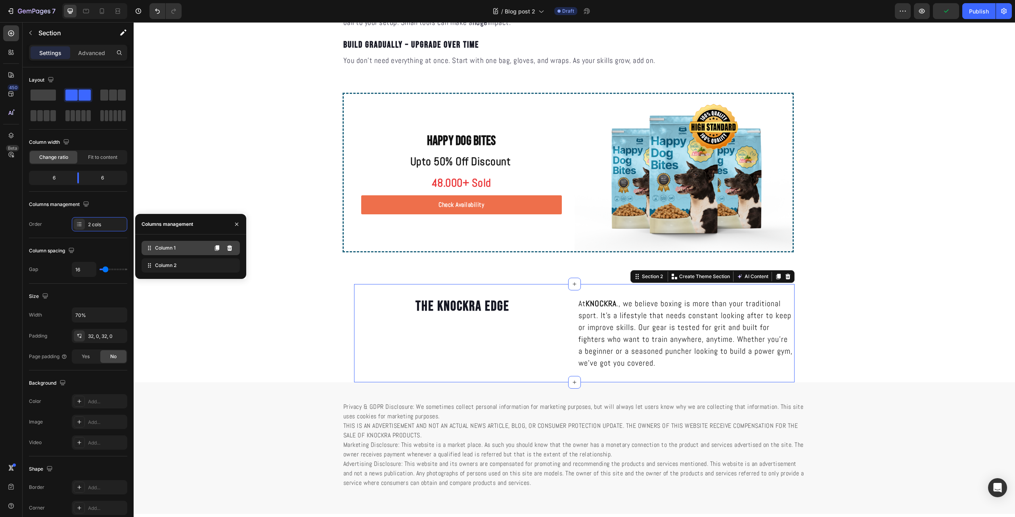
click at [197, 248] on div "Column 1" at bounding box center [191, 248] width 98 height 14
click at [216, 250] on icon at bounding box center [217, 248] width 6 height 6
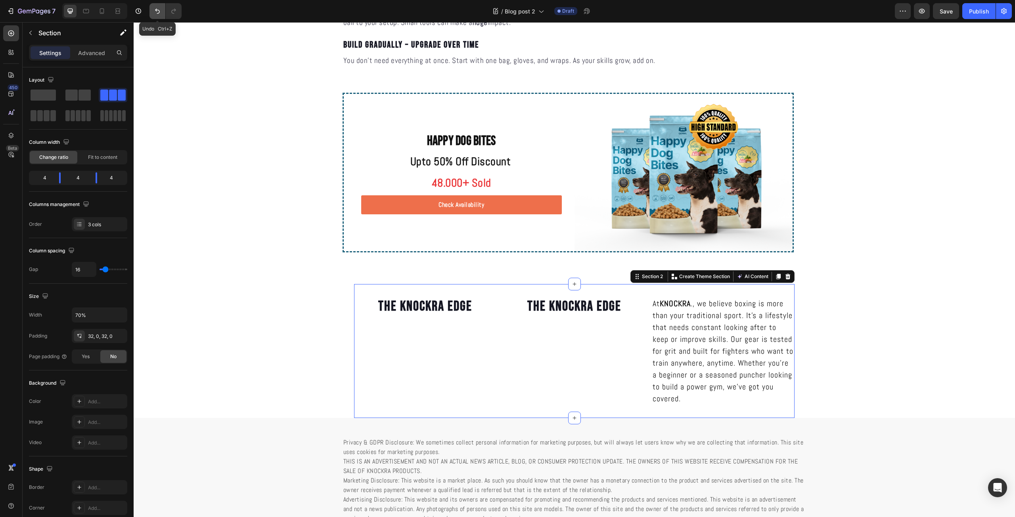
click at [158, 6] on button "Undo/Redo" at bounding box center [157, 11] width 16 height 16
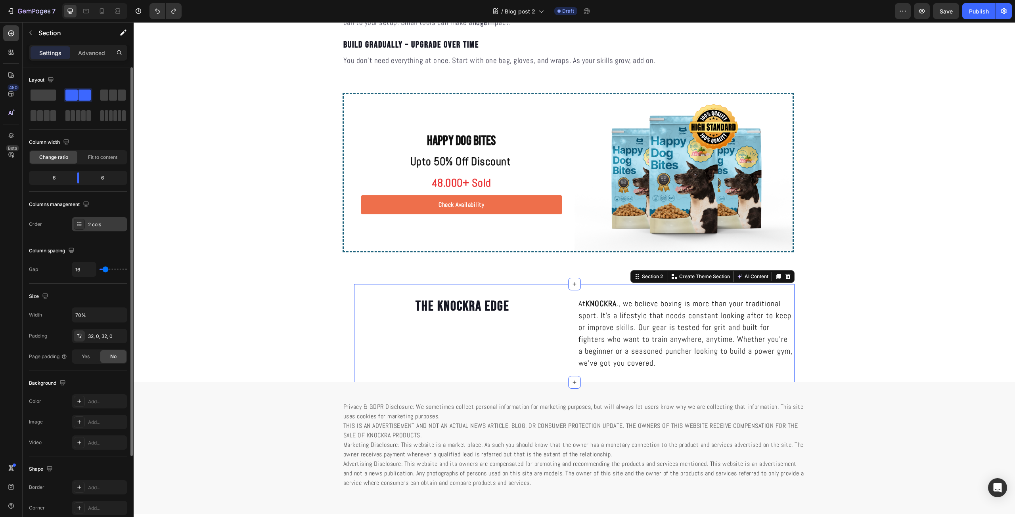
click at [102, 226] on div "2 cols" at bounding box center [106, 224] width 37 height 7
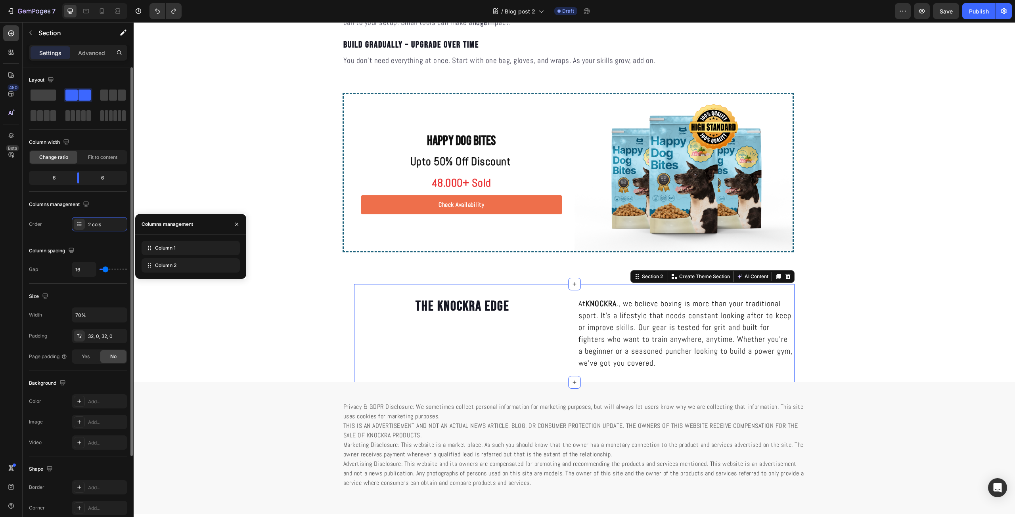
click at [37, 284] on div "Layout Column width Change ratio Fit to content 6 6 Columns management Order 2 …" at bounding box center [78, 327] width 98 height 87
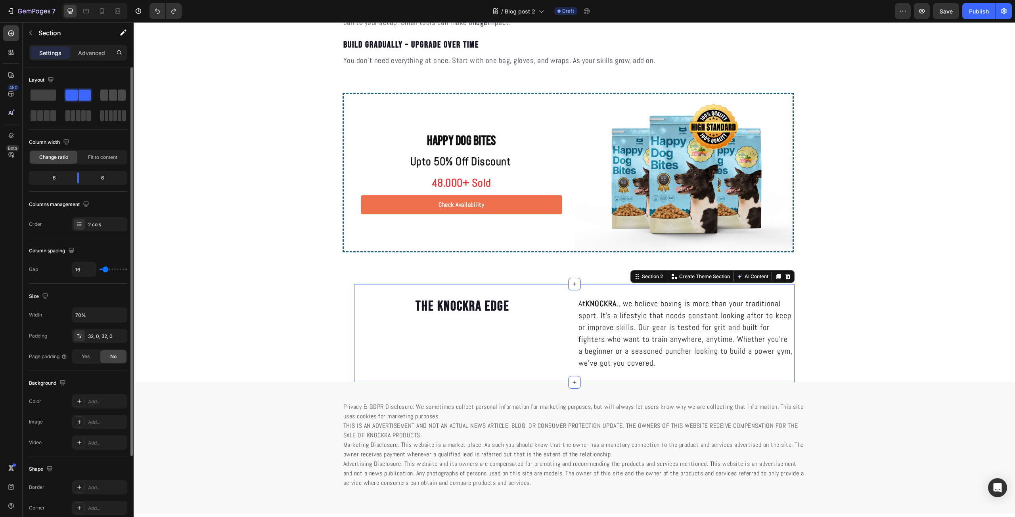
click at [120, 97] on span at bounding box center [122, 95] width 8 height 11
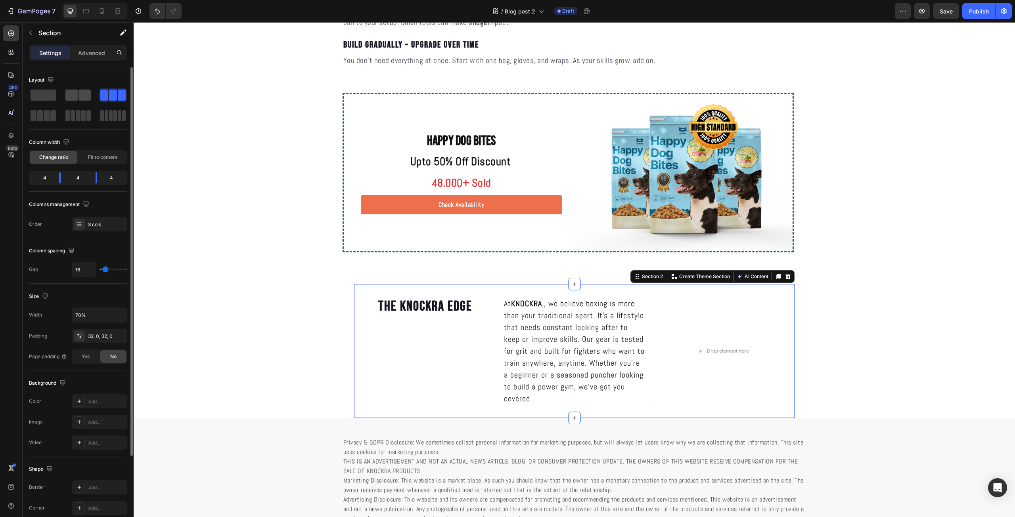
click at [77, 95] on span at bounding box center [71, 95] width 12 height 11
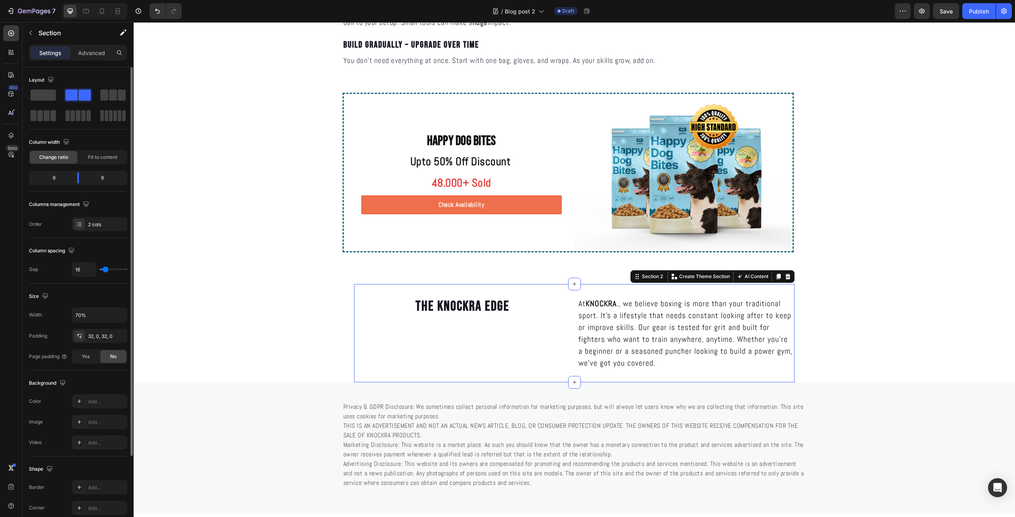
click at [75, 135] on div "Layout Column width Change ratio Fit to content 6 6 Columns management Order 2 …" at bounding box center [78, 153] width 98 height 158
click at [603, 333] on p "At KNOCKRA ., we believe boxing is more than your traditional sport. It's a lif…" at bounding box center [687, 333] width 216 height 71
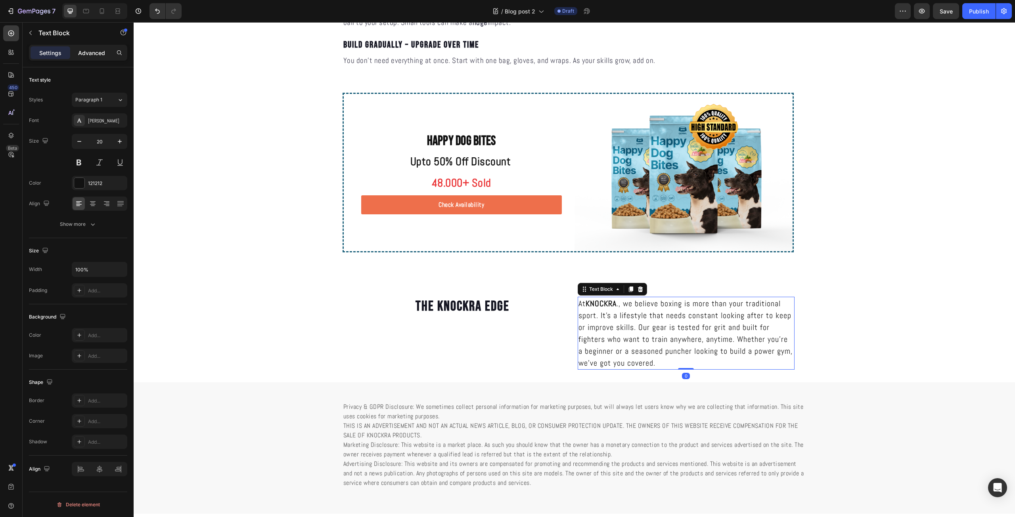
click at [94, 55] on p "Advanced" at bounding box center [91, 53] width 27 height 8
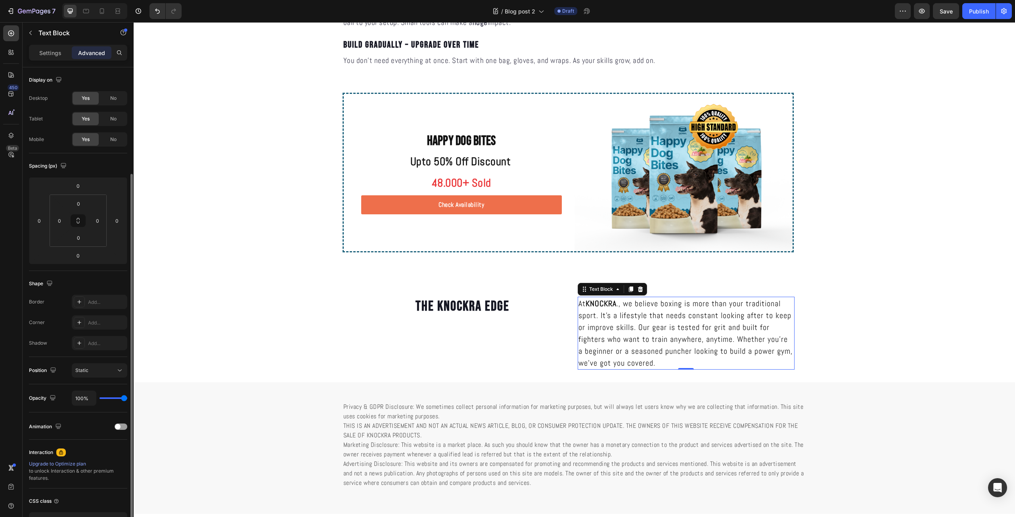
scroll to position [56, 0]
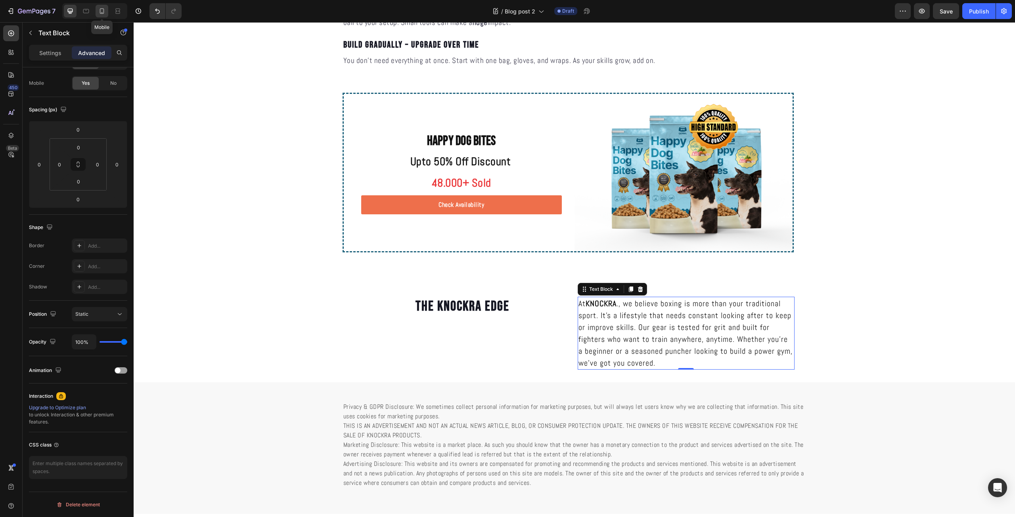
click at [104, 9] on icon at bounding box center [102, 11] width 8 height 8
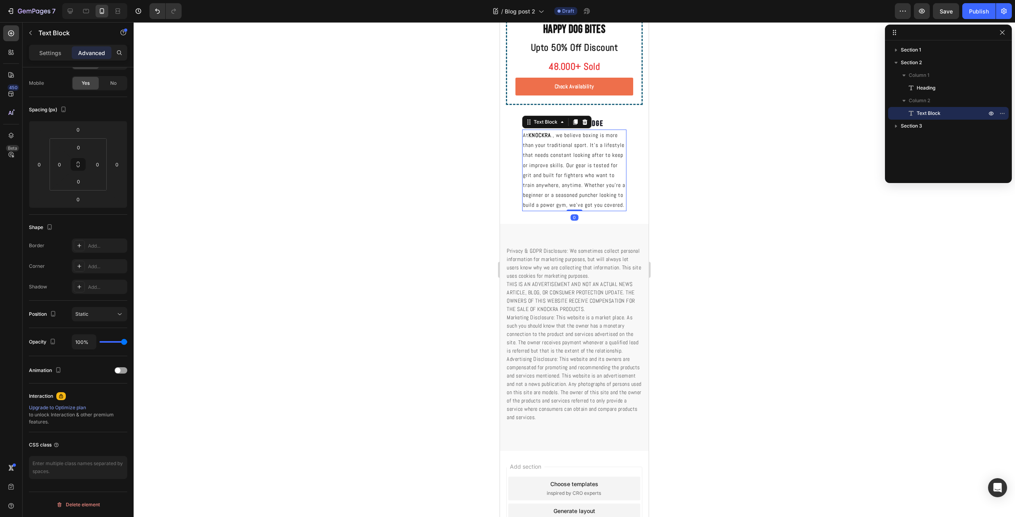
scroll to position [1215, 0]
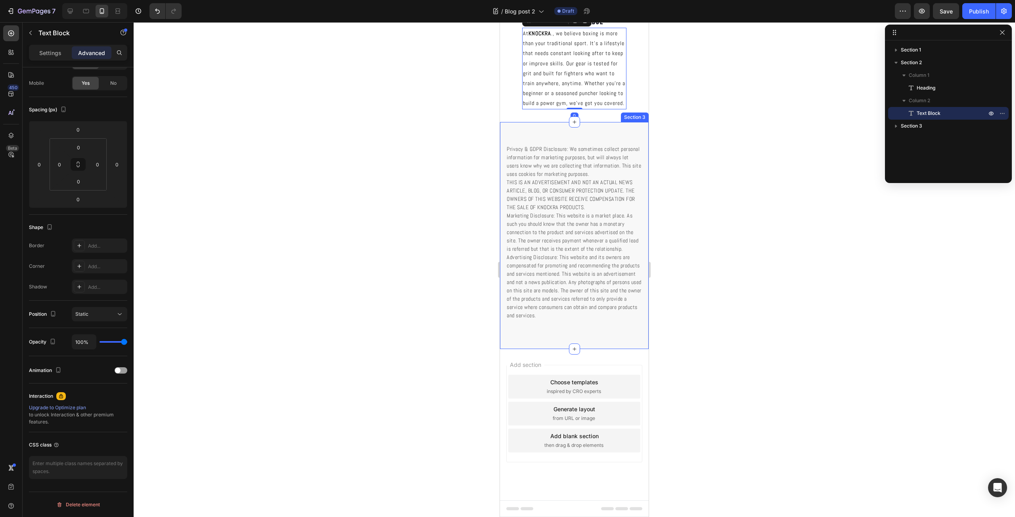
click at [623, 122] on div "Section 3" at bounding box center [635, 118] width 28 height 10
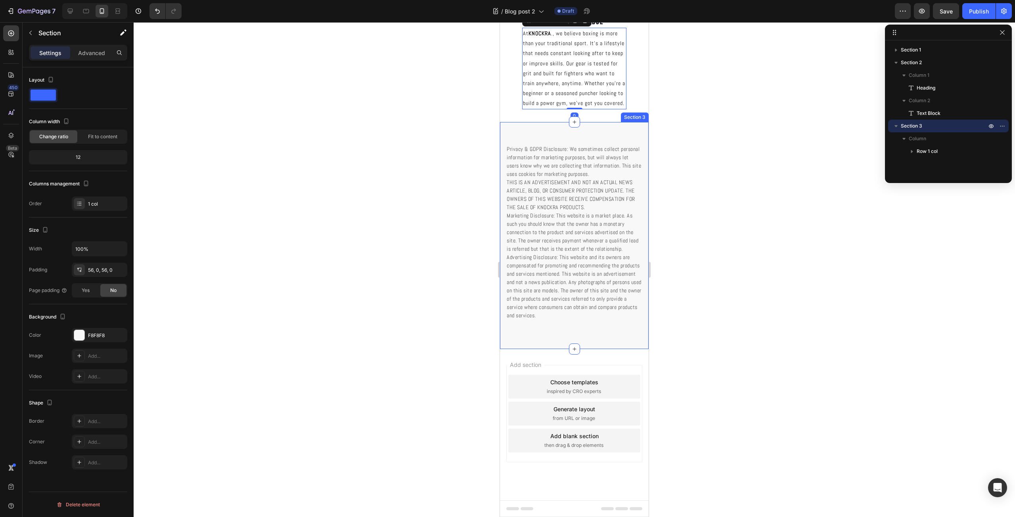
scroll to position [0, 0]
drag, startPoint x: 630, startPoint y: 245, endPoint x: 1152, endPoint y: 275, distance: 523.1
click at [630, 245] on p "Privacy & GDPR Disclosure: We sometimes collect personal information for market…" at bounding box center [574, 232] width 135 height 175
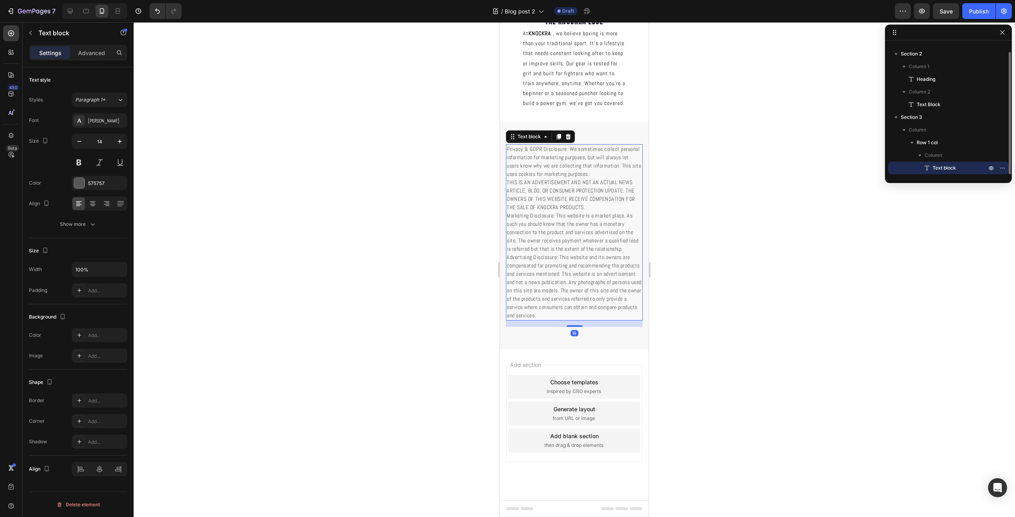
click at [702, 274] on div at bounding box center [574, 269] width 881 height 495
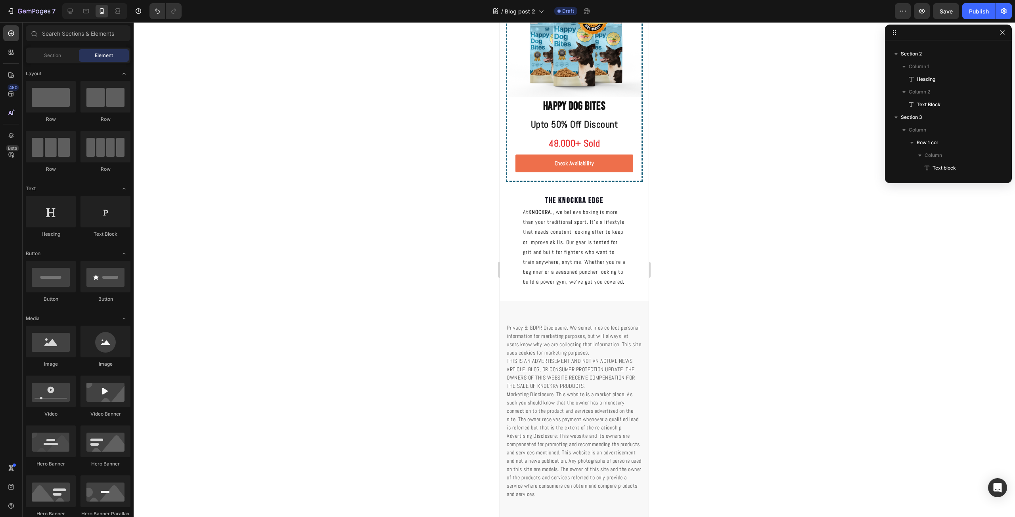
scroll to position [1110, 0]
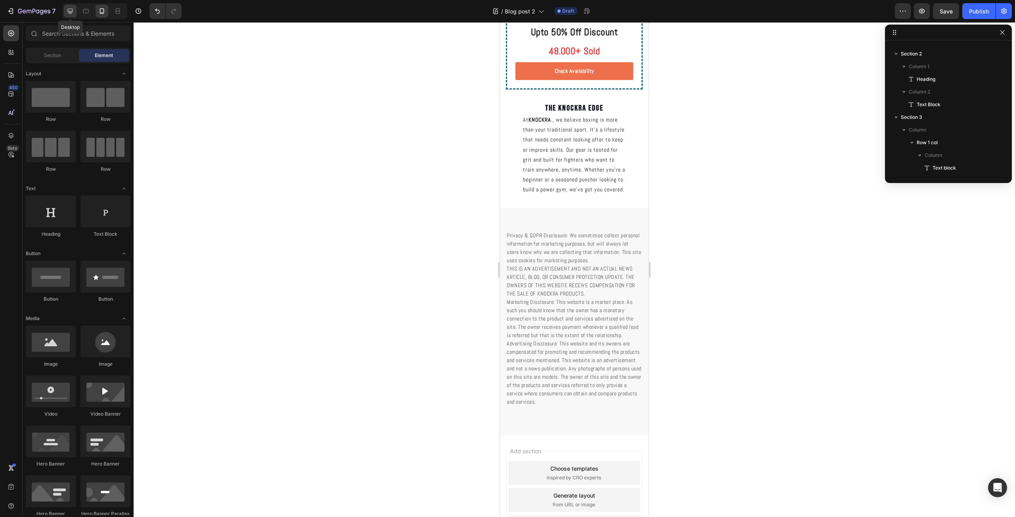
click at [67, 8] on icon at bounding box center [70, 11] width 8 height 8
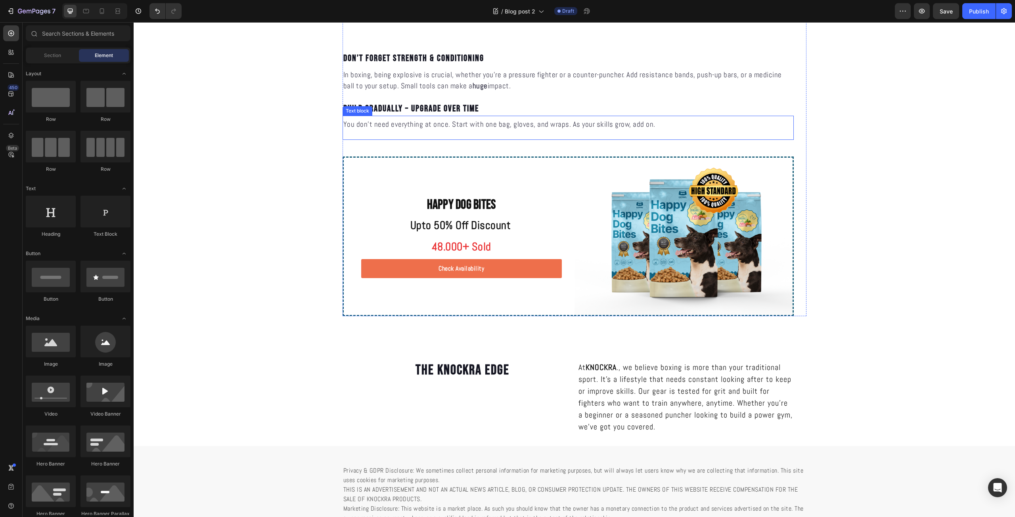
scroll to position [1498, 0]
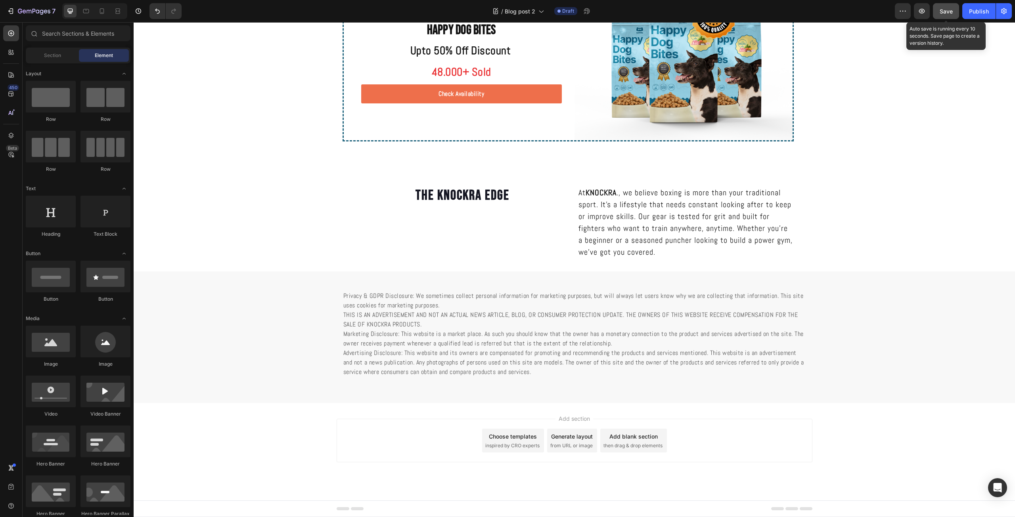
click at [942, 15] on div "Save" at bounding box center [946, 11] width 13 height 8
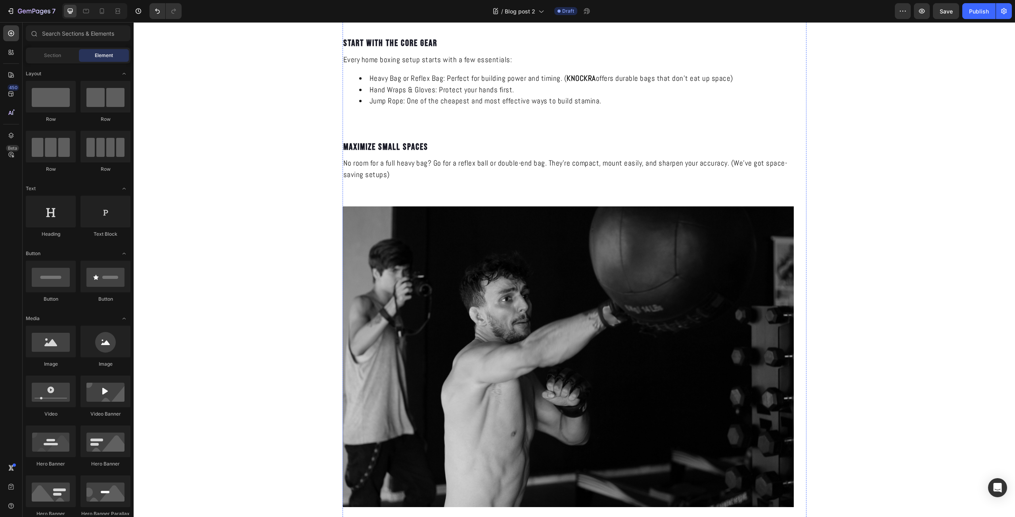
scroll to position [925, 0]
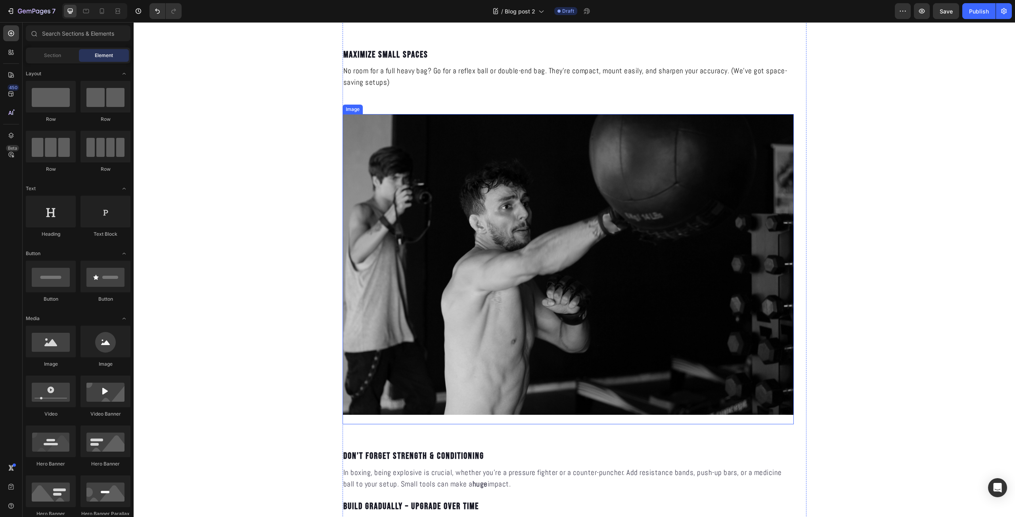
click at [645, 323] on img at bounding box center [568, 264] width 451 height 301
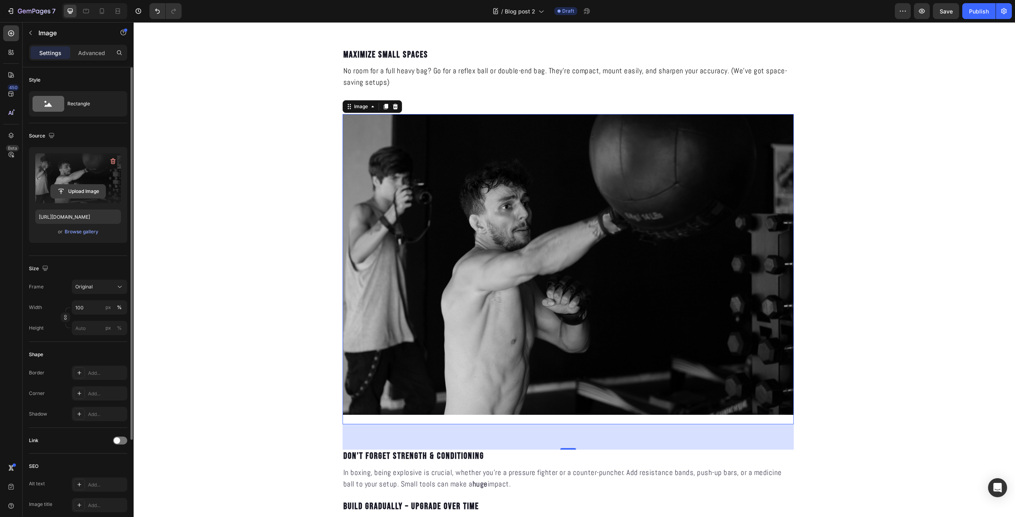
click at [96, 192] on input "file" at bounding box center [78, 191] width 55 height 13
type input "https://cdn.shopify.com/s/files/1/0639/9705/1087/files/gempages_581005896159593…"
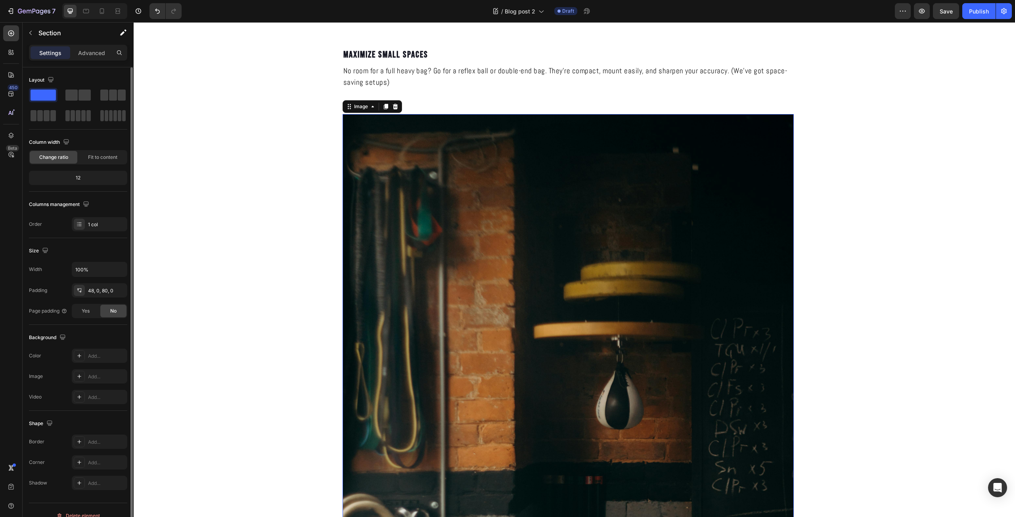
click at [304, 161] on div "HOW TO BUILD A KNOCKOUT HOME BOXING SETUP Heading KNOCKRA Text Block Published:…" at bounding box center [574, 110] width 881 height 1957
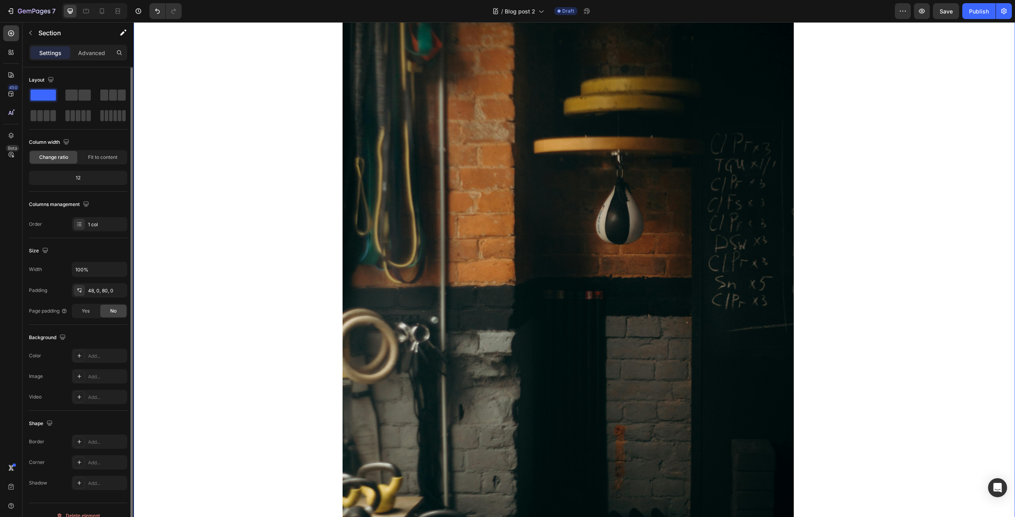
scroll to position [1388, 0]
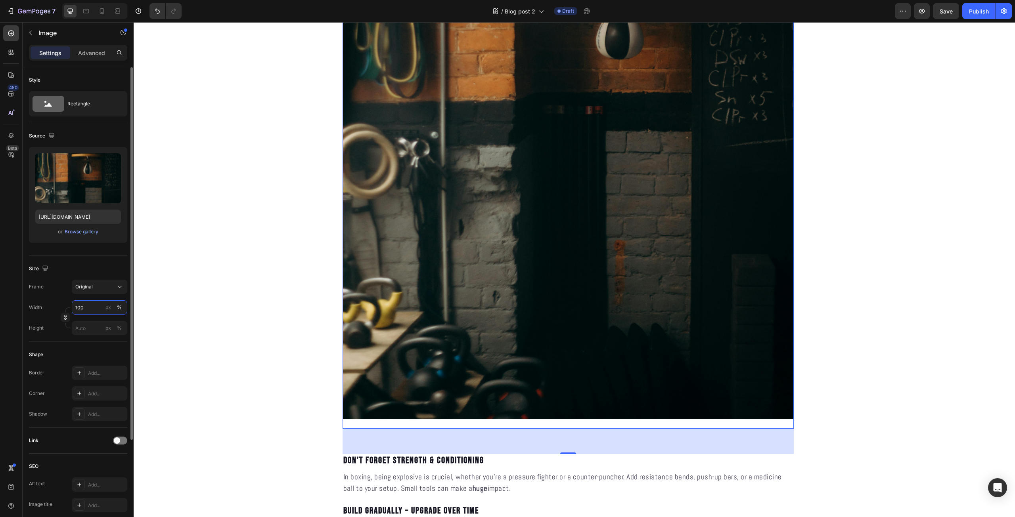
click at [90, 314] on input "100" at bounding box center [100, 308] width 56 height 14
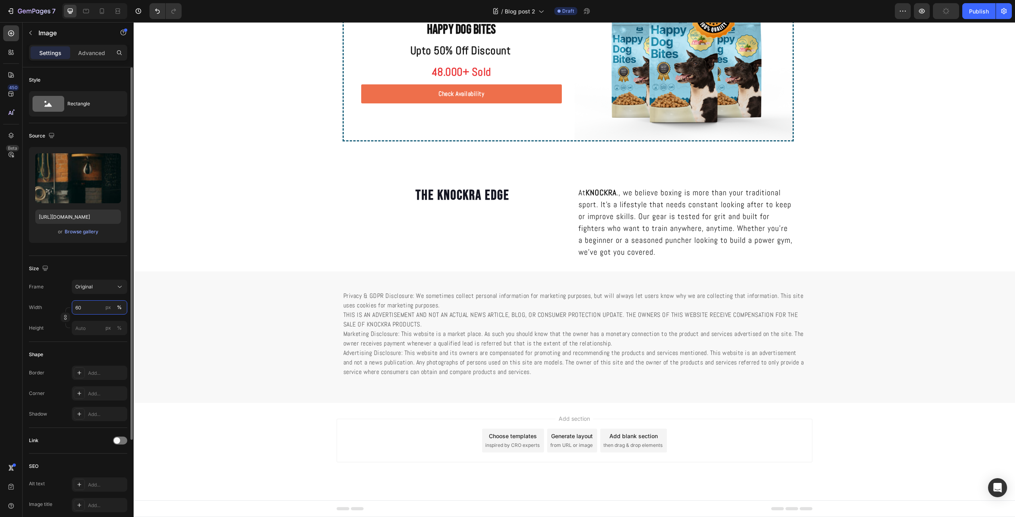
scroll to position [1603, 0]
type input "60"
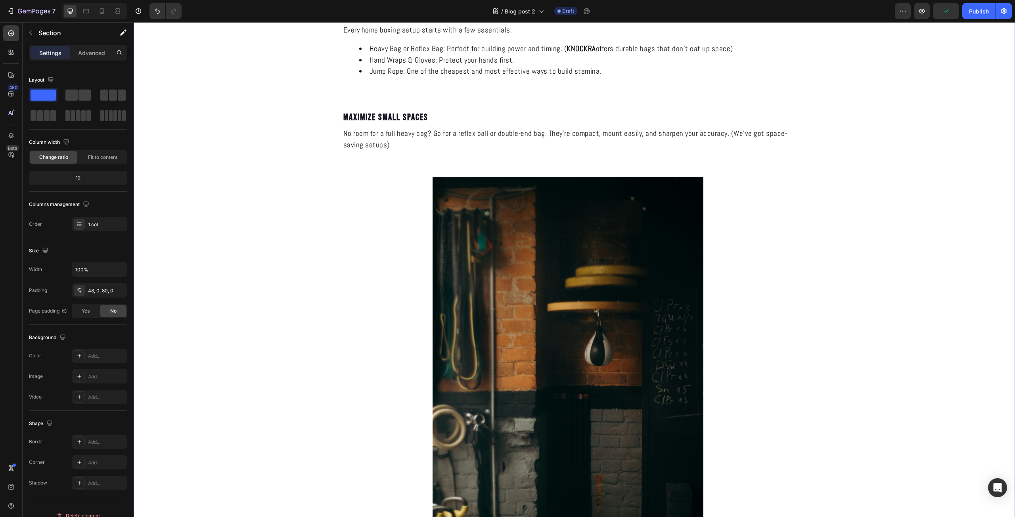
click at [273, 321] on div "HOW TO BUILD A KNOCKOUT HOME BOXING SETUP Heading KNOCKRA Text Block Published:…" at bounding box center [574, 38] width 881 height 1687
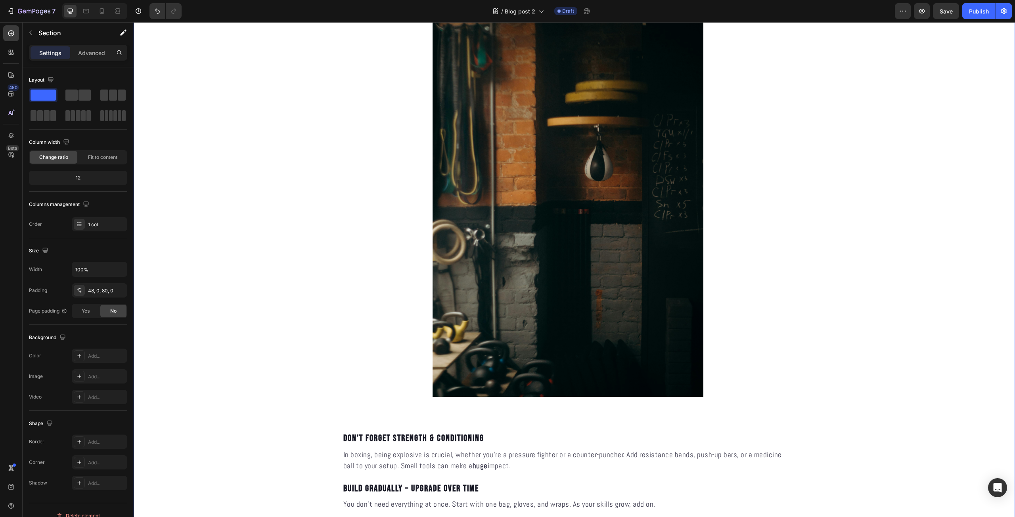
scroll to position [1140, 0]
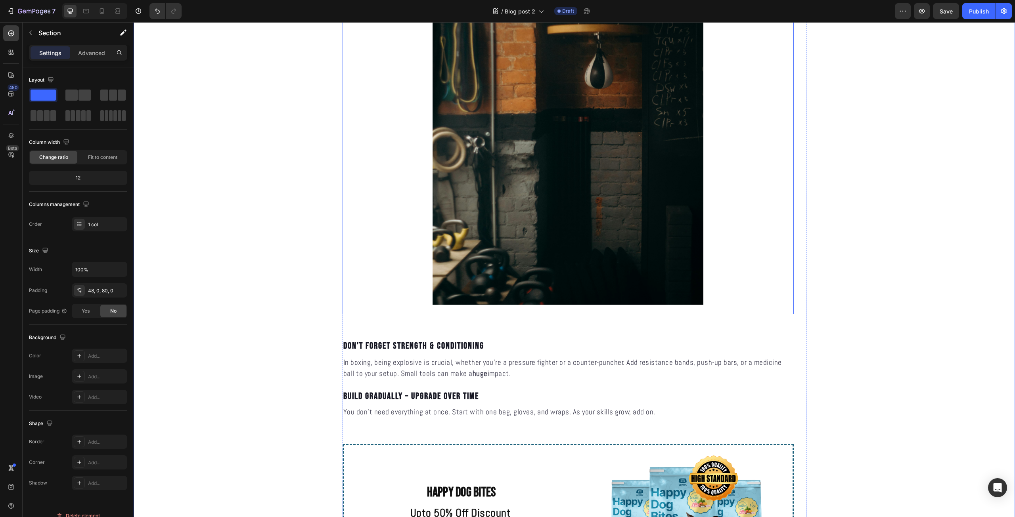
click at [500, 250] on img at bounding box center [568, 101] width 271 height 405
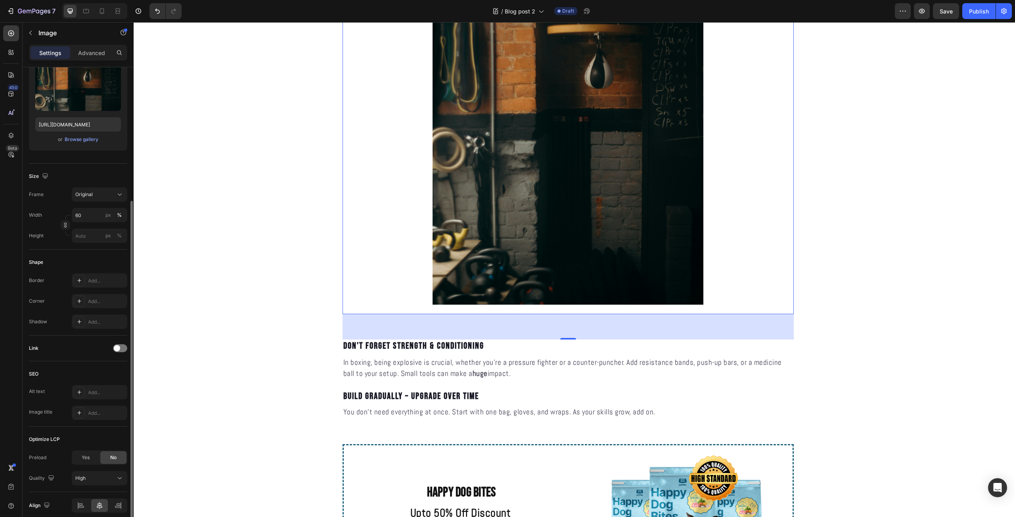
scroll to position [126, 0]
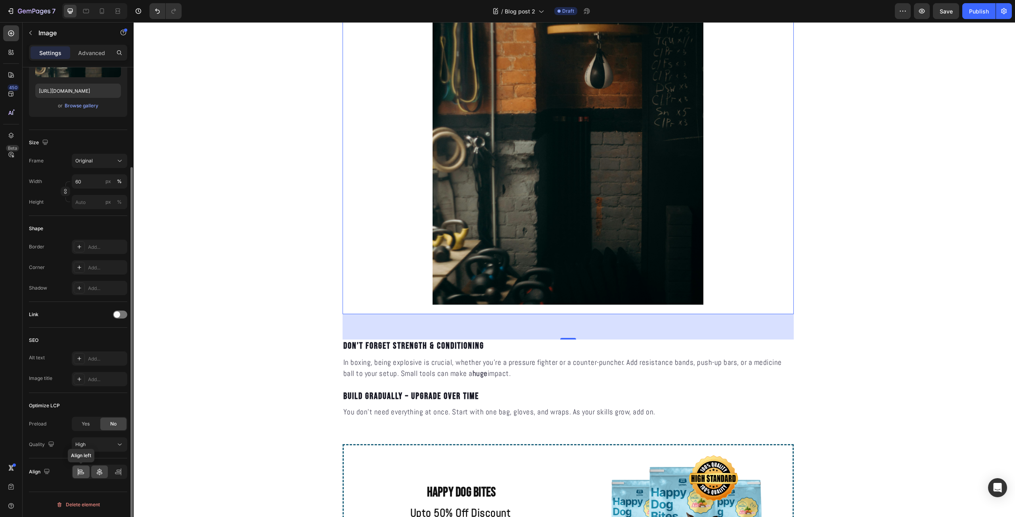
click at [84, 468] on div at bounding box center [81, 472] width 17 height 13
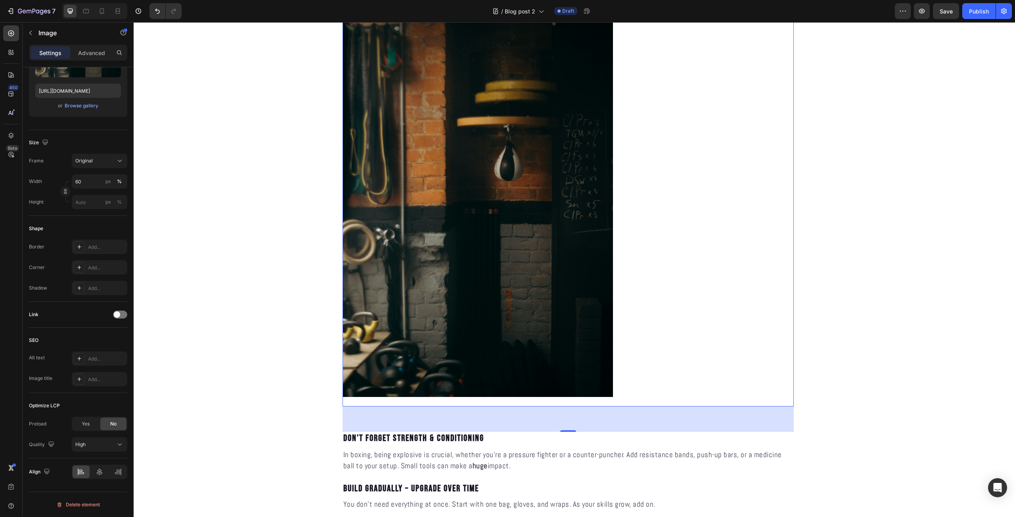
scroll to position [955, 0]
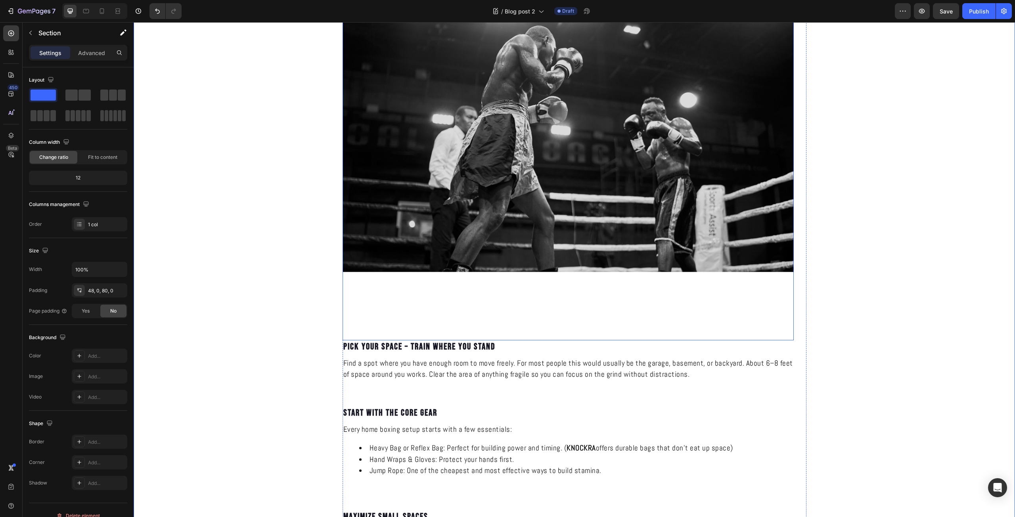
scroll to position [0, 0]
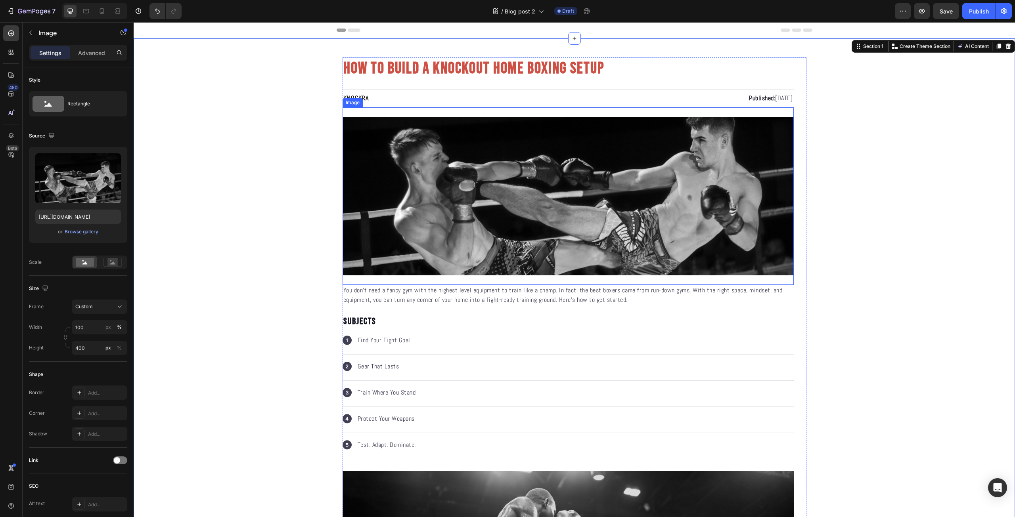
click at [584, 188] on img at bounding box center [568, 196] width 451 height 159
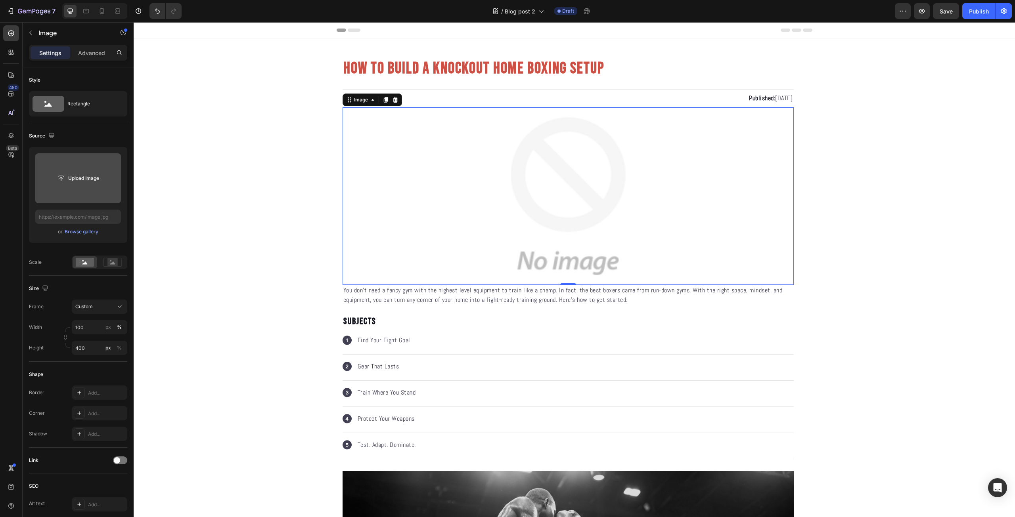
click at [94, 187] on input "file" at bounding box center [78, 178] width 86 height 50
type input "https://cdn.shopify.com/s/files/1/0639/9705/1087/files/gempages_581005896159593…"
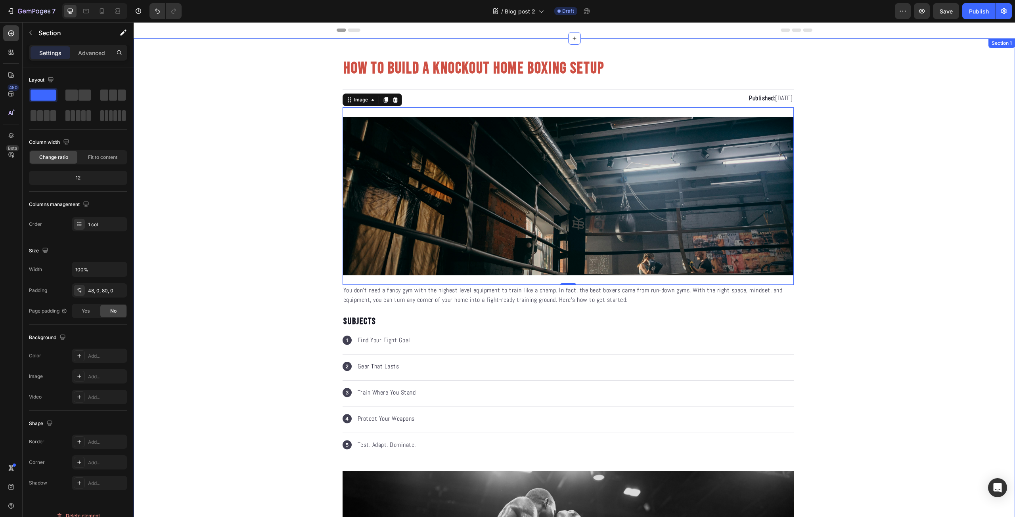
click at [410, 217] on img at bounding box center [568, 196] width 451 height 159
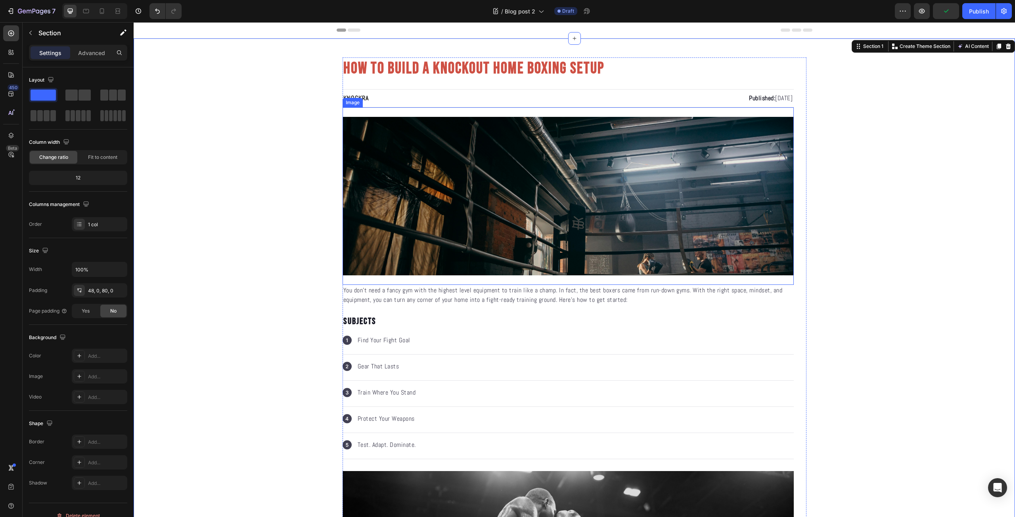
click at [343, 197] on img at bounding box center [568, 196] width 451 height 159
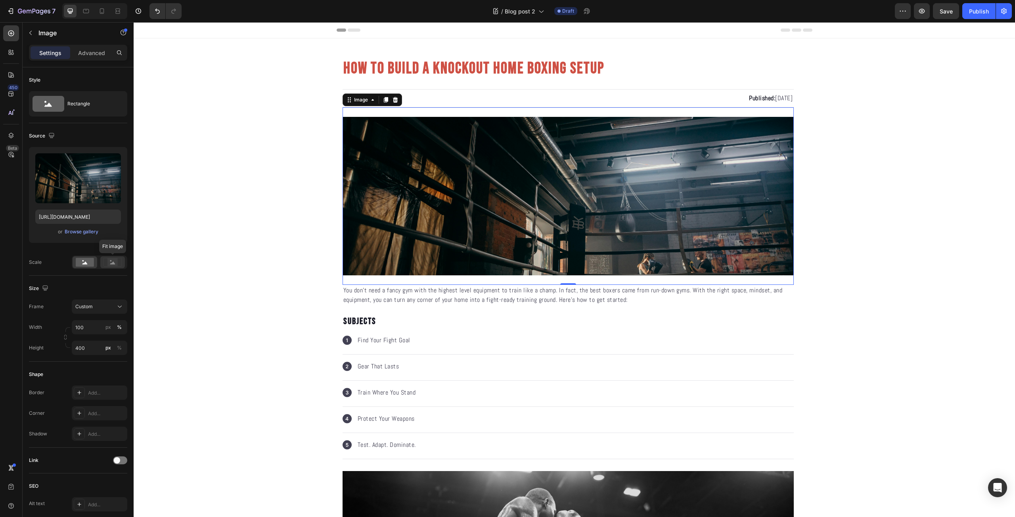
click at [115, 260] on rect at bounding box center [112, 263] width 10 height 8
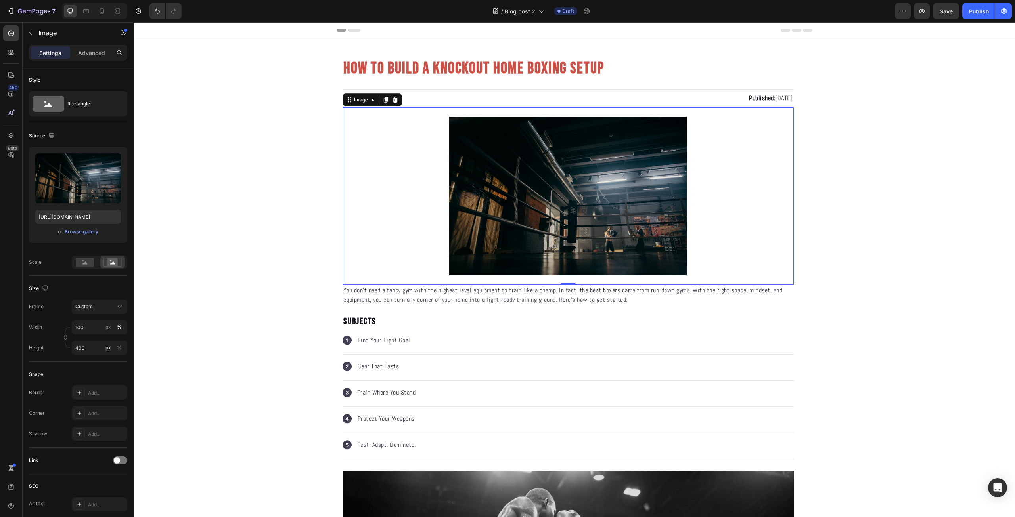
click at [410, 249] on img at bounding box center [568, 196] width 451 height 159
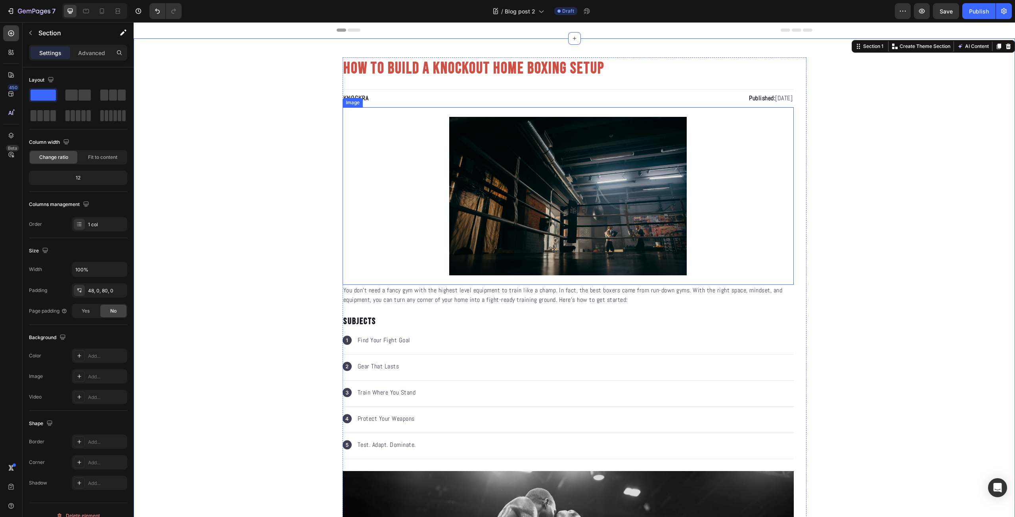
click at [530, 204] on img at bounding box center [568, 196] width 451 height 159
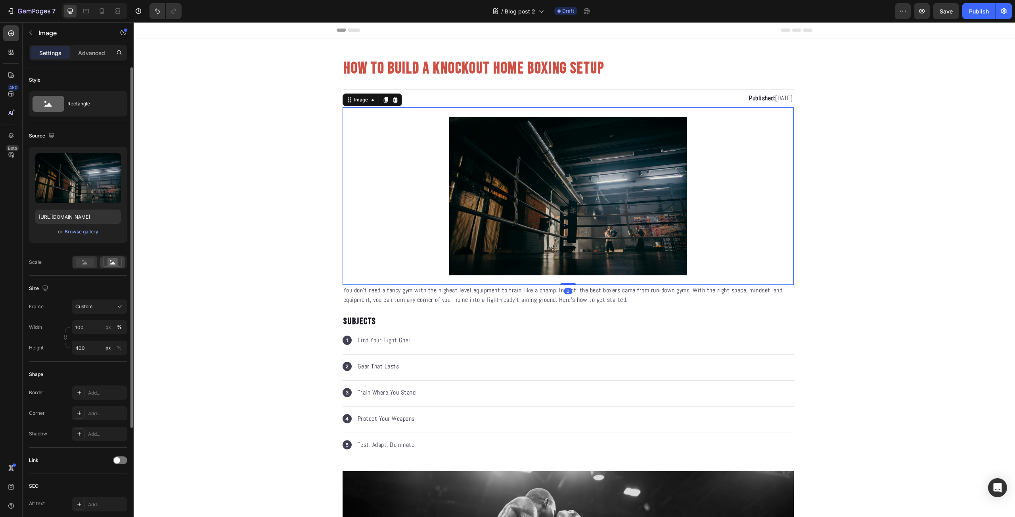
click at [87, 260] on rect at bounding box center [85, 262] width 18 height 9
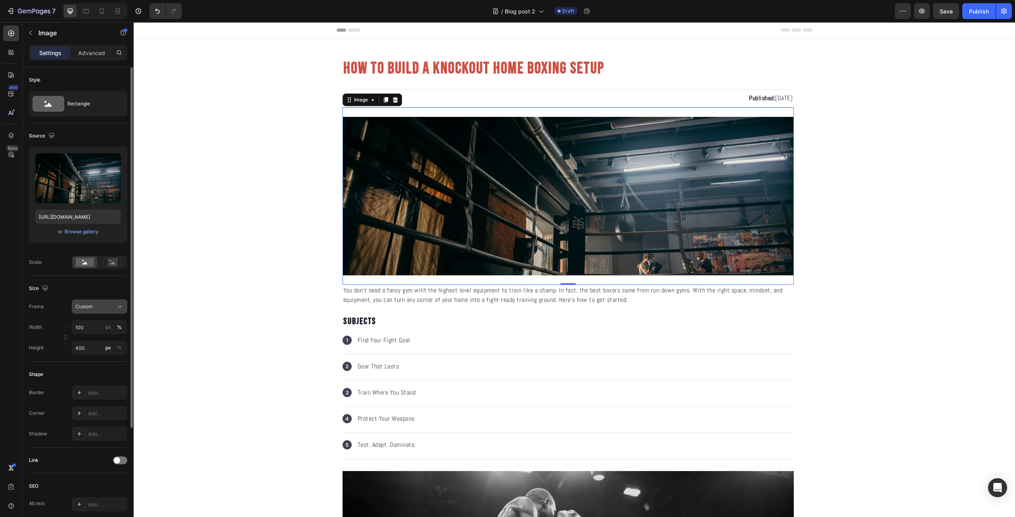
click at [102, 305] on div "Custom" at bounding box center [94, 306] width 39 height 7
click at [95, 354] on span "Horizontal" at bounding box center [86, 357] width 23 height 8
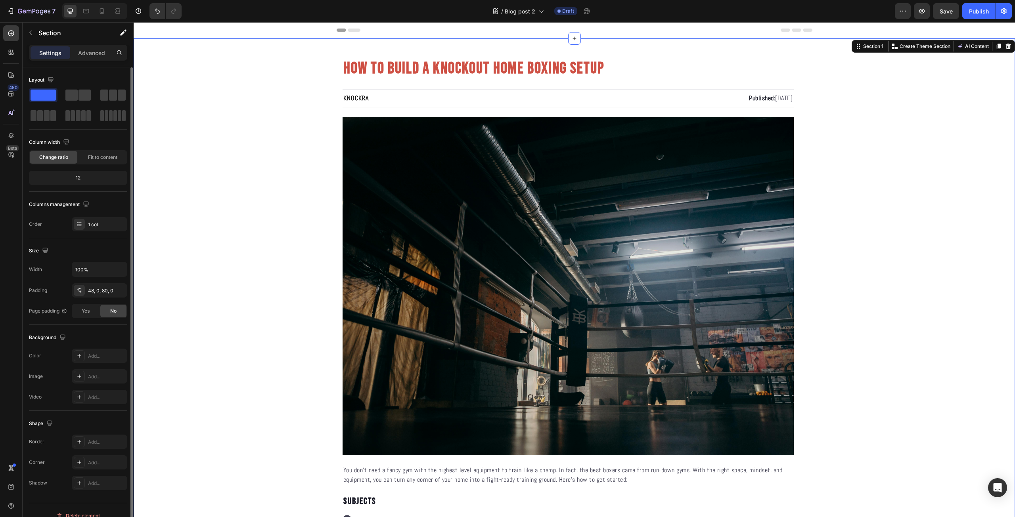
scroll to position [185, 0]
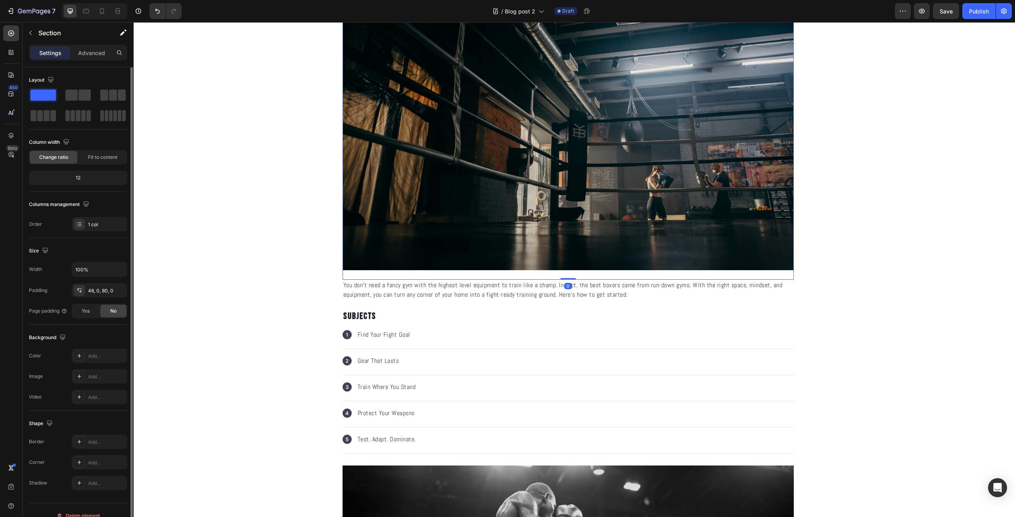
click at [412, 195] on img at bounding box center [568, 101] width 451 height 339
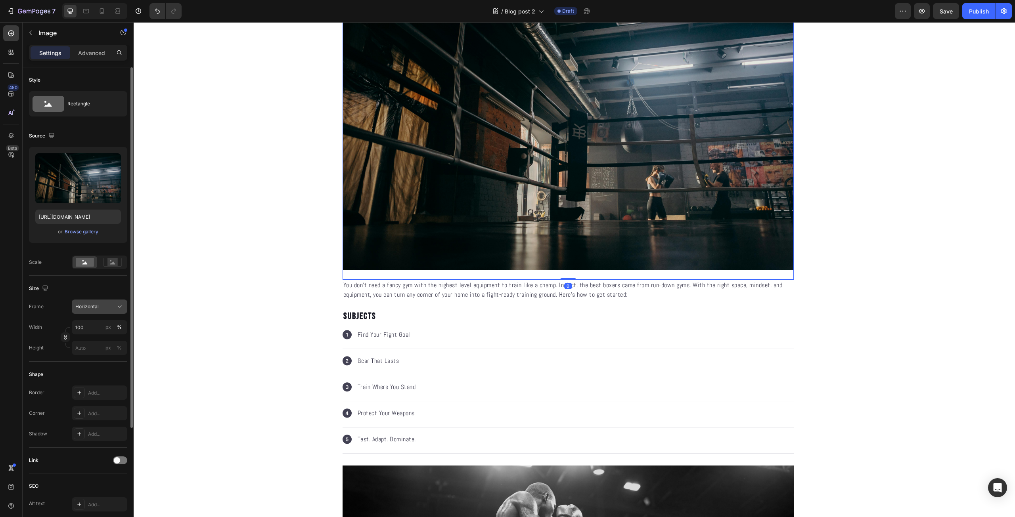
click at [104, 310] on div "Horizontal" at bounding box center [94, 306] width 39 height 7
click at [97, 339] on div "Vertical" at bounding box center [98, 341] width 46 height 8
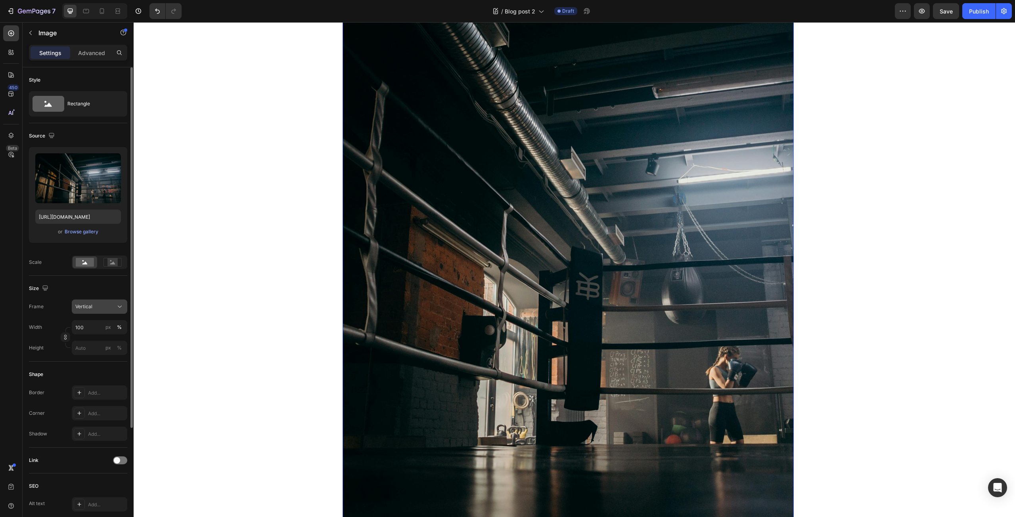
click at [104, 312] on button "Vertical" at bounding box center [100, 307] width 56 height 14
click at [99, 353] on div "Horizontal" at bounding box center [98, 357] width 46 height 8
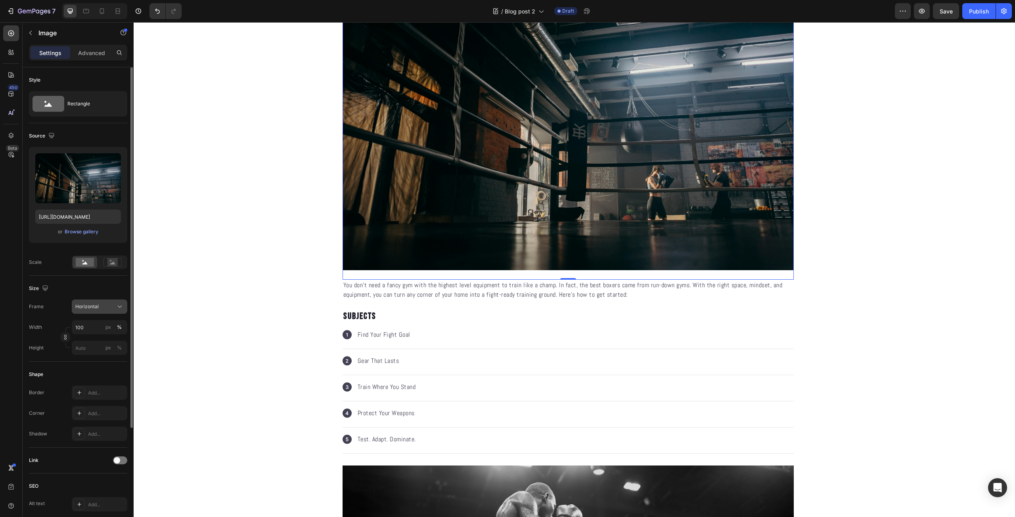
click at [115, 309] on div "Horizontal" at bounding box center [99, 307] width 48 height 8
click at [102, 373] on div "Original" at bounding box center [98, 371] width 46 height 7
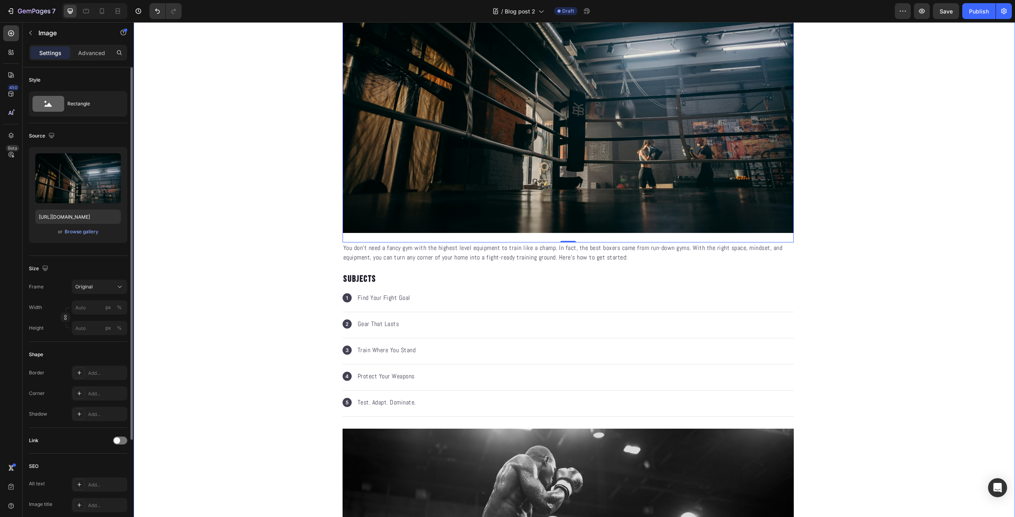
scroll to position [92, 0]
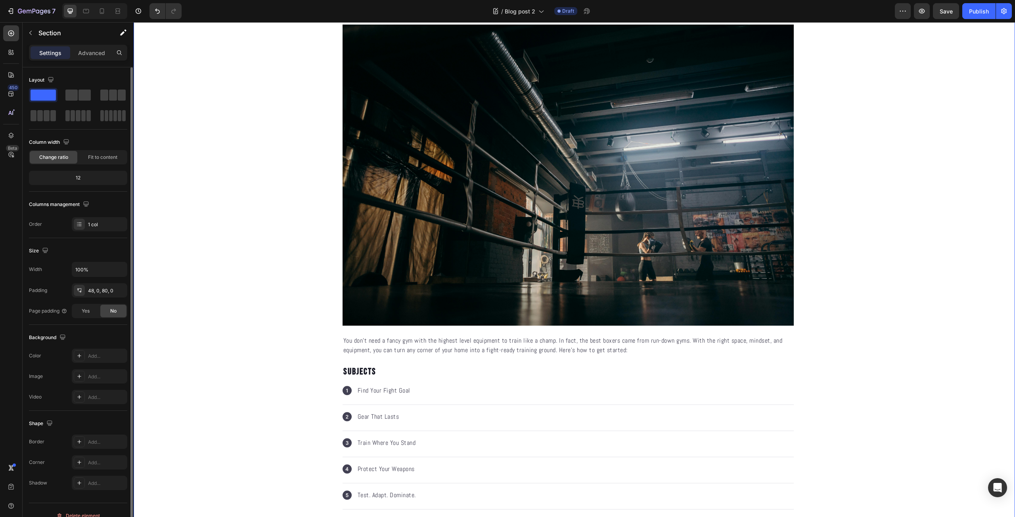
scroll to position [0, 0]
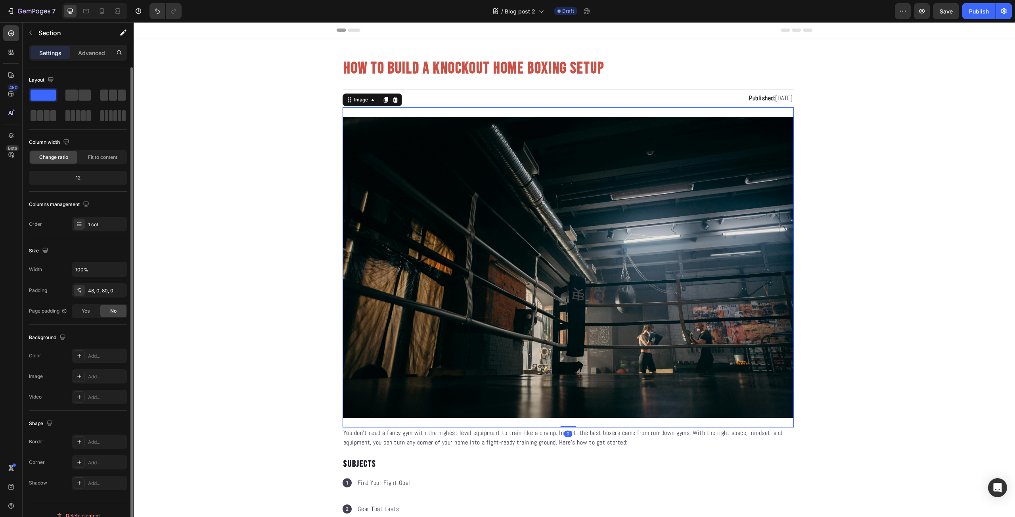
click at [450, 244] on img at bounding box center [568, 267] width 451 height 301
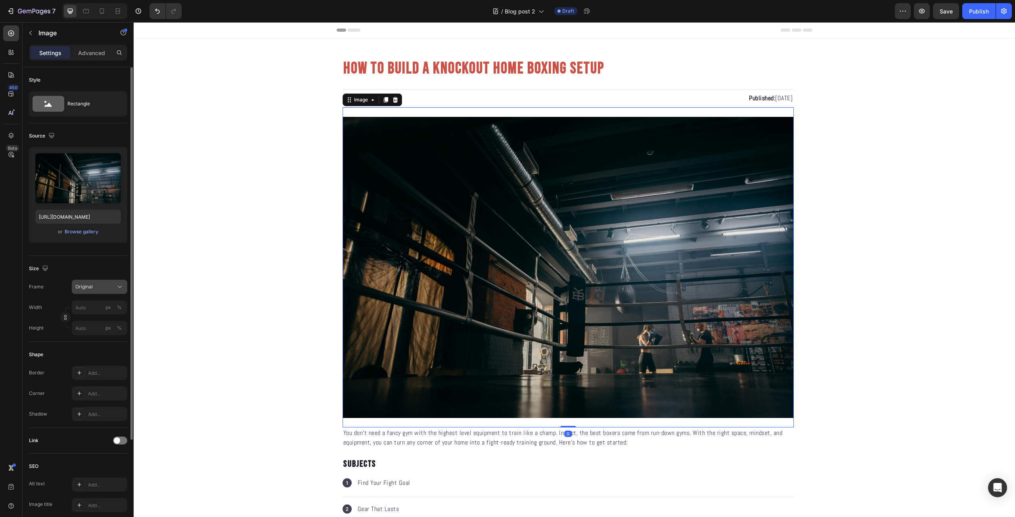
click at [105, 291] on button "Original" at bounding box center [100, 287] width 56 height 14
click at [158, 8] on icon "Undo/Redo" at bounding box center [157, 11] width 8 height 8
type input "100"
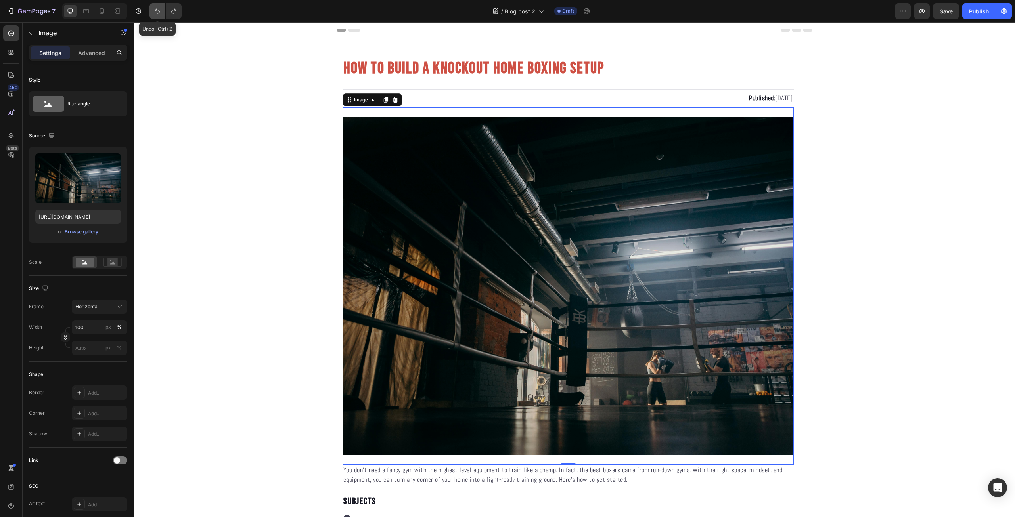
click at [158, 8] on icon "Undo/Redo" at bounding box center [157, 11] width 8 height 8
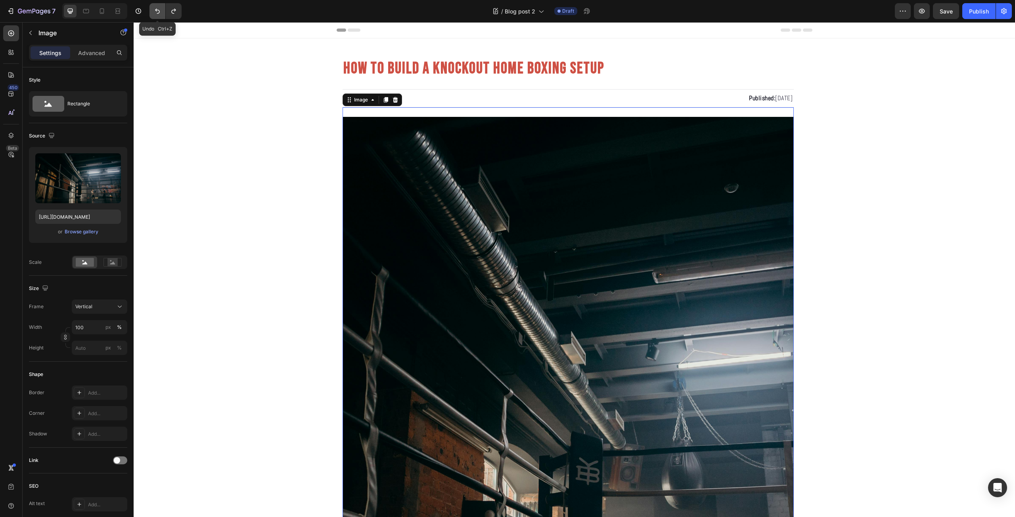
click at [158, 8] on icon "Undo/Redo" at bounding box center [157, 11] width 8 height 8
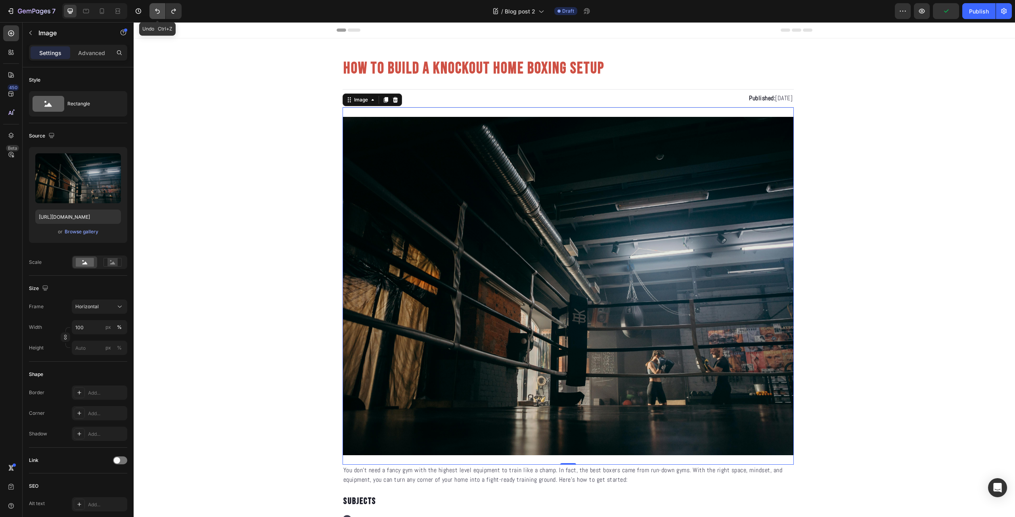
click at [158, 8] on icon "Undo/Redo" at bounding box center [157, 11] width 8 height 8
type input "400"
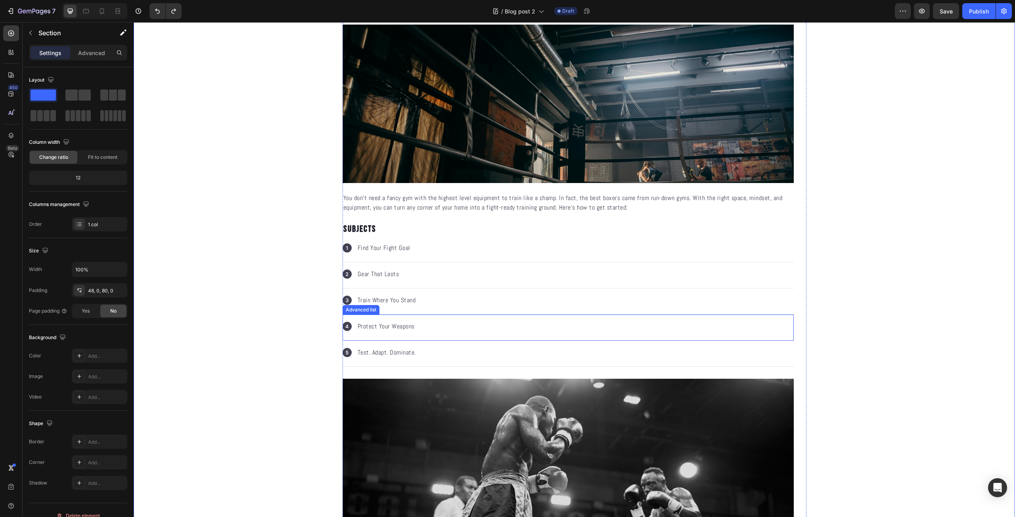
scroll to position [278, 0]
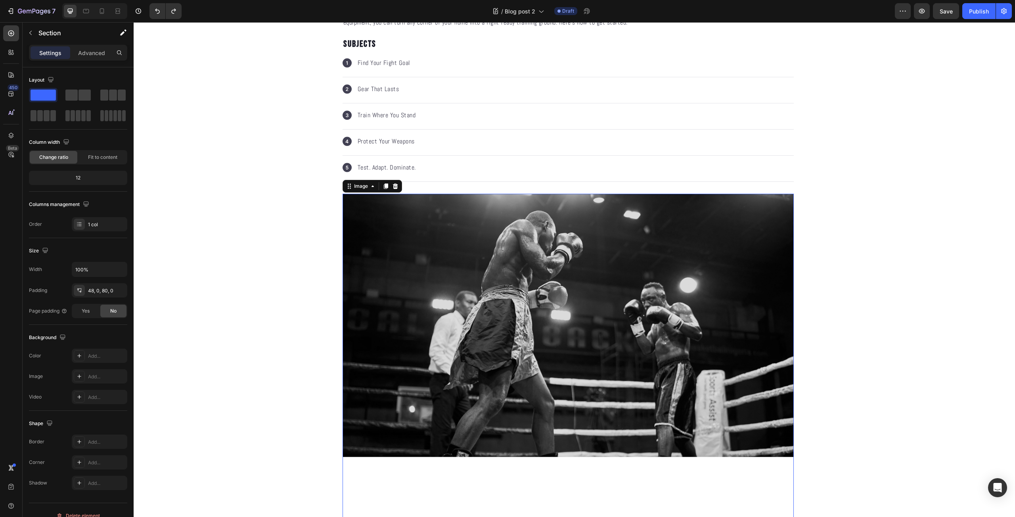
click at [488, 330] on img at bounding box center [568, 355] width 451 height 322
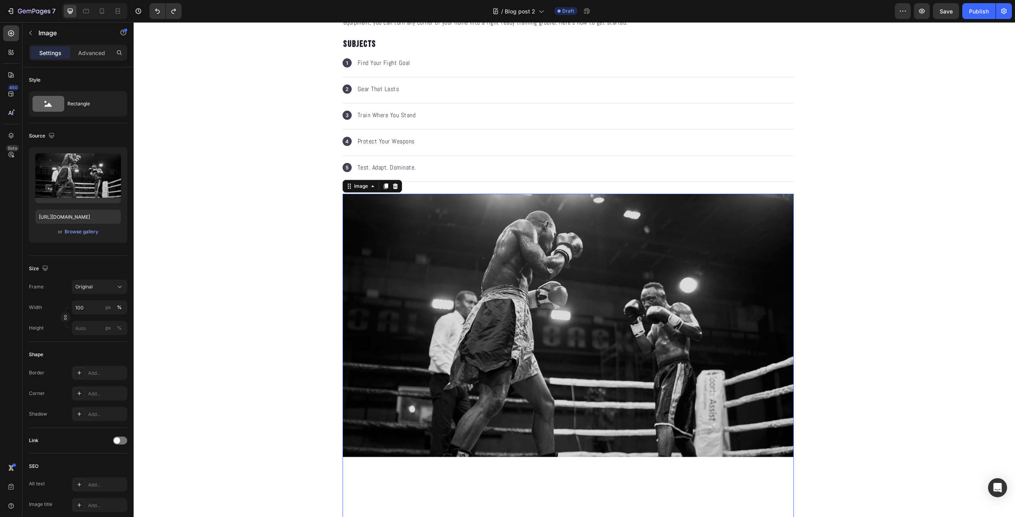
click at [532, 372] on img at bounding box center [568, 355] width 451 height 322
click at [112, 157] on button "button" at bounding box center [113, 161] width 13 height 13
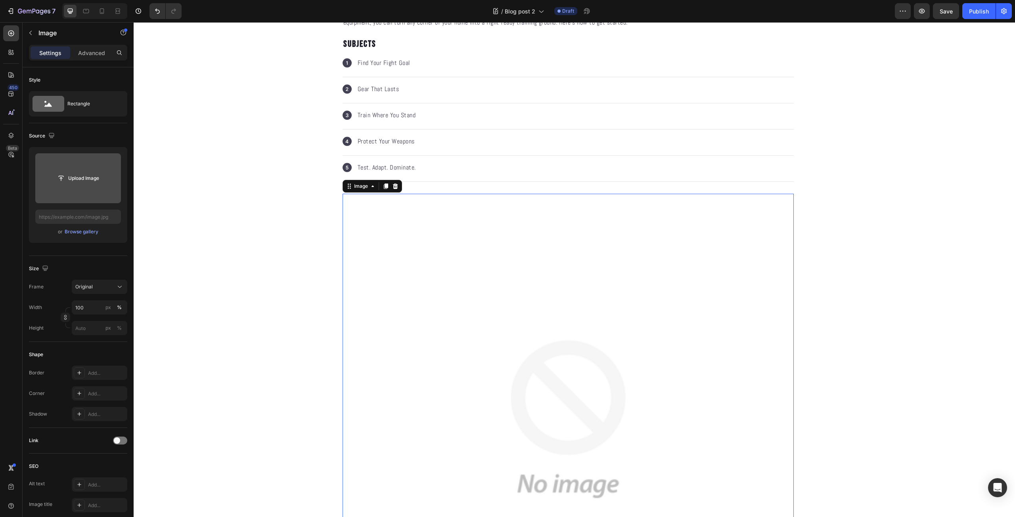
click at [81, 171] on input "file" at bounding box center [78, 178] width 86 height 50
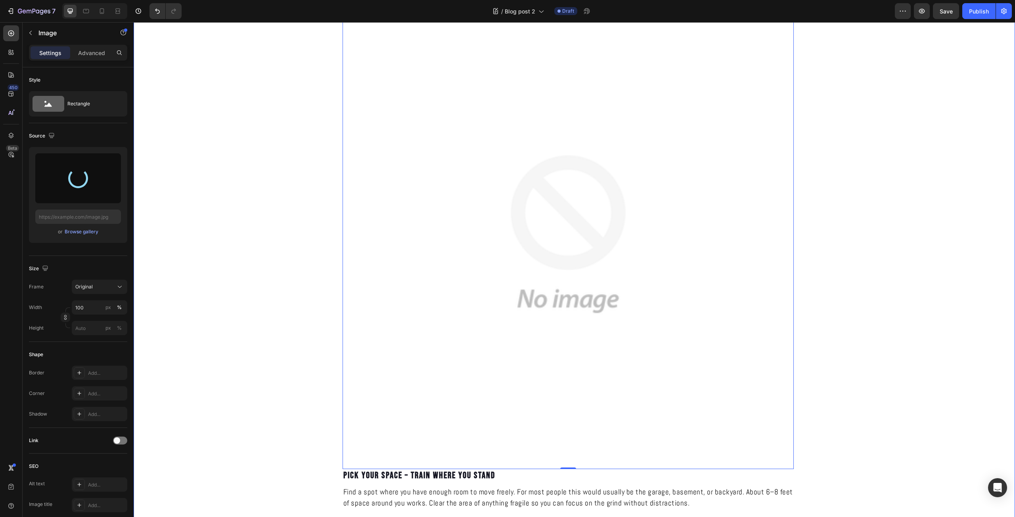
scroll to position [555, 0]
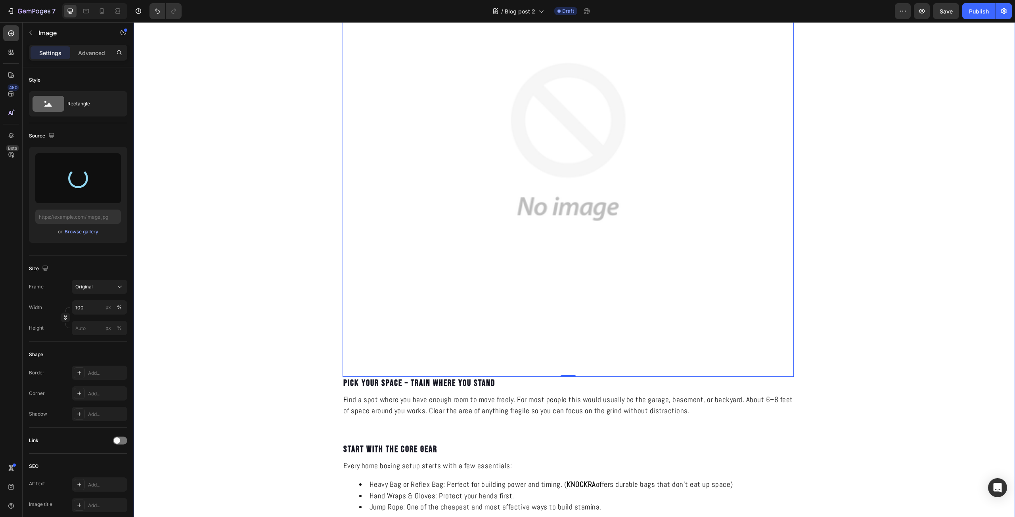
type input "https://cdn.shopify.com/s/files/1/0639/9705/1087/files/gempages_581005896159593…"
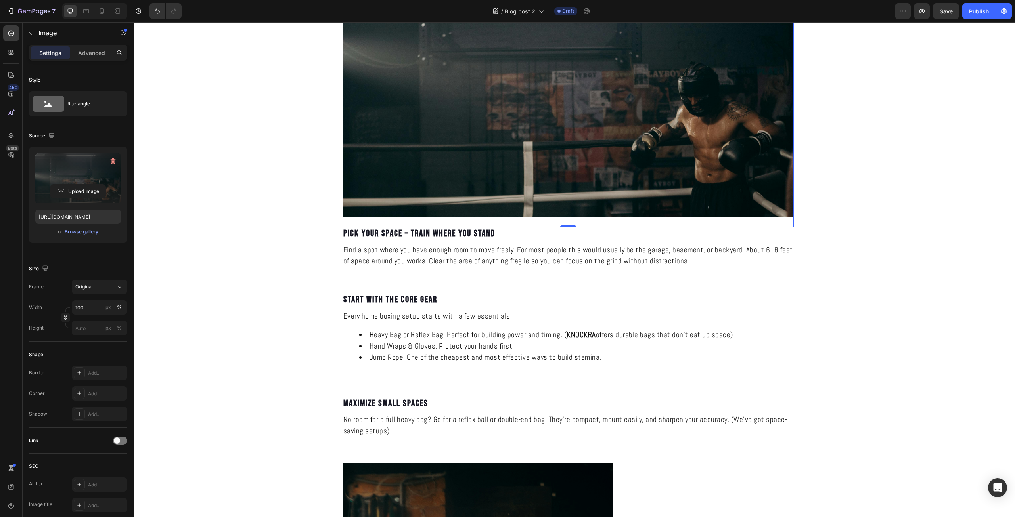
click at [243, 299] on div "HOW TO BUILD A KNOCKOUT HOME BOXING SETUP Heading KNOCKRA Text Block Published:…" at bounding box center [574, 335] width 881 height 1666
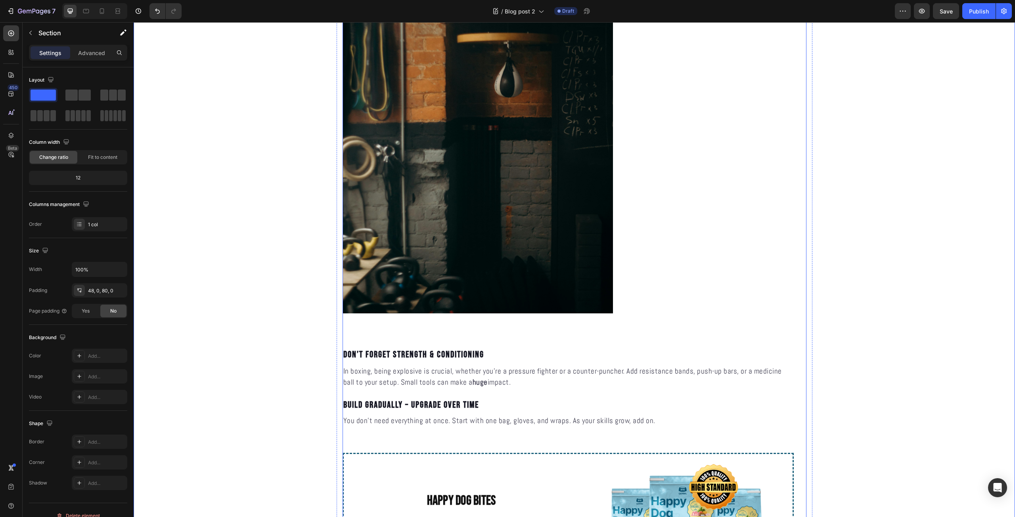
scroll to position [740, 0]
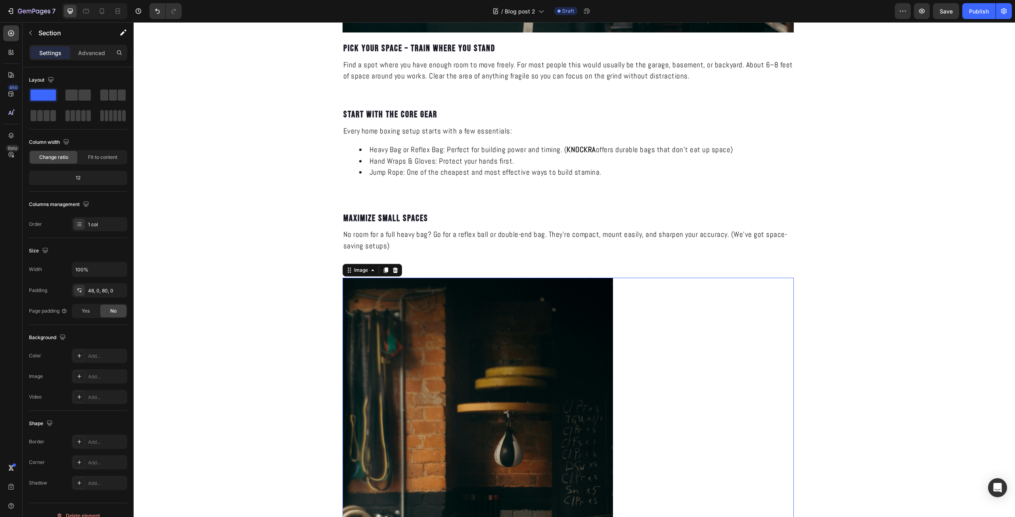
click at [508, 368] on img at bounding box center [478, 480] width 271 height 405
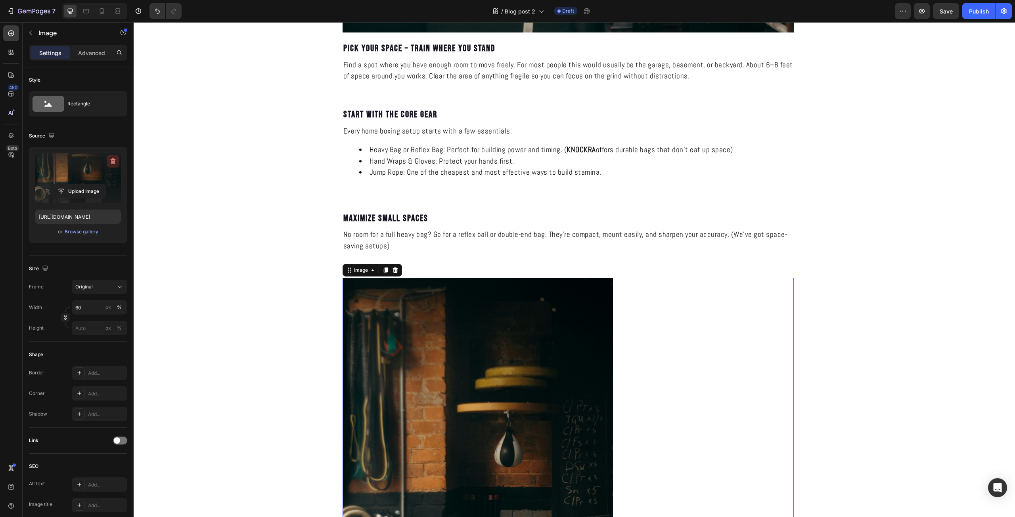
click at [110, 161] on icon "button" at bounding box center [113, 161] width 8 height 8
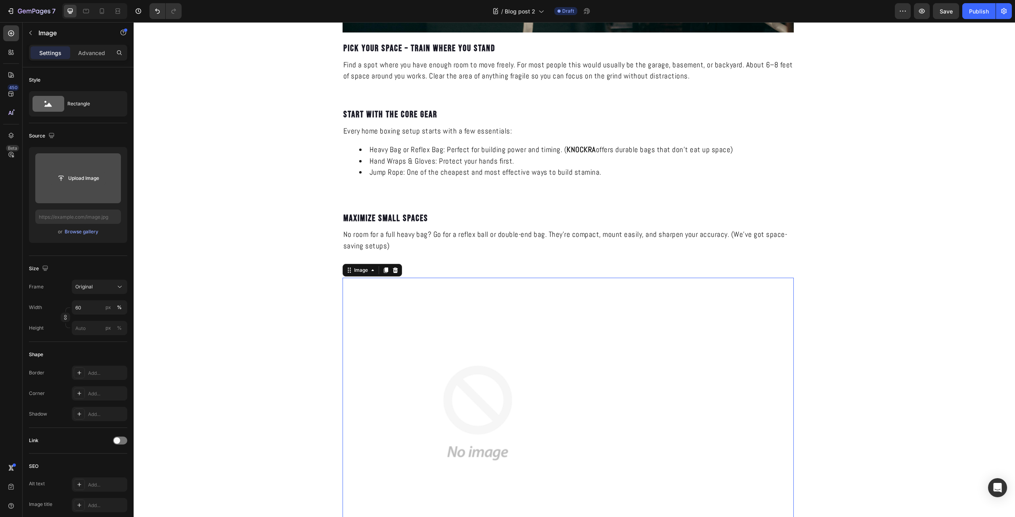
click at [89, 175] on input "file" at bounding box center [78, 178] width 55 height 13
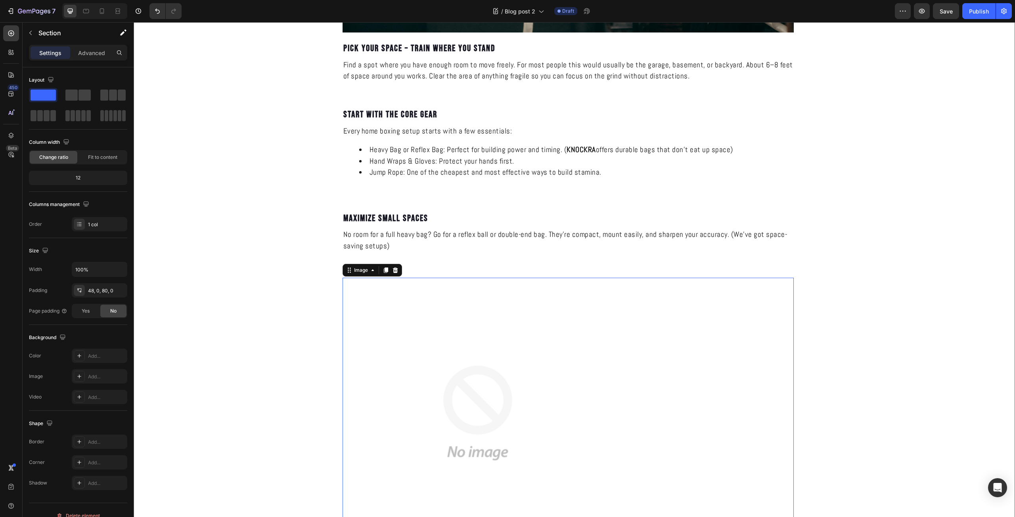
click at [271, 270] on div "HOW TO BUILD A KNOCKOUT HOME BOXING SETUP Heading KNOCKRA Text Block Published:…" at bounding box center [574, 82] width 881 height 1531
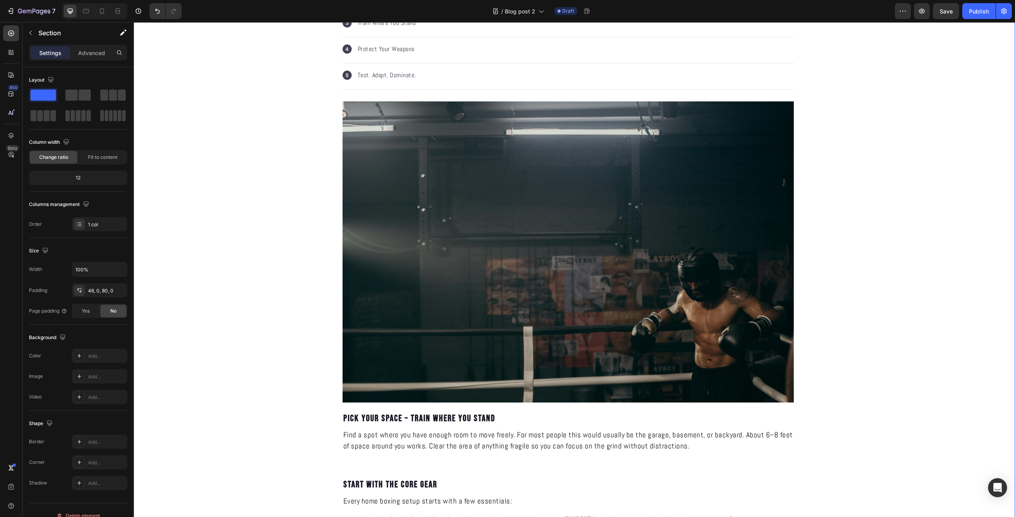
scroll to position [278, 0]
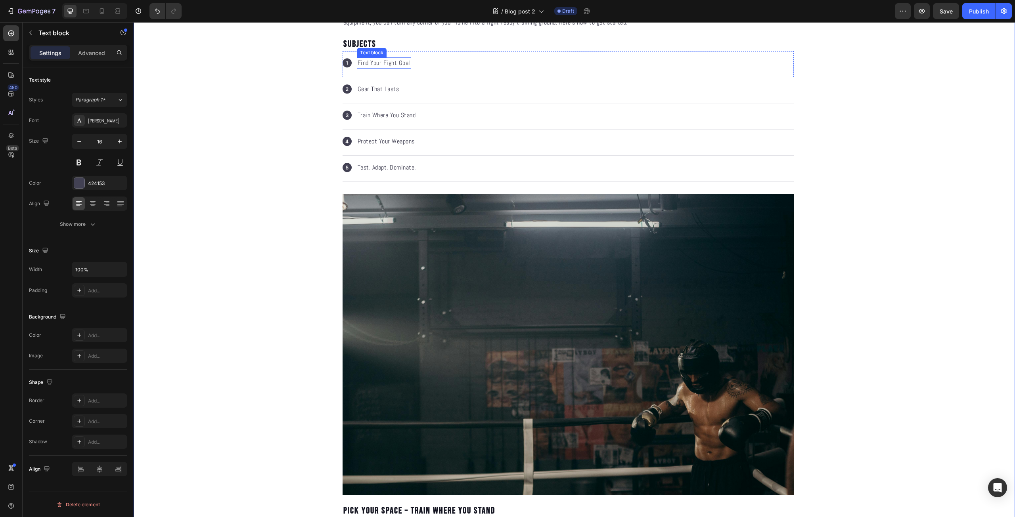
click at [391, 64] on p "Find Your Fight Goal" at bounding box center [384, 63] width 53 height 10
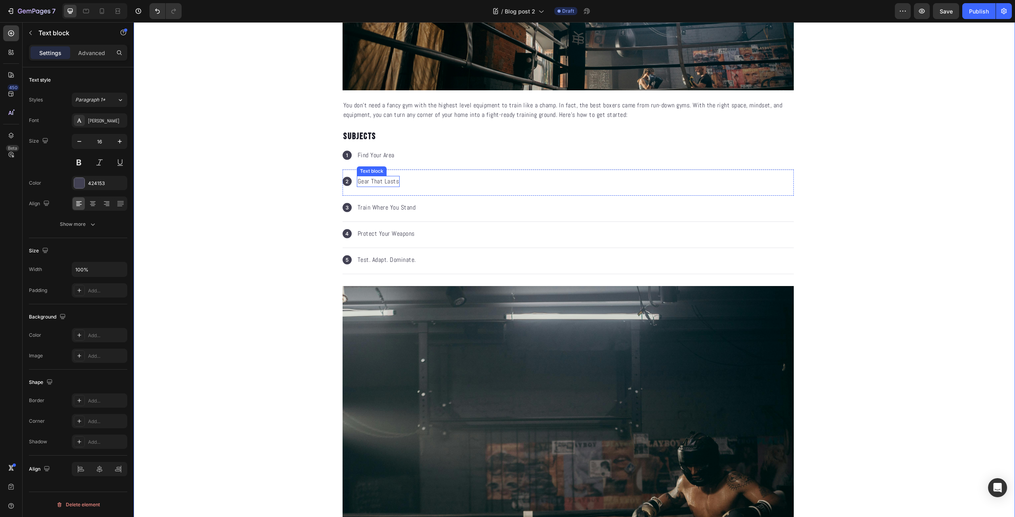
click at [385, 178] on p "Gear That Lasts" at bounding box center [379, 182] width 42 height 10
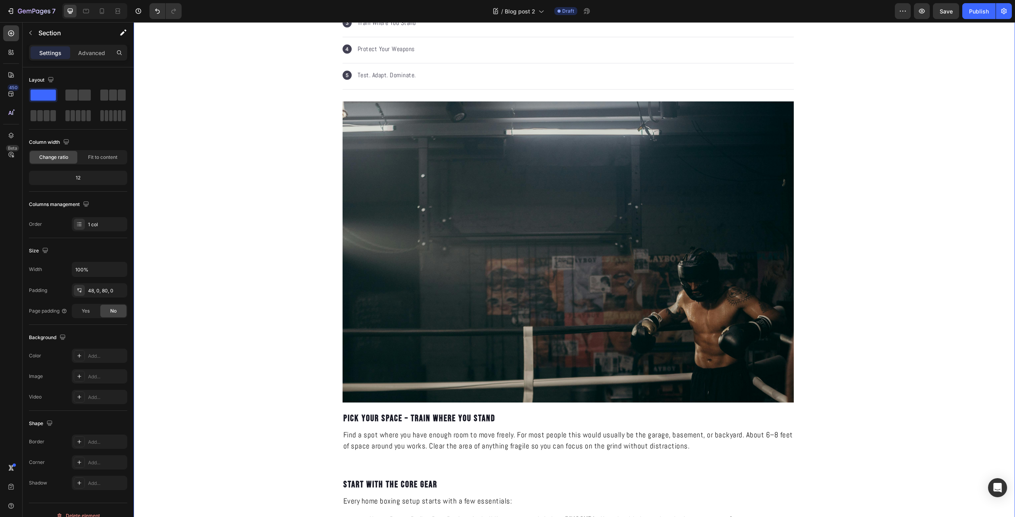
scroll to position [278, 0]
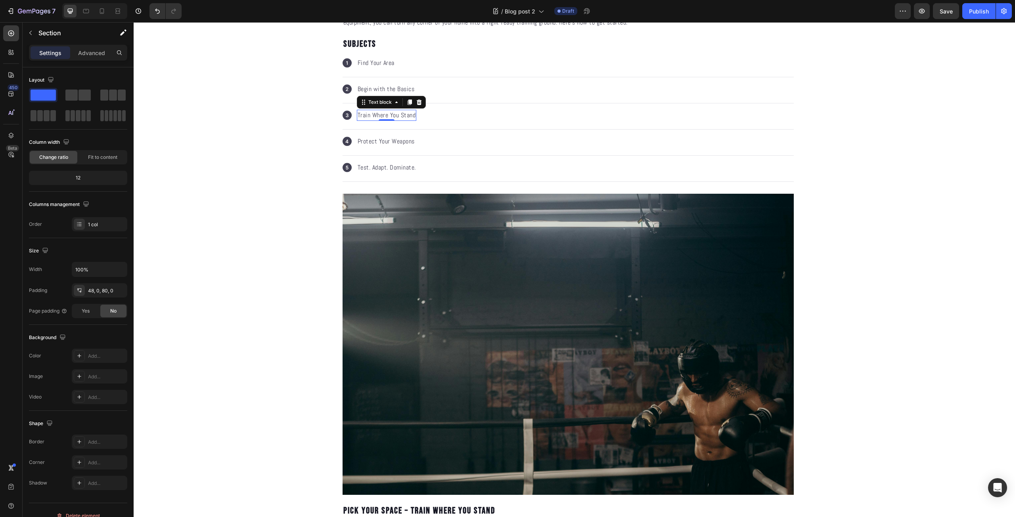
click at [374, 113] on p "Train Where You Stand" at bounding box center [387, 116] width 58 height 10
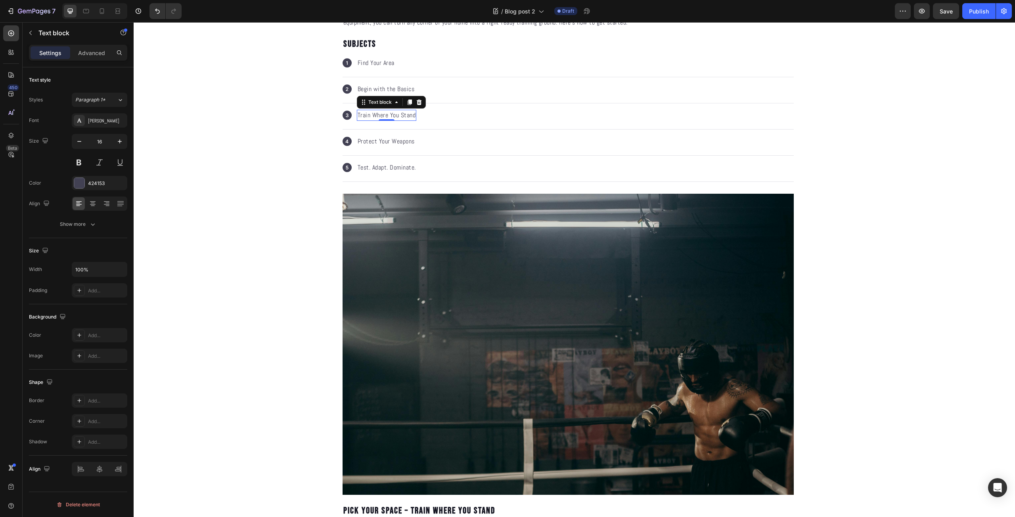
click at [374, 113] on p "Train Where You Stand" at bounding box center [387, 116] width 58 height 10
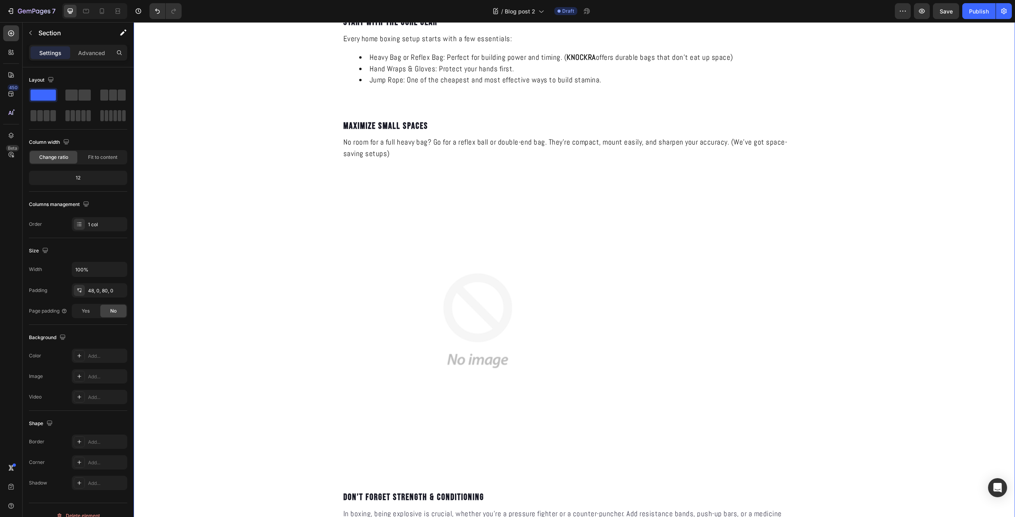
scroll to position [925, 0]
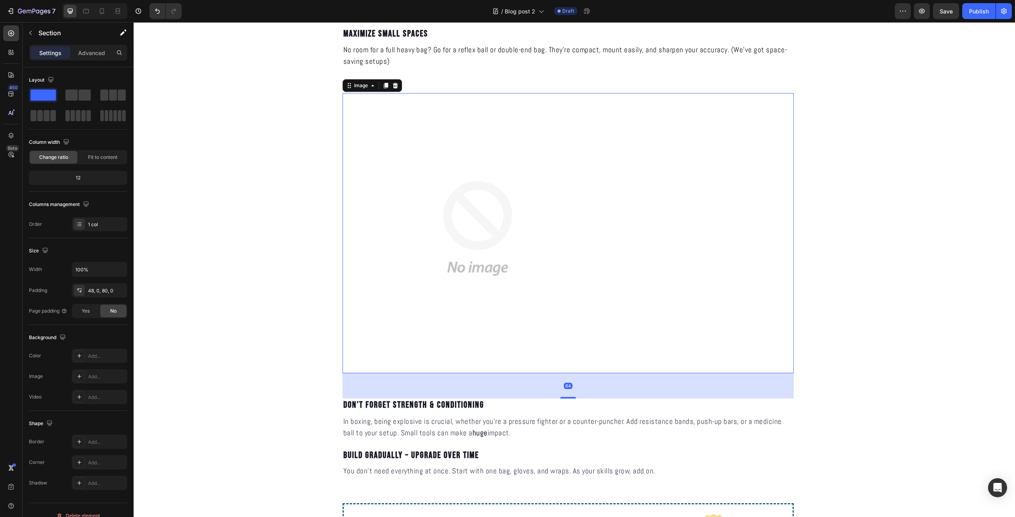
click at [488, 277] on img at bounding box center [478, 228] width 271 height 271
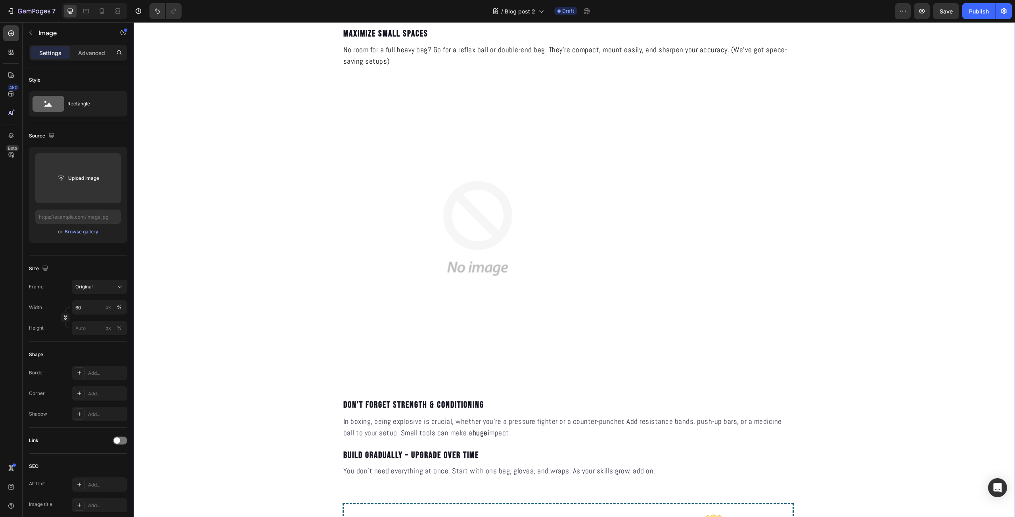
click at [415, 282] on img at bounding box center [478, 228] width 271 height 271
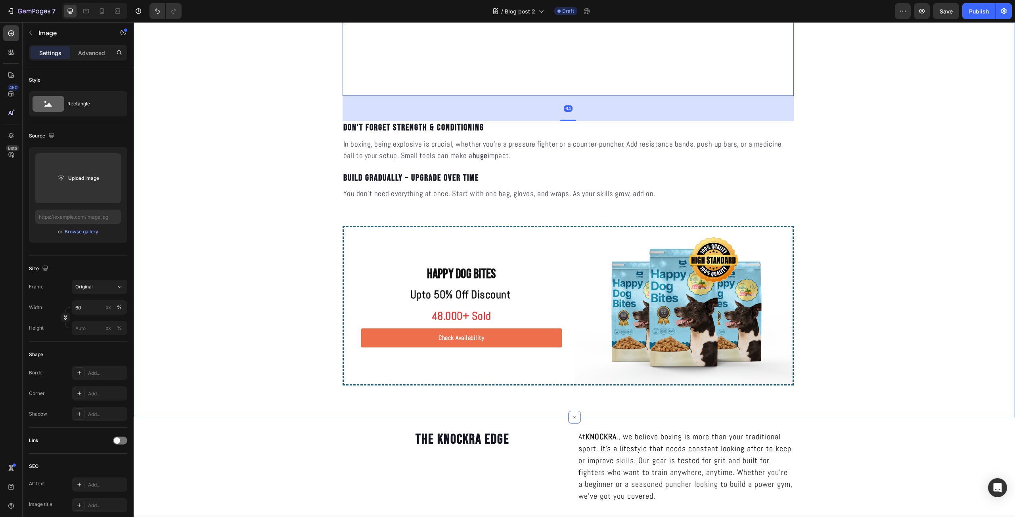
scroll to position [1018, 0]
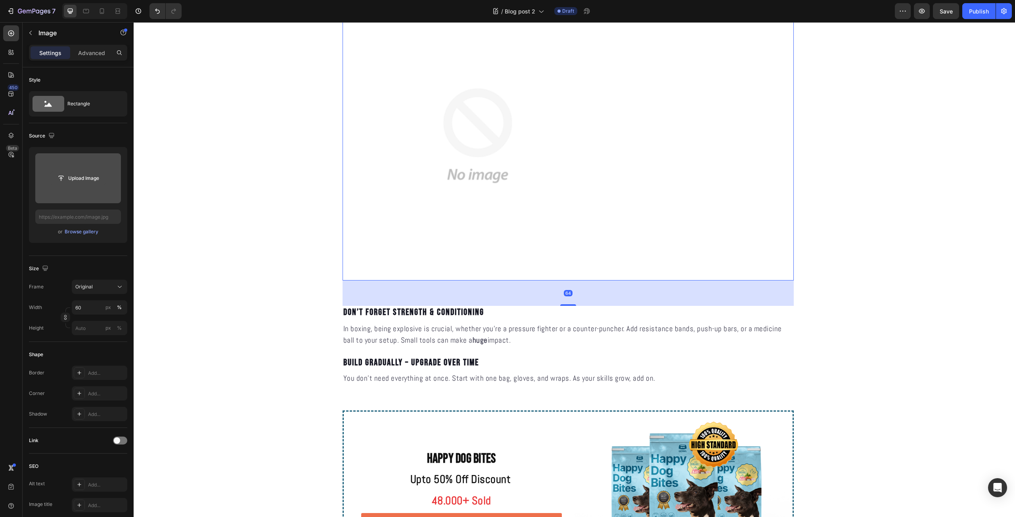
click at [79, 181] on input "file" at bounding box center [78, 178] width 55 height 13
type input "https://cdn.shopify.com/s/files/1/0639/9705/1087/files/gempages_581005896159593…"
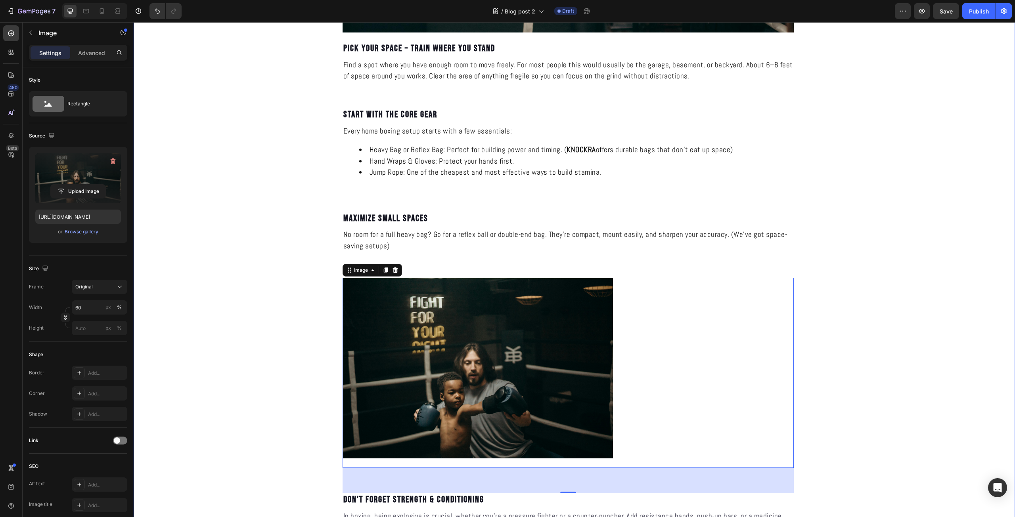
scroll to position [833, 0]
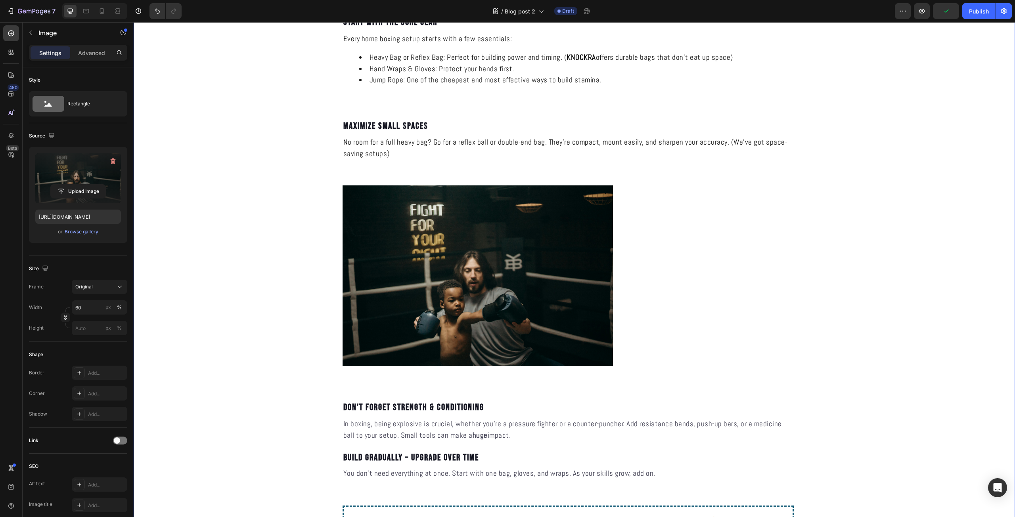
click at [523, 315] on img at bounding box center [478, 276] width 271 height 181
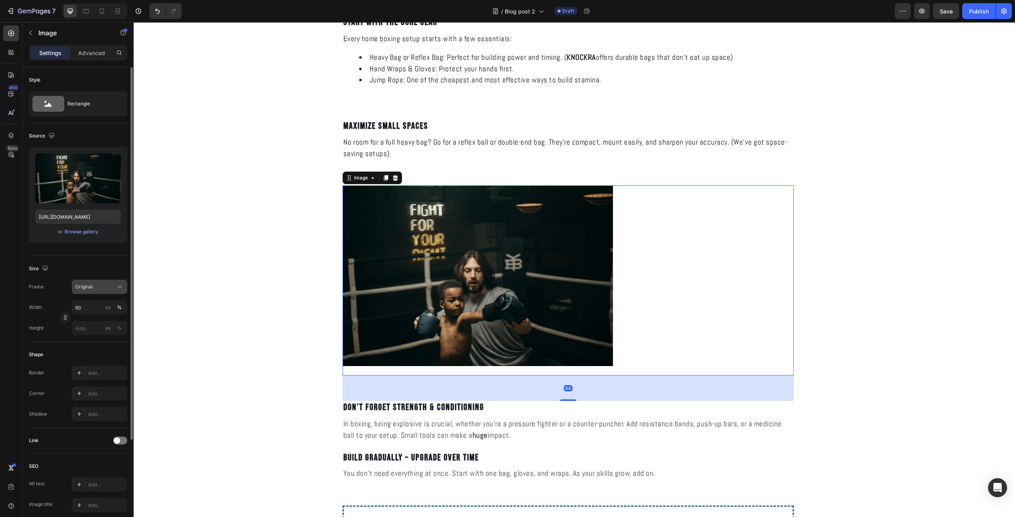
click at [114, 287] on div "Original" at bounding box center [99, 287] width 48 height 8
click at [98, 335] on span "Horizontal" at bounding box center [86, 337] width 23 height 8
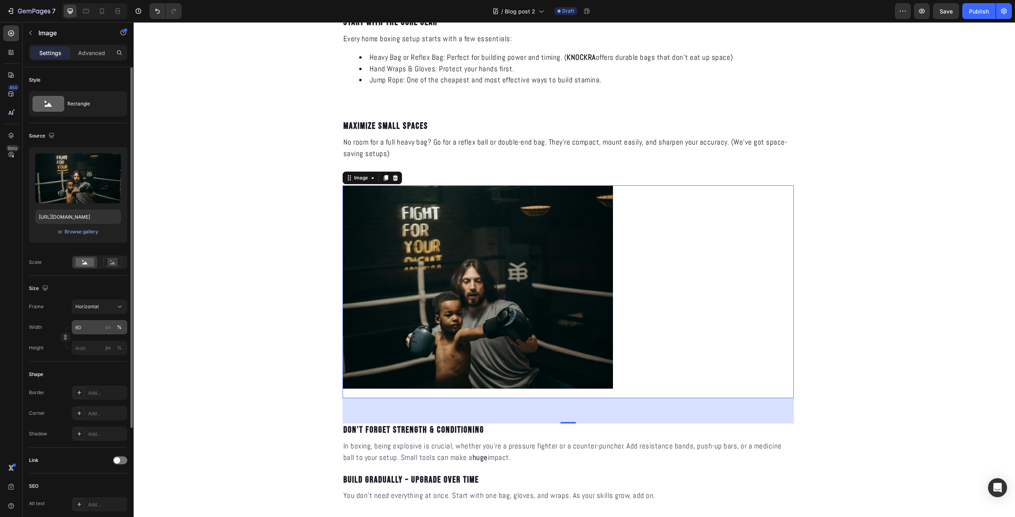
click at [104, 332] on div "px %" at bounding box center [113, 327] width 21 height 14
click at [104, 332] on input "60" at bounding box center [100, 327] width 56 height 14
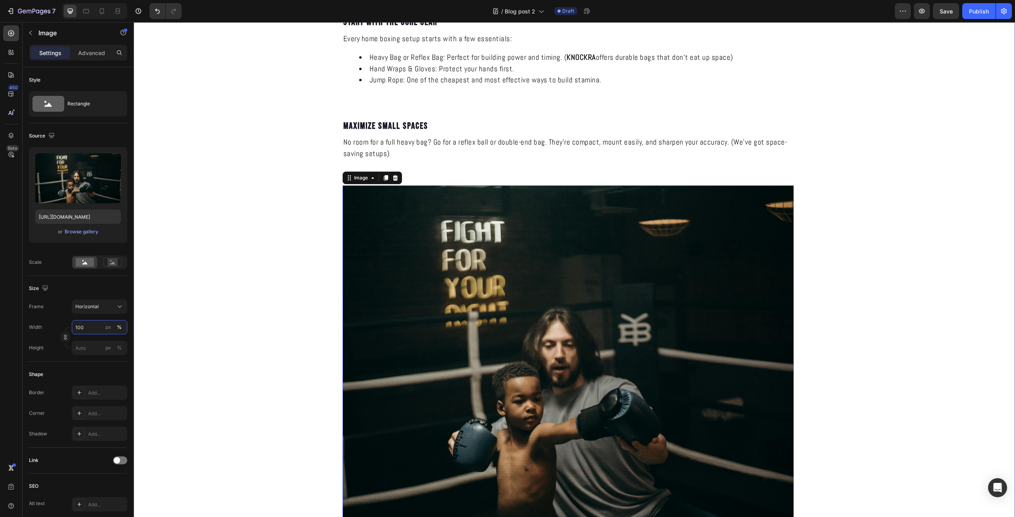
scroll to position [925, 0]
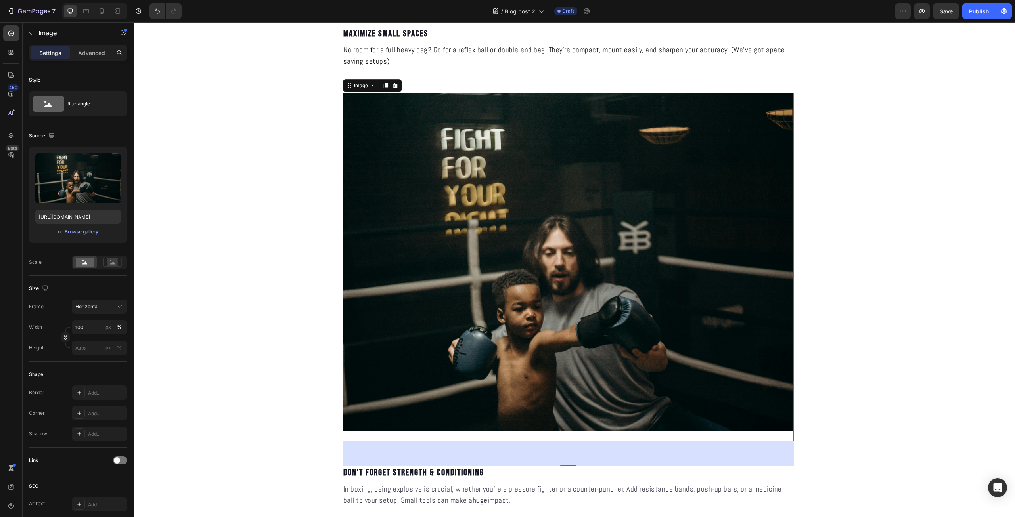
click at [473, 298] on img at bounding box center [568, 262] width 451 height 339
click at [105, 308] on div "Horizontal" at bounding box center [94, 306] width 39 height 7
click at [102, 341] on div "Vertical" at bounding box center [98, 341] width 46 height 8
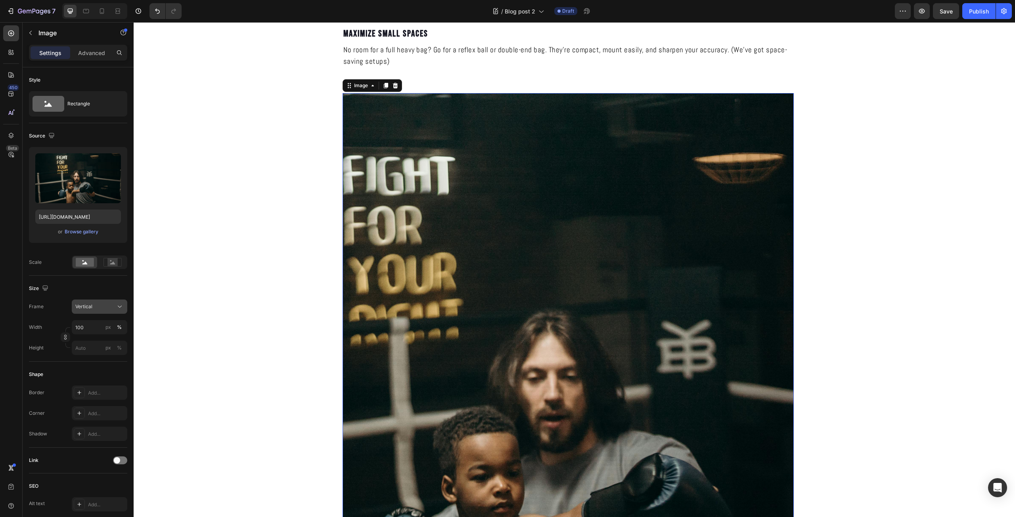
click at [112, 302] on button "Vertical" at bounding box center [100, 307] width 56 height 14
click at [97, 322] on div "Square" at bounding box center [92, 326] width 63 height 15
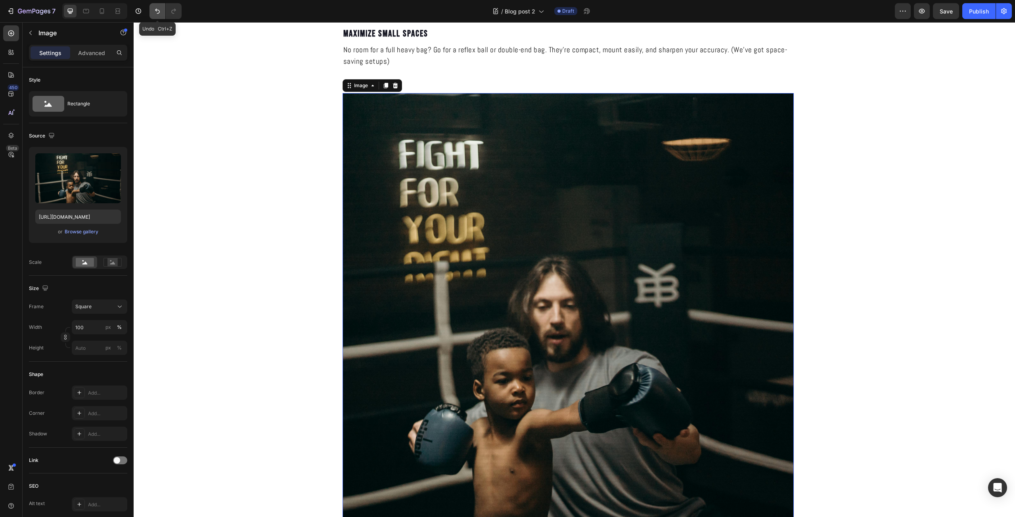
click at [157, 10] on icon "Undo/Redo" at bounding box center [157, 11] width 8 height 8
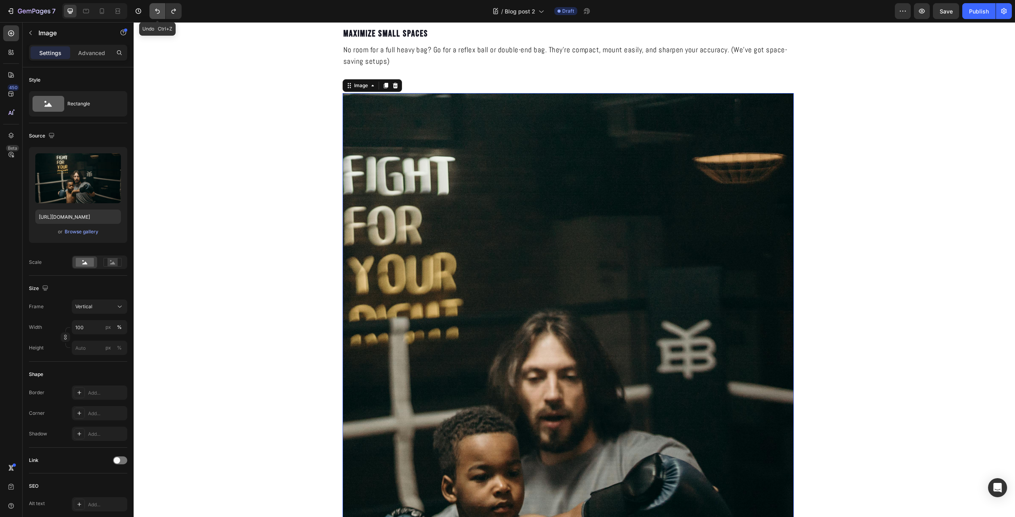
click at [157, 10] on icon "Undo/Redo" at bounding box center [157, 11] width 8 height 8
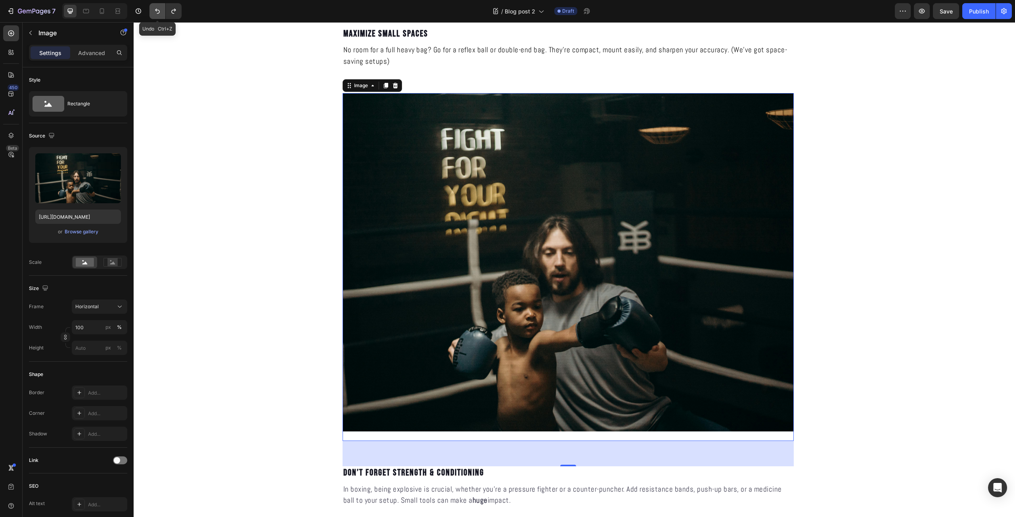
click at [157, 10] on icon "Undo/Redo" at bounding box center [157, 11] width 8 height 8
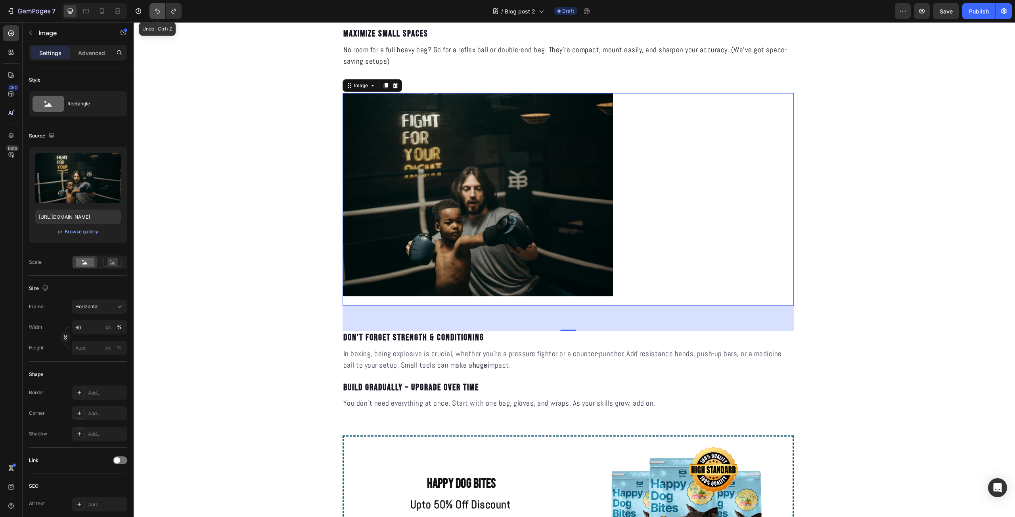
click at [157, 10] on icon "Undo/Redo" at bounding box center [157, 11] width 8 height 8
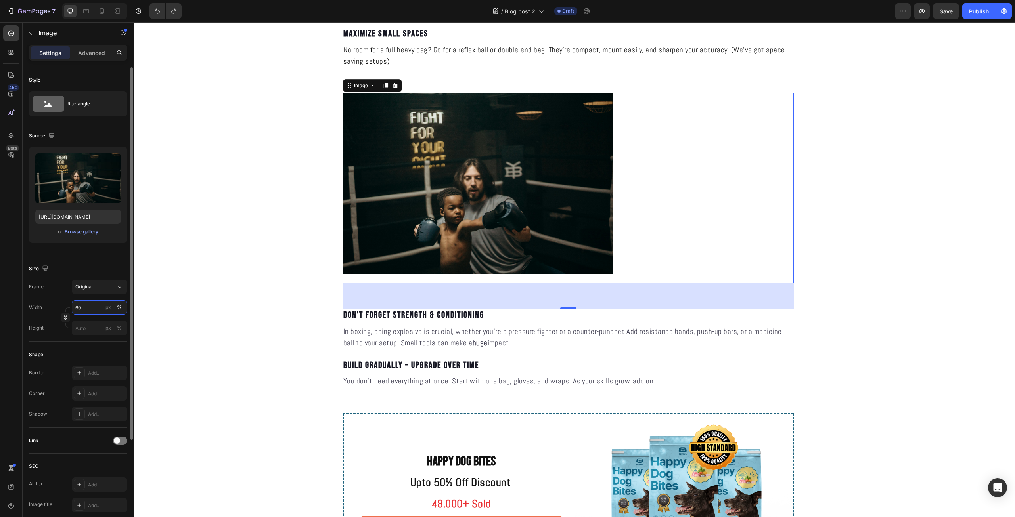
click at [89, 301] on input "60" at bounding box center [100, 308] width 56 height 14
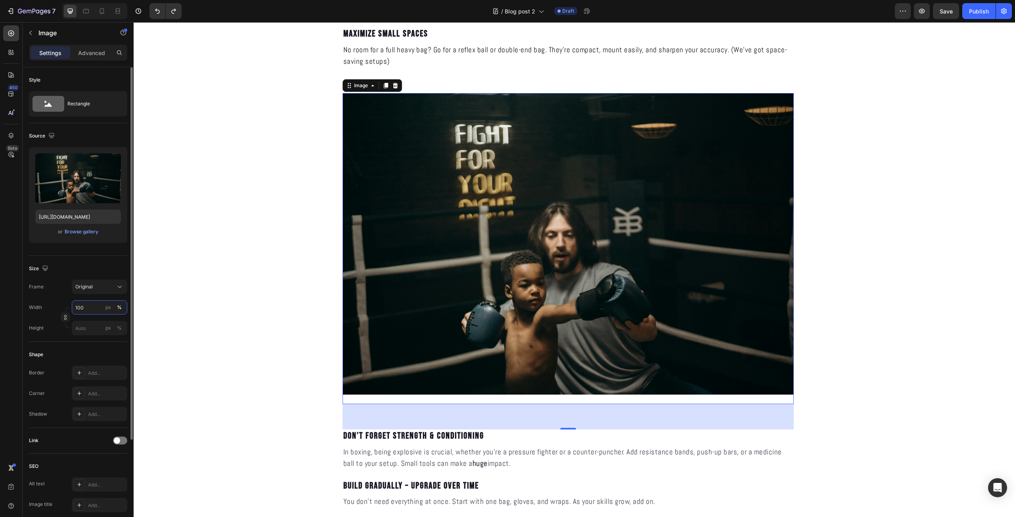
type input "100"
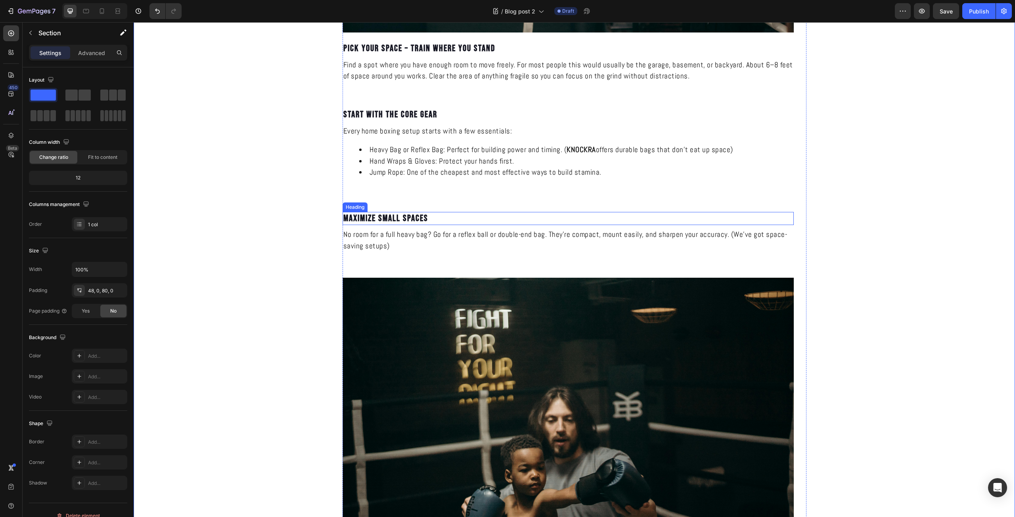
scroll to position [1018, 0]
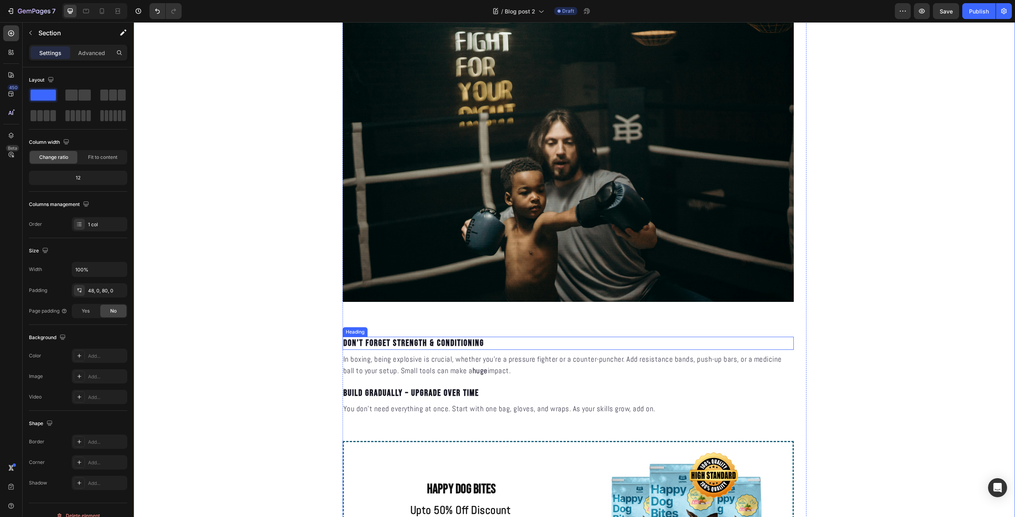
click at [431, 341] on p "Don’t Forget Strength & Conditioning" at bounding box center [568, 344] width 450 height 12
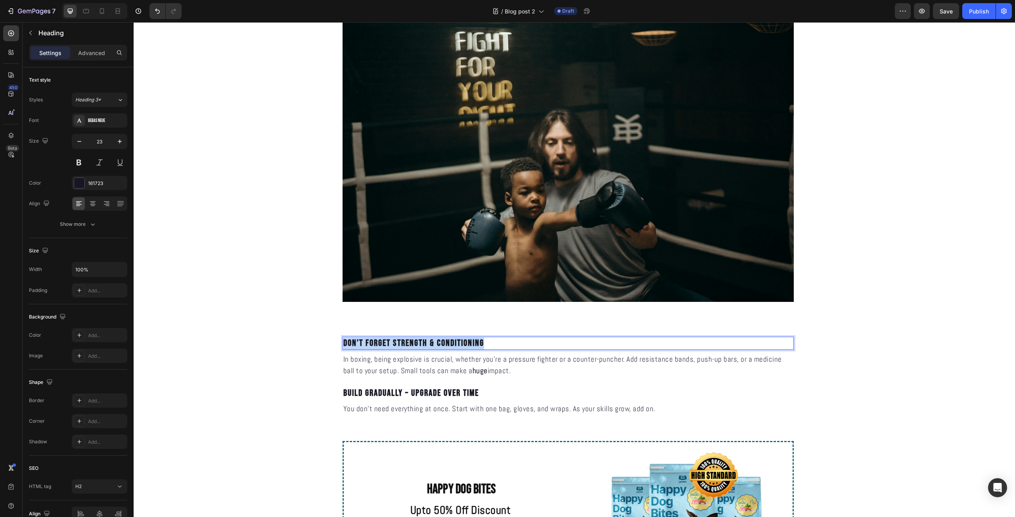
click at [431, 341] on p "Don’t Forget Strength & Conditioning" at bounding box center [568, 344] width 450 height 12
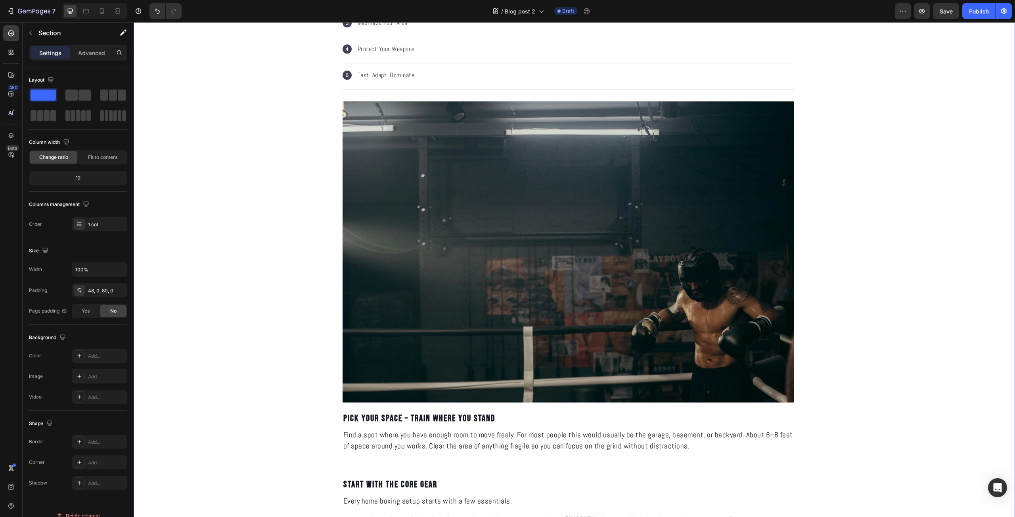
scroll to position [278, 0]
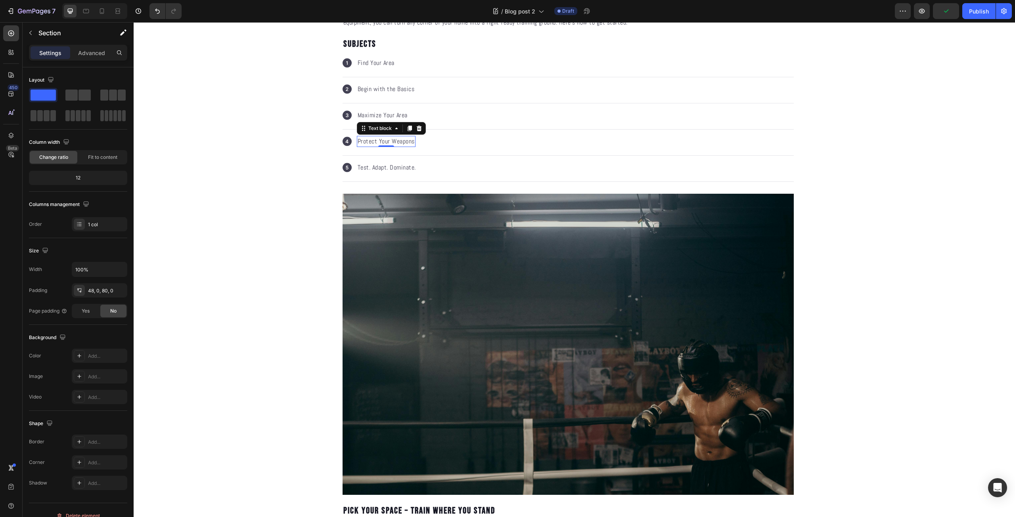
click at [398, 139] on p "Protect Your Weapons" at bounding box center [386, 142] width 57 height 10
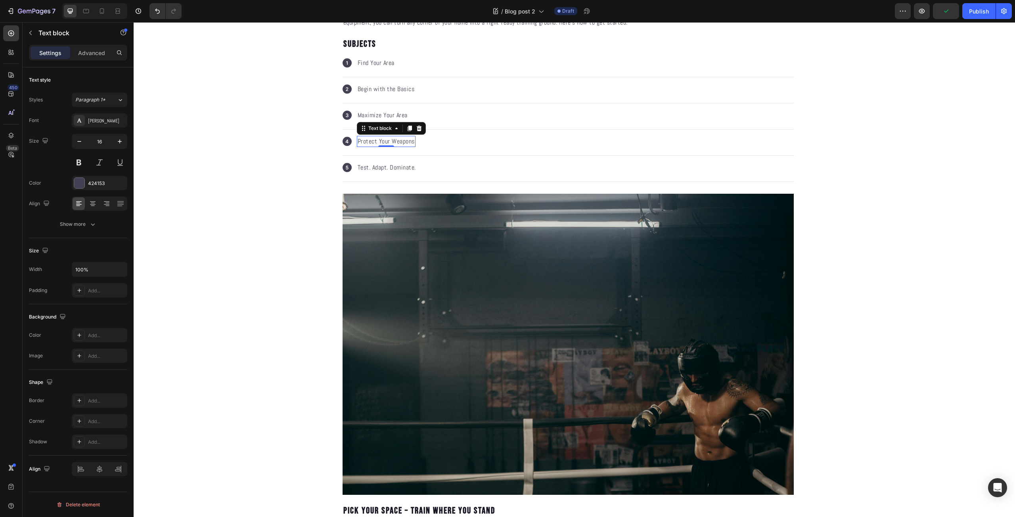
click at [398, 139] on p "Protect Your Weapons" at bounding box center [386, 142] width 57 height 10
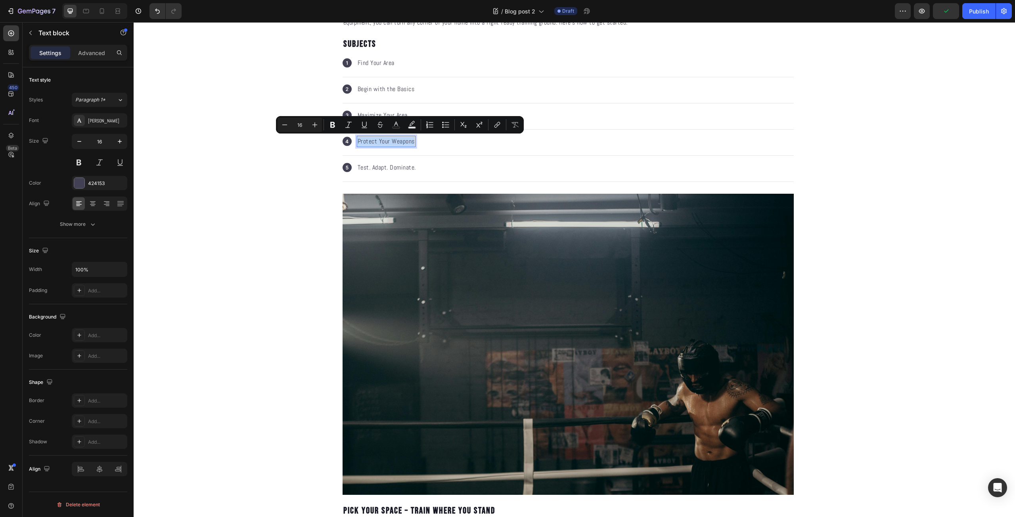
click at [398, 139] on p "Protect Your Weapons" at bounding box center [386, 142] width 57 height 10
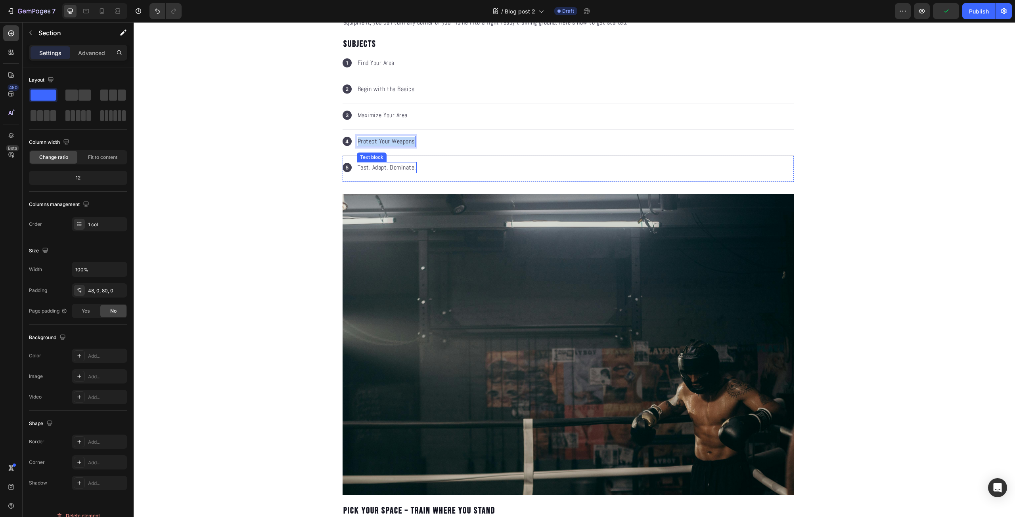
click at [376, 142] on p "Protect Your Weapons" at bounding box center [386, 142] width 57 height 10
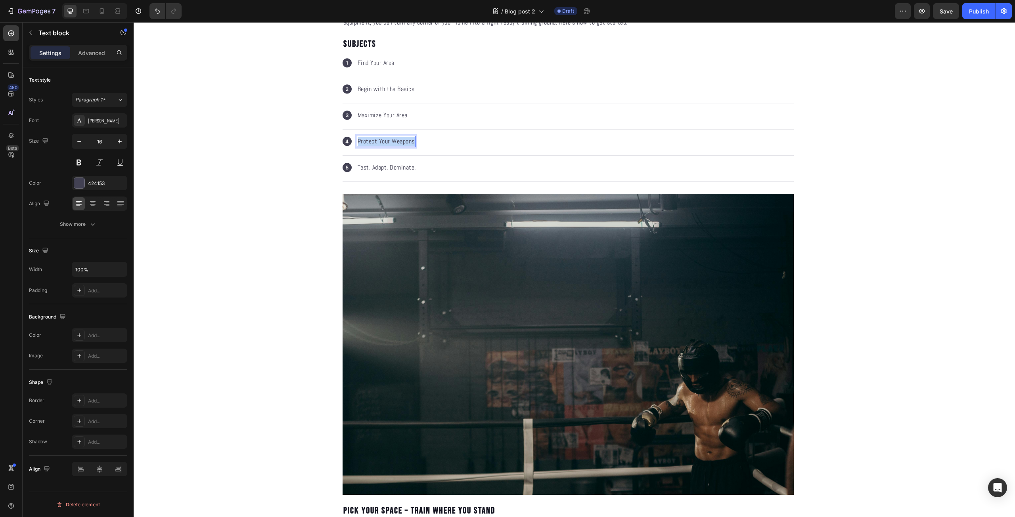
click at [376, 142] on p "Protect Your Weapons" at bounding box center [386, 142] width 57 height 10
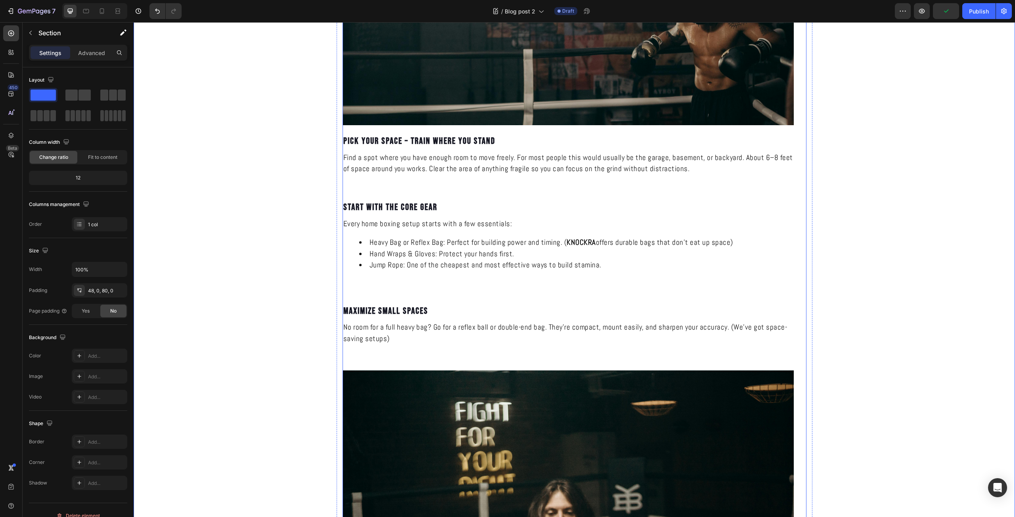
scroll to position [1110, 0]
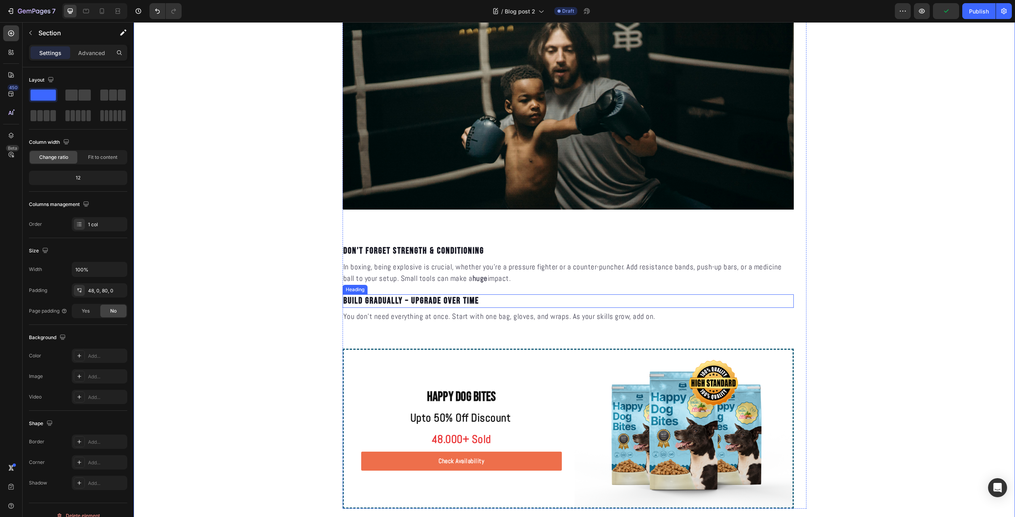
click at [438, 299] on p "Build Gradually – Upgrade Over Time" at bounding box center [568, 301] width 450 height 12
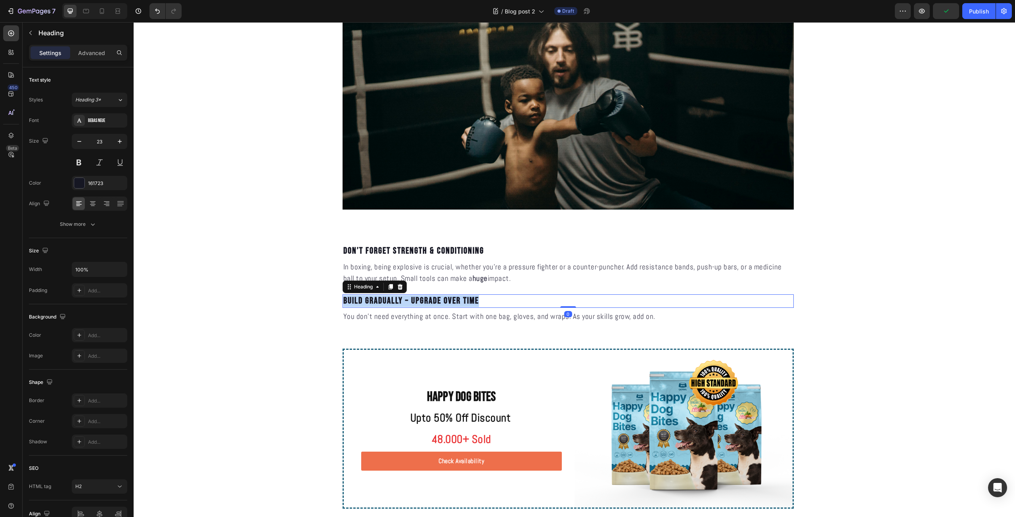
click at [438, 299] on p "Build Gradually – Upgrade Over Time" at bounding box center [568, 301] width 450 height 12
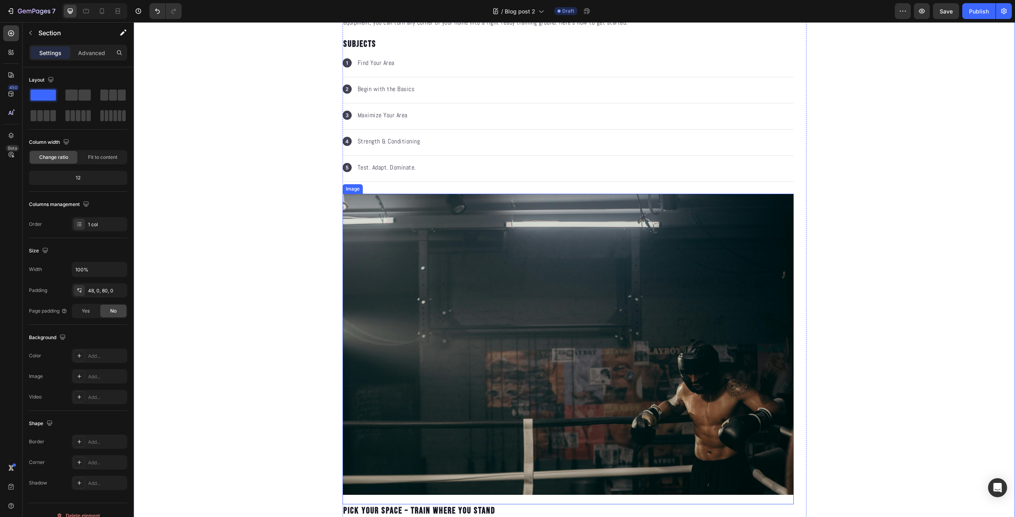
scroll to position [185, 0]
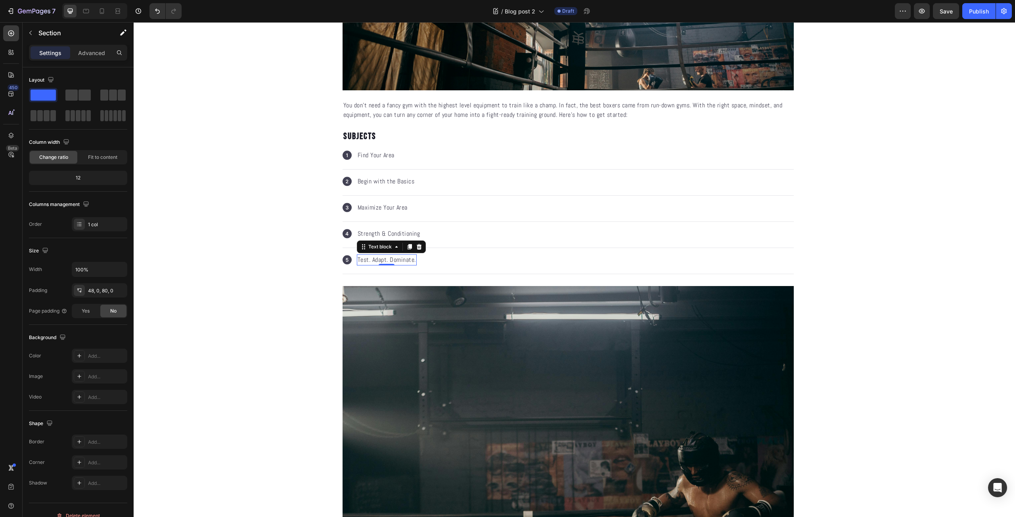
click at [388, 262] on p "Test. Adapt. Dominate." at bounding box center [387, 260] width 58 height 10
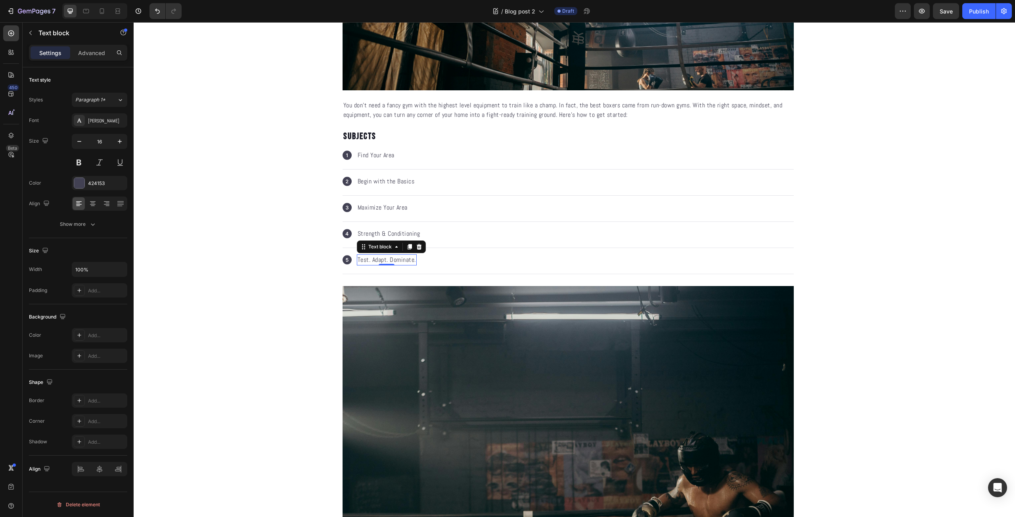
click at [388, 262] on p "Test. Adapt. Dominate." at bounding box center [387, 260] width 58 height 10
click at [408, 261] on p "Build Gradually – Upgrade Over Time" at bounding box center [405, 260] width 94 height 10
drag, startPoint x: 402, startPoint y: 261, endPoint x: 393, endPoint y: 262, distance: 8.8
click at [393, 262] on p "Build Gradually – Upgrade Over Time" at bounding box center [405, 260] width 94 height 10
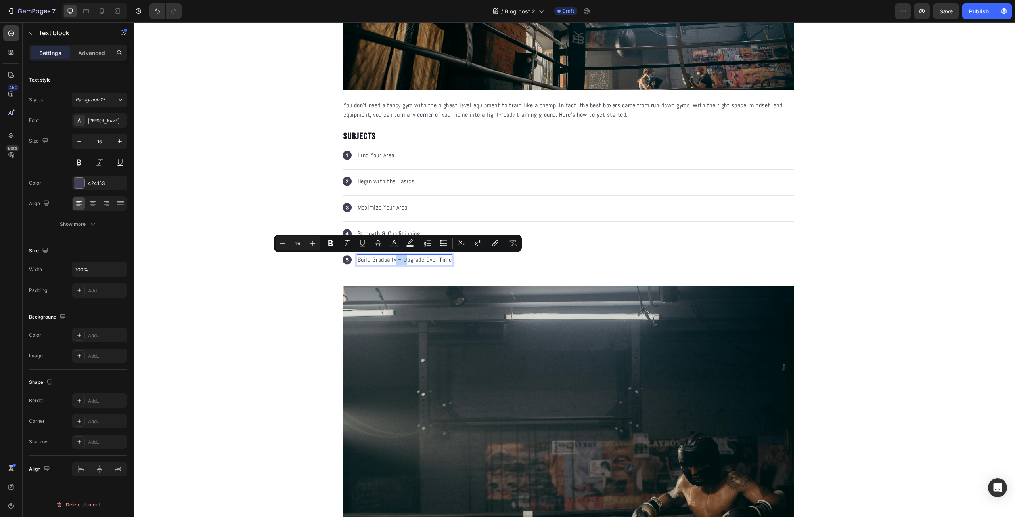
click at [451, 259] on div "Icon Build Gradually – Upgrade Over Time Text block 0" at bounding box center [568, 261] width 451 height 26
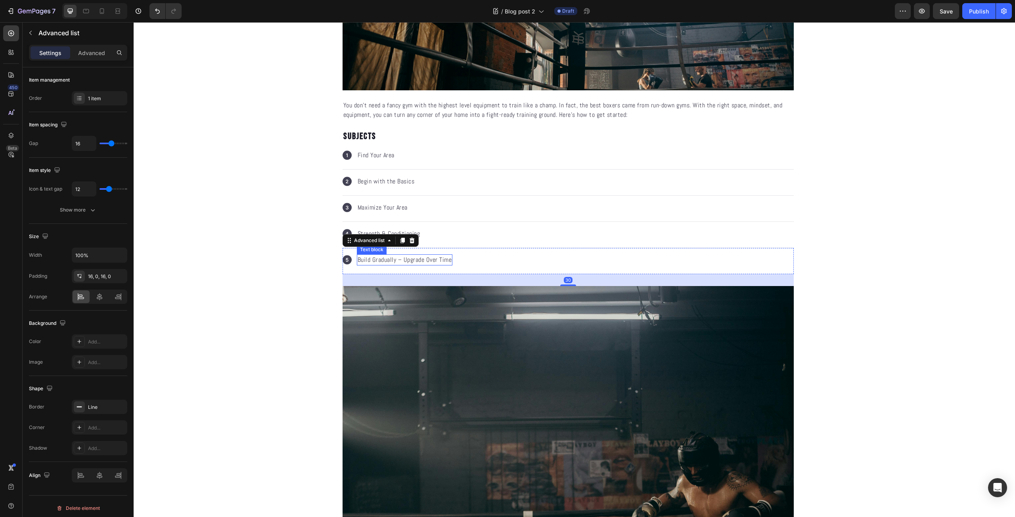
click at [443, 261] on p "Build Gradually – Upgrade Over Time" at bounding box center [405, 260] width 94 height 10
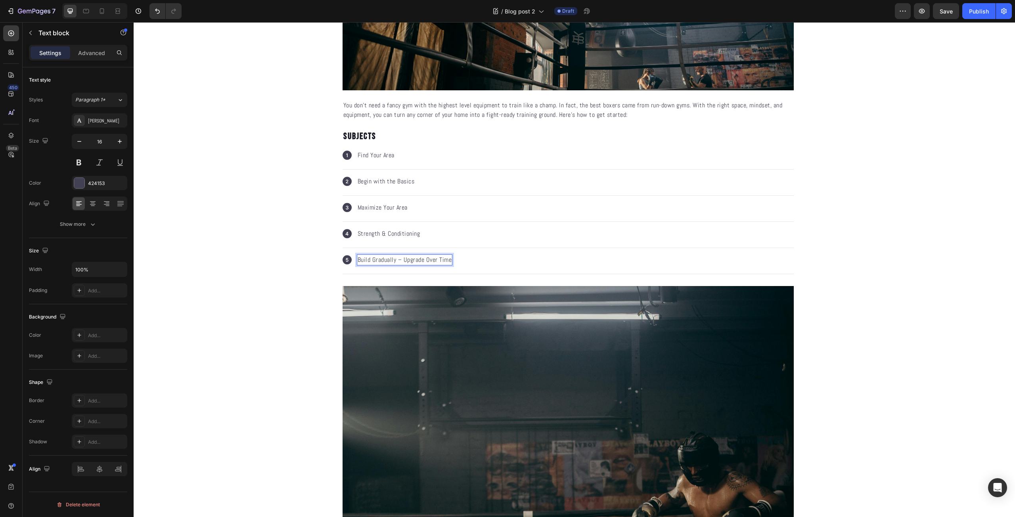
click at [446, 260] on p "Build Gradually – Upgrade Over Time" at bounding box center [405, 260] width 94 height 10
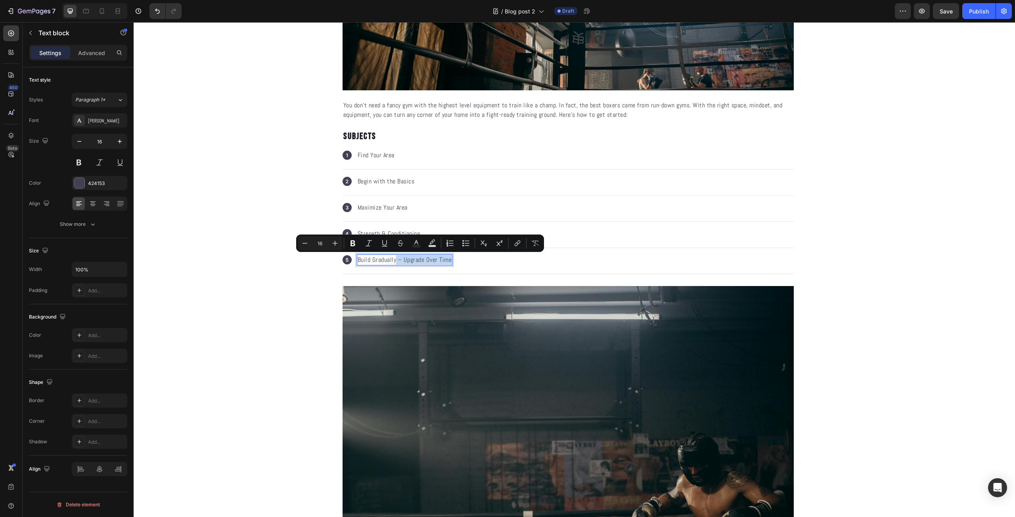
drag, startPoint x: 447, startPoint y: 260, endPoint x: 393, endPoint y: 263, distance: 54.8
click at [393, 263] on p "Build Gradually – Upgrade Over Time" at bounding box center [405, 260] width 94 height 10
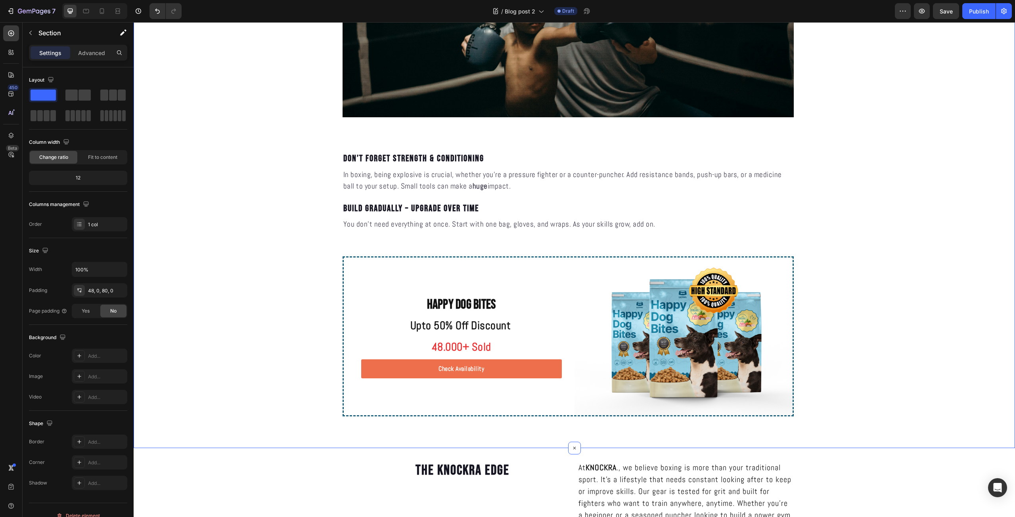
scroll to position [1388, 0]
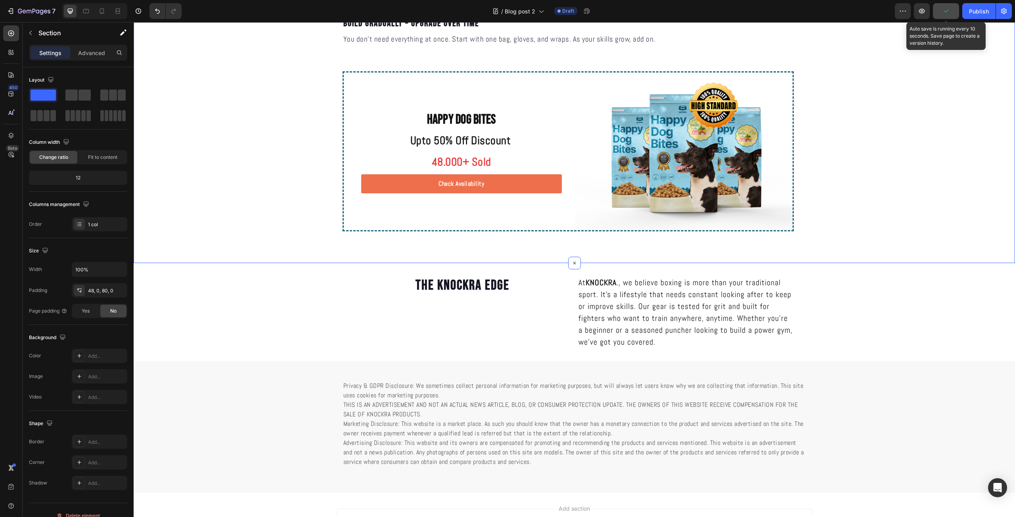
click at [951, 12] on button "button" at bounding box center [946, 11] width 26 height 16
click at [977, 14] on div "Publish" at bounding box center [979, 11] width 20 height 8
click at [956, 13] on button "Save" at bounding box center [946, 11] width 26 height 16
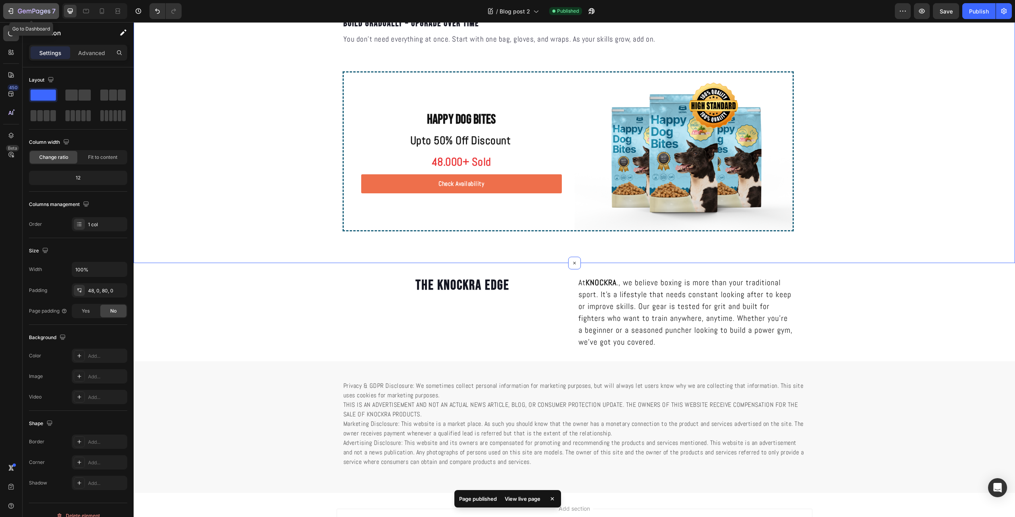
click at [45, 13] on icon "button" at bounding box center [46, 12] width 4 height 4
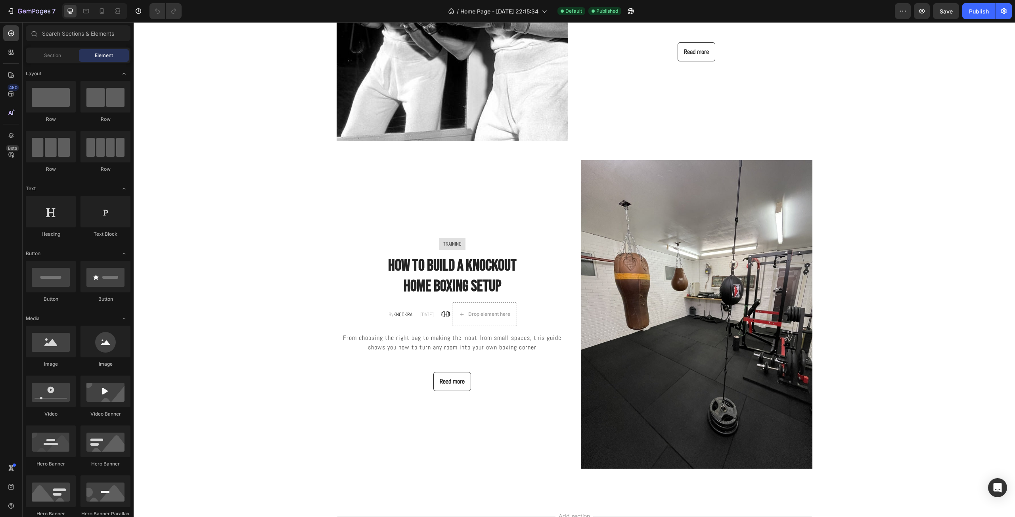
scroll to position [1671, 0]
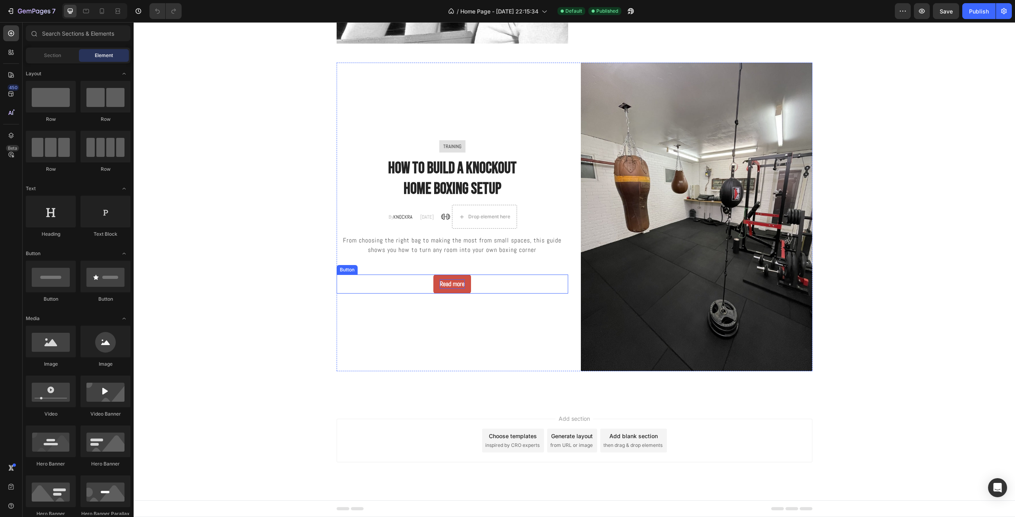
click at [449, 283] on div "Read more" at bounding box center [452, 285] width 25 height 10
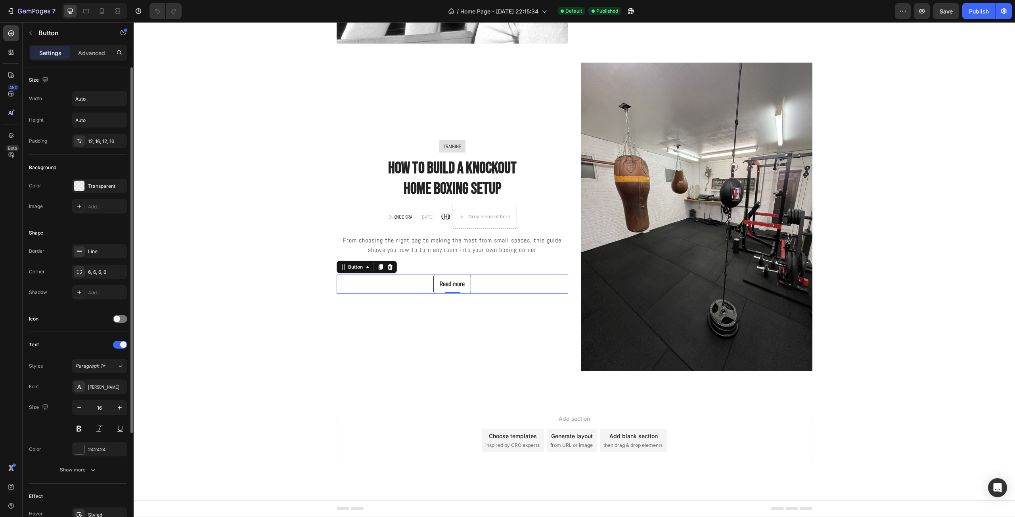
scroll to position [137, 0]
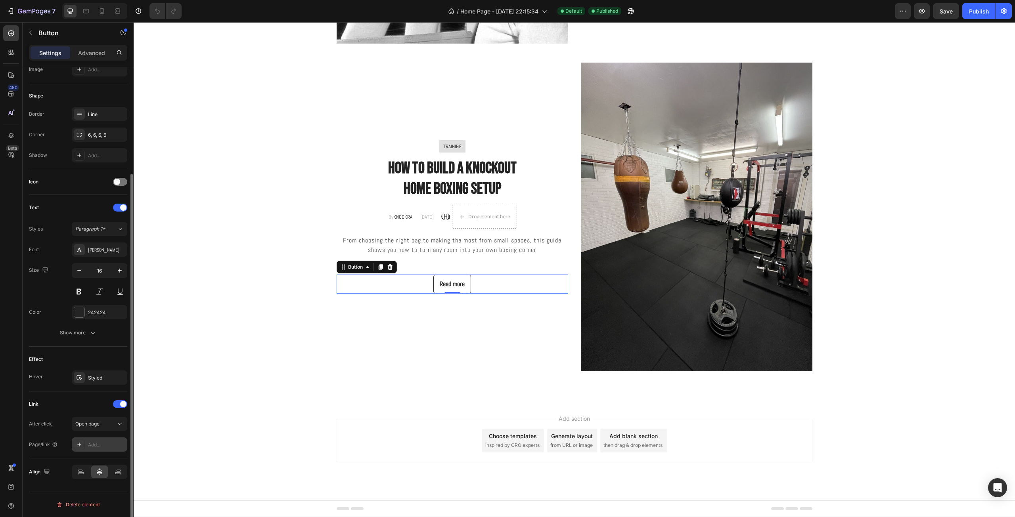
click at [100, 448] on div "Add..." at bounding box center [106, 445] width 37 height 7
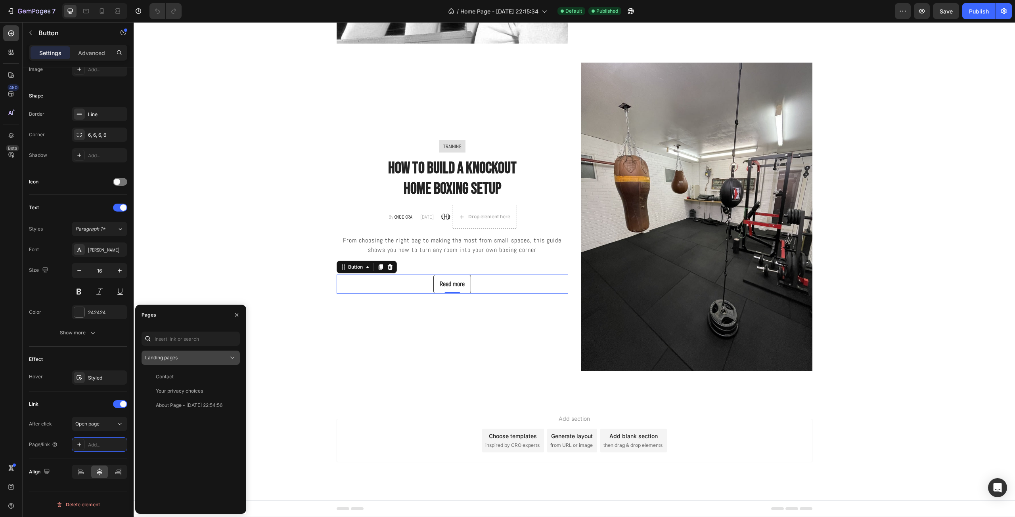
click at [224, 362] on button "Landing pages" at bounding box center [191, 358] width 98 height 14
click at [188, 416] on div "Blog posts" at bounding box center [191, 422] width 92 height 15
click at [195, 386] on div "Blog post 2 View" at bounding box center [189, 391] width 95 height 14
click at [168, 454] on div "Blog Post - [DATE] 21:39:11 View Blog post 2 View" at bounding box center [191, 439] width 98 height 138
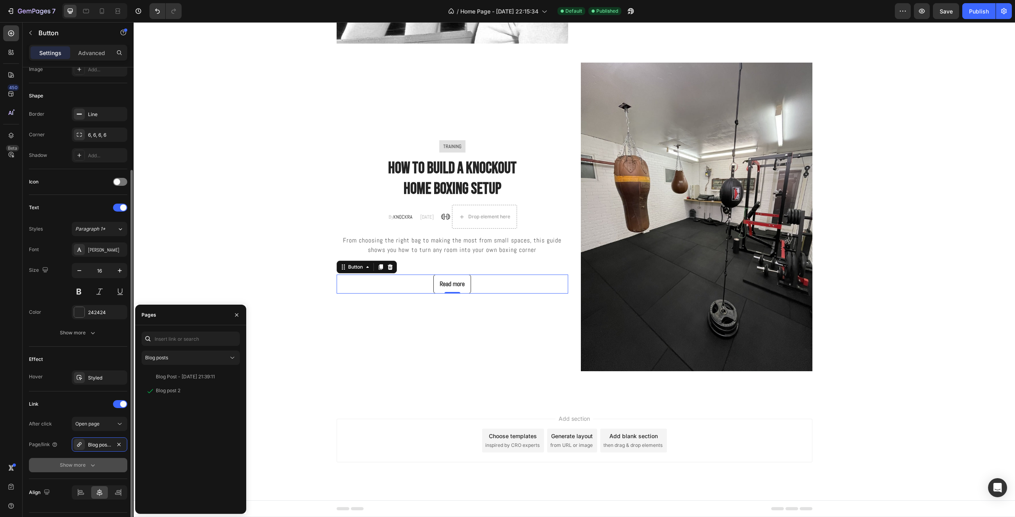
click at [121, 461] on button "Show more" at bounding box center [78, 465] width 98 height 14
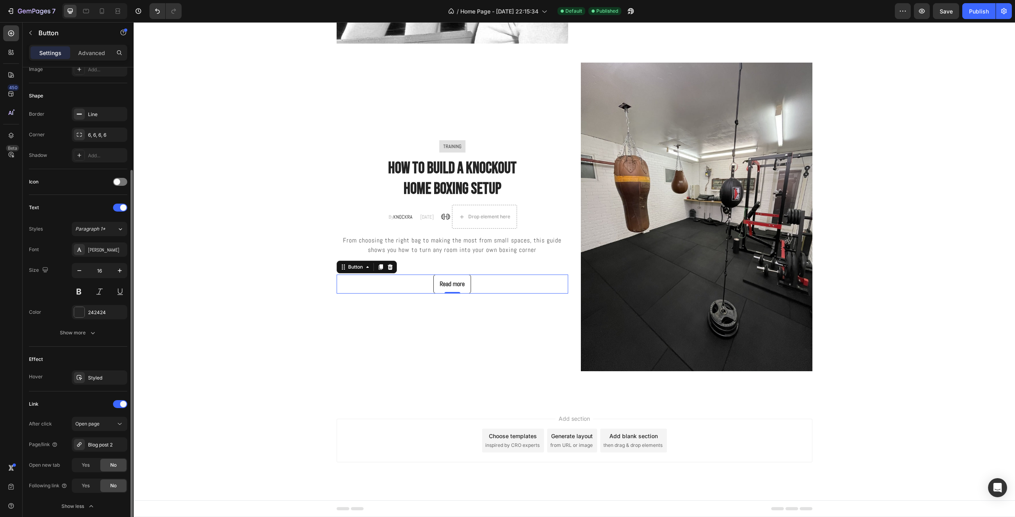
scroll to position [199, 0]
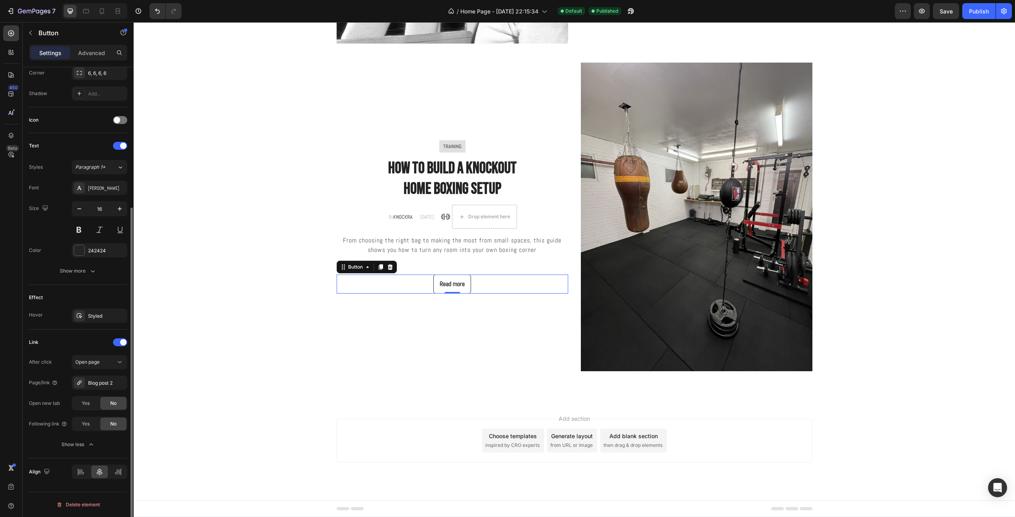
click at [42, 405] on div "Open new tab" at bounding box center [44, 403] width 31 height 7
click at [973, 11] on div "Publish" at bounding box center [979, 11] width 20 height 8
